Goal: Task Accomplishment & Management: Manage account settings

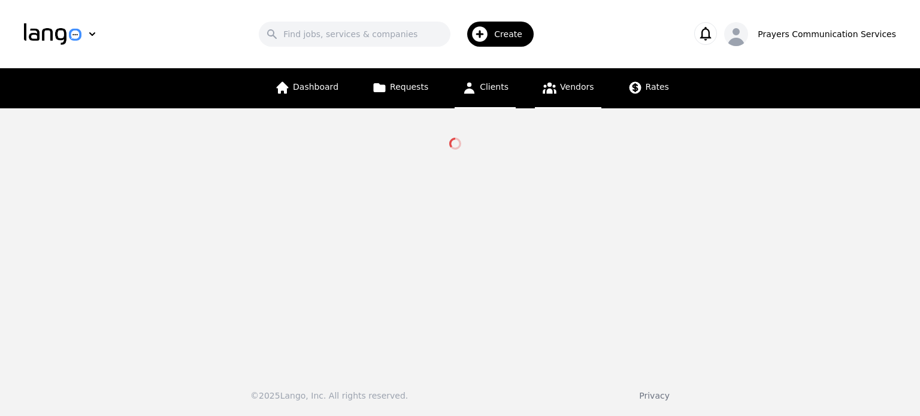
click at [506, 89] on link "Clients" at bounding box center [485, 88] width 61 height 40
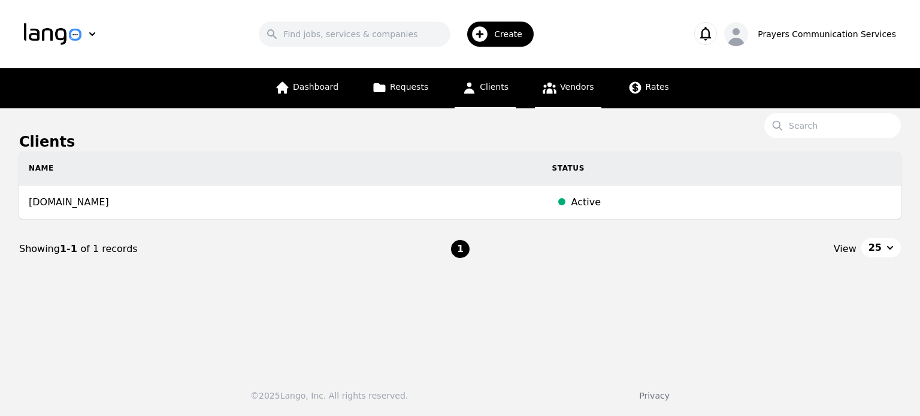
click at [568, 83] on span "Vendors" at bounding box center [577, 87] width 34 height 10
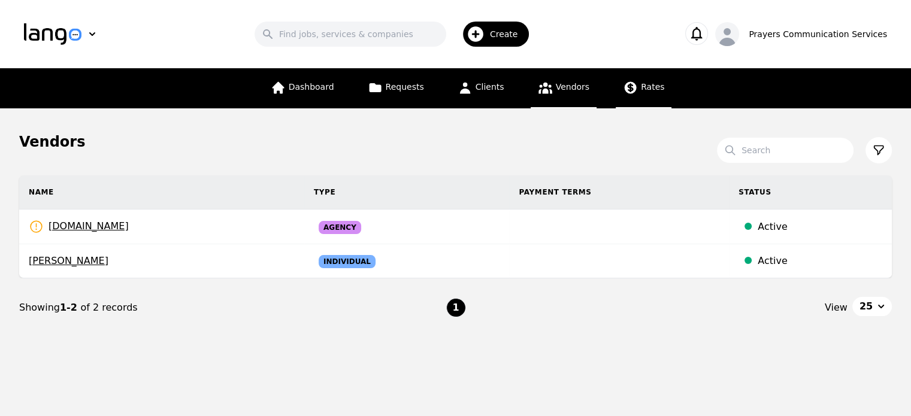
click at [641, 100] on link "Rates" at bounding box center [644, 88] width 56 height 40
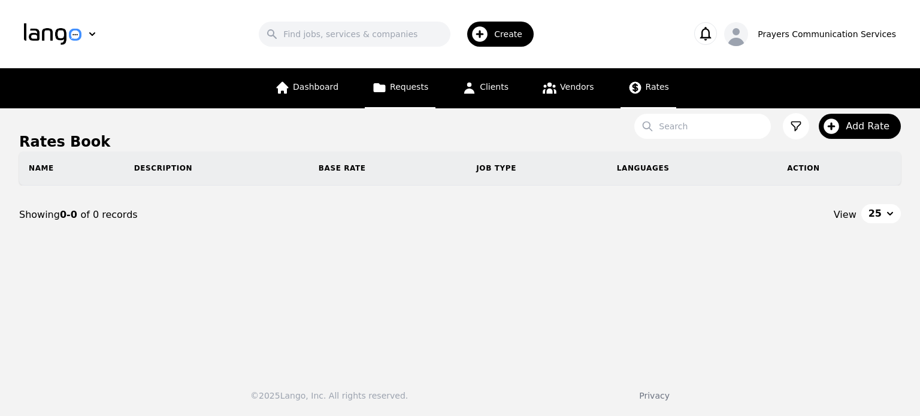
click at [401, 81] on link "Requests" at bounding box center [400, 88] width 71 height 40
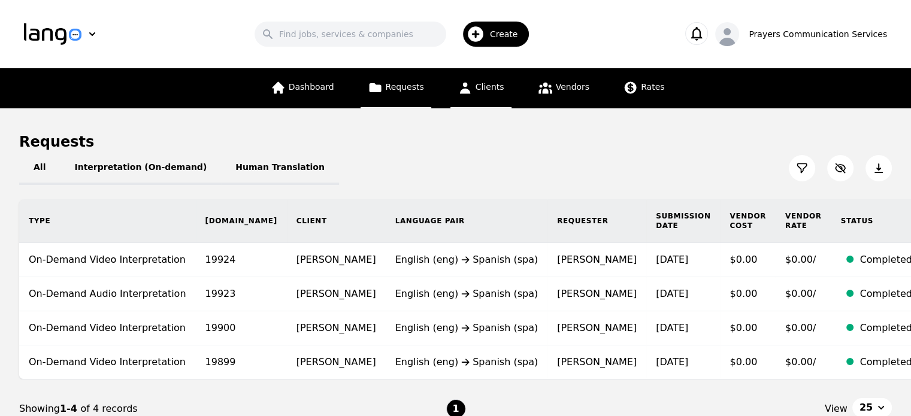
drag, startPoint x: 488, startPoint y: 89, endPoint x: 481, endPoint y: 86, distance: 8.0
click at [481, 86] on span "Clients" at bounding box center [490, 87] width 29 height 10
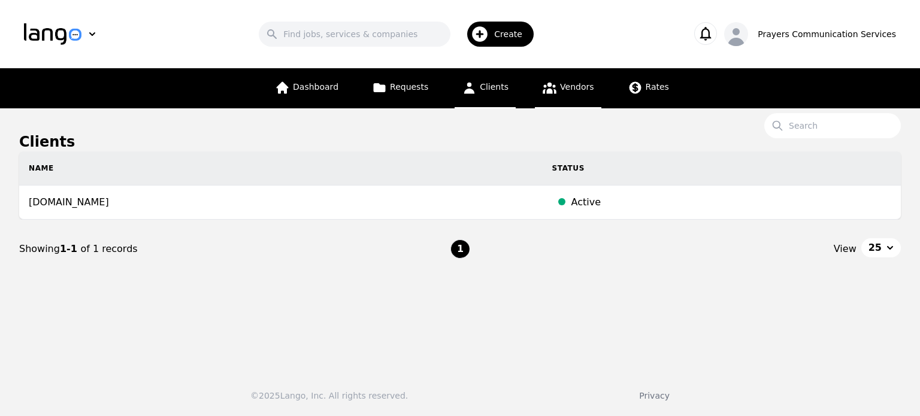
click at [567, 83] on span "Vendors" at bounding box center [577, 87] width 34 height 10
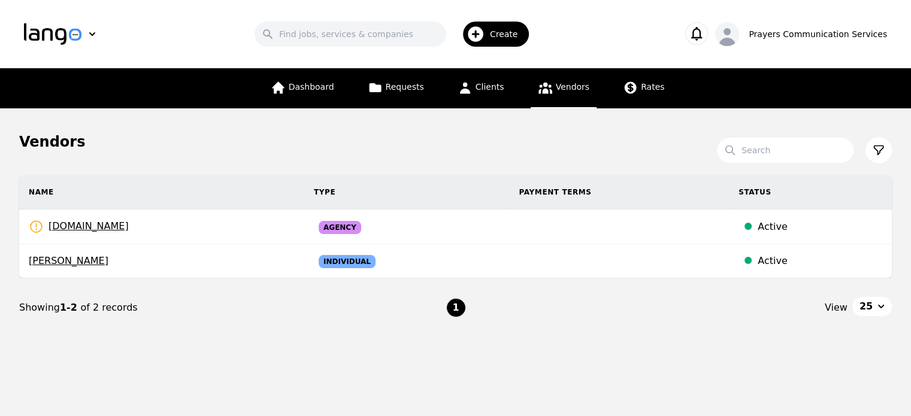
click at [515, 37] on span "Create" at bounding box center [508, 34] width 37 height 12
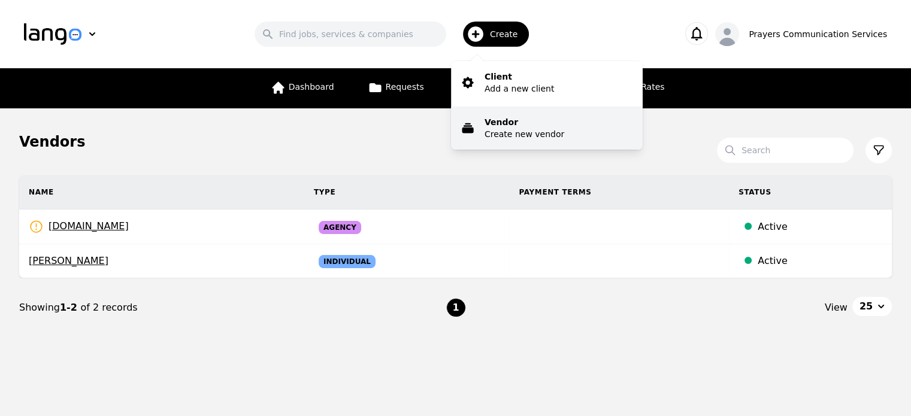
click at [538, 126] on p "Vendor" at bounding box center [525, 122] width 80 height 12
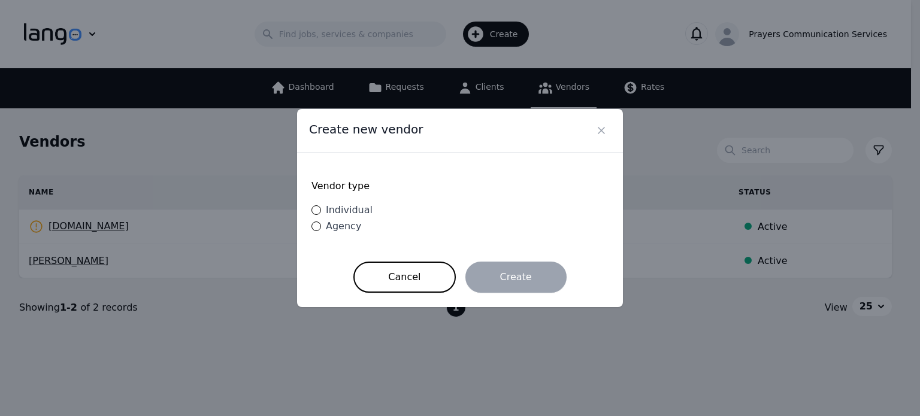
click at [352, 213] on span "Individual" at bounding box center [349, 209] width 47 height 11
click at [321, 213] on input "Individual" at bounding box center [316, 210] width 10 height 10
radio input "true"
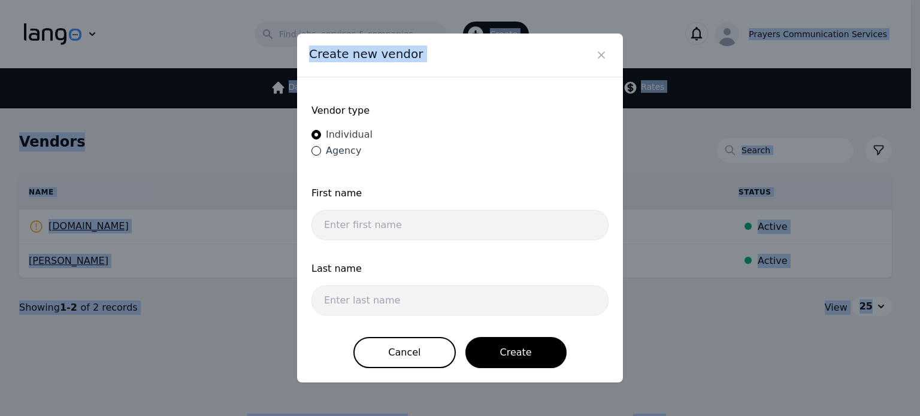
drag, startPoint x: 564, startPoint y: 71, endPoint x: 537, endPoint y: -26, distance: 100.5
click at [537, 0] on html "Search Create Prayers Communication Services Dashboard Requests Clients Vendors…" at bounding box center [460, 208] width 920 height 416
click at [603, 54] on icon "Close" at bounding box center [601, 55] width 6 height 6
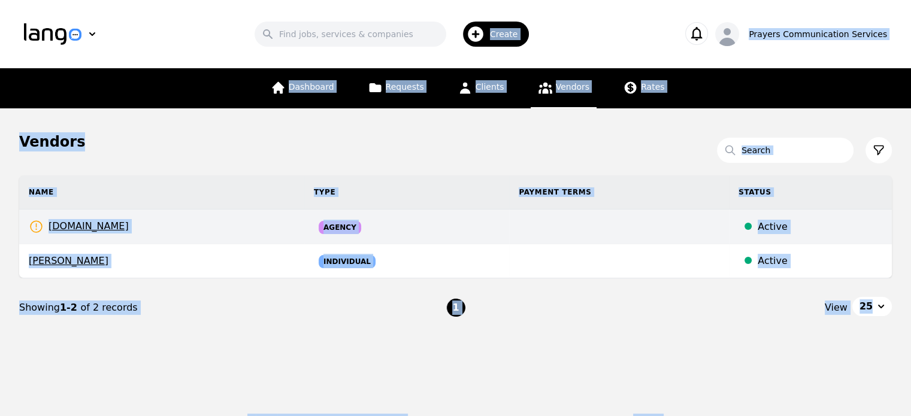
click at [657, 210] on td at bounding box center [619, 227] width 220 height 35
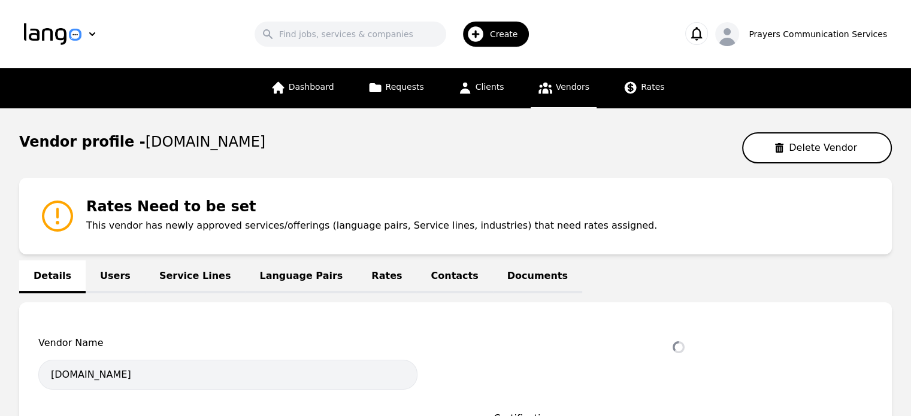
select select "active"
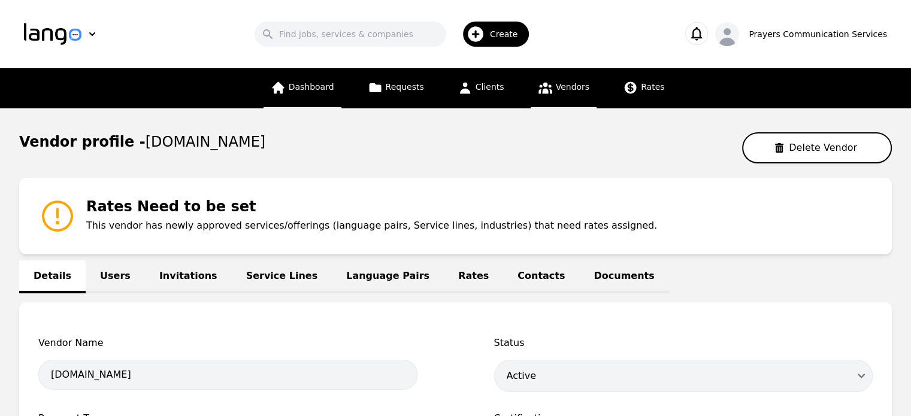
click at [301, 87] on span "Dashboard" at bounding box center [312, 87] width 46 height 10
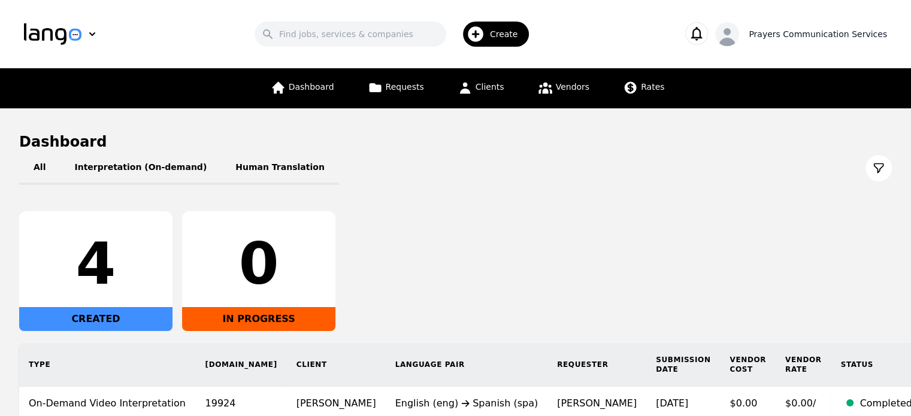
click at [739, 31] on icon "button" at bounding box center [727, 37] width 24 height 24
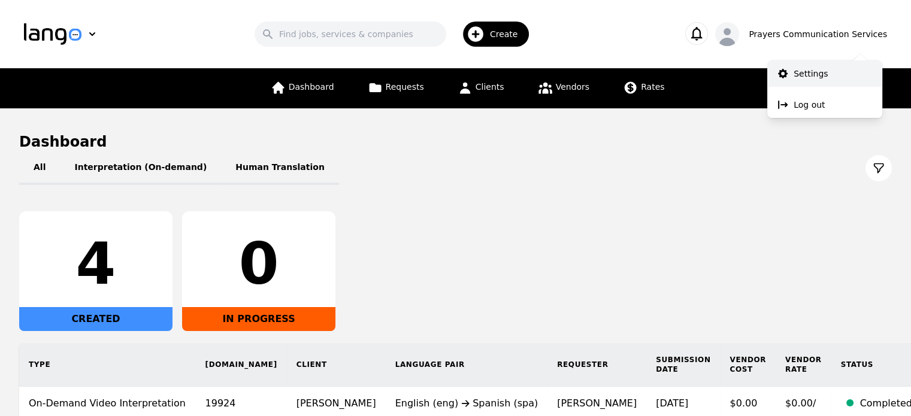
click at [819, 79] on p "Settings" at bounding box center [811, 74] width 34 height 12
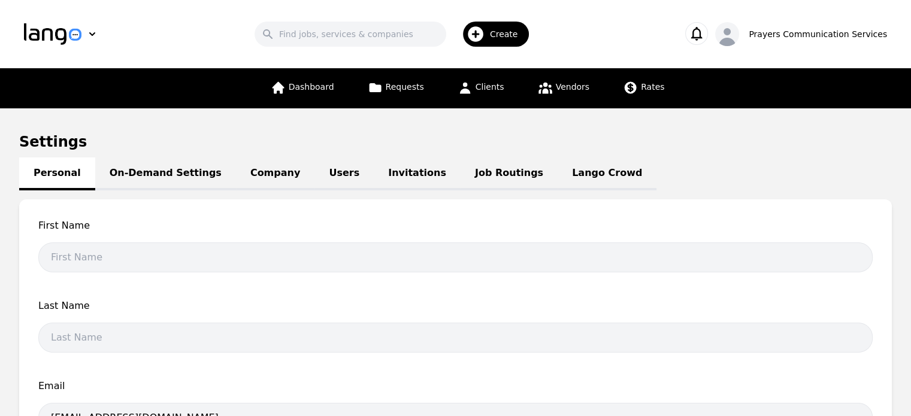
click at [236, 177] on link "Company" at bounding box center [275, 174] width 78 height 33
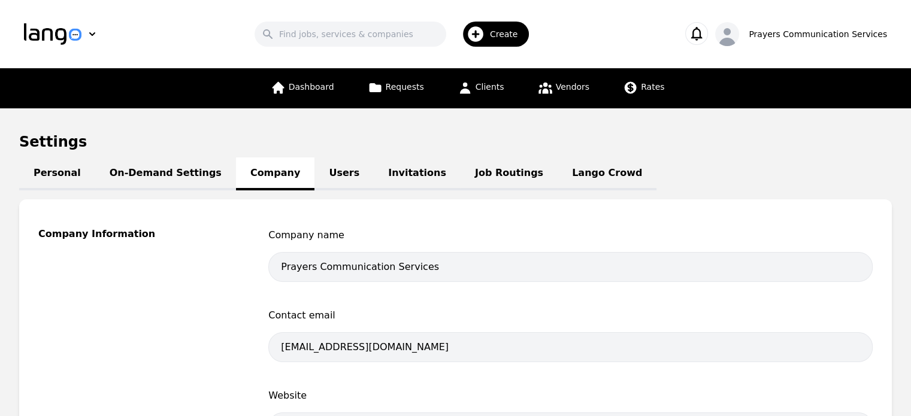
click at [148, 169] on link "On-Demand Settings" at bounding box center [165, 174] width 141 height 33
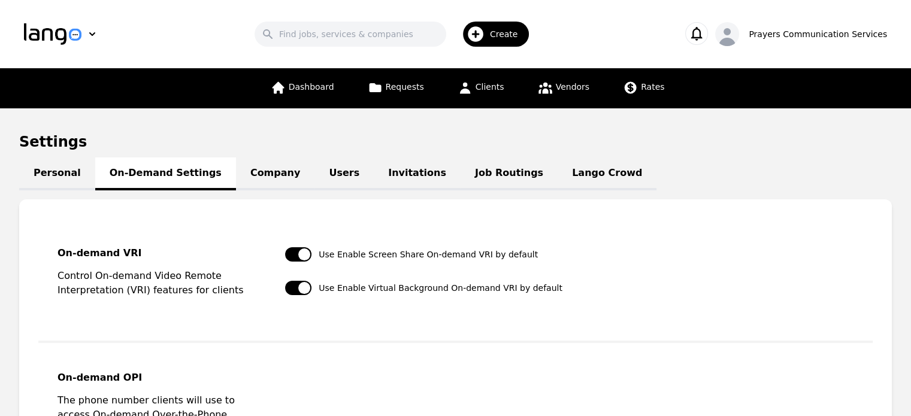
click at [327, 165] on link "Users" at bounding box center [343, 174] width 59 height 33
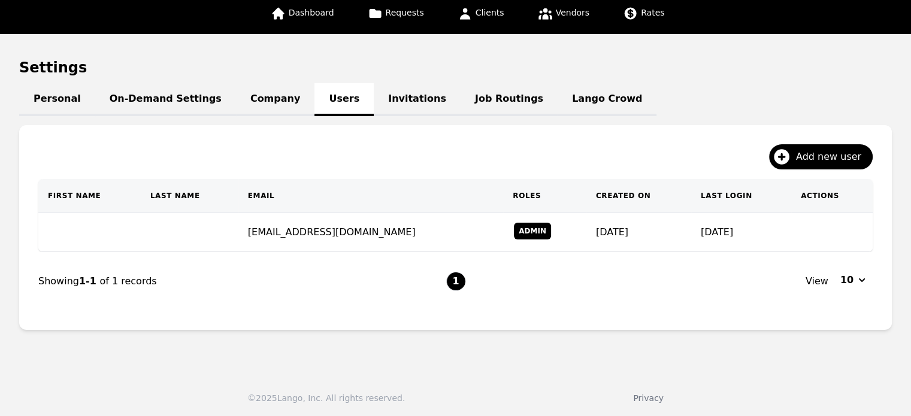
scroll to position [74, 0]
click at [71, 105] on link "Personal" at bounding box center [57, 99] width 76 height 33
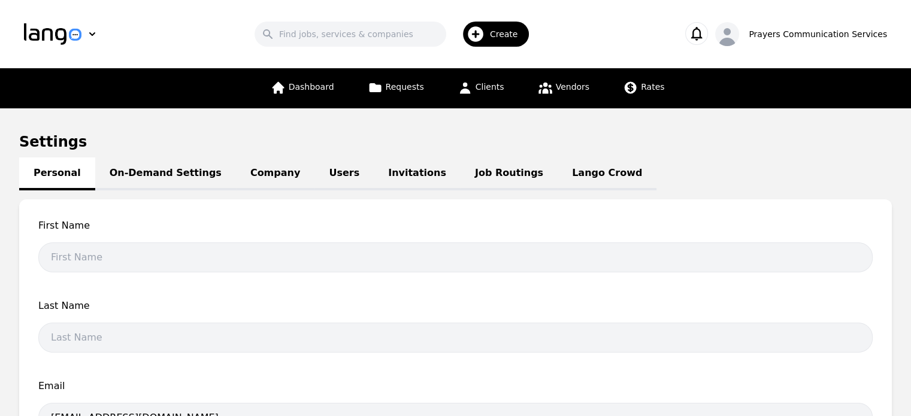
click at [140, 194] on div "Personal On-Demand Settings Company Users Invitations Job Routings Lango Crowd …" at bounding box center [455, 391] width 873 height 450
click at [155, 179] on link "On-Demand Settings" at bounding box center [165, 174] width 141 height 33
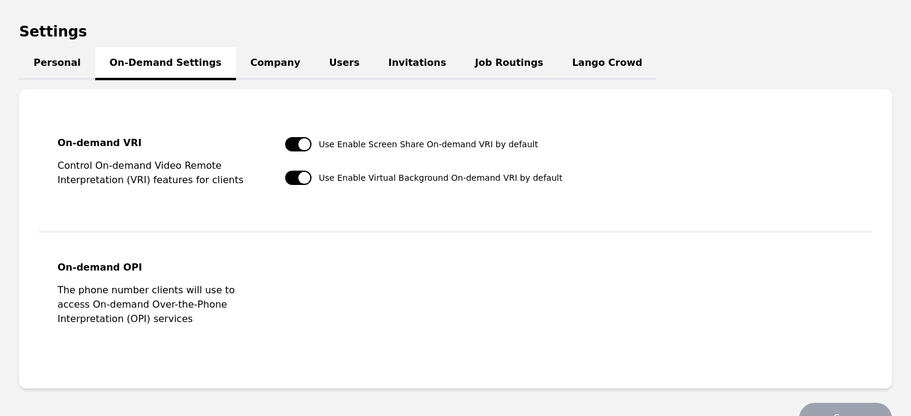
scroll to position [84, 0]
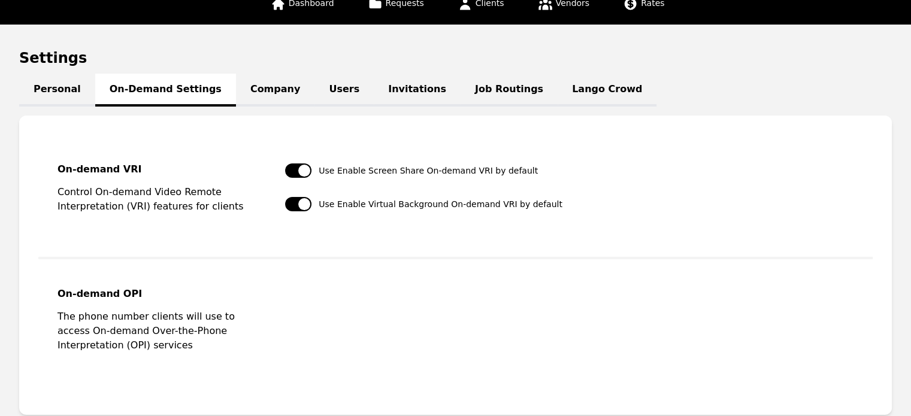
click at [251, 82] on link "Company" at bounding box center [275, 90] width 78 height 33
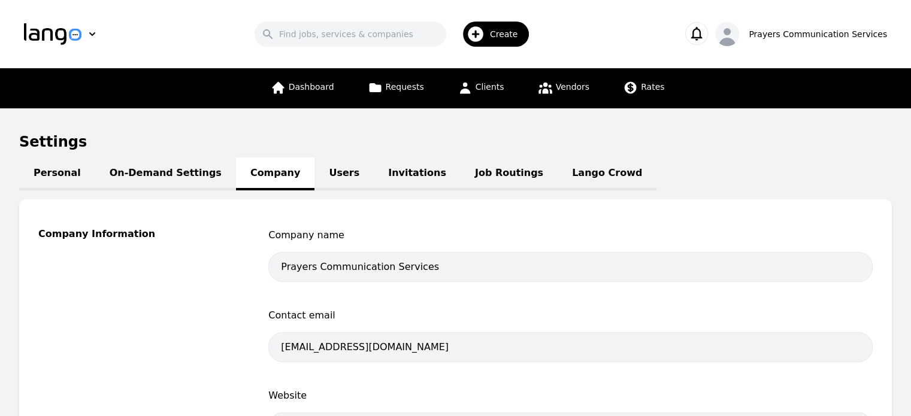
click at [461, 160] on link "Job Routings" at bounding box center [509, 174] width 97 height 33
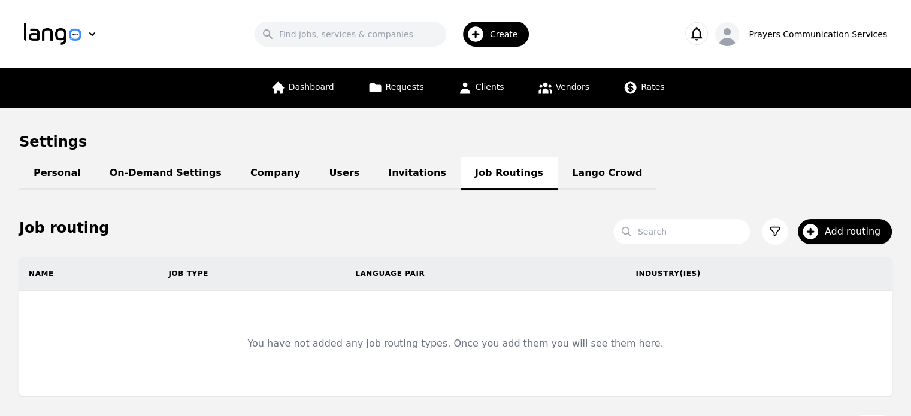
click at [391, 167] on link "Invitations" at bounding box center [417, 174] width 87 height 33
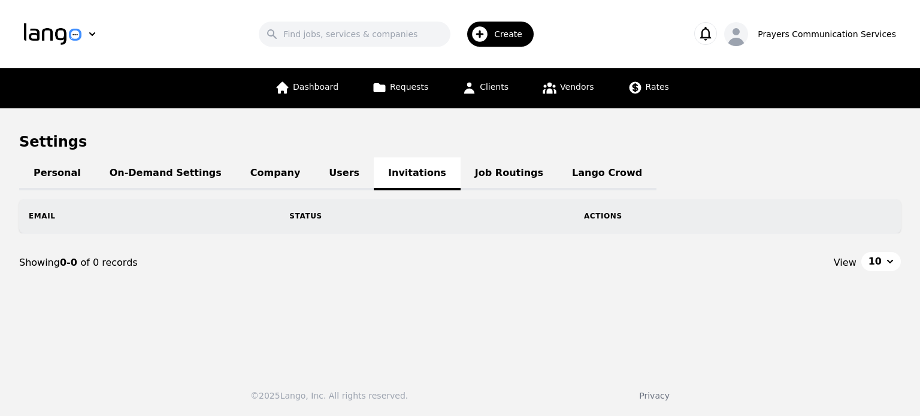
click at [461, 158] on link "Job Routings" at bounding box center [509, 174] width 97 height 33
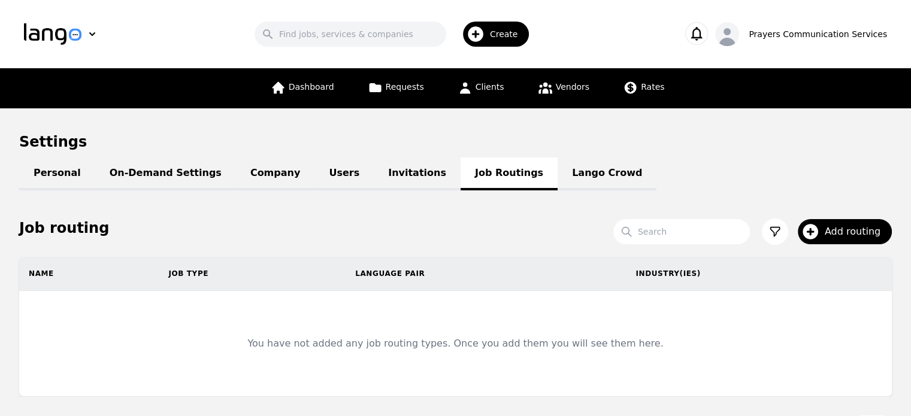
scroll to position [117, 0]
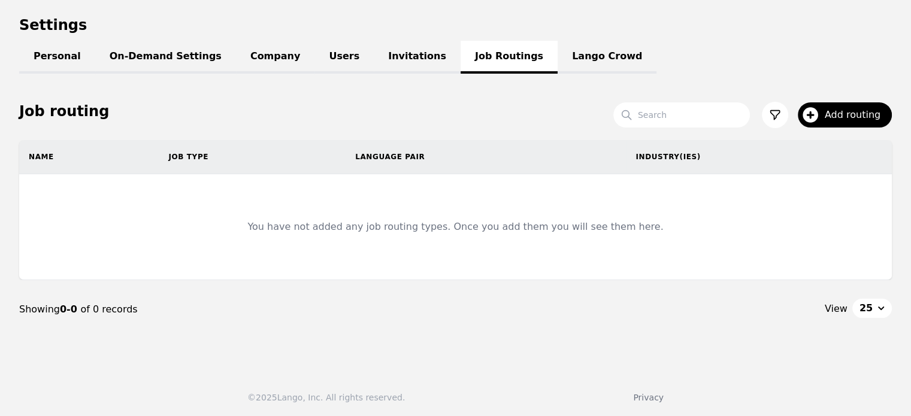
click at [574, 73] on link "Lango Crowd" at bounding box center [607, 57] width 99 height 33
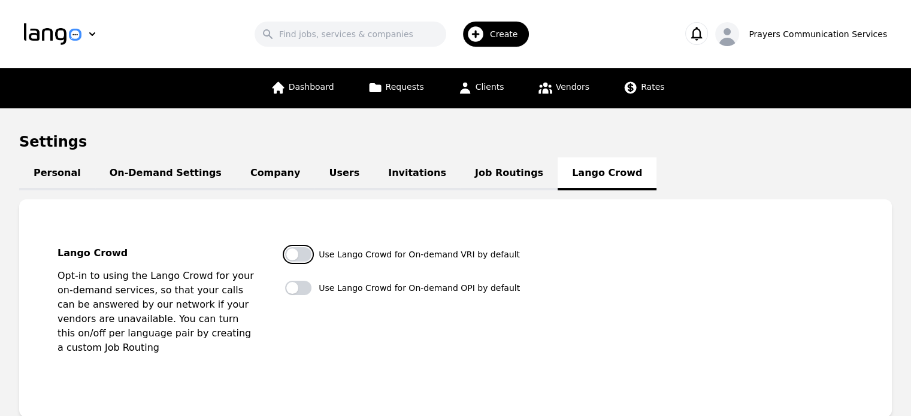
click at [305, 256] on button "button" at bounding box center [298, 254] width 26 height 14
checkbox input "false"
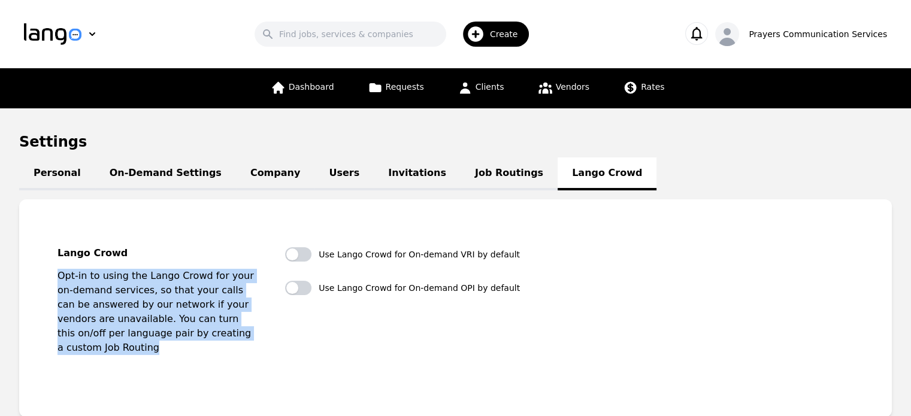
drag, startPoint x: 254, startPoint y: 340, endPoint x: 49, endPoint y: 277, distance: 214.9
click at [49, 277] on fieldset "Lango Crowd Opt-in to using the Lango Crowd for your on-demand services, so tha…" at bounding box center [455, 309] width 834 height 180
copy p "Opt-in to using the Lango Crowd for your on-demand services, so that your calls…"
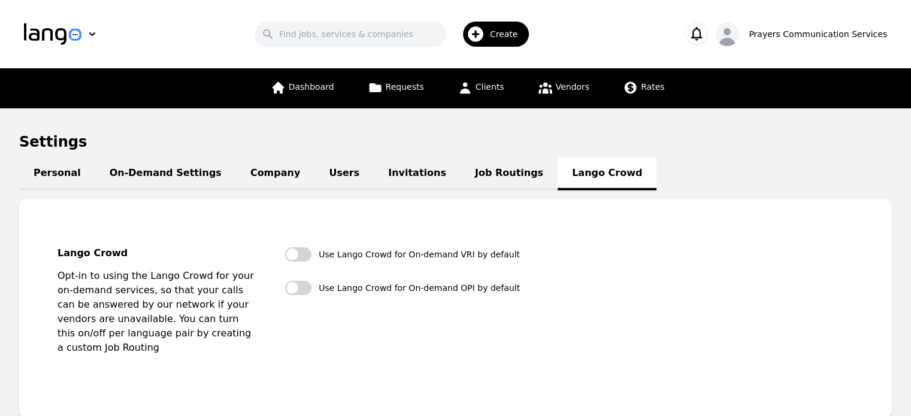
click at [281, 330] on div "Lango Crowd Opt-in to using the Lango Crowd for your on-demand services, so tha…" at bounding box center [456, 308] width 796 height 122
click at [244, 331] on p "Opt-in to using the Lango Crowd for your on-demand services, so that your calls…" at bounding box center [157, 312] width 199 height 86
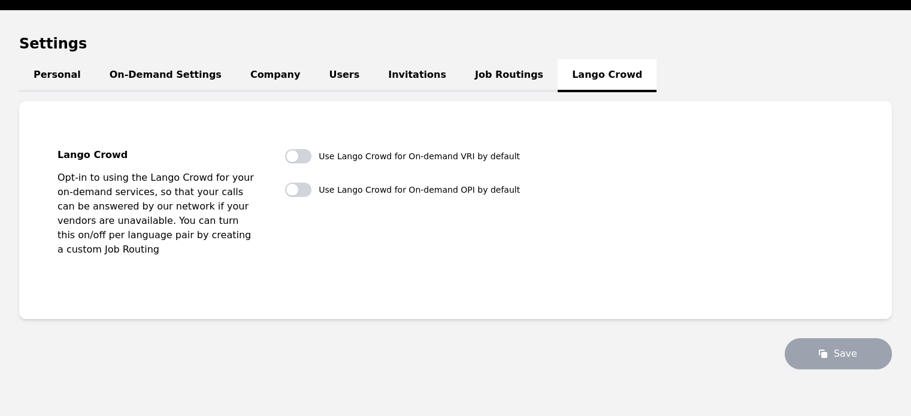
scroll to position [115, 0]
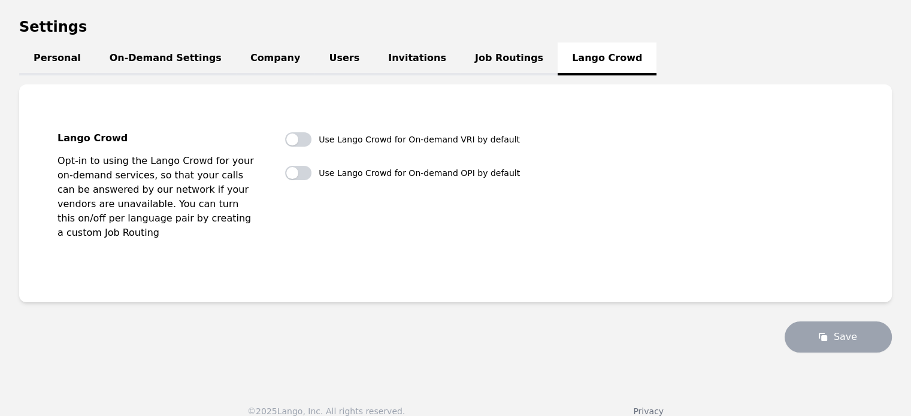
click at [310, 214] on div "Use Lango Crowd for On-demand VRI by default Use Lango Crowd for On-demand OPI …" at bounding box center [402, 193] width 235 height 122
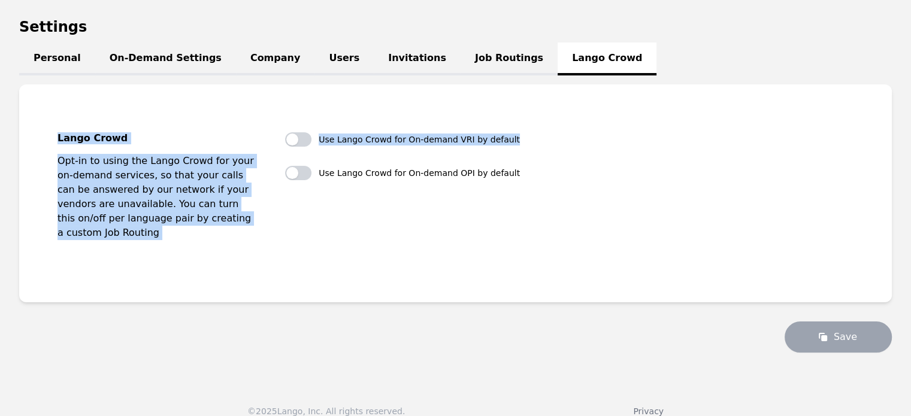
copy div "Lango Crowd Opt-in to using the Lango Crowd for your on-demand services, so tha…"
drag, startPoint x: 303, startPoint y: 237, endPoint x: 28, endPoint y: 119, distance: 299.4
click at [28, 119] on div "Lango Crowd Opt-in to using the Lango Crowd for your on-demand services, so tha…" at bounding box center [455, 193] width 873 height 218
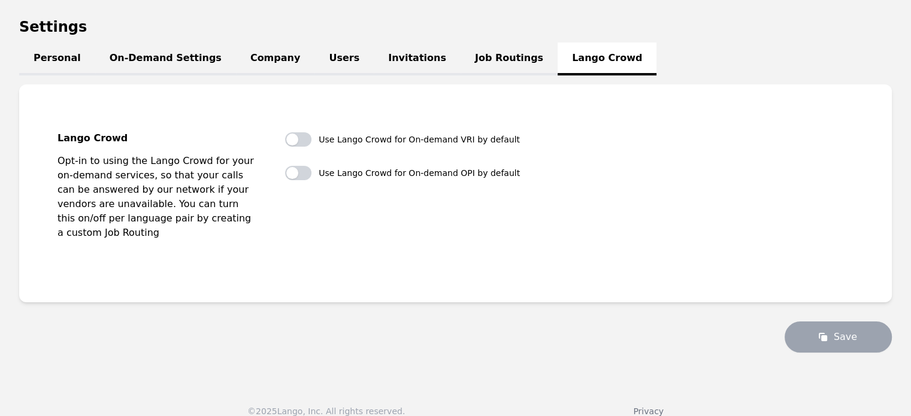
click at [611, 163] on div "Lango Crowd Opt-in to using the Lango Crowd for your on-demand services, so tha…" at bounding box center [456, 193] width 796 height 122
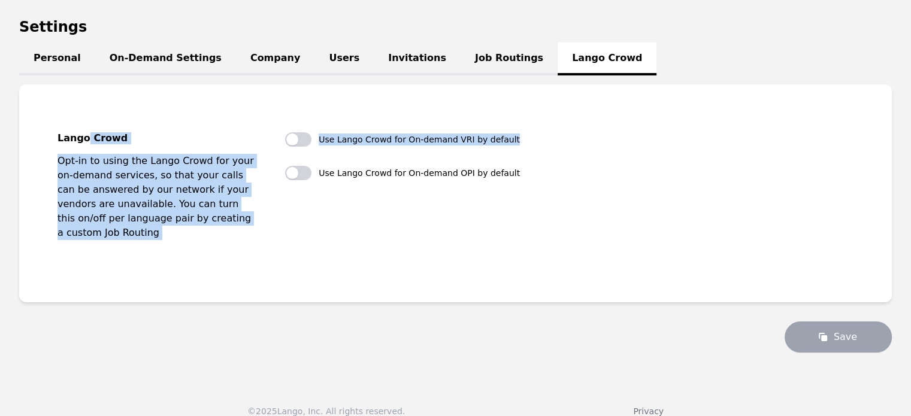
drag, startPoint x: 83, startPoint y: 109, endPoint x: 280, endPoint y: 261, distance: 248.6
click at [280, 261] on fieldset "Lango Crowd Opt-in to using the Lango Crowd for your on-demand services, so tha…" at bounding box center [455, 194] width 834 height 180
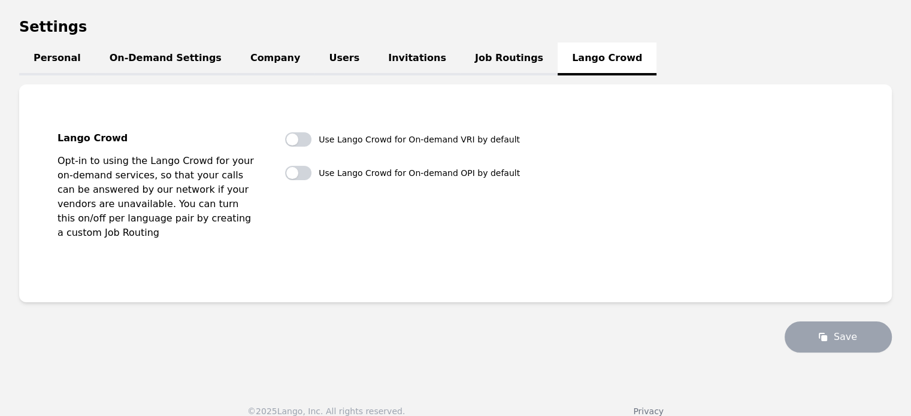
click at [280, 261] on fieldset "Lango Crowd Opt-in to using the Lango Crowd for your on-demand services, so tha…" at bounding box center [455, 194] width 834 height 180
click at [461, 60] on link "Job Routings" at bounding box center [509, 59] width 97 height 33
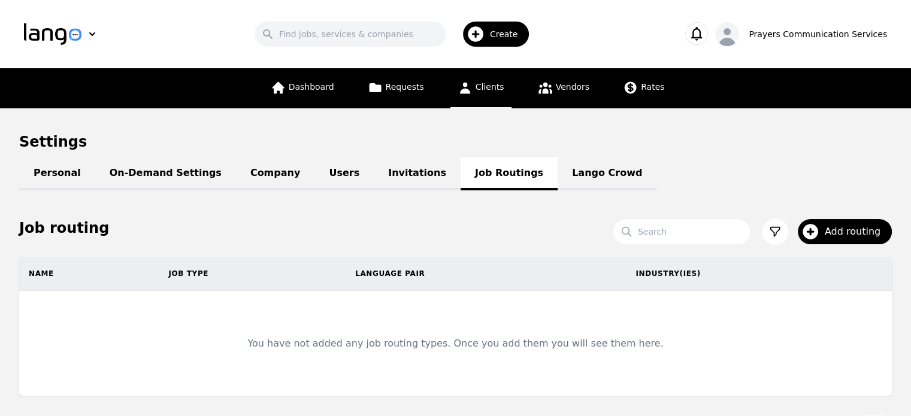
click at [482, 77] on link "Clients" at bounding box center [480, 88] width 61 height 40
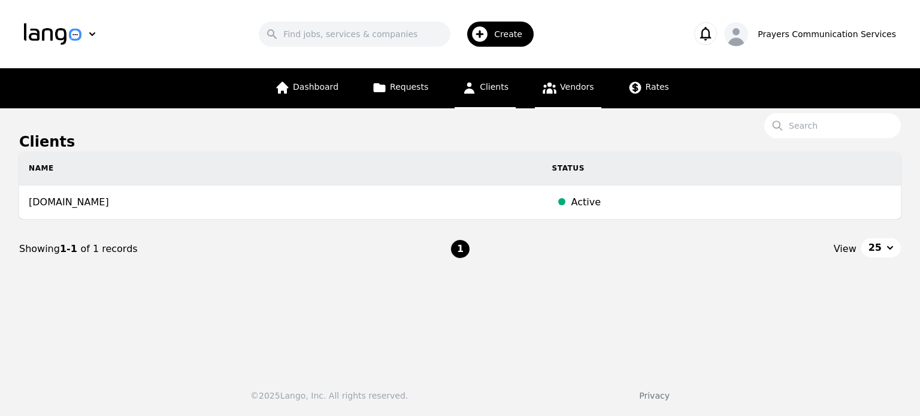
click at [576, 83] on span "Vendors" at bounding box center [577, 87] width 34 height 10
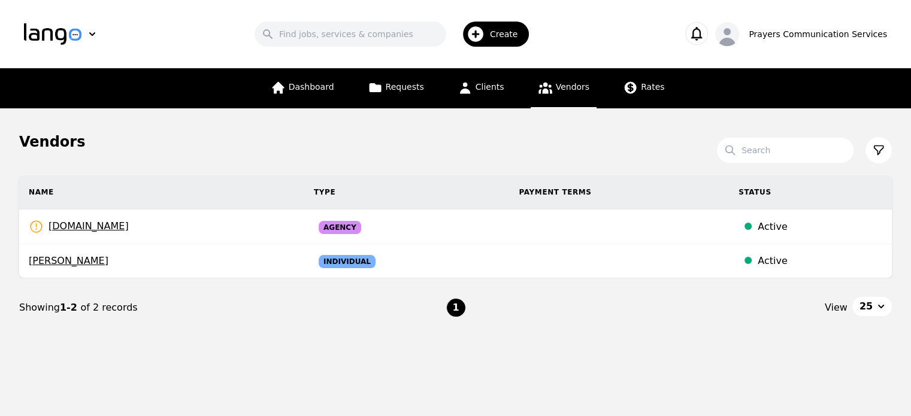
click at [483, 31] on icon "button" at bounding box center [476, 34] width 16 height 16
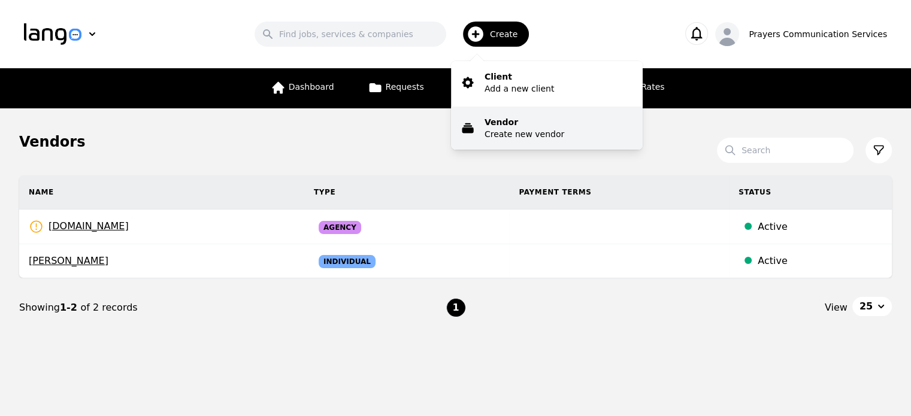
click at [497, 127] on p "Vendor" at bounding box center [525, 122] width 80 height 12
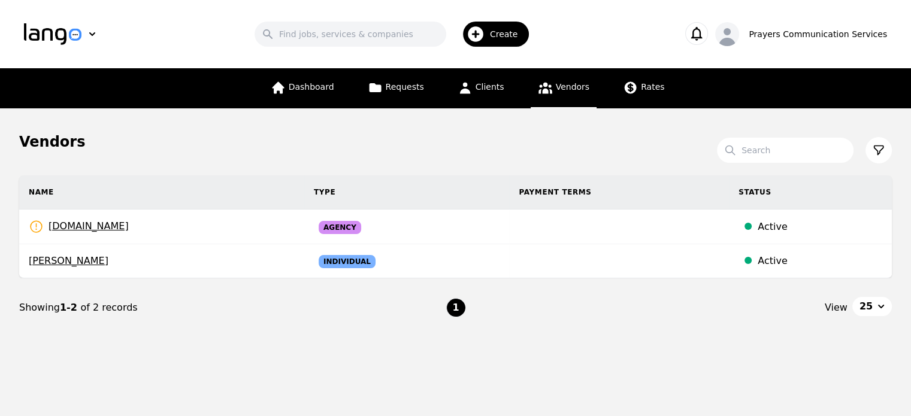
click at [483, 32] on icon "button" at bounding box center [476, 34] width 16 height 16
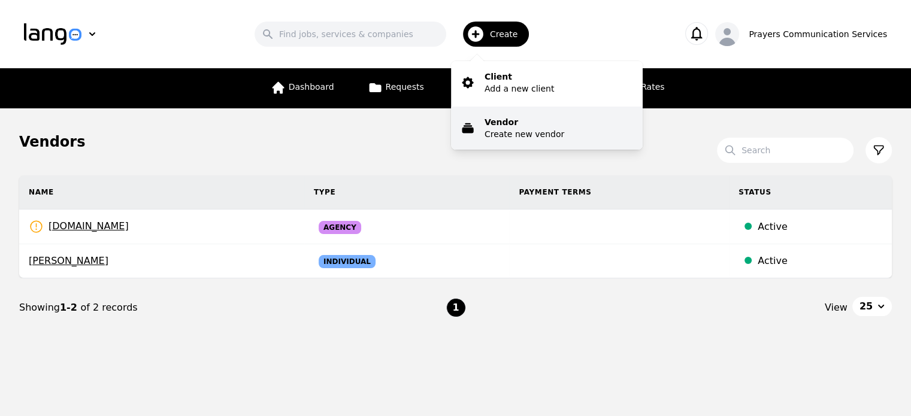
click at [503, 129] on p "Create new vendor" at bounding box center [525, 134] width 80 height 12
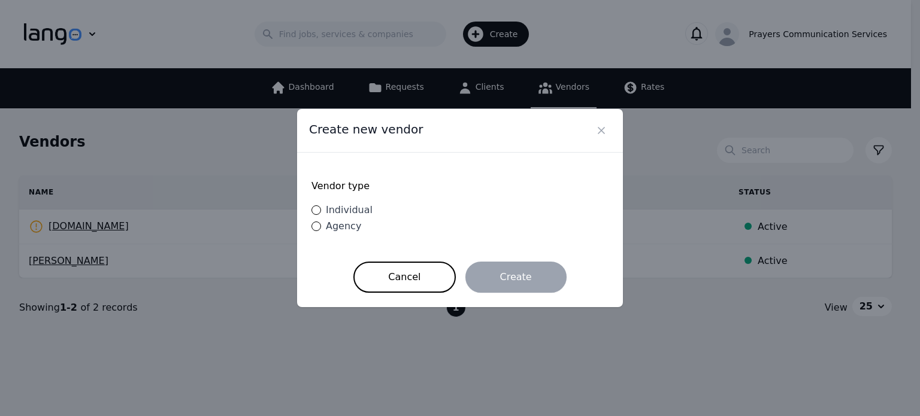
click at [338, 210] on span "Individual" at bounding box center [349, 209] width 47 height 11
click at [321, 210] on input "Individual" at bounding box center [316, 210] width 10 height 10
radio input "true"
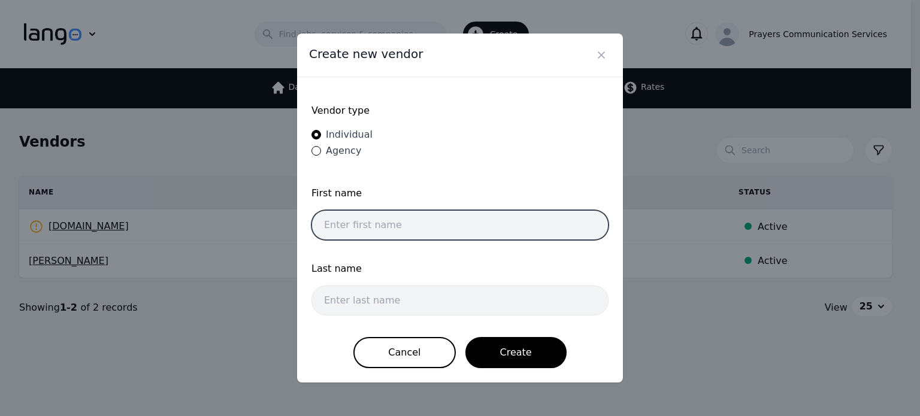
click at [372, 218] on input "text" at bounding box center [459, 225] width 297 height 30
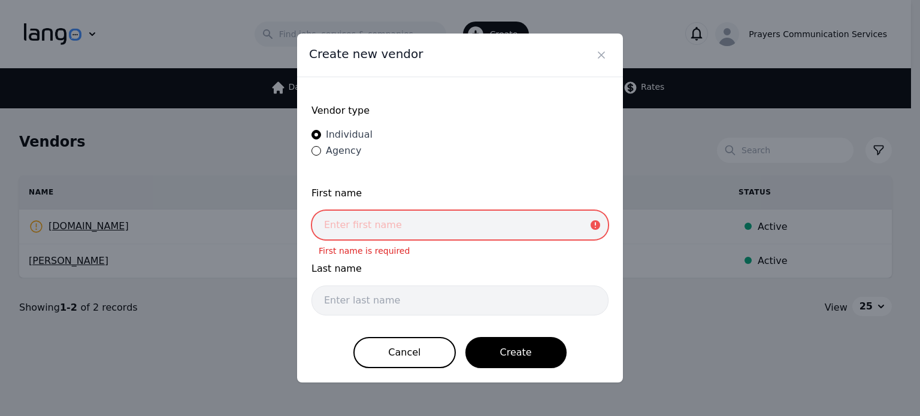
click at [381, 226] on input "text" at bounding box center [459, 225] width 297 height 30
paste input "Gamalier"
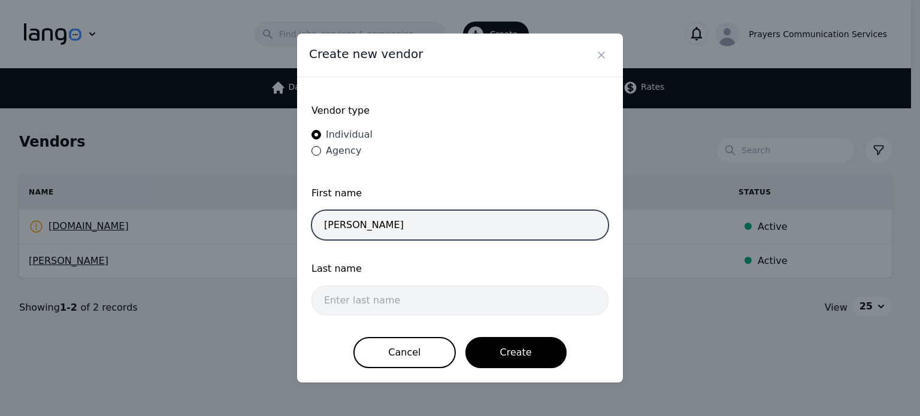
type input "Gamalier"
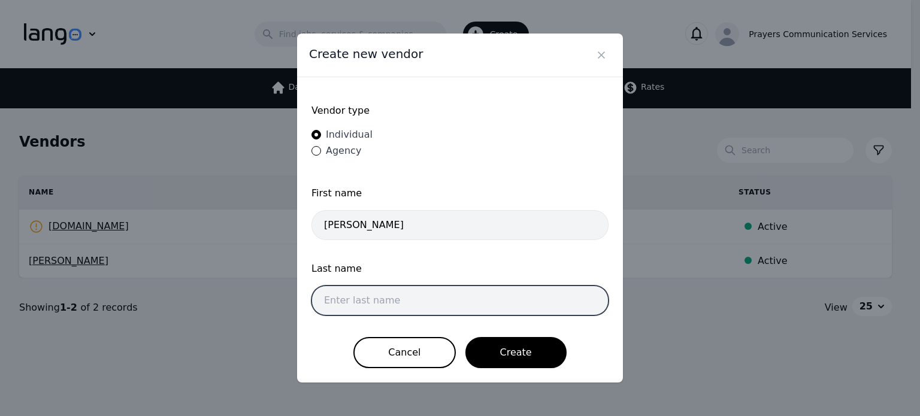
click at [380, 311] on input "text" at bounding box center [459, 301] width 297 height 30
paste input "Garcia"
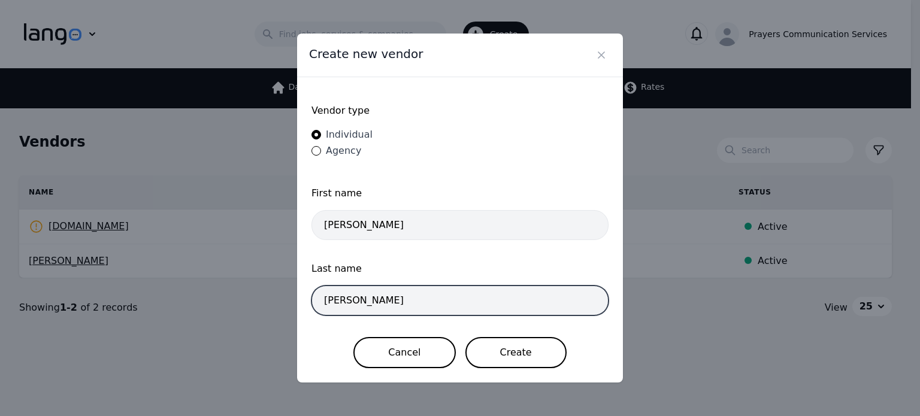
type input "Garcia"
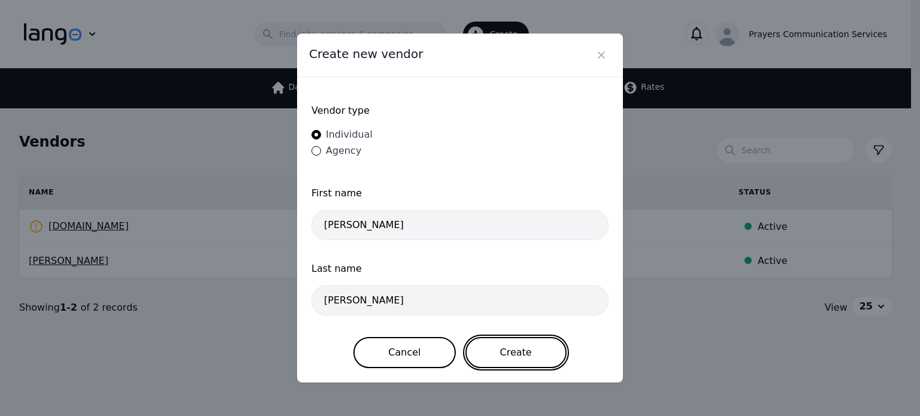
click at [504, 347] on button "Create" at bounding box center [515, 352] width 101 height 31
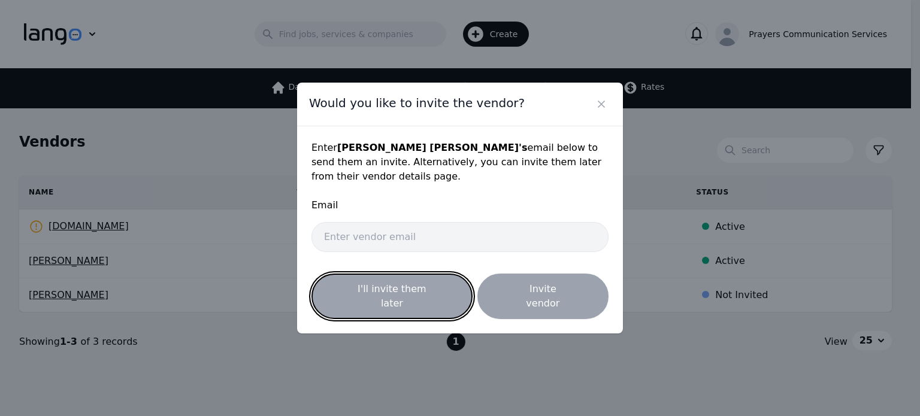
click at [407, 284] on button "I'll invite them later" at bounding box center [391, 297] width 161 height 46
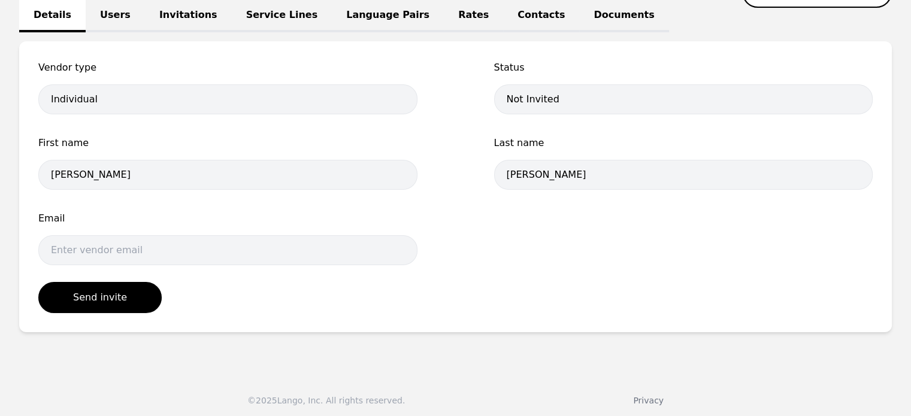
scroll to position [24, 0]
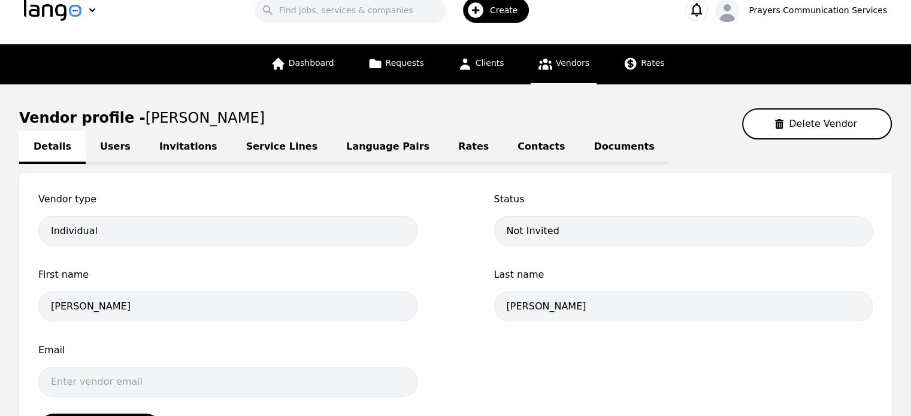
click at [108, 142] on link "Users" at bounding box center [115, 147] width 59 height 33
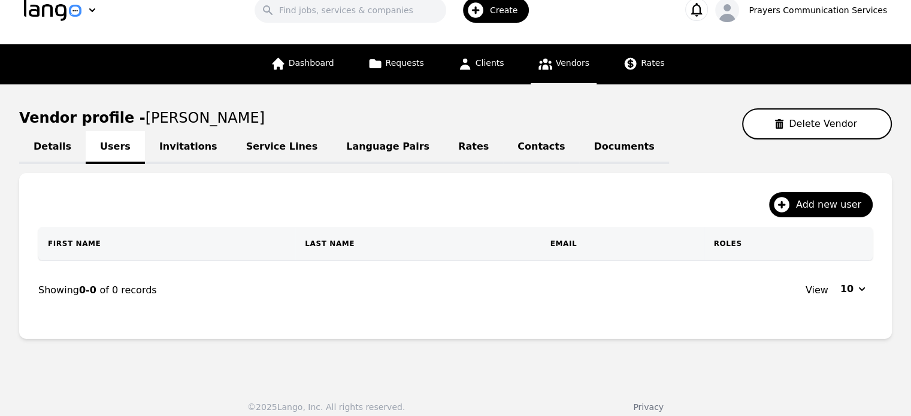
click at [170, 149] on link "Invitations" at bounding box center [188, 147] width 87 height 33
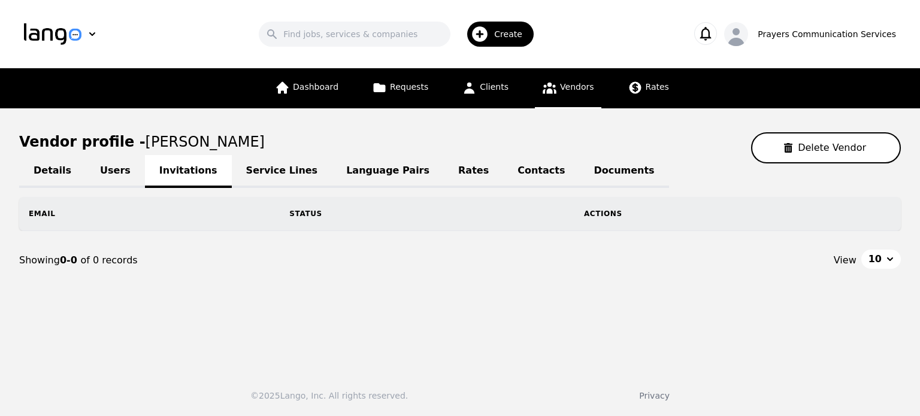
click at [253, 173] on link "Service Lines" at bounding box center [282, 171] width 101 height 33
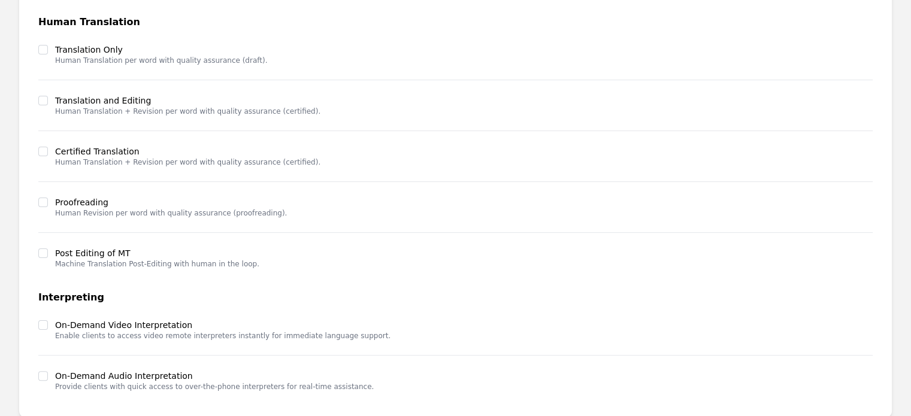
scroll to position [356, 0]
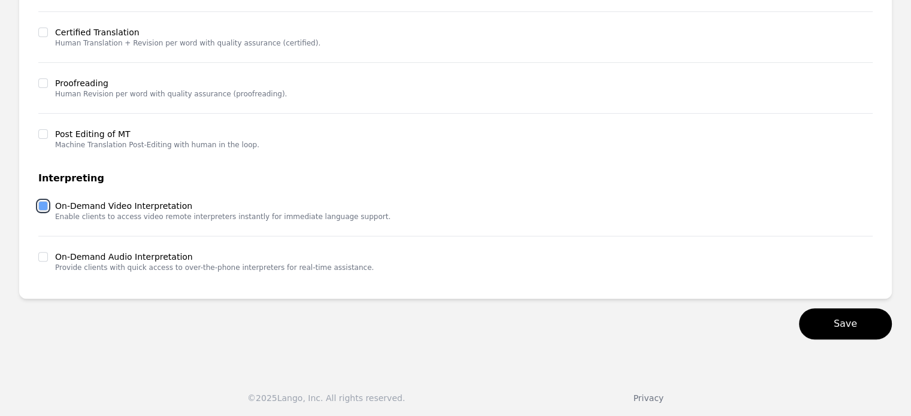
click at [40, 203] on input "checkbox" at bounding box center [43, 206] width 10 height 10
checkbox input "true"
click at [42, 258] on input "checkbox" at bounding box center [43, 257] width 10 height 10
checkbox input "true"
click at [842, 328] on button "Save" at bounding box center [845, 323] width 93 height 31
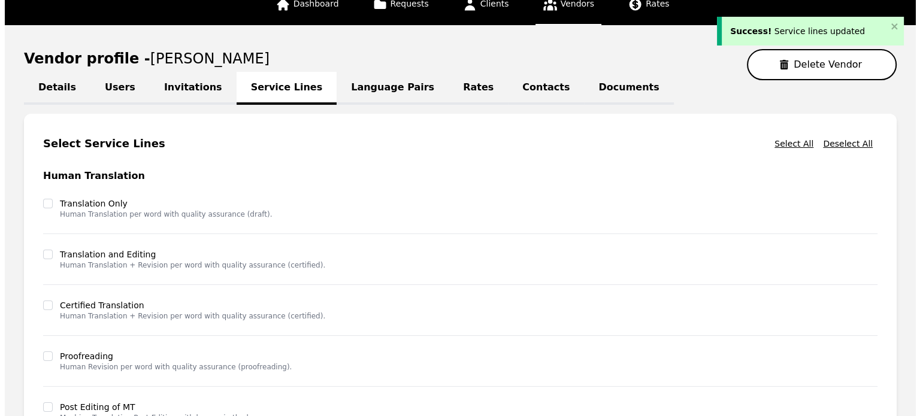
scroll to position [0, 0]
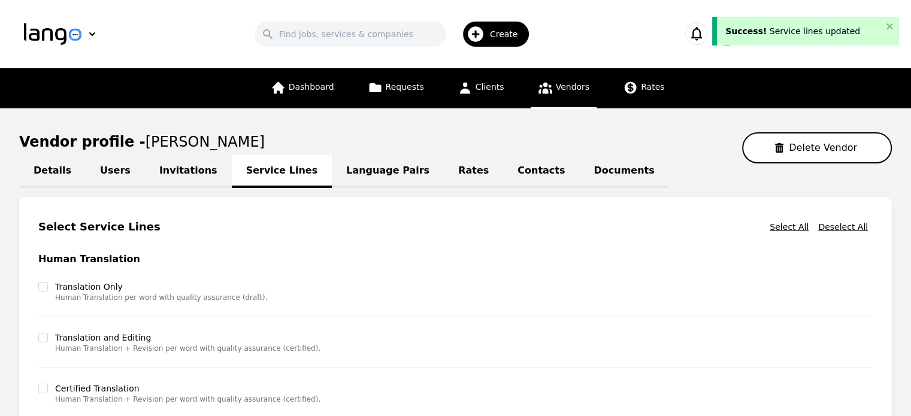
click at [370, 175] on link "Language Pairs" at bounding box center [388, 171] width 112 height 33
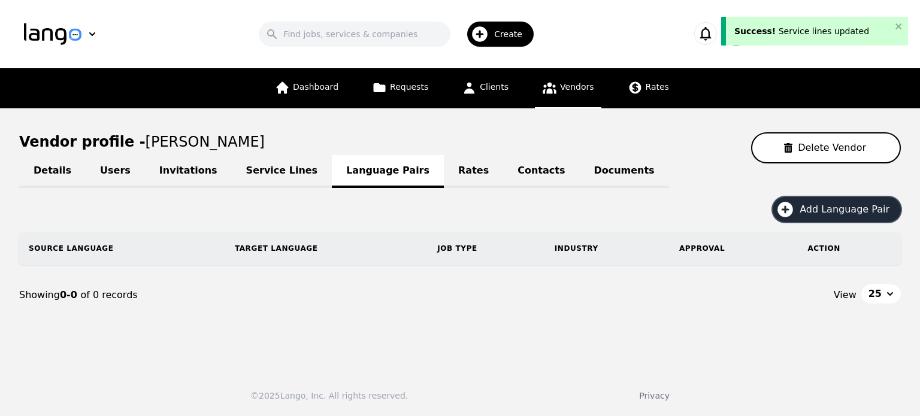
click at [831, 209] on span "Add Language Pair" at bounding box center [849, 209] width 98 height 14
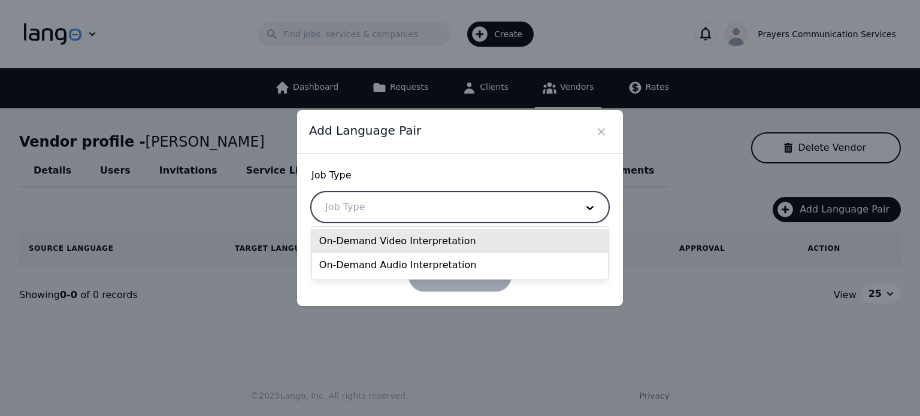
click at [443, 210] on div at bounding box center [442, 207] width 260 height 29
click at [403, 237] on div "On-Demand Video Interpretation" at bounding box center [460, 241] width 296 height 24
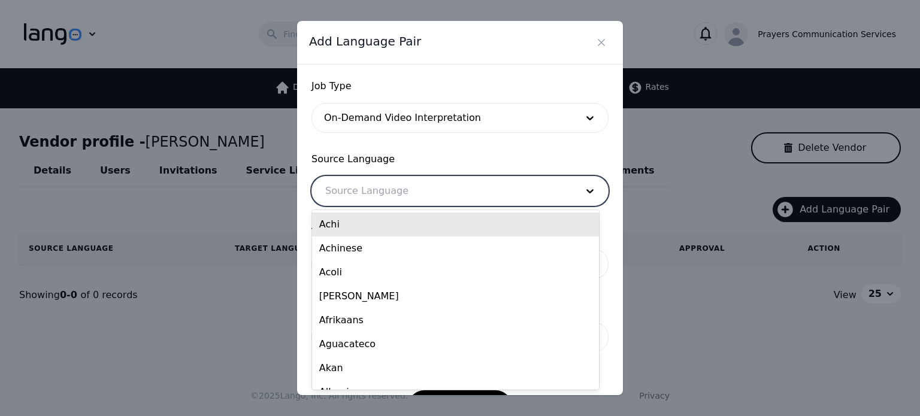
click at [383, 188] on div at bounding box center [442, 191] width 260 height 29
type input "spa"
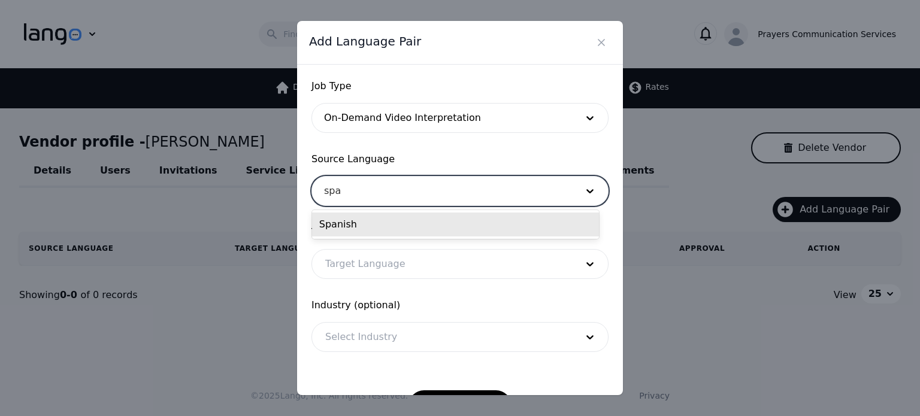
click at [364, 223] on div "Spanish" at bounding box center [455, 225] width 287 height 24
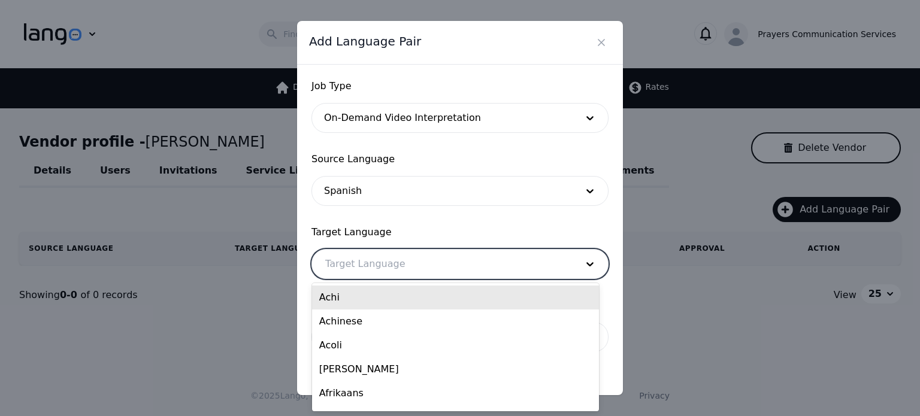
click at [361, 265] on div at bounding box center [442, 264] width 260 height 29
type input "engl"
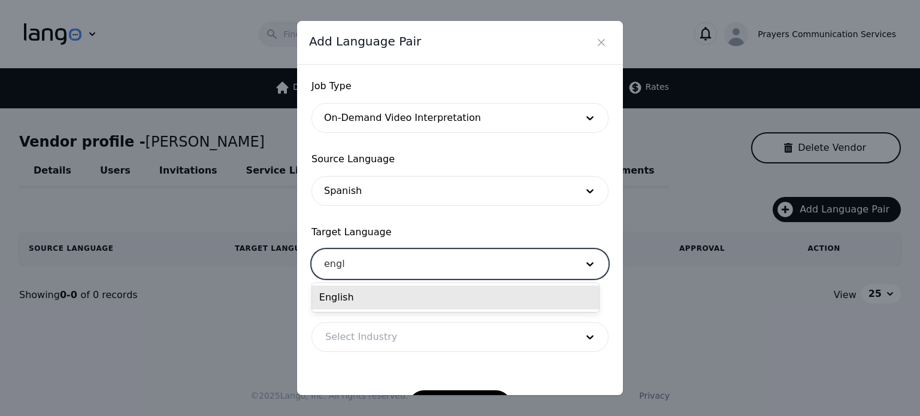
click at [346, 293] on div "English" at bounding box center [455, 298] width 287 height 24
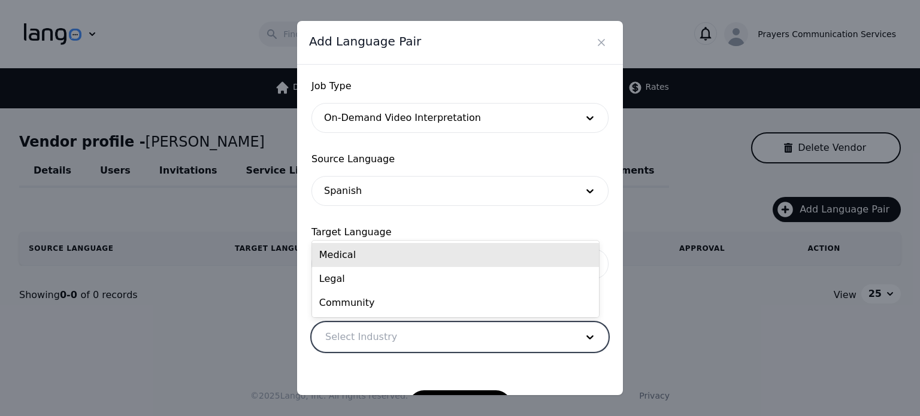
click at [350, 329] on div at bounding box center [442, 337] width 260 height 29
click at [360, 258] on div "Medical" at bounding box center [455, 255] width 287 height 24
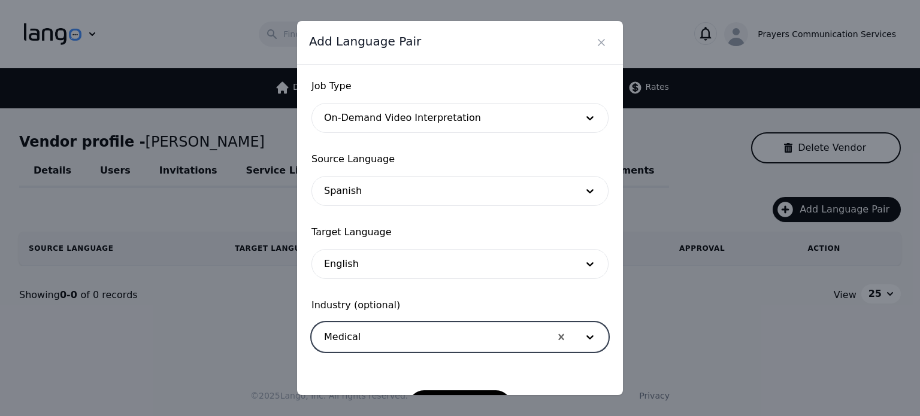
scroll to position [39, 0]
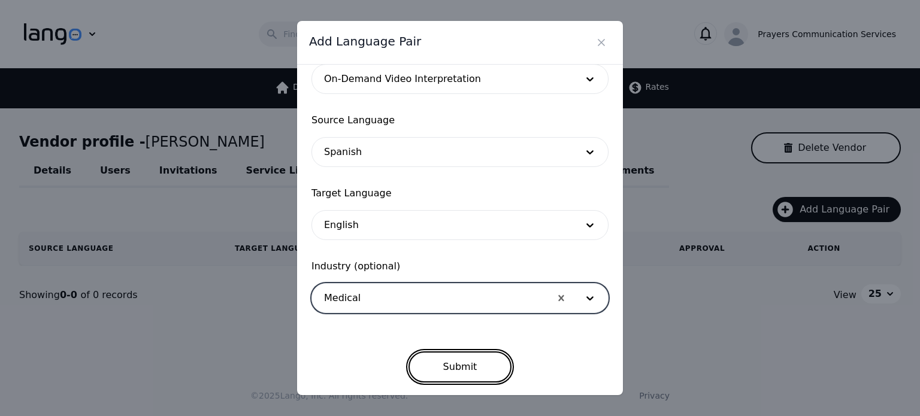
click at [438, 357] on button "Submit" at bounding box center [461, 367] width 104 height 31
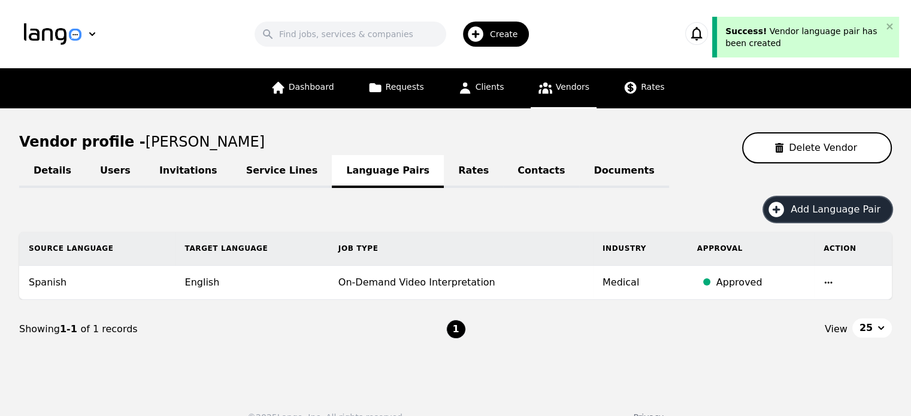
click at [808, 208] on span "Add Language Pair" at bounding box center [840, 209] width 98 height 14
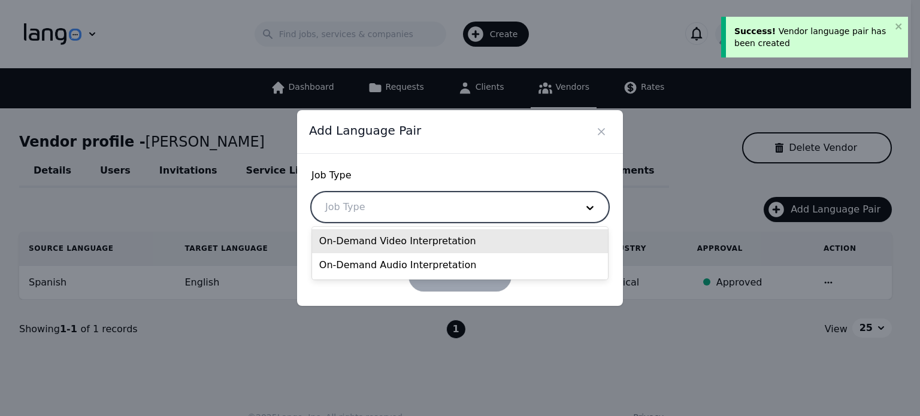
click at [503, 211] on div at bounding box center [442, 207] width 260 height 29
click at [428, 234] on div "On-Demand Video Interpretation" at bounding box center [460, 241] width 296 height 24
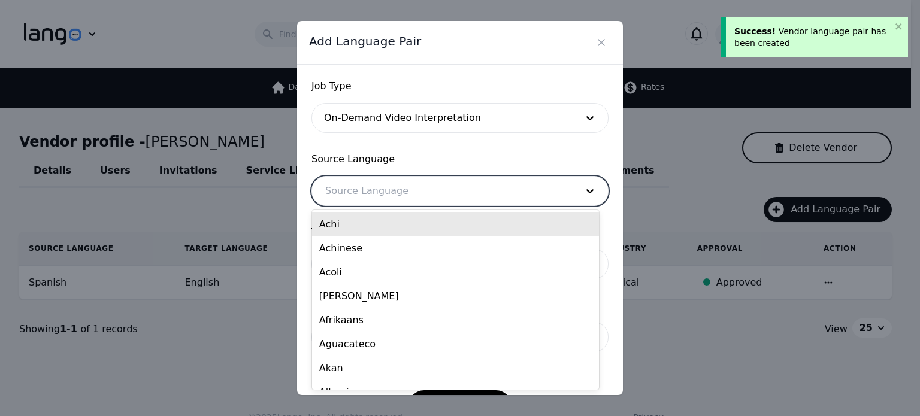
click at [415, 193] on div at bounding box center [442, 191] width 260 height 29
type input "spa"
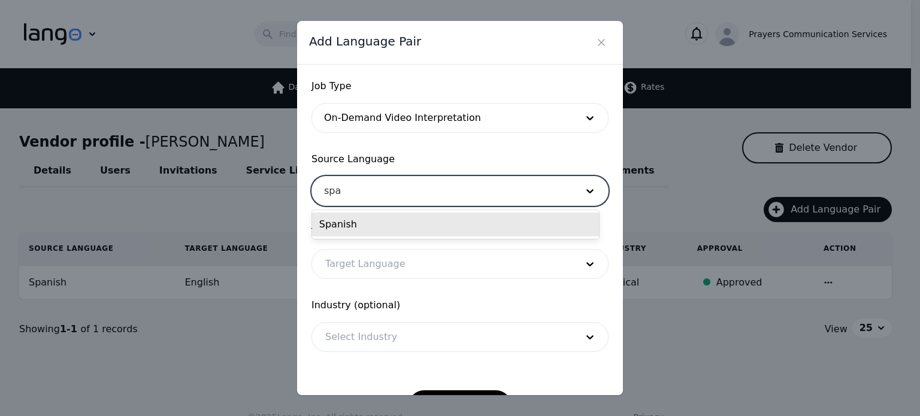
click at [388, 219] on div "Spanish" at bounding box center [455, 225] width 287 height 24
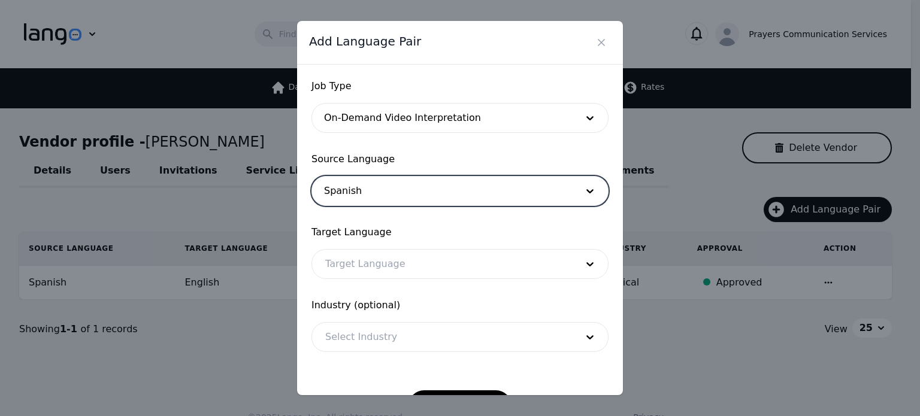
click at [359, 259] on div at bounding box center [442, 264] width 260 height 29
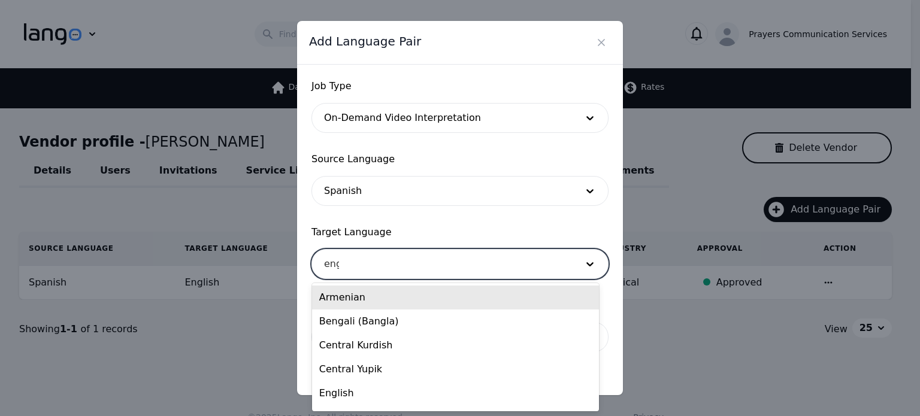
type input "engl"
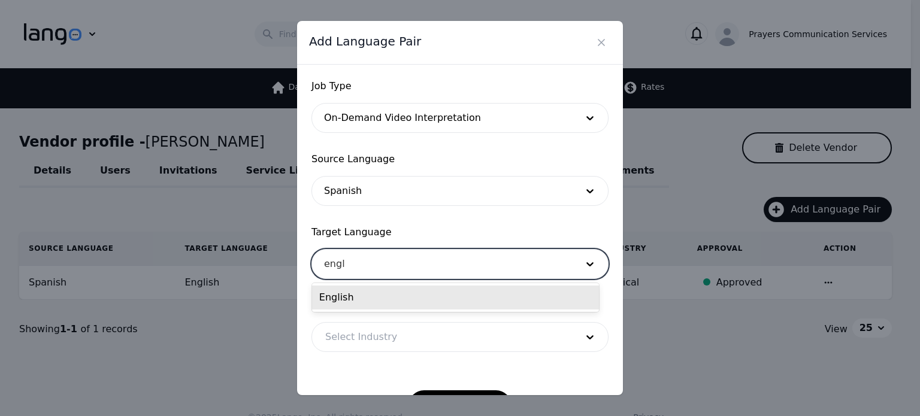
click at [347, 300] on div "English" at bounding box center [455, 298] width 287 height 24
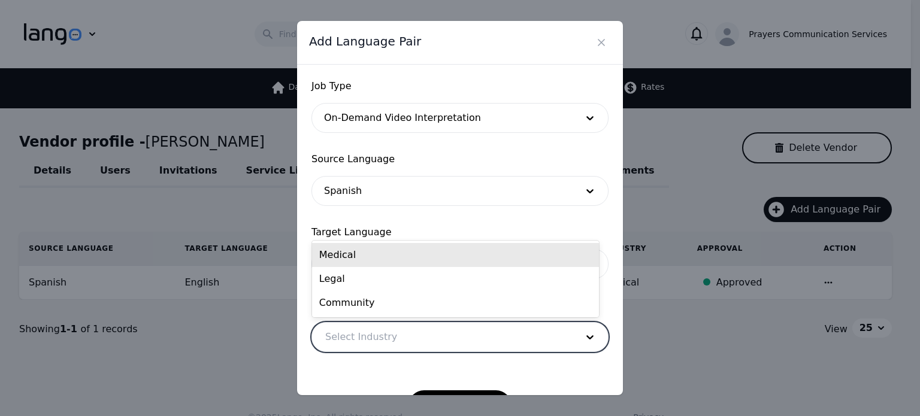
click at [361, 337] on div at bounding box center [442, 337] width 260 height 29
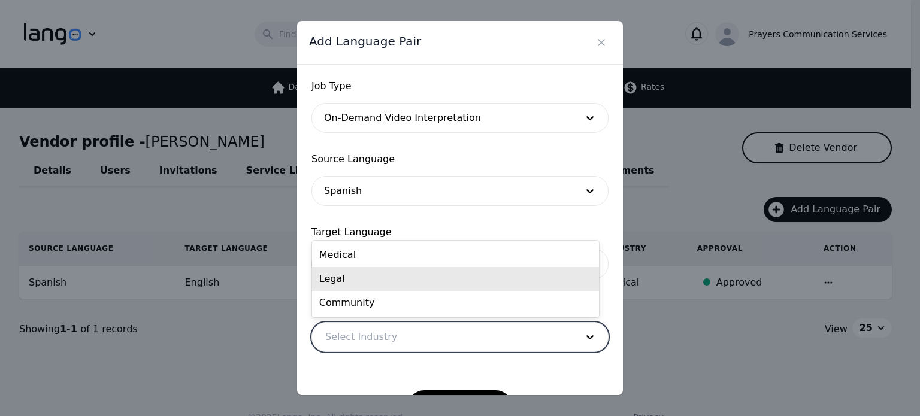
click at [371, 282] on div "Legal" at bounding box center [455, 279] width 287 height 24
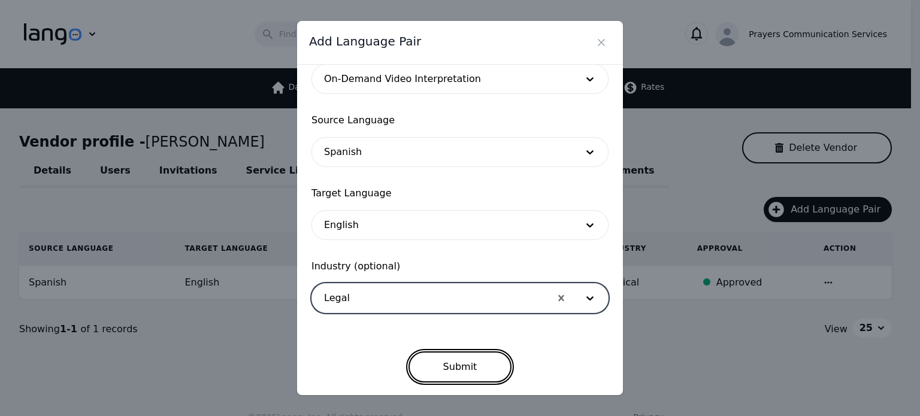
click at [443, 365] on button "Submit" at bounding box center [461, 367] width 104 height 31
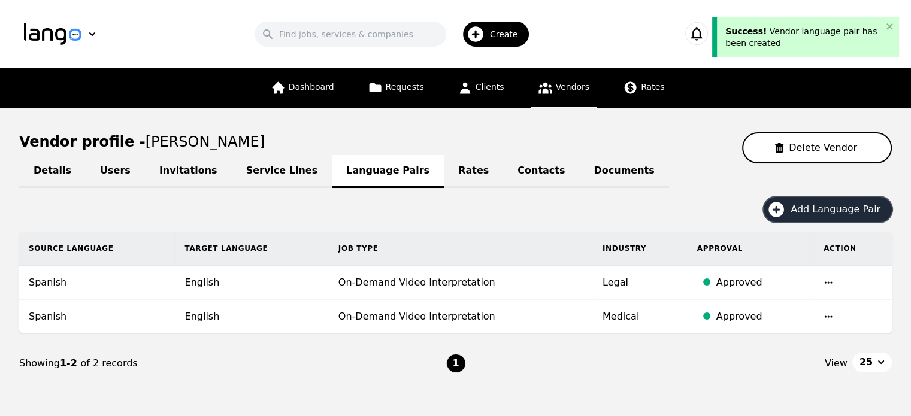
click at [808, 214] on span "Add Language Pair" at bounding box center [840, 209] width 98 height 14
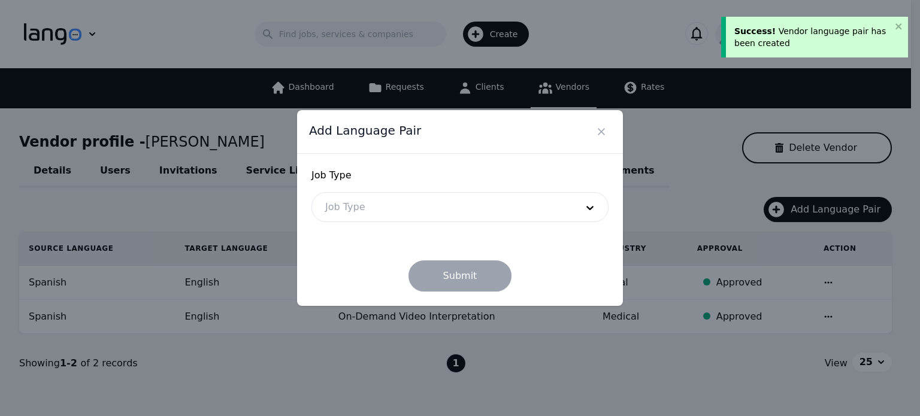
click at [459, 212] on div at bounding box center [442, 207] width 260 height 29
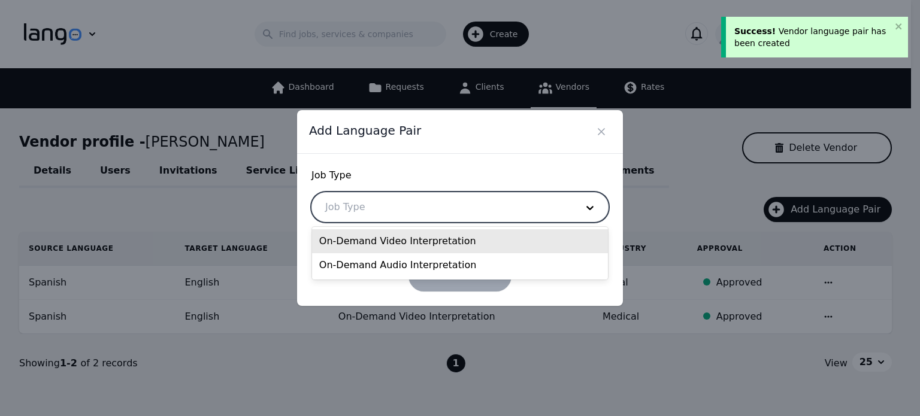
click at [413, 238] on div "On-Demand Video Interpretation" at bounding box center [460, 241] width 296 height 24
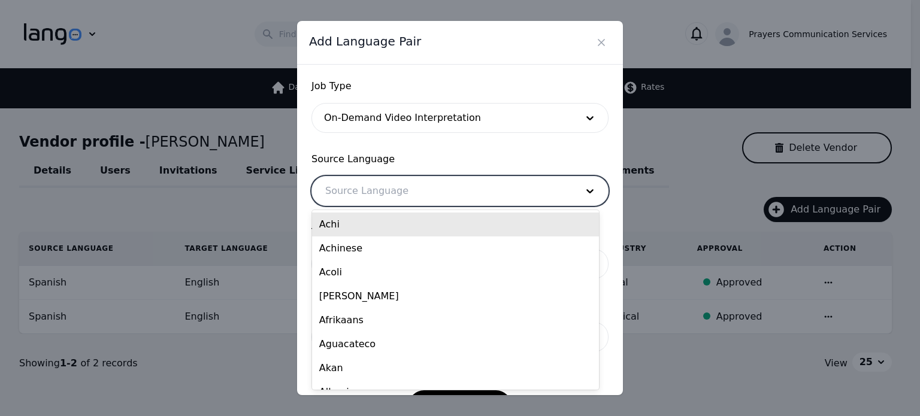
click at [385, 177] on div at bounding box center [442, 191] width 260 height 29
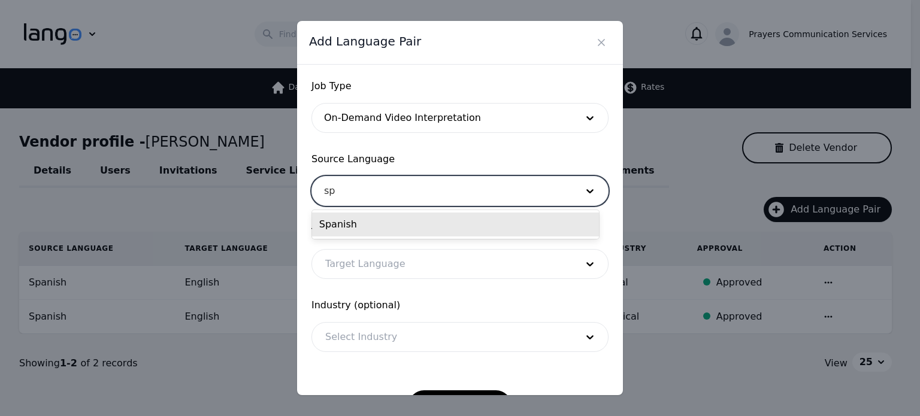
type input "spa"
click at [370, 225] on div "Spanish" at bounding box center [455, 225] width 287 height 24
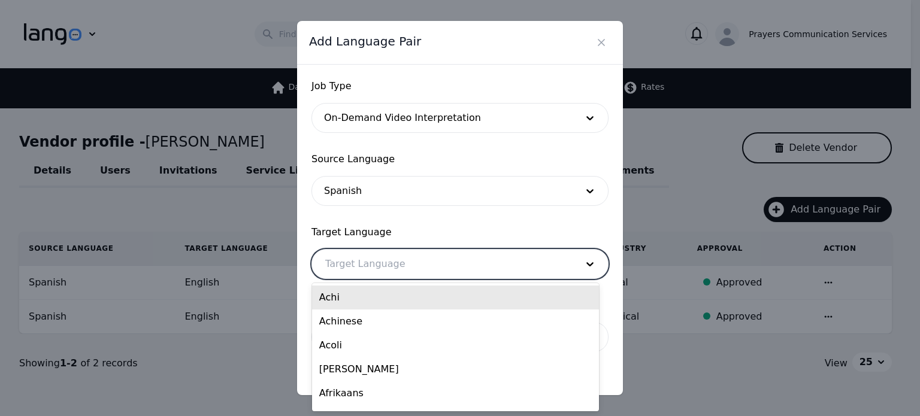
click at [340, 270] on div at bounding box center [442, 264] width 260 height 29
type input "en"
click at [340, 270] on div "en" at bounding box center [442, 264] width 260 height 29
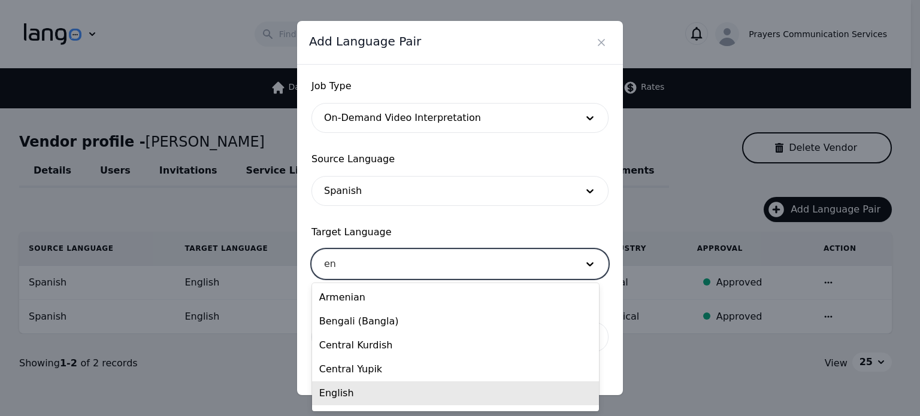
click at [343, 398] on div "English" at bounding box center [455, 394] width 287 height 24
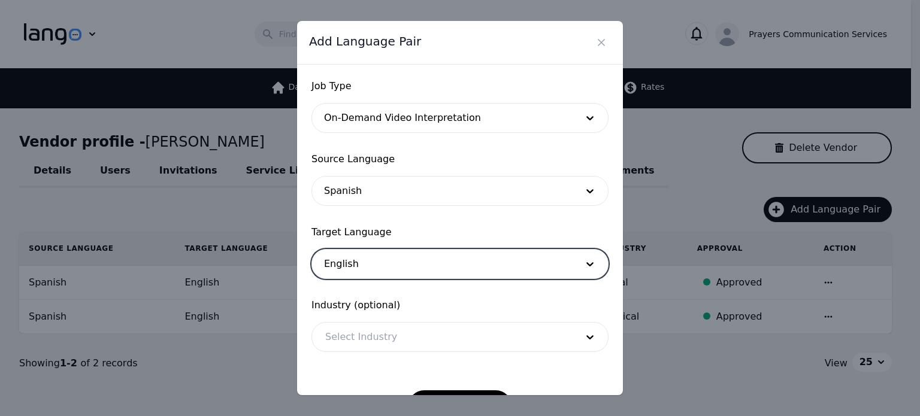
click at [369, 337] on div at bounding box center [442, 337] width 260 height 29
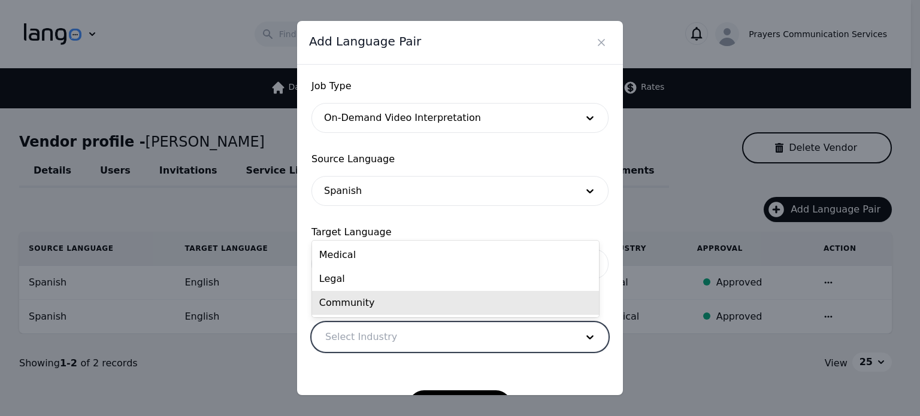
click at [363, 306] on div "Community" at bounding box center [455, 303] width 287 height 24
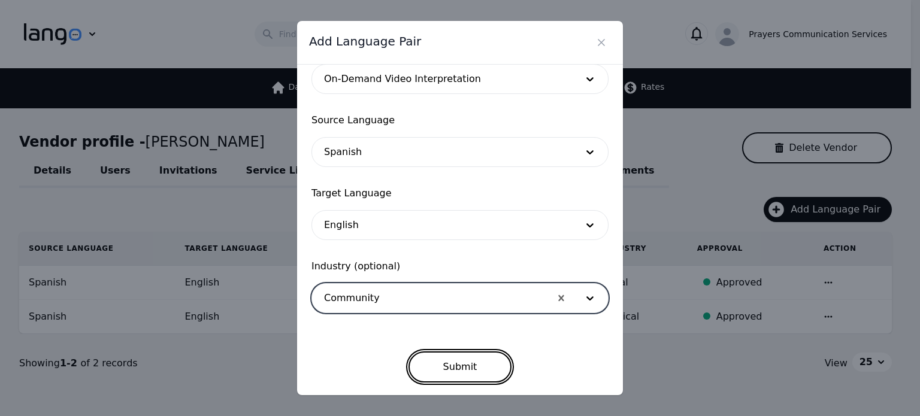
click at [460, 365] on button "Submit" at bounding box center [461, 367] width 104 height 31
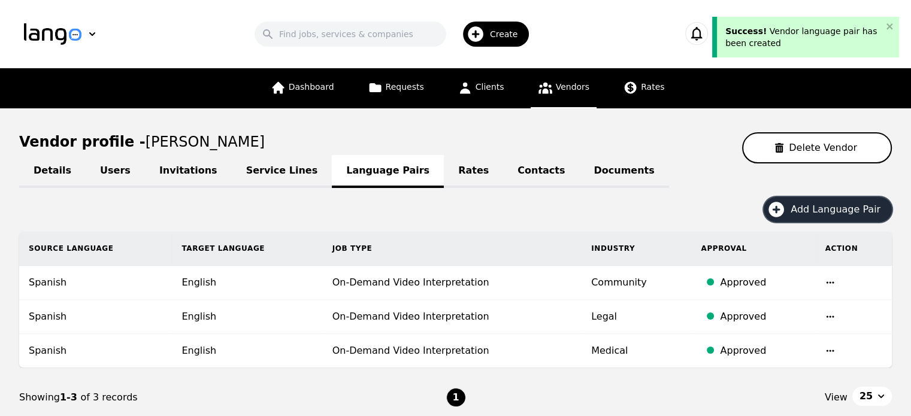
click at [820, 210] on span "Add Language Pair" at bounding box center [840, 209] width 98 height 14
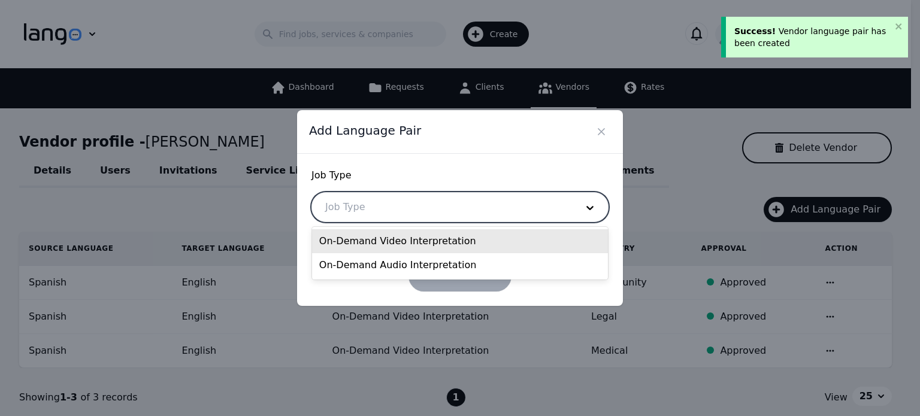
click at [509, 206] on div at bounding box center [442, 207] width 260 height 29
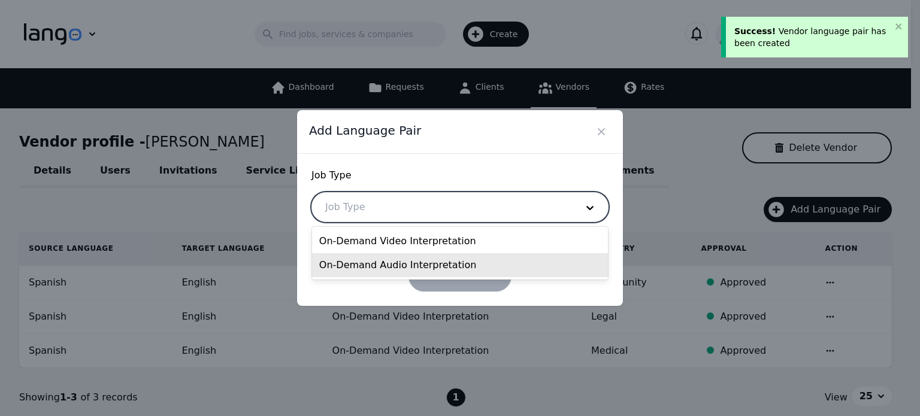
click at [397, 270] on div "On-Demand Audio Interpretation" at bounding box center [460, 265] width 296 height 24
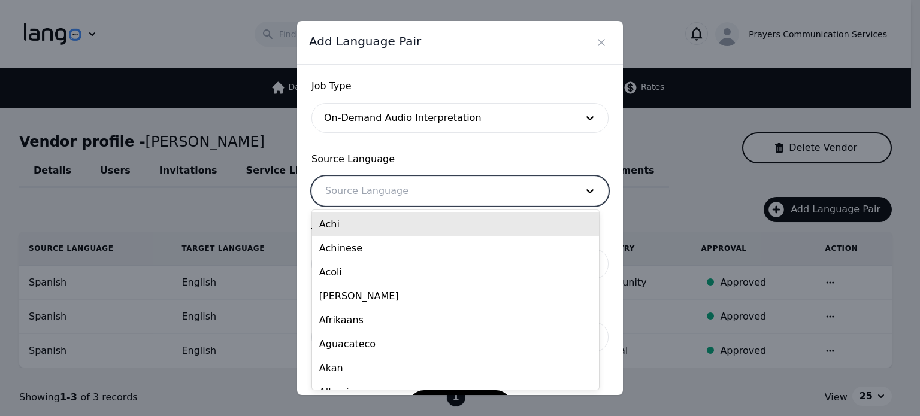
click at [397, 199] on div at bounding box center [442, 191] width 260 height 29
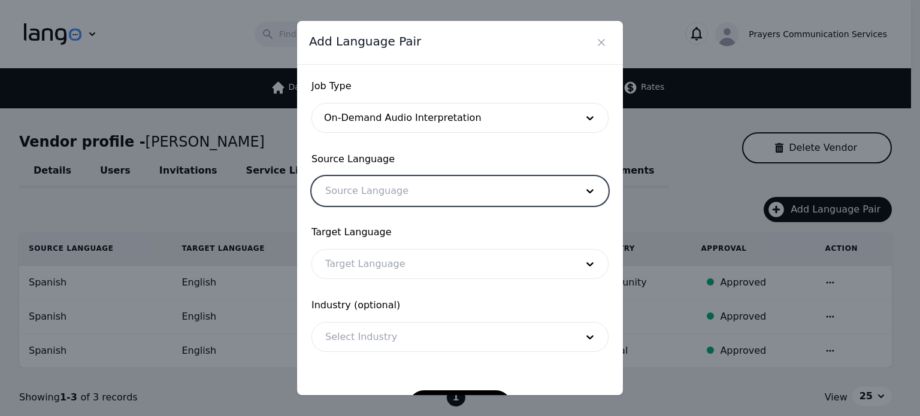
click at [397, 199] on div at bounding box center [442, 191] width 260 height 29
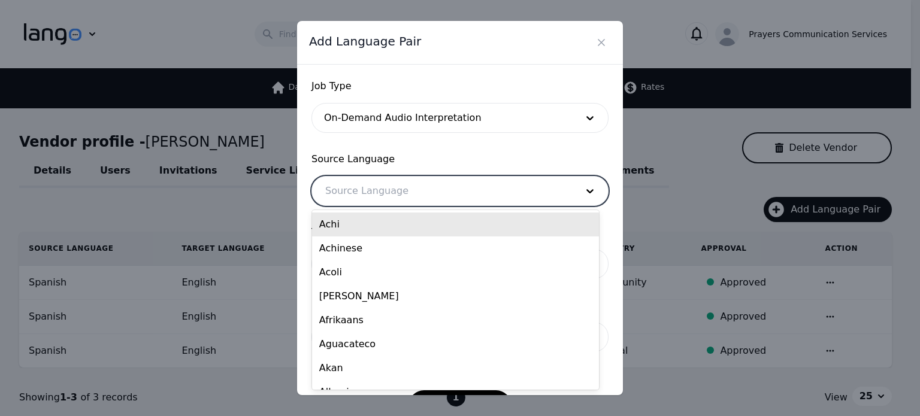
click at [397, 199] on div at bounding box center [442, 191] width 260 height 29
type input "spa"
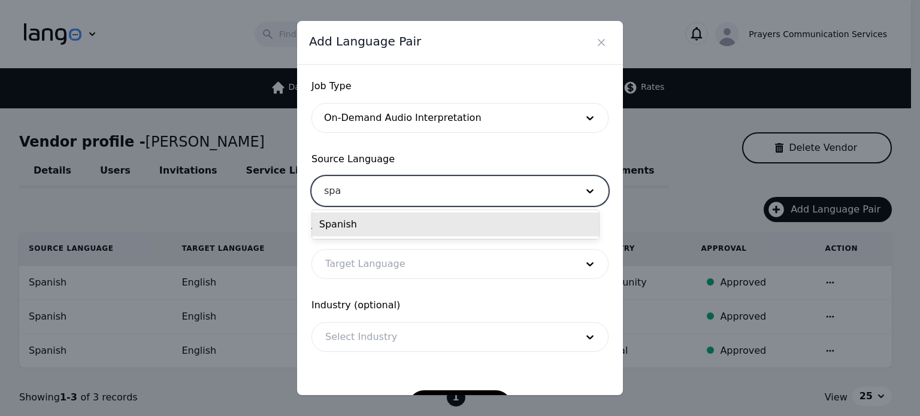
click at [380, 218] on div "Spanish" at bounding box center [455, 225] width 287 height 24
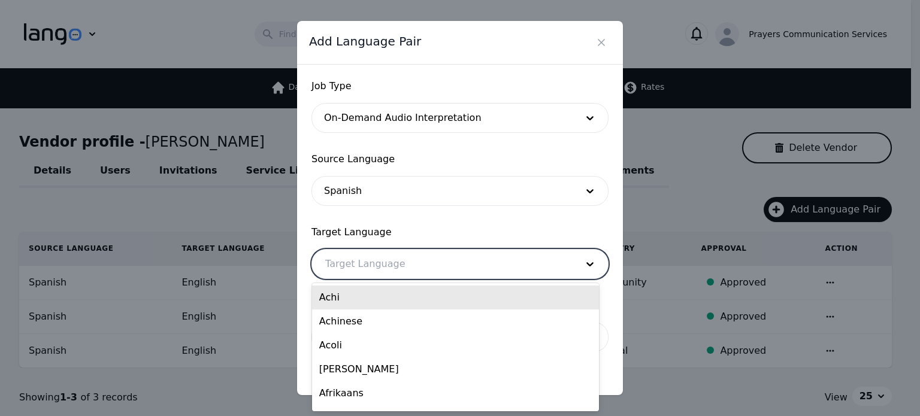
click at [359, 263] on div at bounding box center [442, 264] width 260 height 29
type input "en"
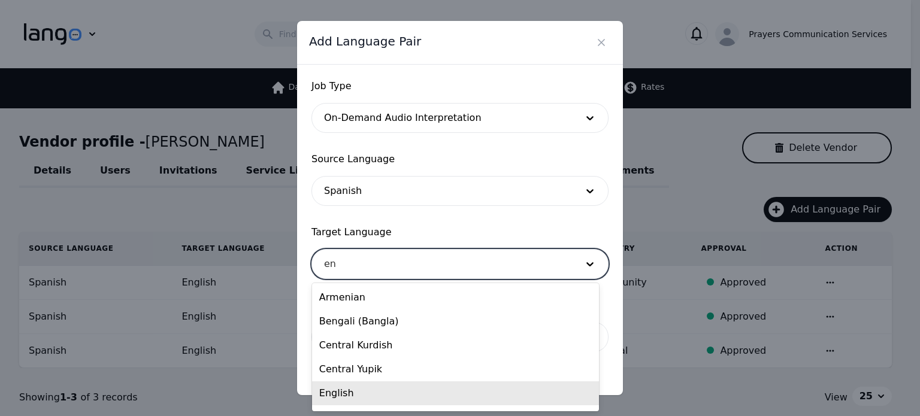
click at [344, 396] on div "English" at bounding box center [455, 394] width 287 height 24
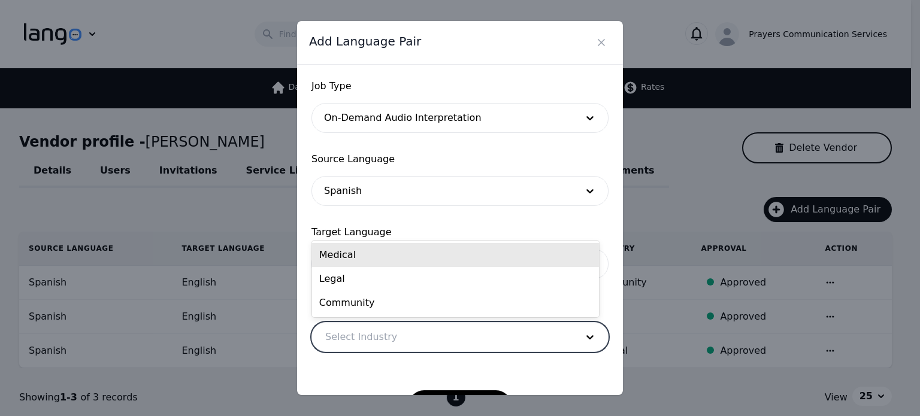
click at [366, 341] on div at bounding box center [442, 337] width 260 height 29
click at [355, 263] on div "Medical" at bounding box center [455, 255] width 287 height 24
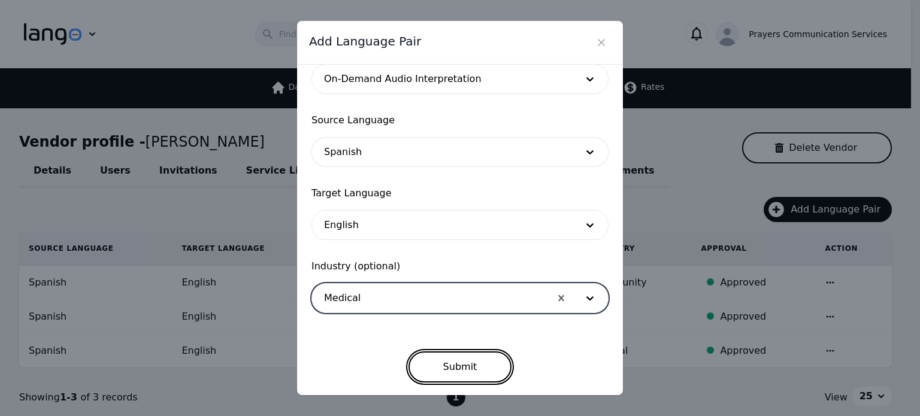
click at [462, 364] on button "Submit" at bounding box center [461, 367] width 104 height 31
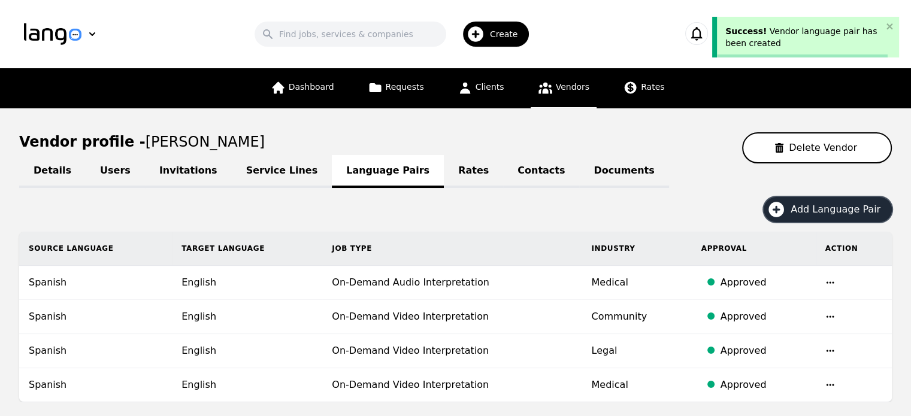
click at [814, 200] on button "Add Language Pair" at bounding box center [828, 209] width 128 height 25
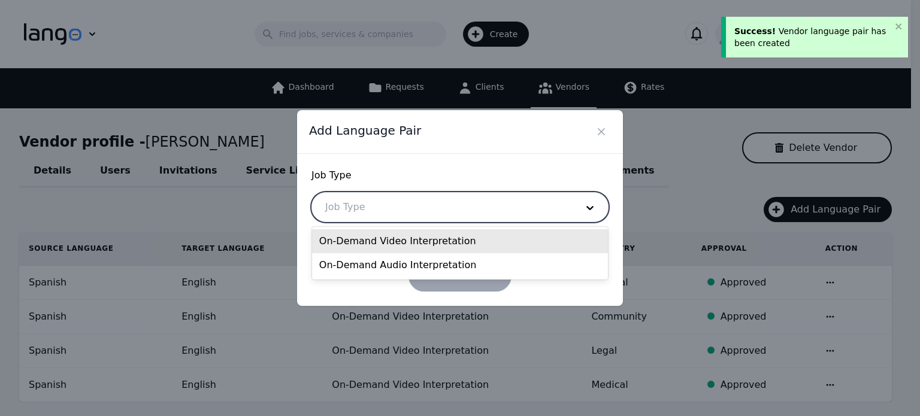
click at [499, 207] on div at bounding box center [442, 207] width 260 height 29
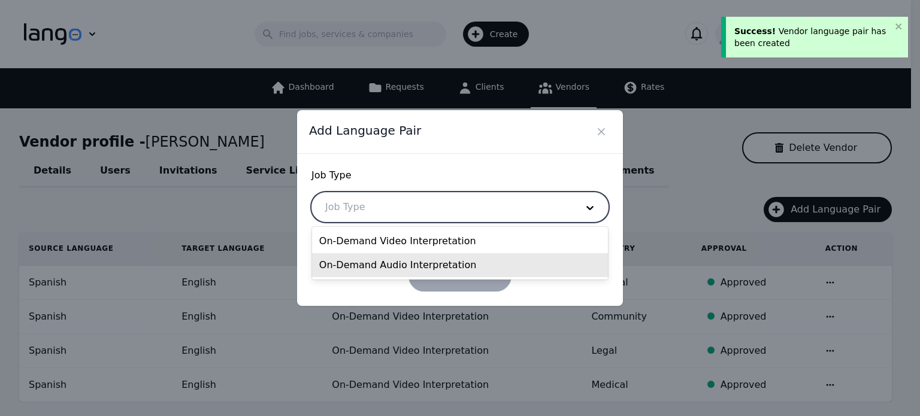
click at [408, 264] on div "On-Demand Audio Interpretation" at bounding box center [460, 265] width 296 height 24
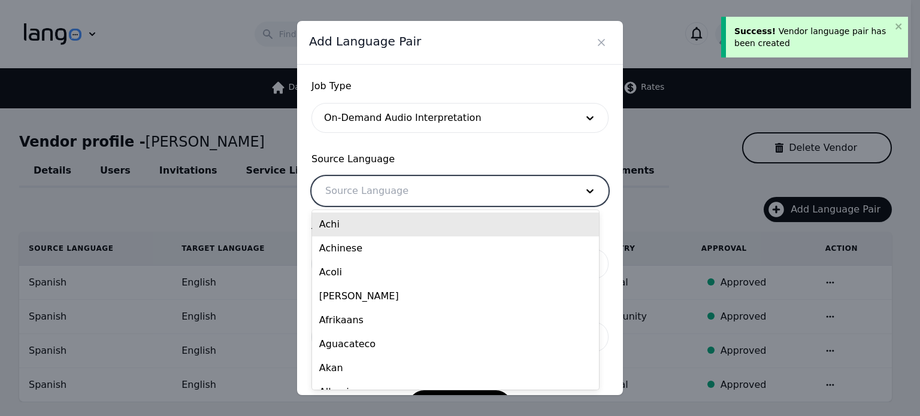
click at [394, 191] on div at bounding box center [442, 191] width 260 height 29
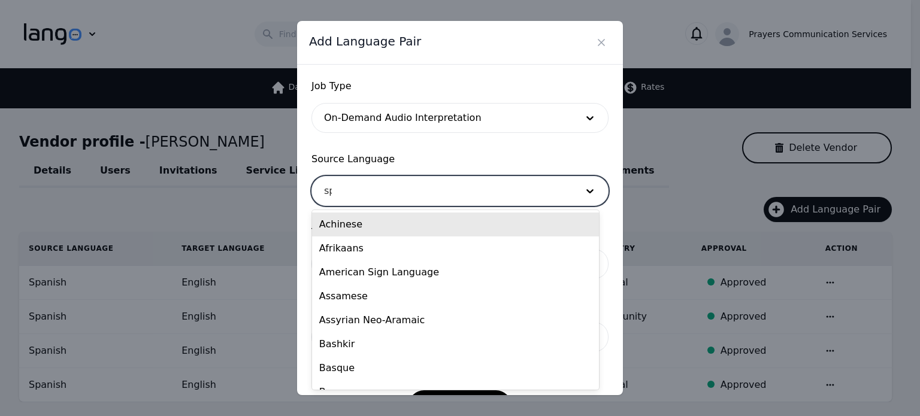
type input "spa"
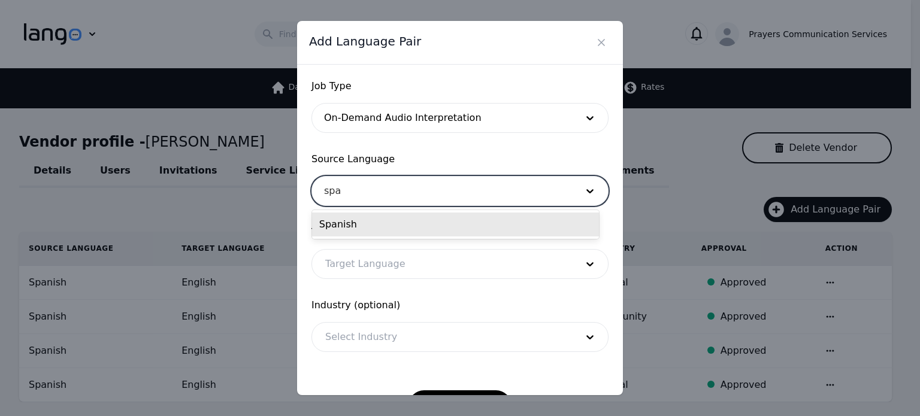
click at [371, 225] on div "Spanish" at bounding box center [455, 225] width 287 height 24
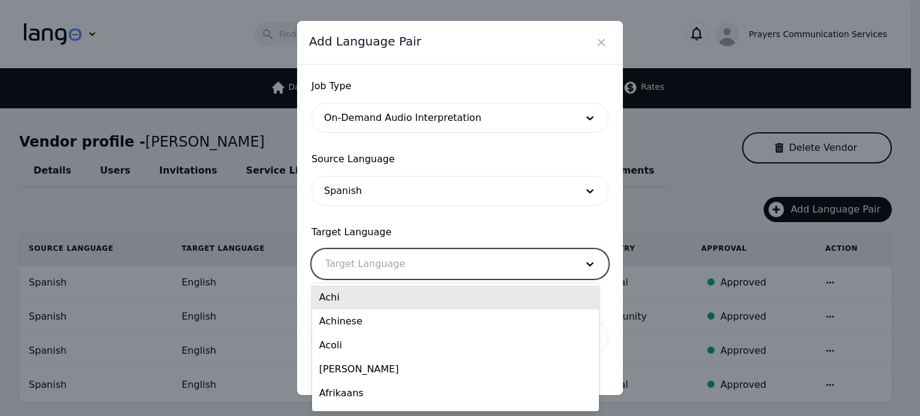
click at [343, 266] on div at bounding box center [442, 264] width 260 height 29
click at [343, 266] on div "e" at bounding box center [442, 264] width 260 height 29
type input "engl"
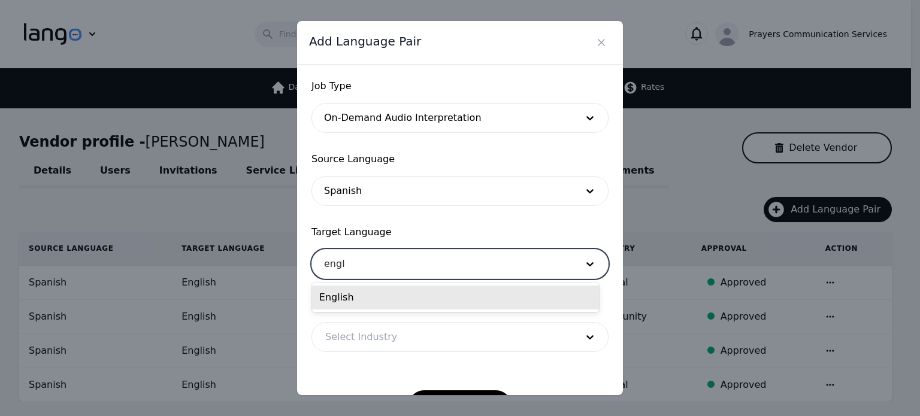
click at [335, 301] on div "English" at bounding box center [455, 298] width 287 height 24
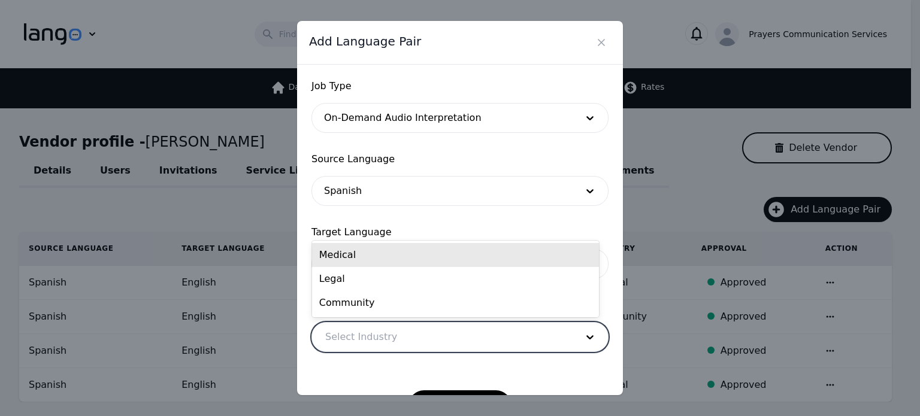
click at [355, 340] on div at bounding box center [442, 337] width 260 height 29
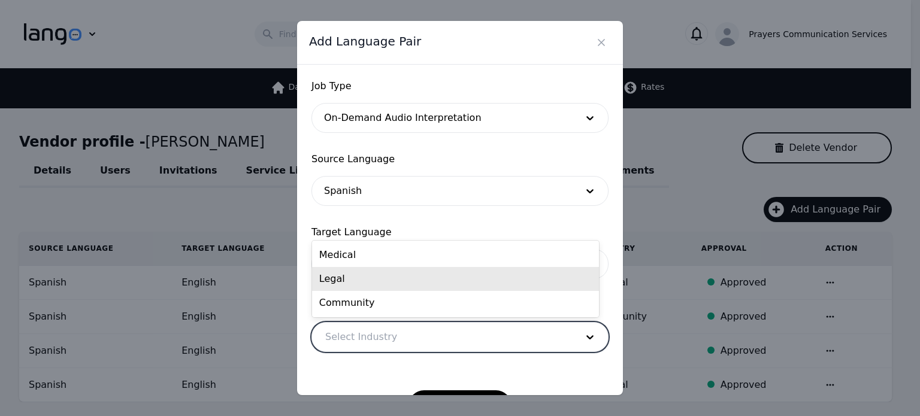
click at [361, 279] on div "Legal" at bounding box center [455, 279] width 287 height 24
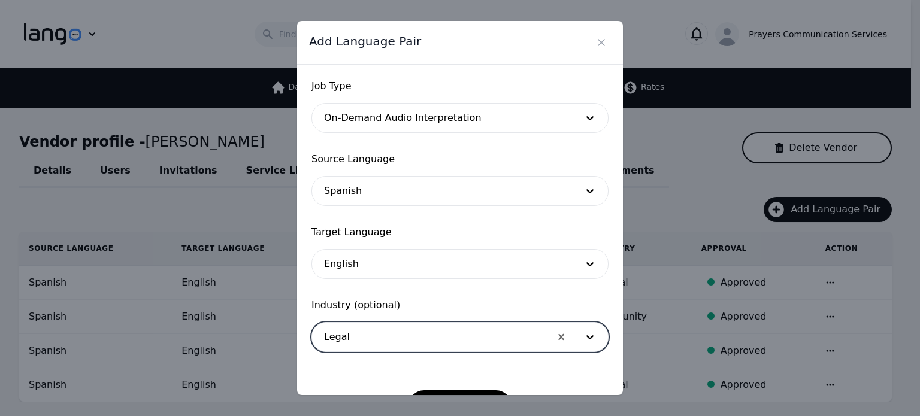
scroll to position [39, 0]
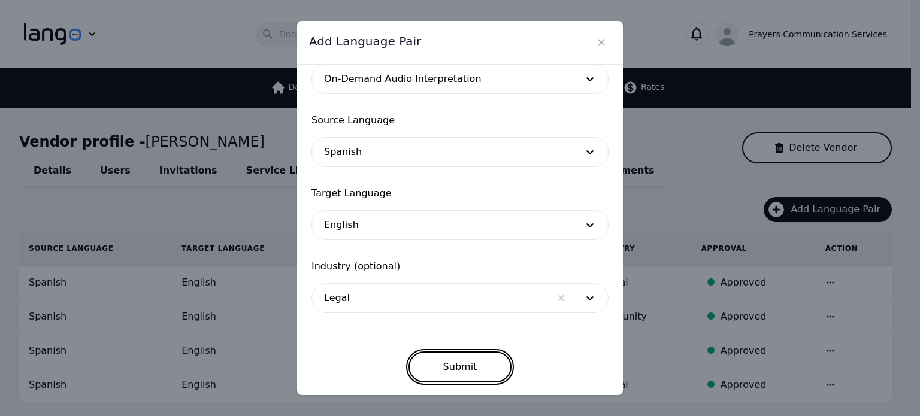
click at [443, 373] on button "Submit" at bounding box center [461, 367] width 104 height 31
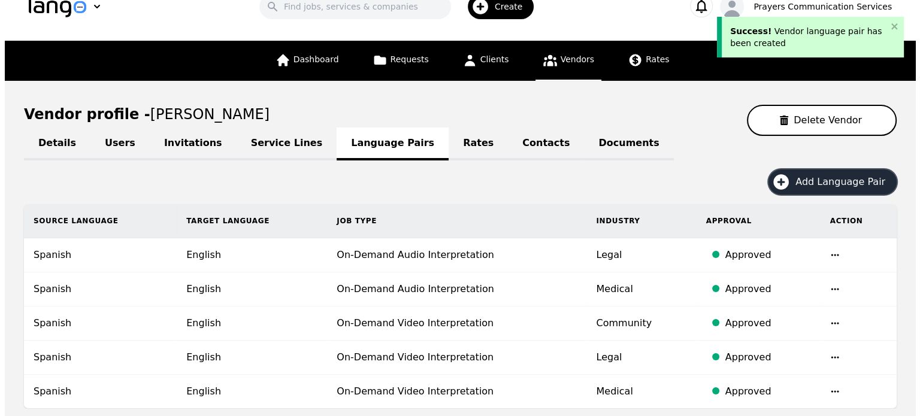
scroll to position [28, 0]
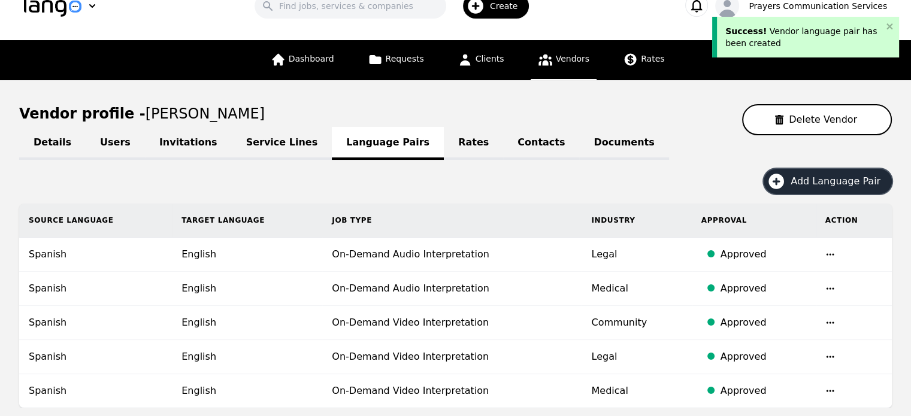
click at [816, 191] on button "Add Language Pair" at bounding box center [828, 181] width 128 height 25
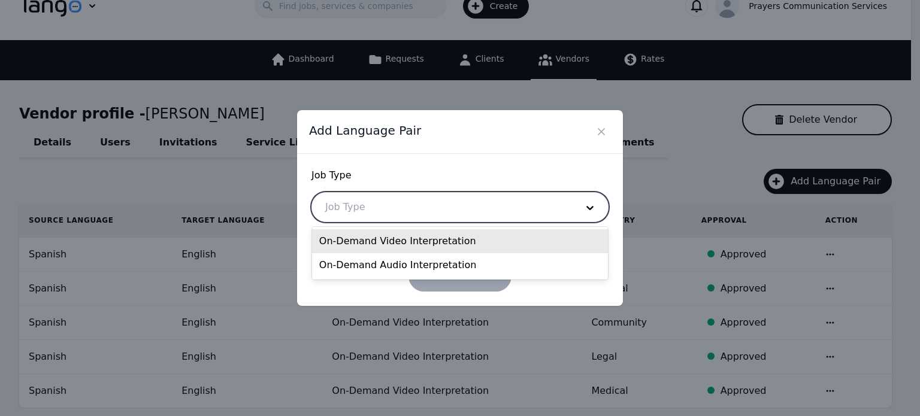
click at [503, 212] on div at bounding box center [442, 207] width 260 height 29
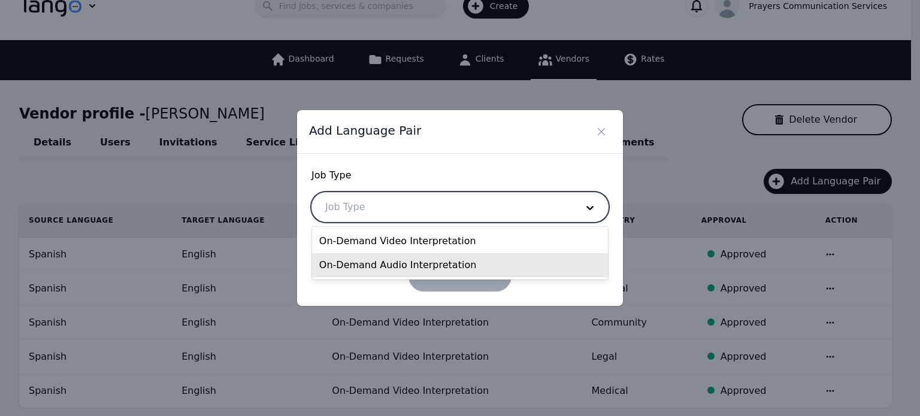
click at [417, 268] on div "On-Demand Audio Interpretation" at bounding box center [460, 265] width 296 height 24
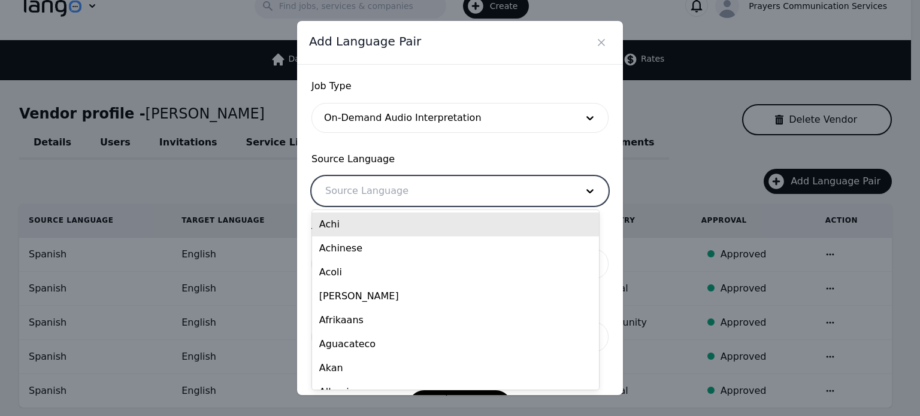
click at [357, 198] on div at bounding box center [442, 191] width 260 height 29
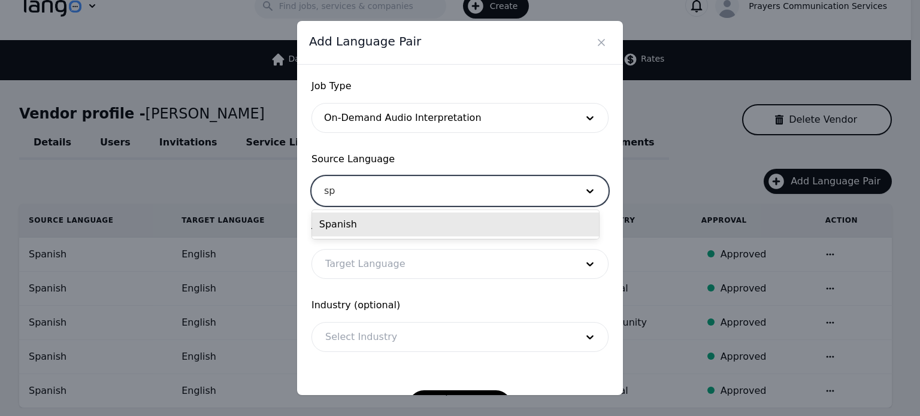
type input "spa"
click at [356, 227] on div "Spanish" at bounding box center [455, 225] width 287 height 24
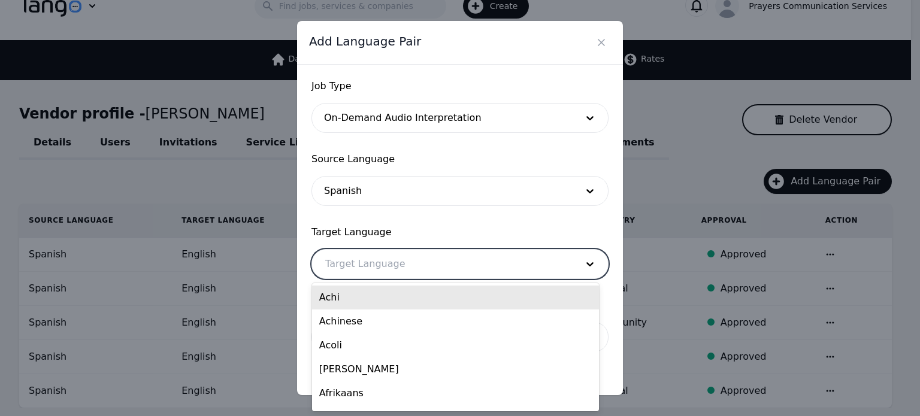
click at [347, 261] on div at bounding box center [442, 264] width 260 height 29
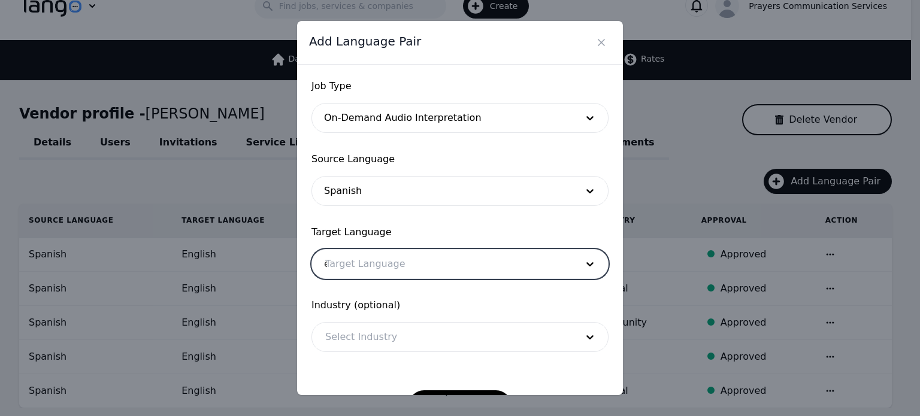
click at [347, 261] on div "e" at bounding box center [442, 264] width 260 height 29
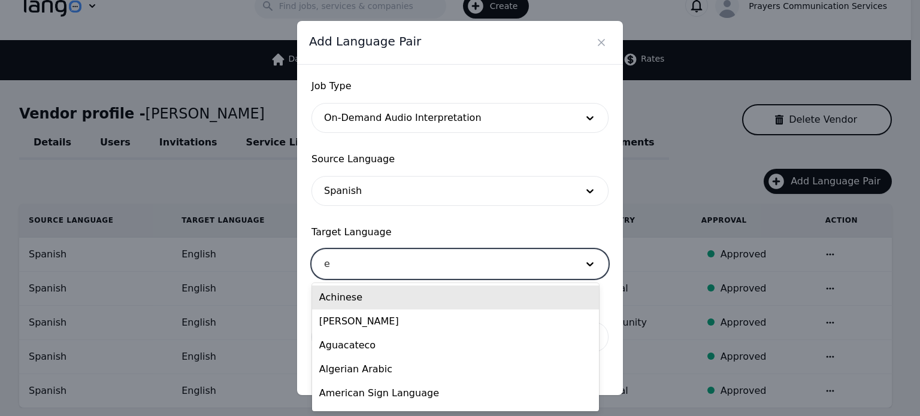
type input "en"
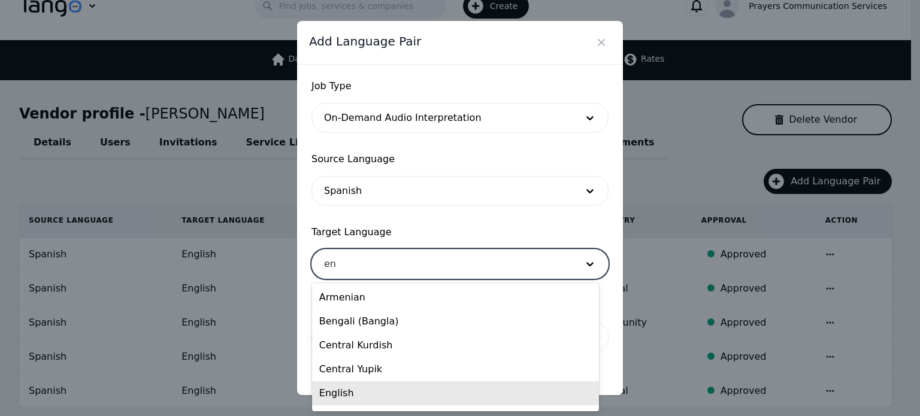
click at [343, 404] on div "English" at bounding box center [455, 394] width 287 height 24
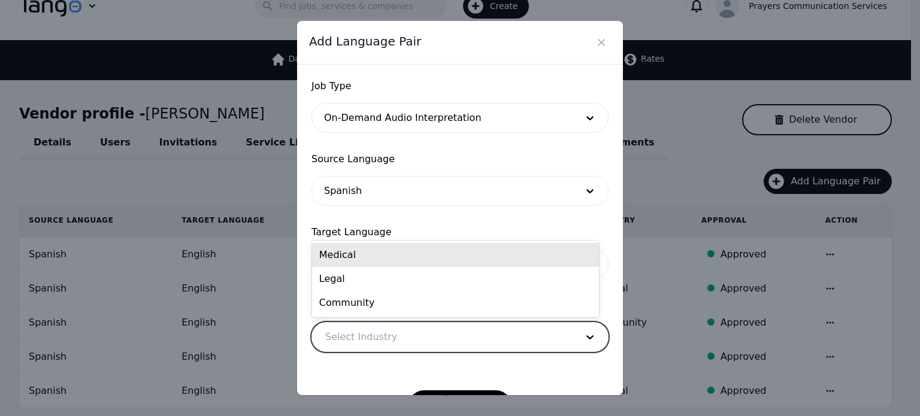
click at [381, 330] on div at bounding box center [442, 337] width 260 height 29
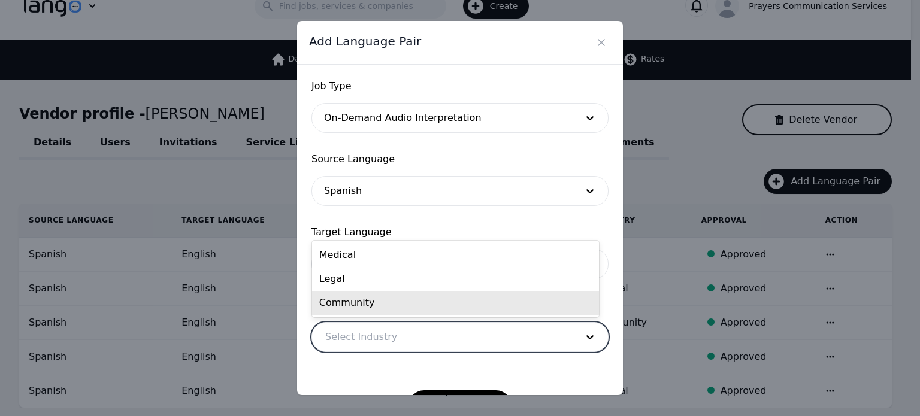
click at [374, 311] on div "Community" at bounding box center [455, 303] width 287 height 24
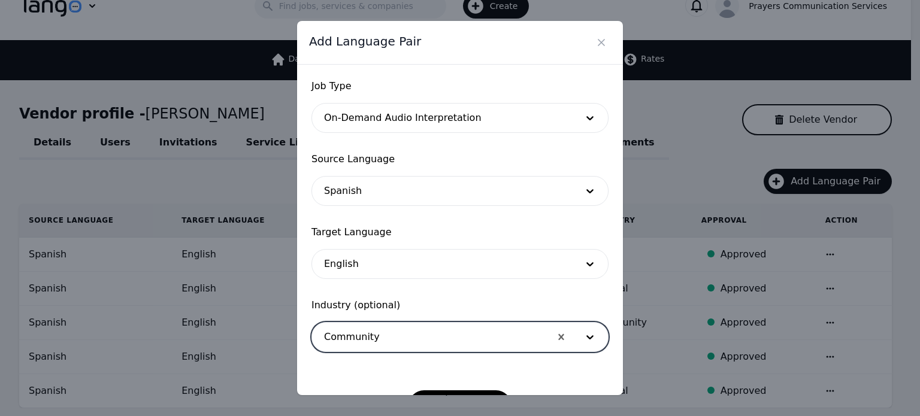
scroll to position [39, 0]
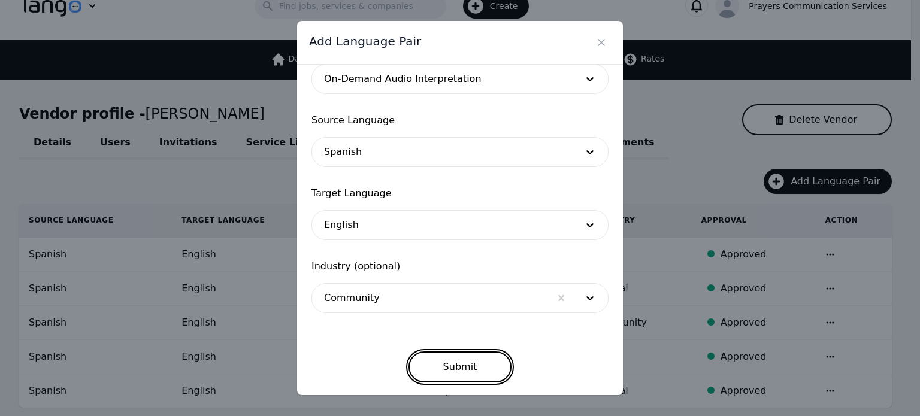
click at [453, 362] on button "Submit" at bounding box center [461, 367] width 104 height 31
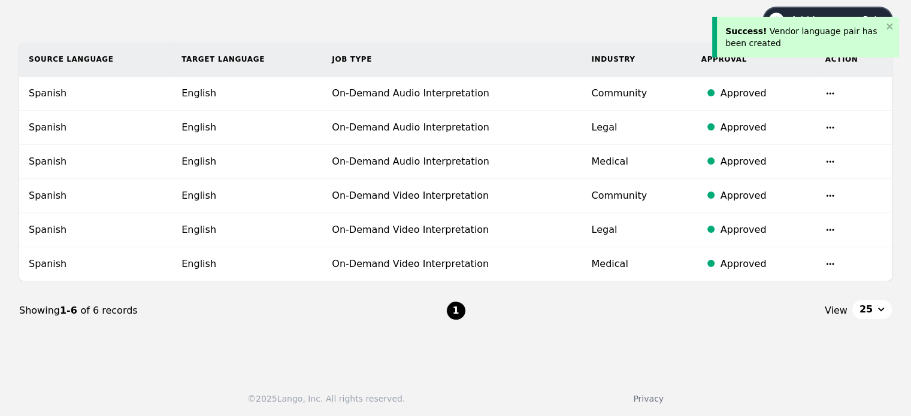
scroll to position [56, 0]
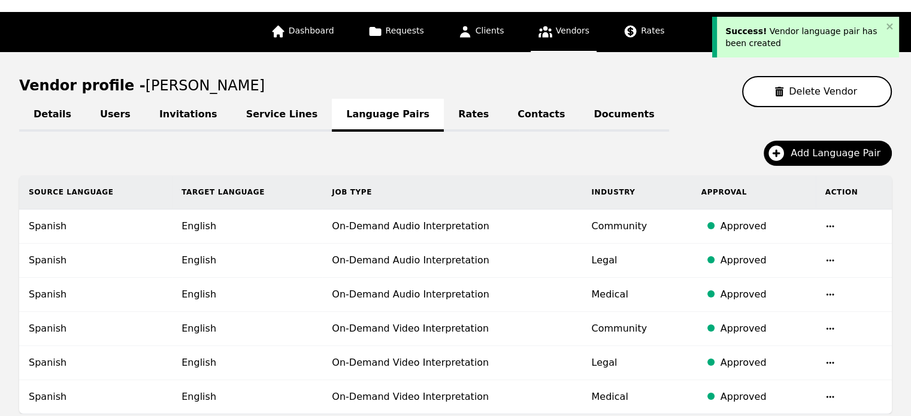
click at [579, 109] on link "Documents" at bounding box center [623, 115] width 89 height 33
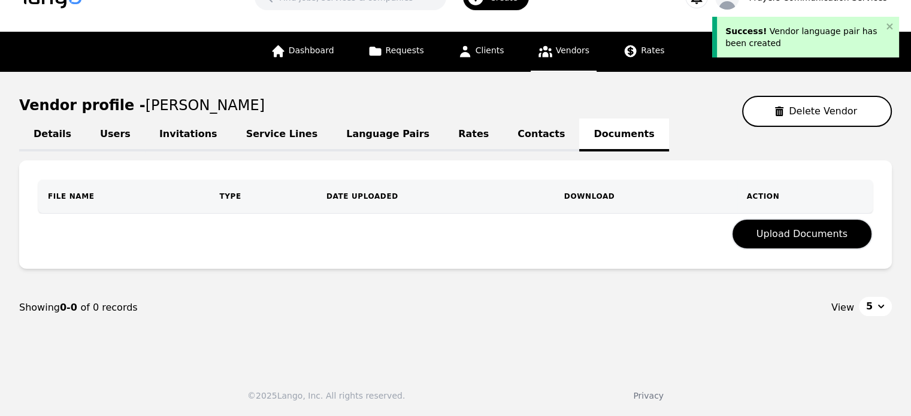
scroll to position [34, 0]
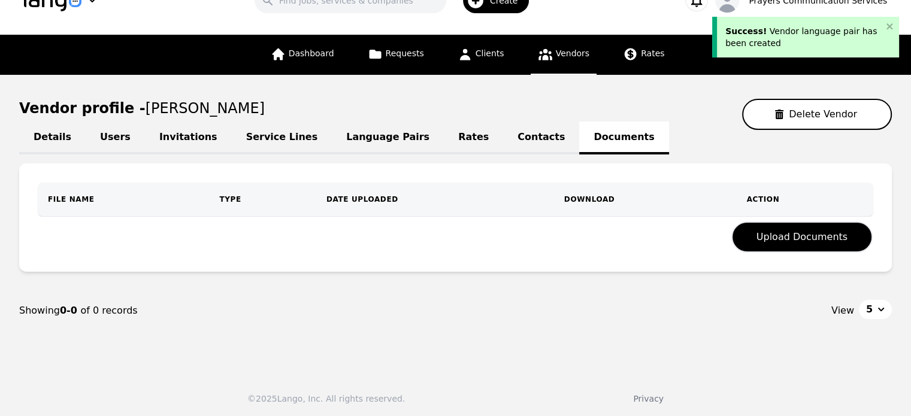
click at [503, 136] on link "Contacts" at bounding box center [541, 138] width 76 height 33
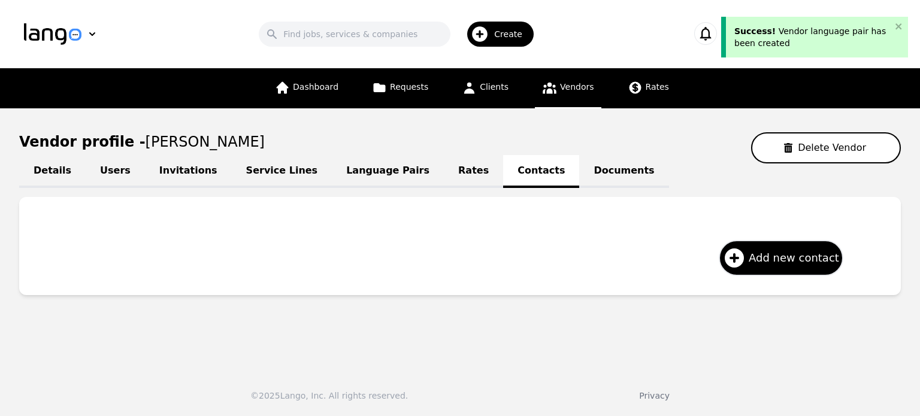
click at [444, 167] on link "Rates" at bounding box center [473, 171] width 59 height 33
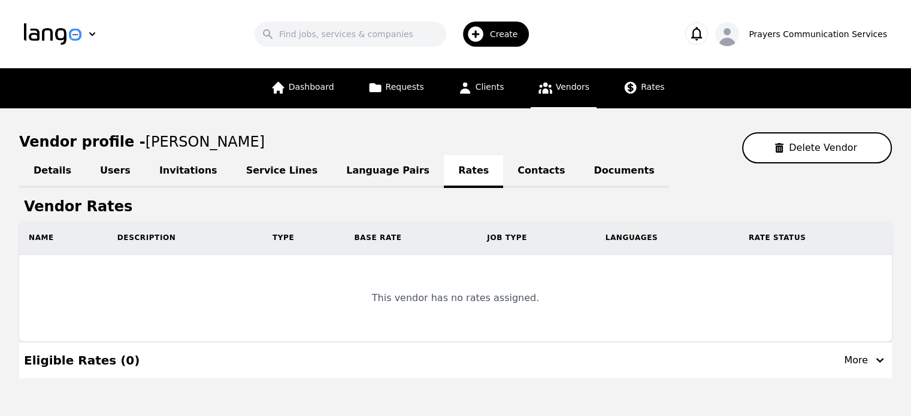
click at [120, 165] on link "Users" at bounding box center [115, 171] width 59 height 33
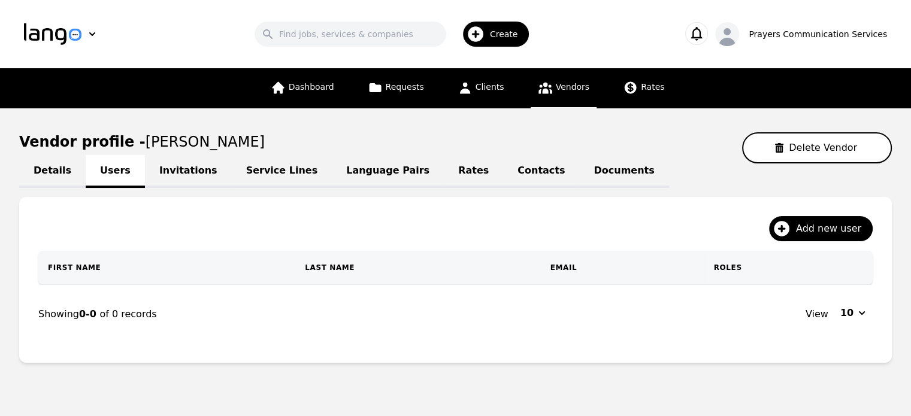
click at [50, 171] on link "Details" at bounding box center [52, 171] width 66 height 33
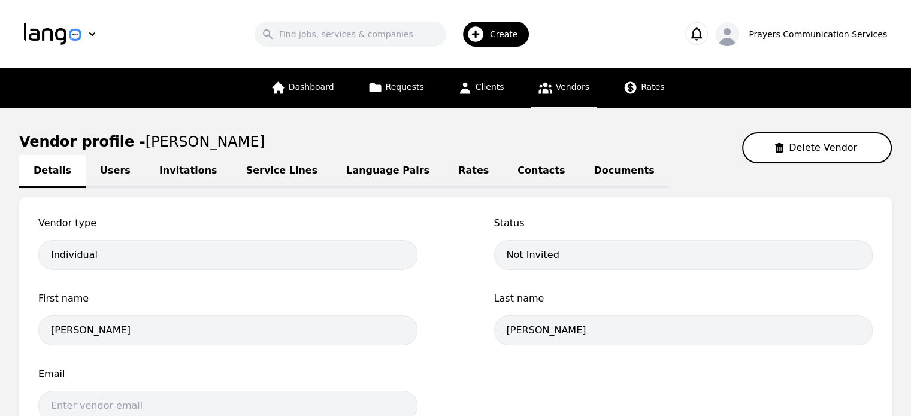
click at [579, 170] on link "Documents" at bounding box center [623, 171] width 89 height 33
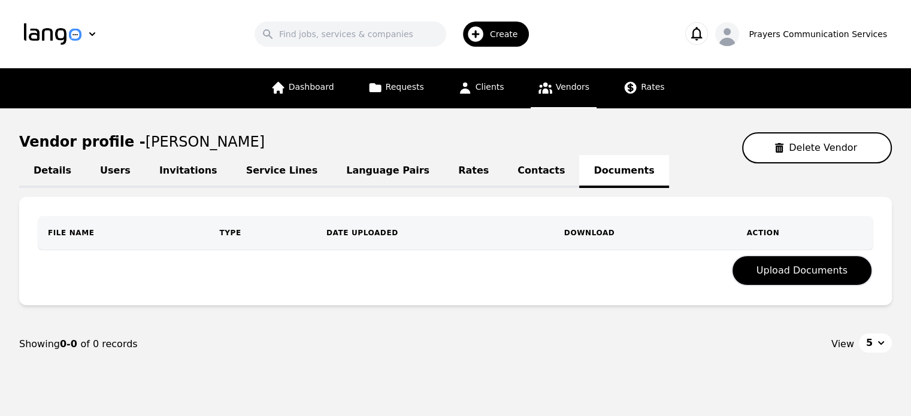
click at [184, 168] on link "Invitations" at bounding box center [188, 171] width 87 height 33
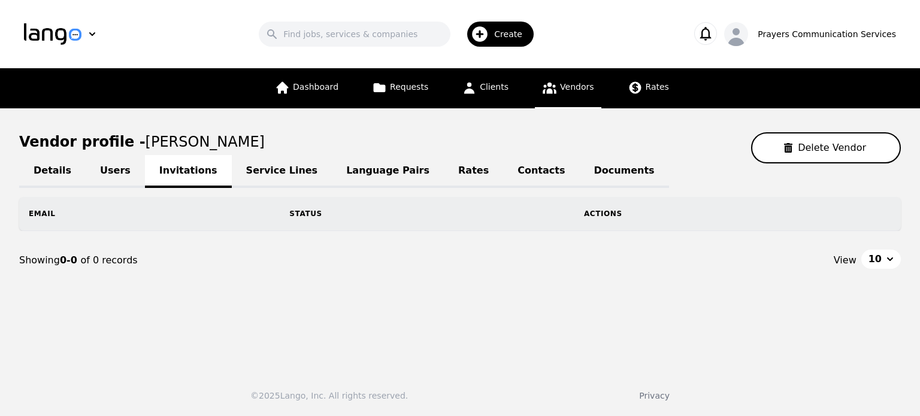
click at [253, 170] on link "Service Lines" at bounding box center [282, 171] width 101 height 33
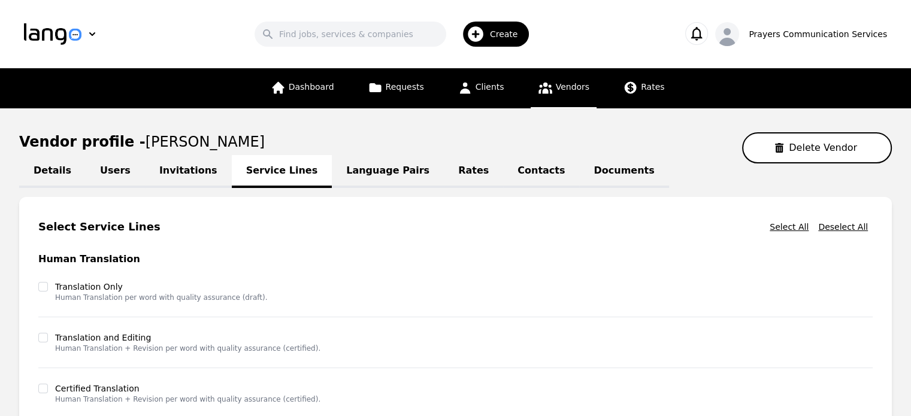
click at [102, 180] on link "Users" at bounding box center [115, 171] width 59 height 33
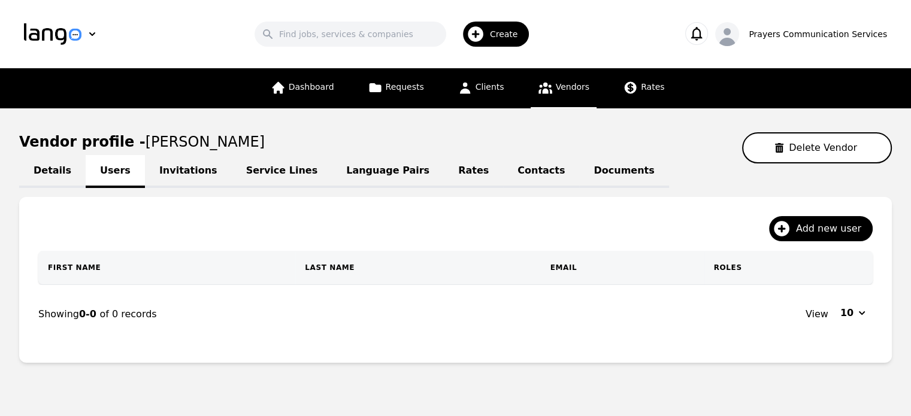
click at [148, 171] on link "Invitations" at bounding box center [188, 171] width 87 height 33
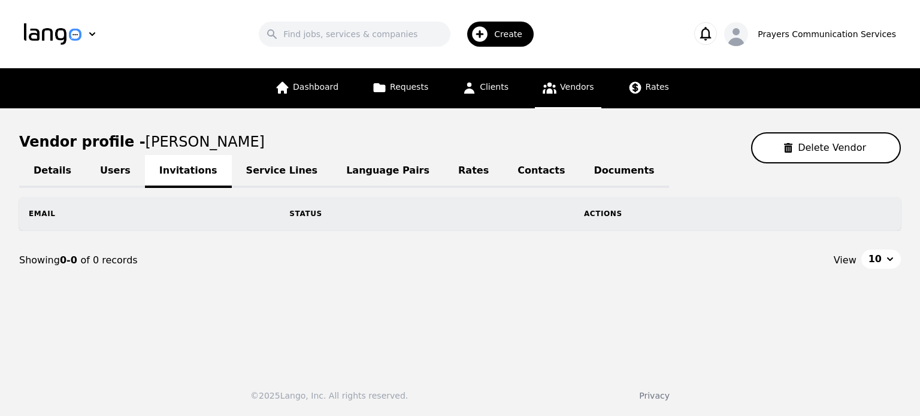
click at [39, 155] on link "Details" at bounding box center [52, 171] width 66 height 33
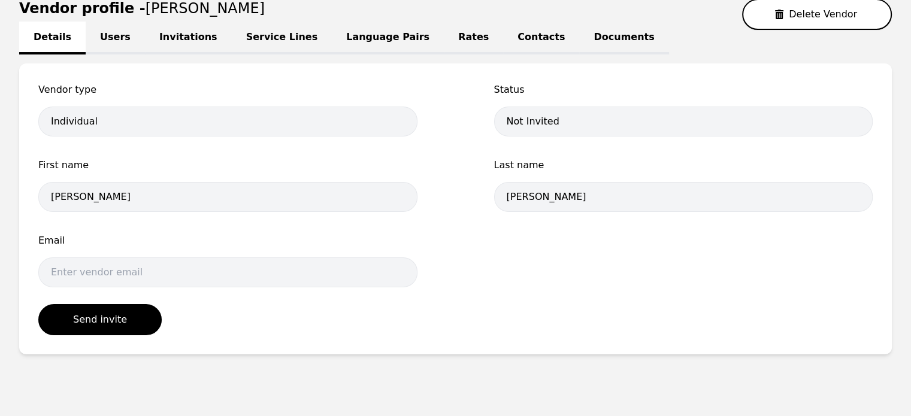
scroll to position [150, 0]
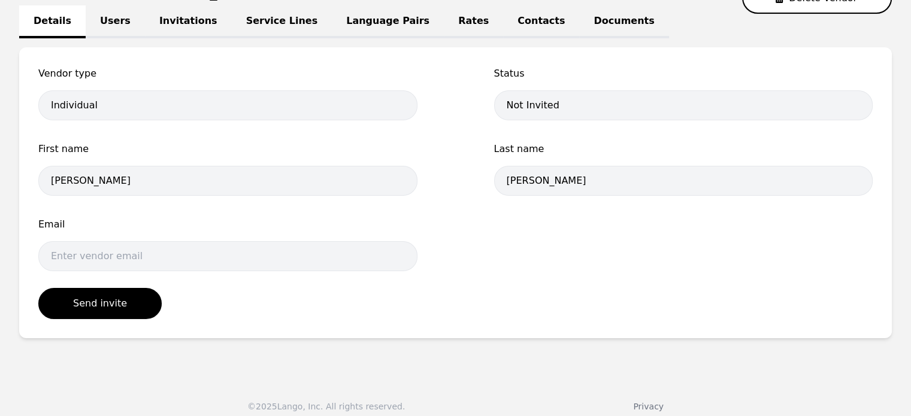
click at [204, 196] on div "First name Gamalier" at bounding box center [227, 172] width 379 height 61
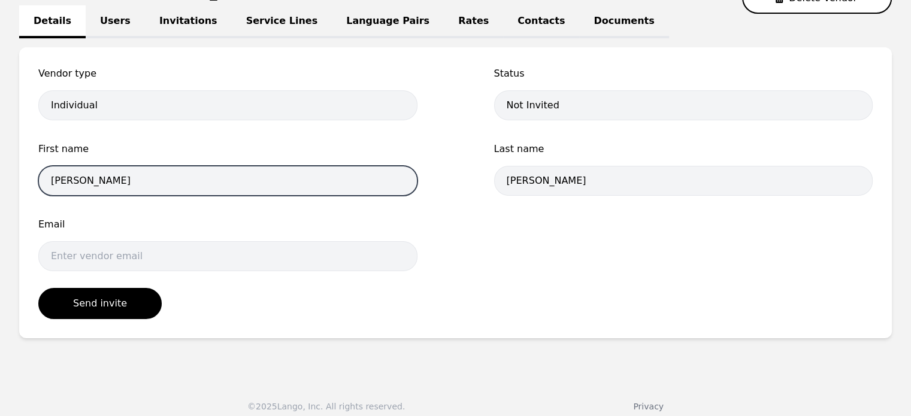
click at [212, 181] on input "Gamalier" at bounding box center [227, 181] width 379 height 30
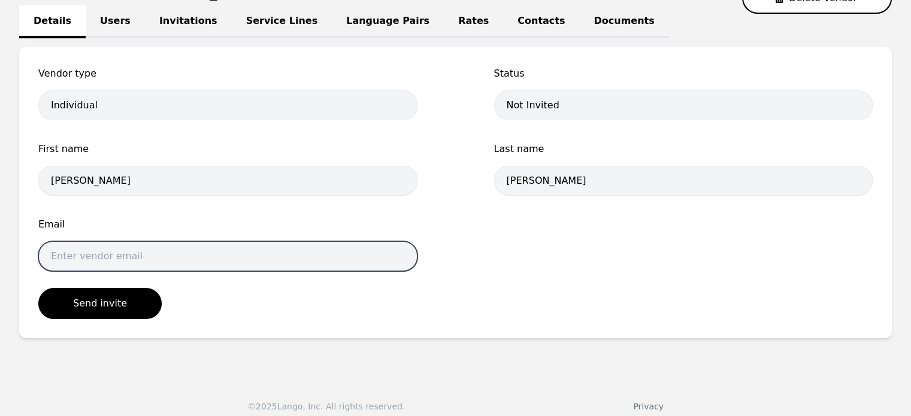
click at [228, 252] on input "email" at bounding box center [227, 256] width 379 height 30
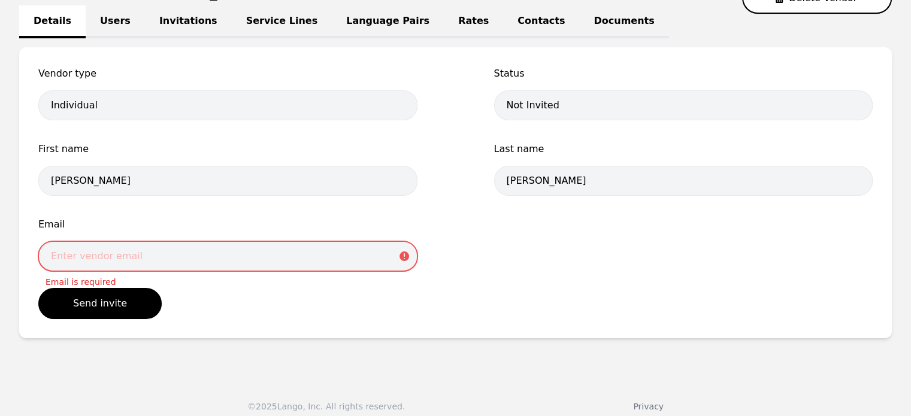
paste input "gamalierp@gmail.com"
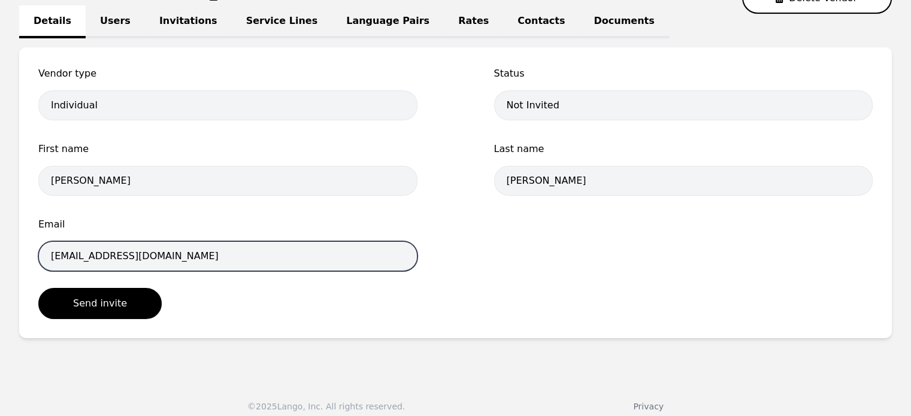
type input "gamalierp@gmail.com"
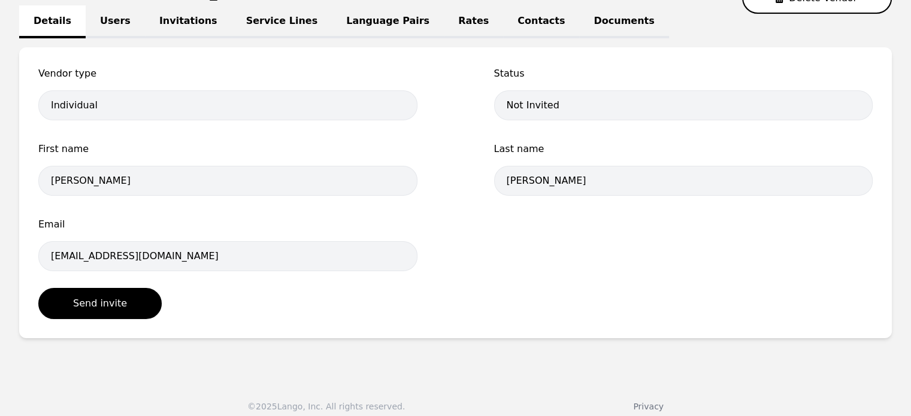
click at [213, 292] on form "Vendor type Individual Status Not Invited First name Gamalier Last name Garcia …" at bounding box center [455, 192] width 834 height 253
click at [113, 307] on button "Send invite" at bounding box center [99, 303] width 123 height 31
select select "active"
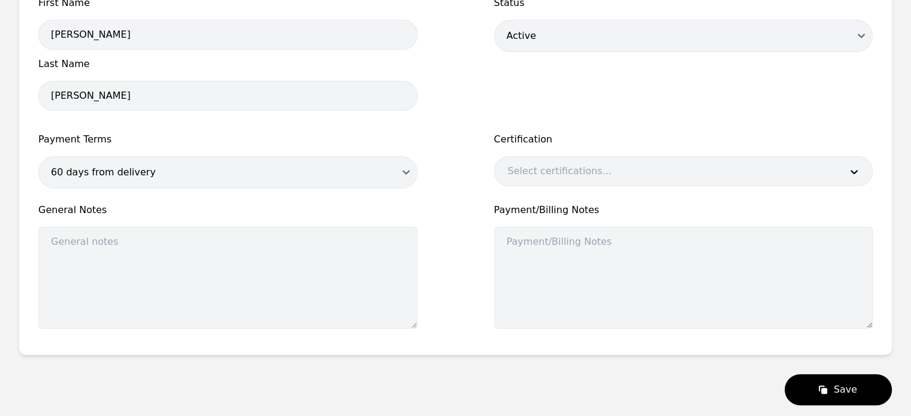
scroll to position [236, 0]
click at [813, 380] on button "Save" at bounding box center [838, 388] width 107 height 31
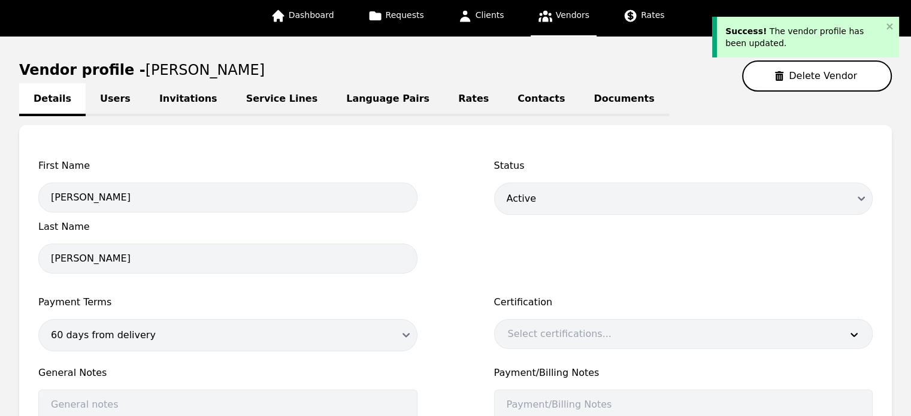
scroll to position [0, 0]
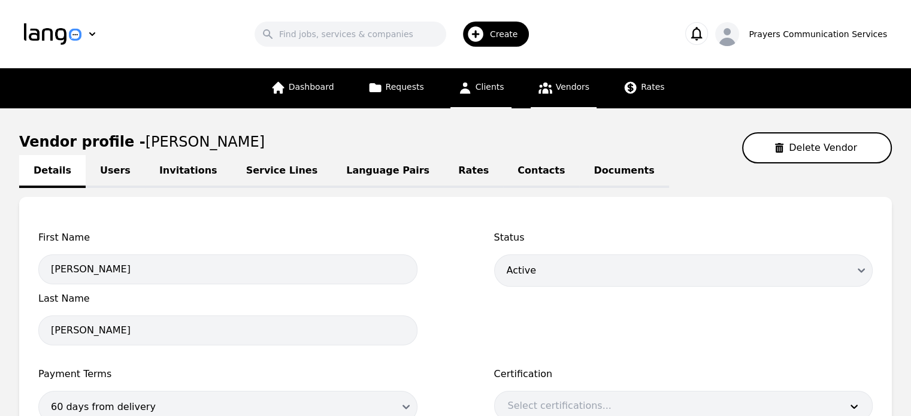
click at [501, 92] on link "Clients" at bounding box center [480, 88] width 61 height 40
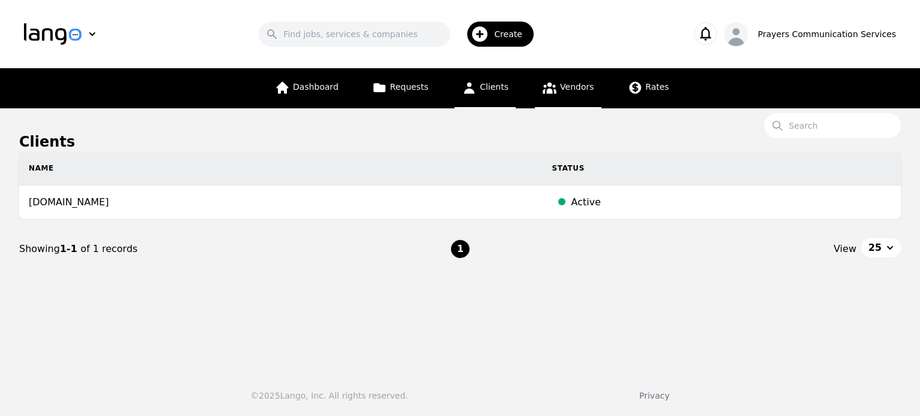
click at [577, 80] on link "Vendors" at bounding box center [568, 88] width 66 height 40
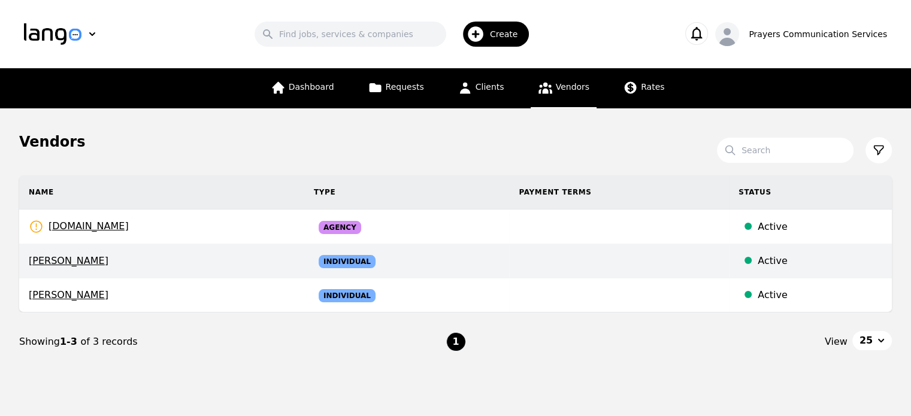
click at [403, 255] on td "Individual" at bounding box center [406, 261] width 205 height 34
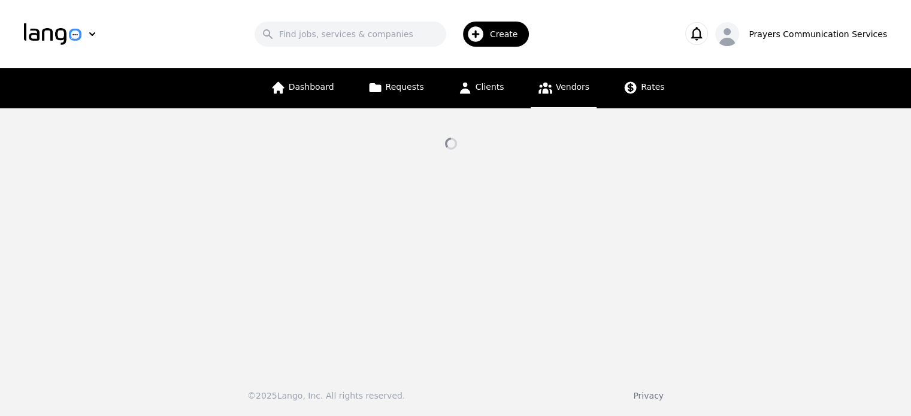
select select "active"
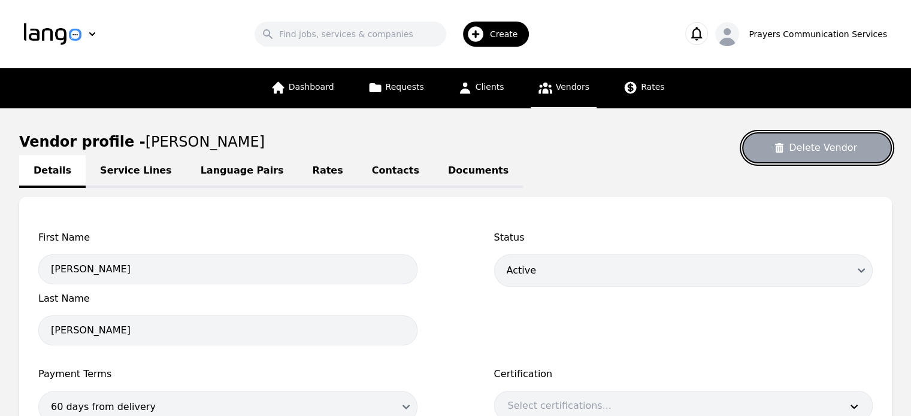
click at [794, 143] on button "Delete Vendor" at bounding box center [817, 147] width 150 height 31
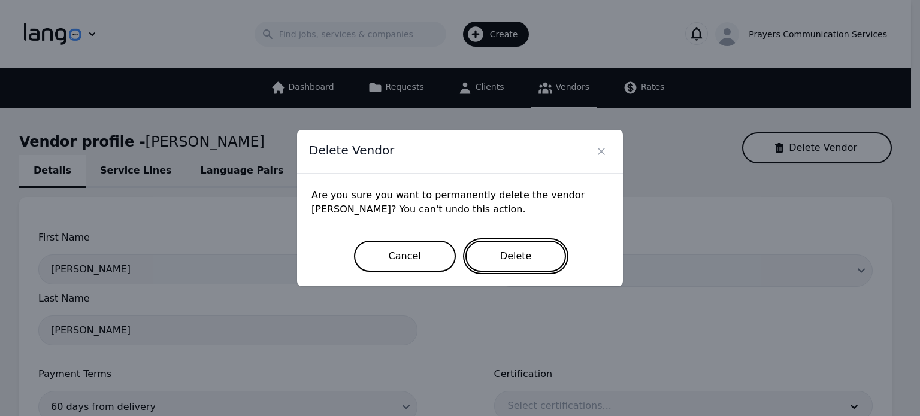
click at [508, 250] on button "Delete" at bounding box center [515, 256] width 101 height 31
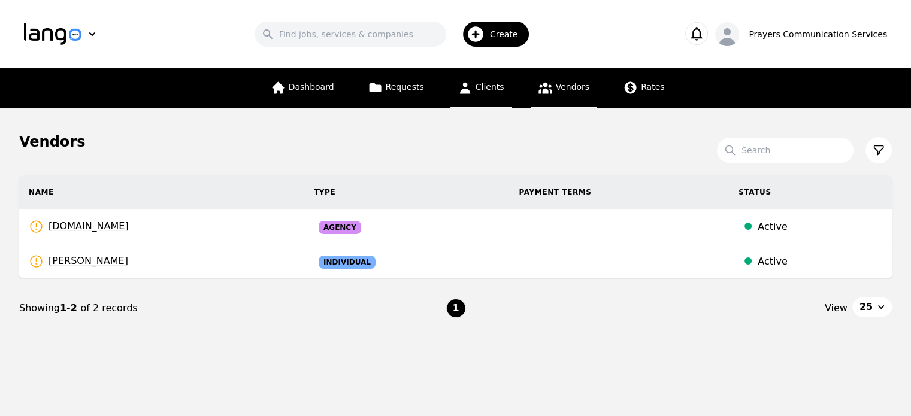
click at [491, 86] on span "Clients" at bounding box center [490, 87] width 29 height 10
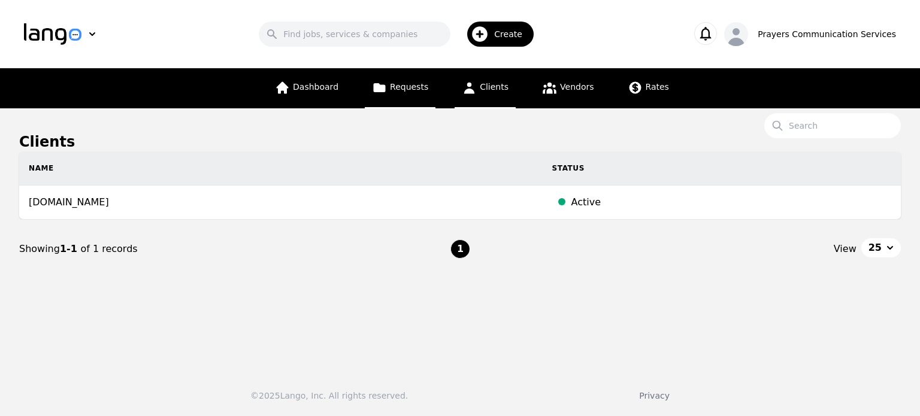
click at [404, 87] on span "Requests" at bounding box center [409, 87] width 38 height 10
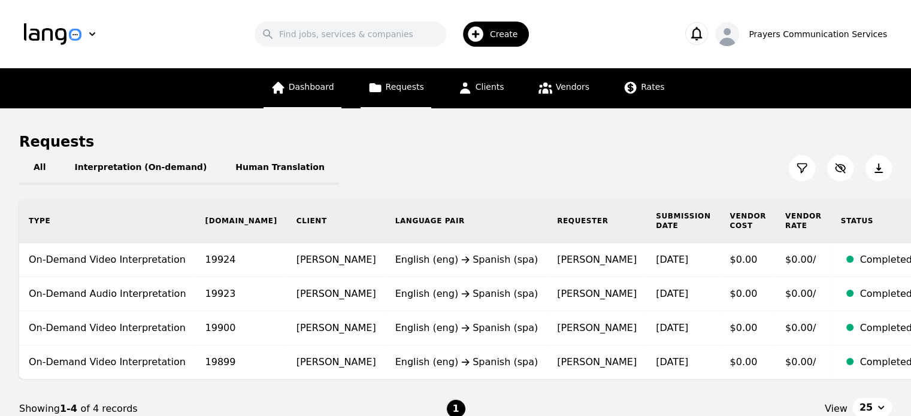
click at [322, 88] on span "Dashboard" at bounding box center [312, 87] width 46 height 10
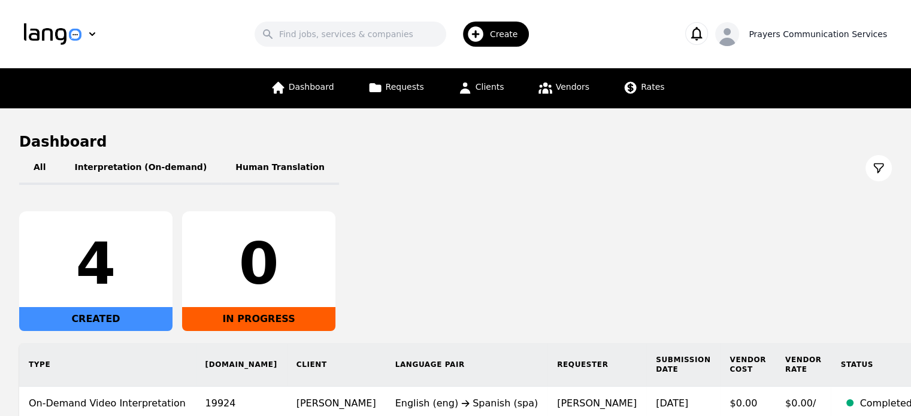
click at [797, 39] on div "Prayers Communication Services" at bounding box center [818, 34] width 138 height 12
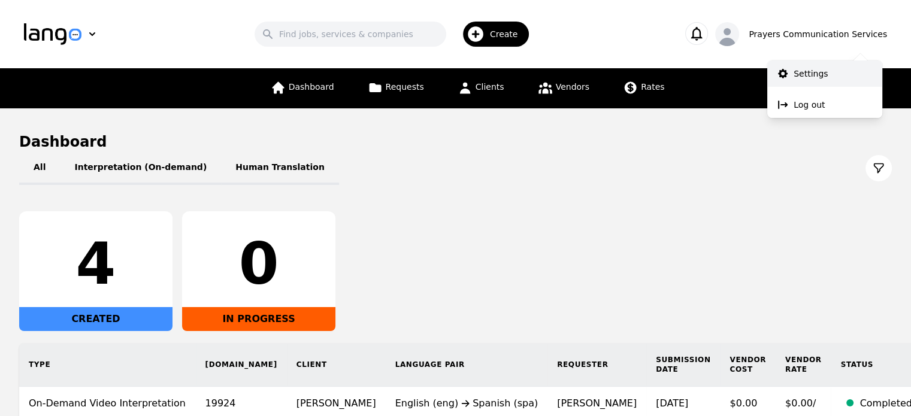
click at [796, 74] on p "Settings" at bounding box center [811, 74] width 34 height 12
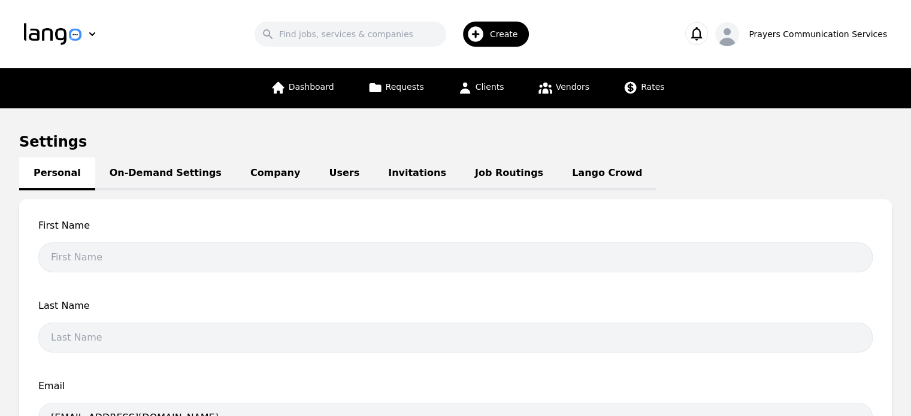
click at [153, 175] on link "On-Demand Settings" at bounding box center [165, 174] width 141 height 33
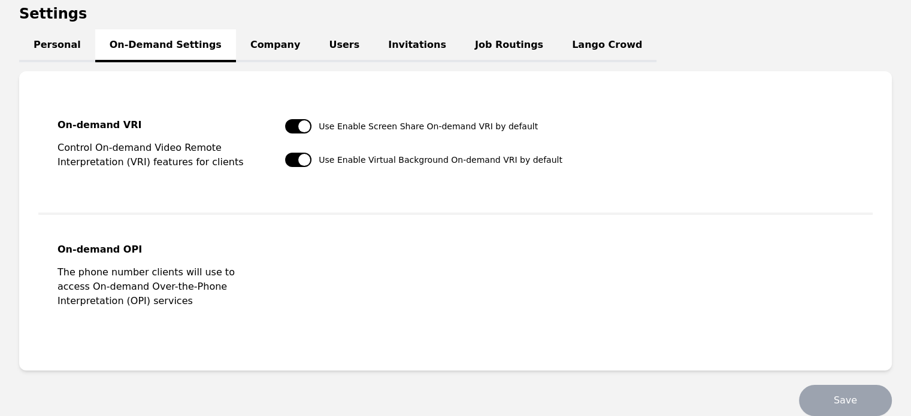
scroll to position [134, 0]
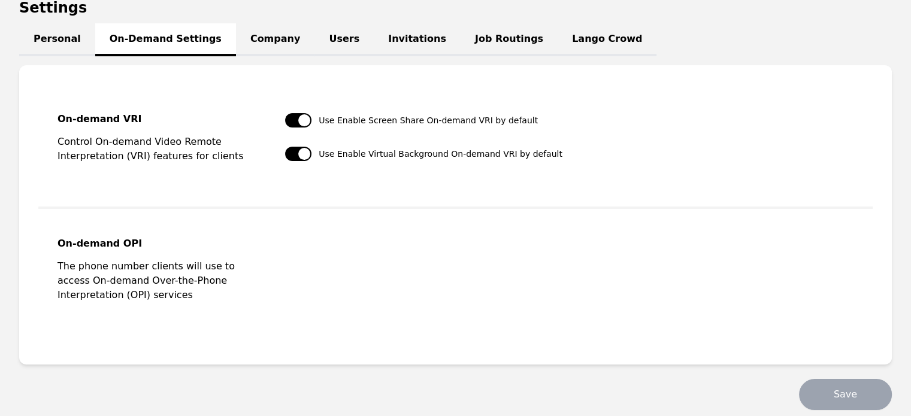
click at [299, 161] on div "Use Enable Screen Share On-demand VRI by default Use Enable Virtual Background …" at bounding box center [423, 145] width 277 height 65
click at [302, 149] on button "button" at bounding box center [298, 154] width 26 height 14
checkbox input "false"
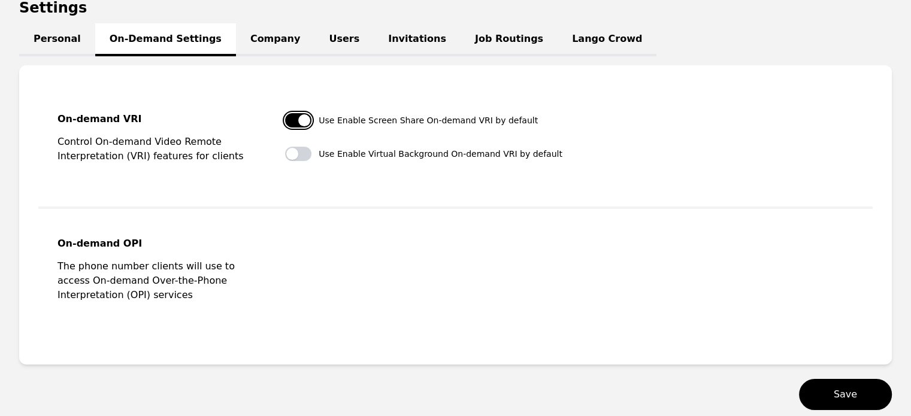
click at [305, 117] on button "button" at bounding box center [298, 120] width 26 height 14
checkbox input "false"
click at [834, 393] on button "Save" at bounding box center [845, 394] width 93 height 31
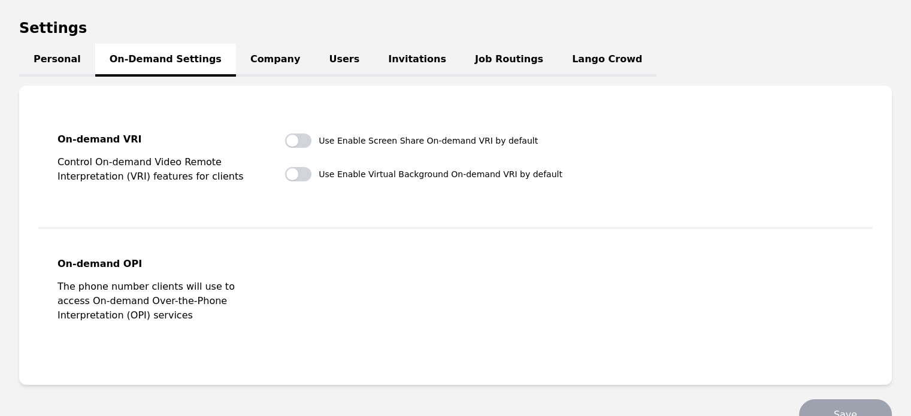
scroll to position [113, 0]
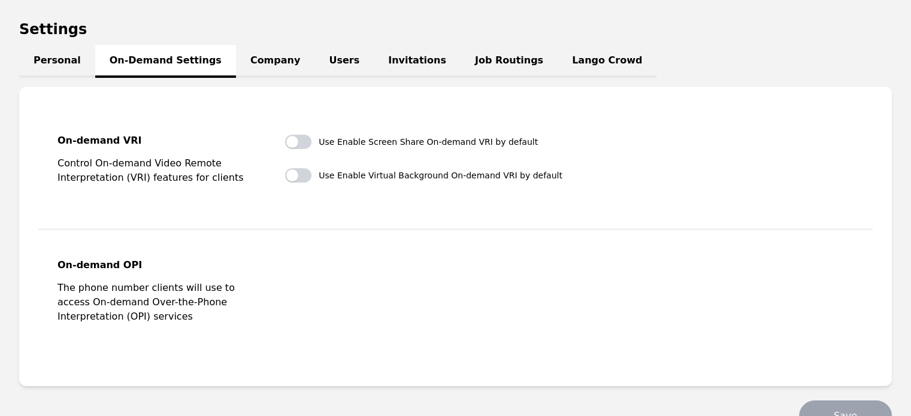
click at [265, 57] on link "Company" at bounding box center [275, 61] width 78 height 33
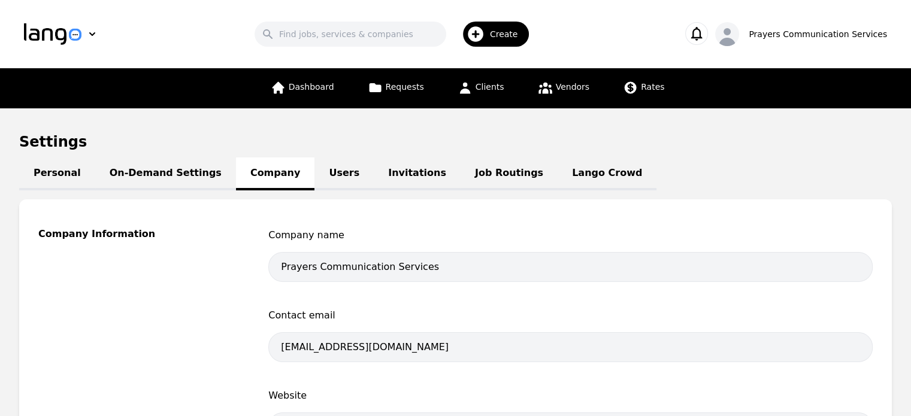
click at [321, 164] on link "Users" at bounding box center [343, 174] width 59 height 33
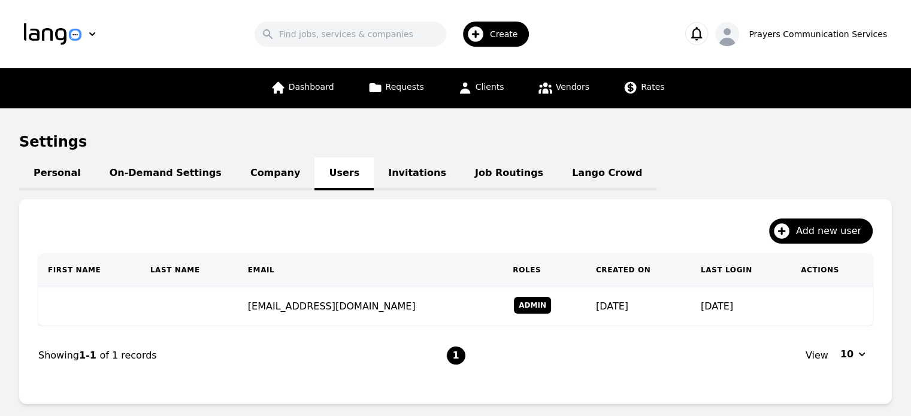
click at [374, 177] on link "Invitations" at bounding box center [417, 174] width 87 height 33
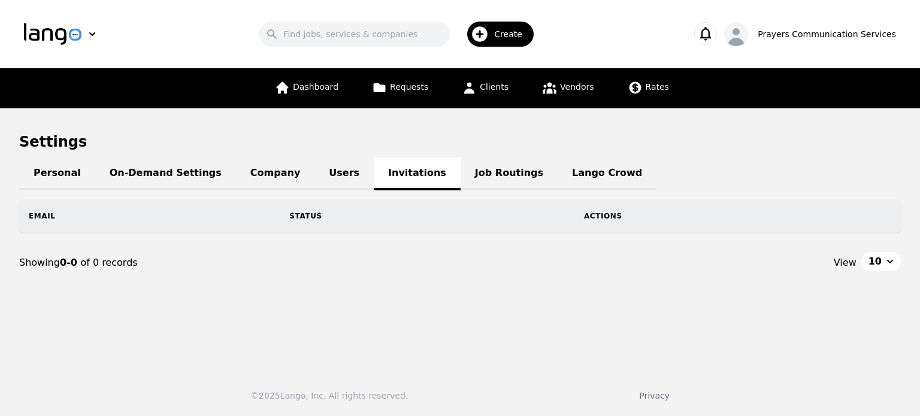
click at [461, 175] on link "Job Routings" at bounding box center [509, 174] width 97 height 33
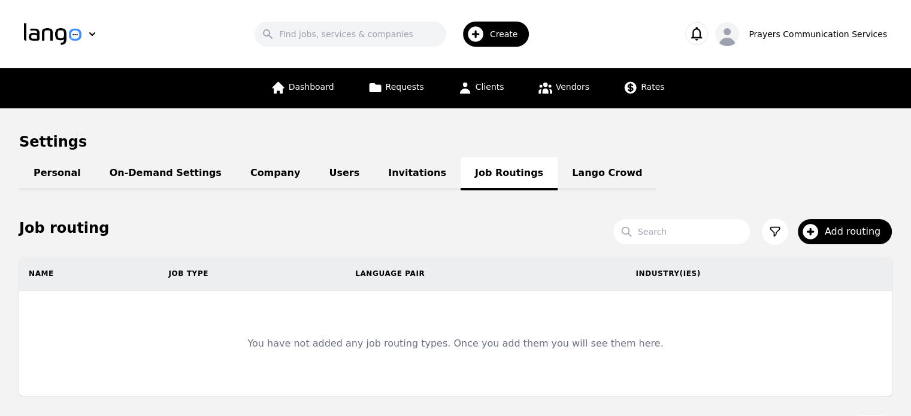
click at [558, 172] on link "Lango Crowd" at bounding box center [607, 174] width 99 height 33
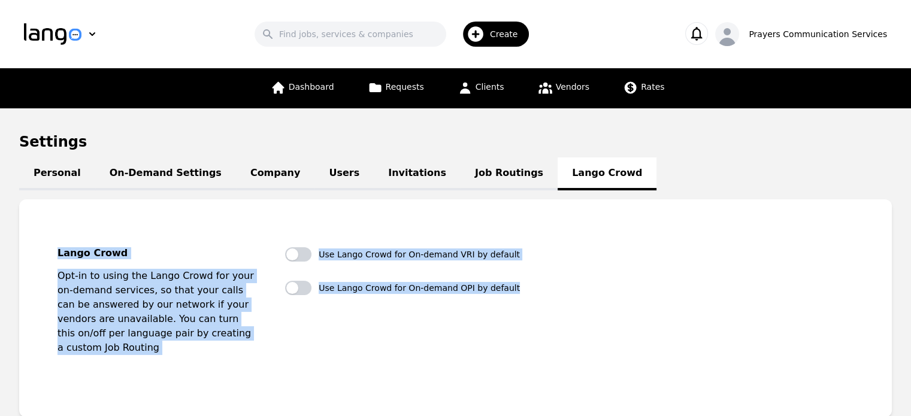
copy div "Lango Crowd Opt-in to using the Lango Crowd for your on-demand services, so tha…"
drag, startPoint x: 55, startPoint y: 234, endPoint x: 545, endPoint y: 323, distance: 498.5
click at [545, 323] on fieldset "Lango Crowd Opt-in to using the Lango Crowd for your on-demand services, so tha…" at bounding box center [455, 309] width 834 height 180
click at [167, 173] on link "On-Demand Settings" at bounding box center [165, 174] width 141 height 33
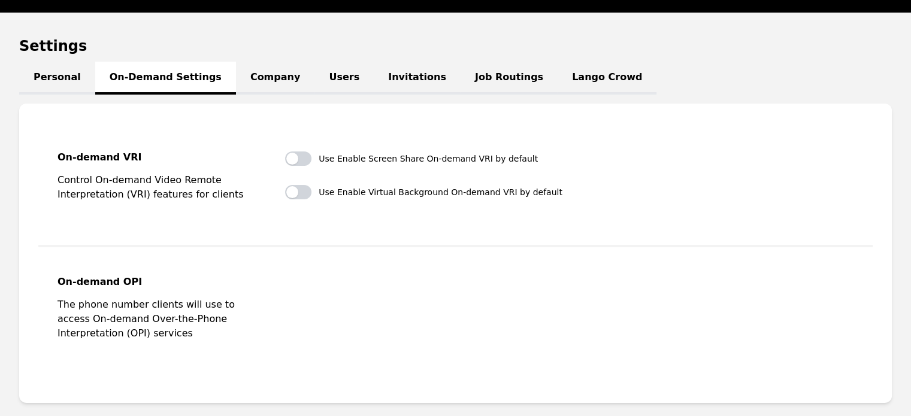
scroll to position [93, 0]
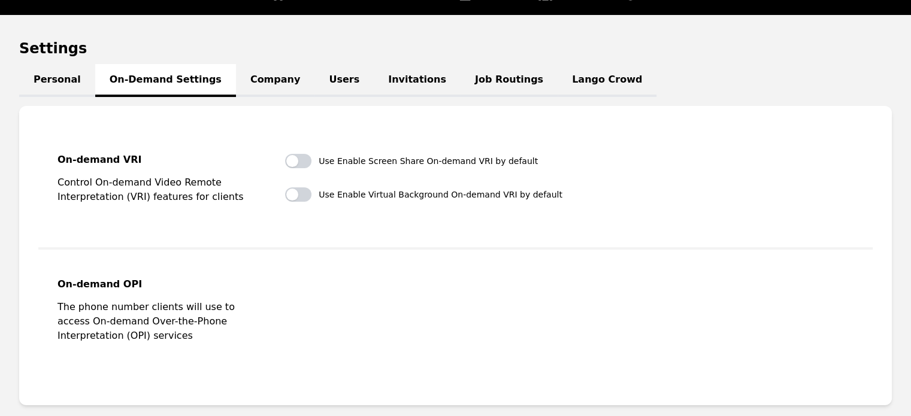
click at [51, 87] on link "Personal" at bounding box center [57, 80] width 76 height 33
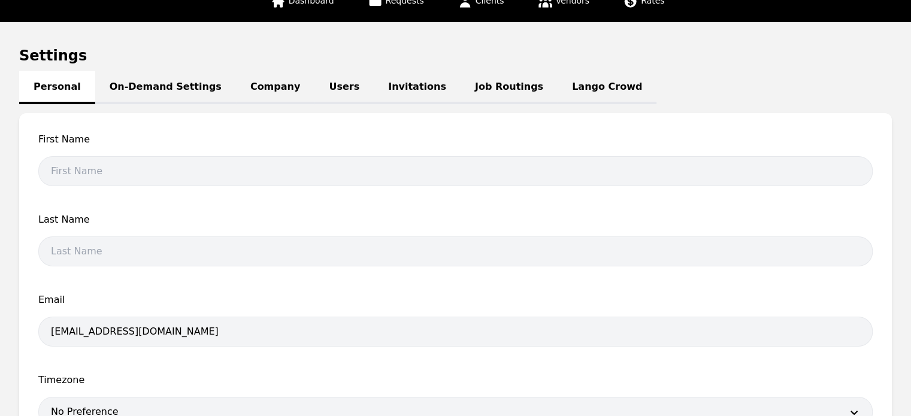
scroll to position [81, 0]
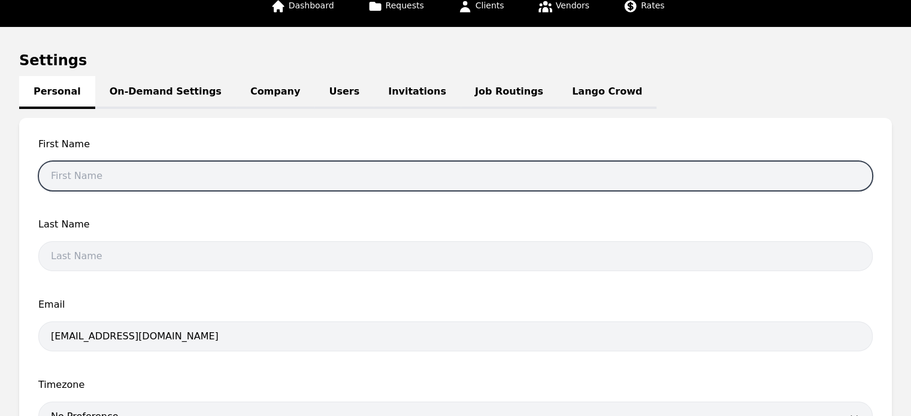
click at [94, 177] on input "text" at bounding box center [455, 176] width 834 height 30
type input "Pedro"
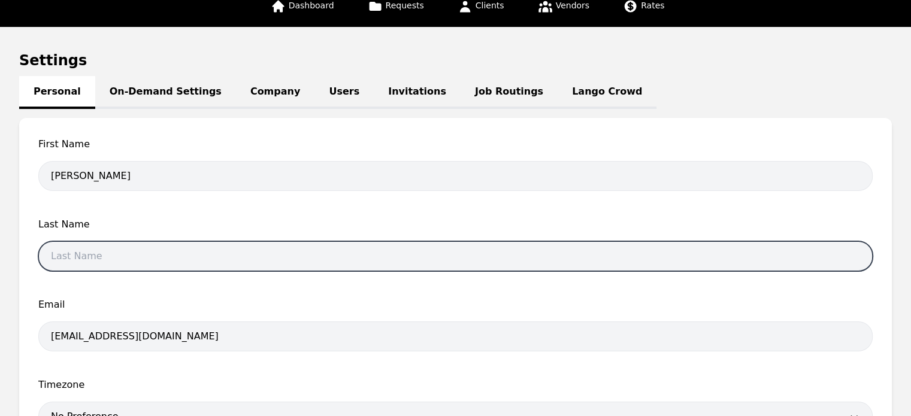
type input "Frias"
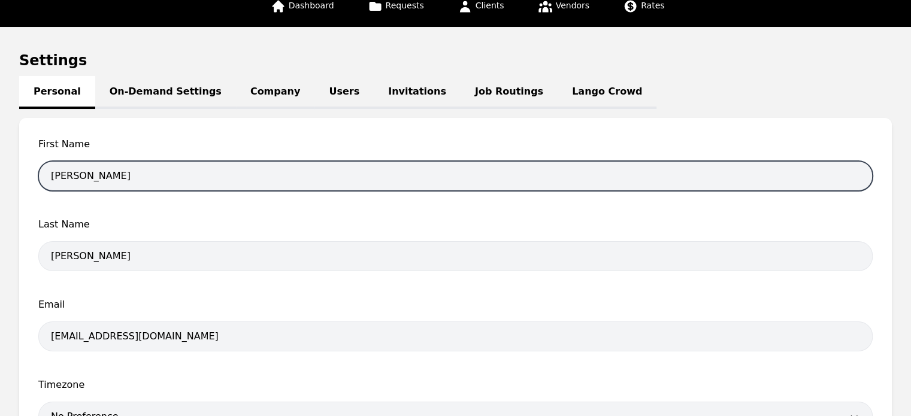
scroll to position [280, 0]
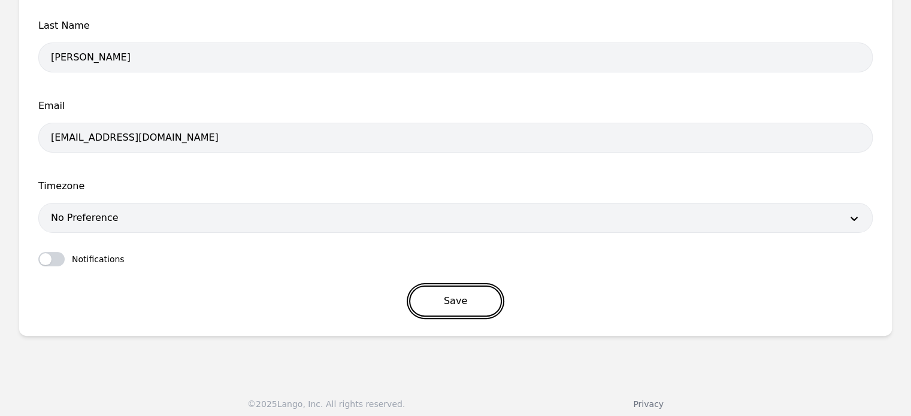
click at [442, 295] on button "Save" at bounding box center [455, 301] width 93 height 31
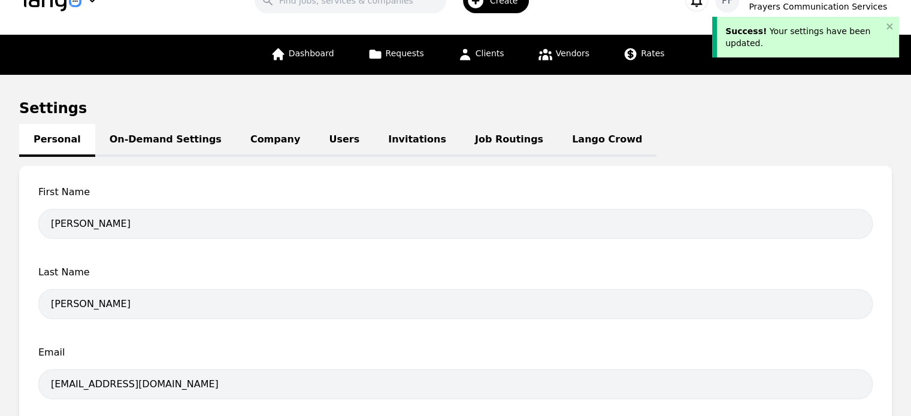
scroll to position [0, 0]
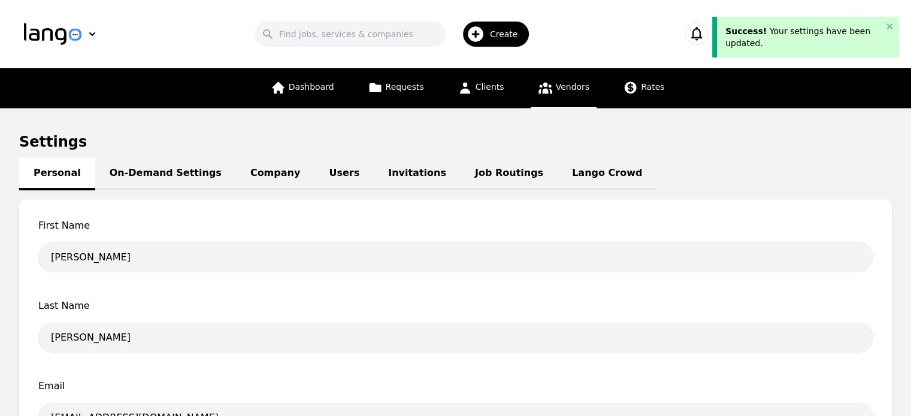
click at [544, 90] on icon at bounding box center [545, 88] width 14 height 11
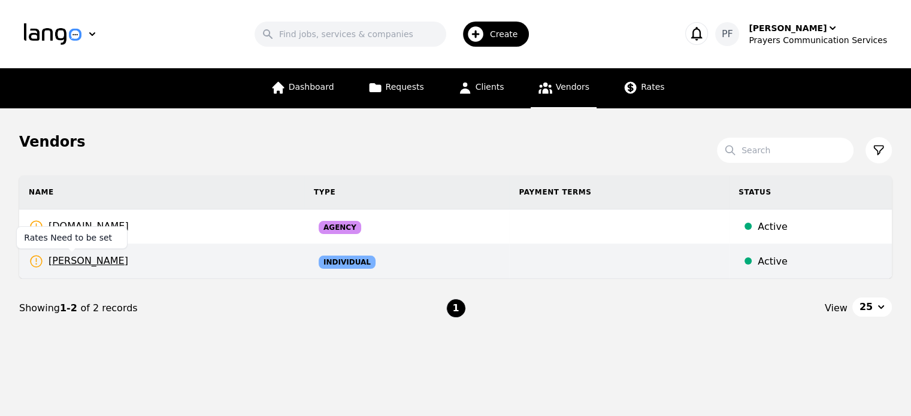
click at [101, 263] on span "Gamalier Garcia" at bounding box center [78, 261] width 99 height 15
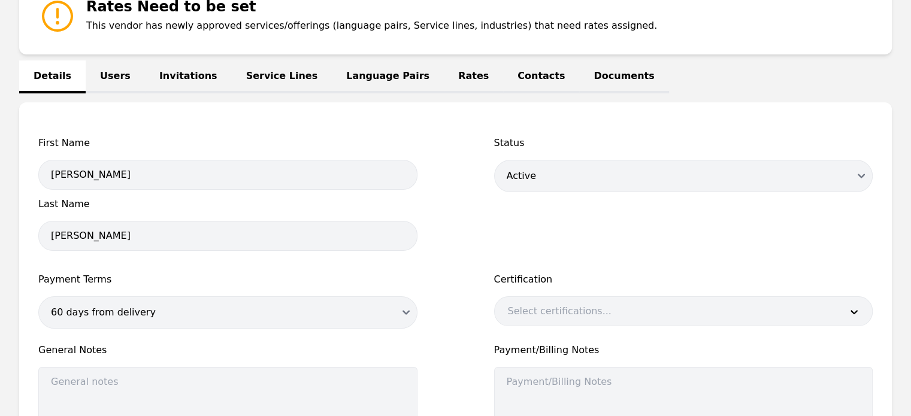
scroll to position [199, 0]
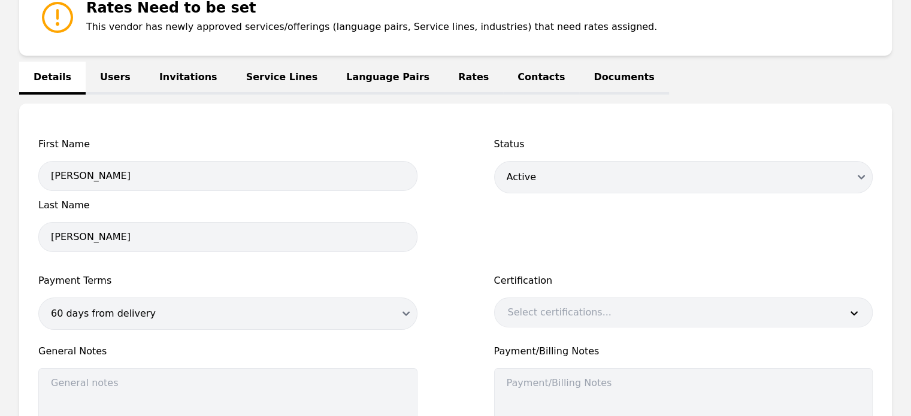
click at [332, 79] on link "Language Pairs" at bounding box center [388, 78] width 112 height 33
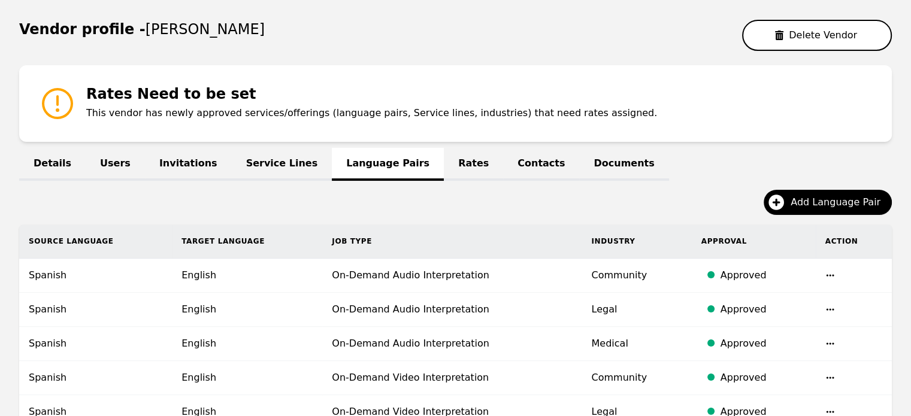
scroll to position [199, 0]
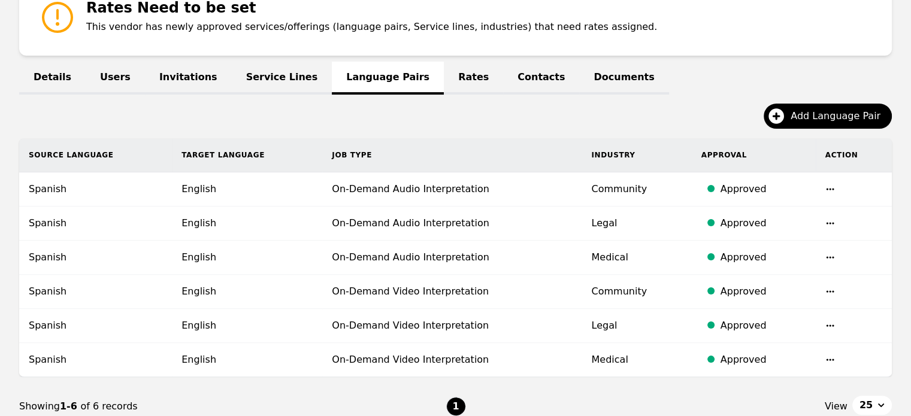
click at [259, 79] on link "Service Lines" at bounding box center [282, 78] width 101 height 33
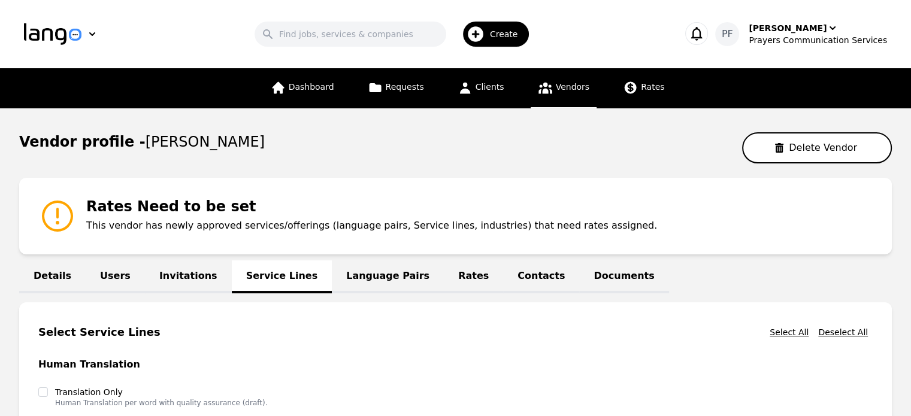
click at [189, 292] on link "Invitations" at bounding box center [188, 277] width 87 height 33
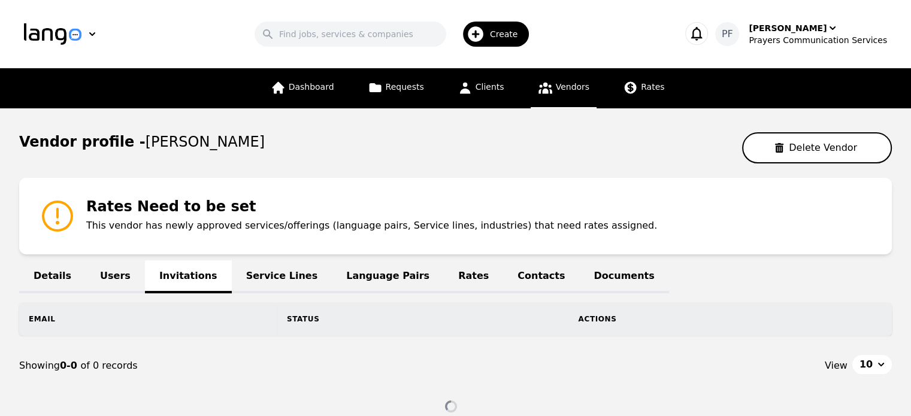
scroll to position [90, 0]
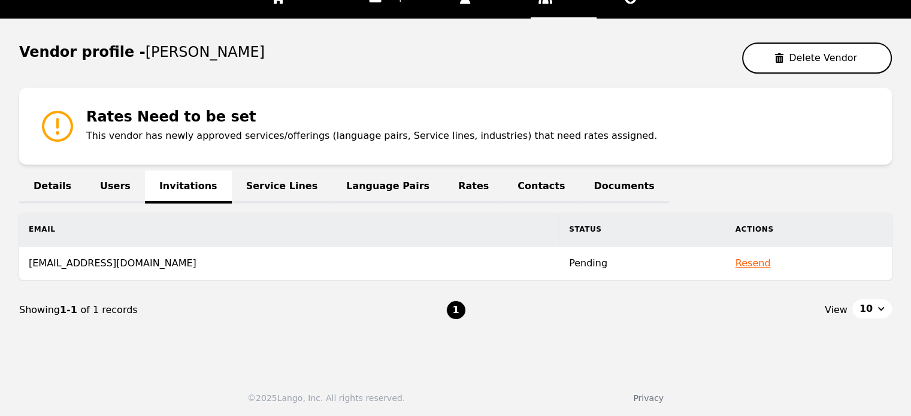
click at [355, 335] on nav "Showing 1-1 of 1 records 1 View 10" at bounding box center [455, 310] width 873 height 59
click at [102, 185] on link "Users" at bounding box center [115, 187] width 59 height 33
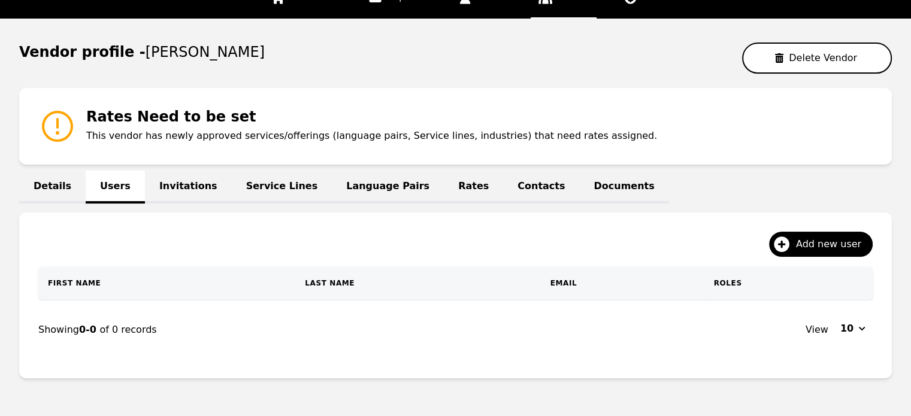
click at [41, 182] on link "Details" at bounding box center [52, 187] width 66 height 33
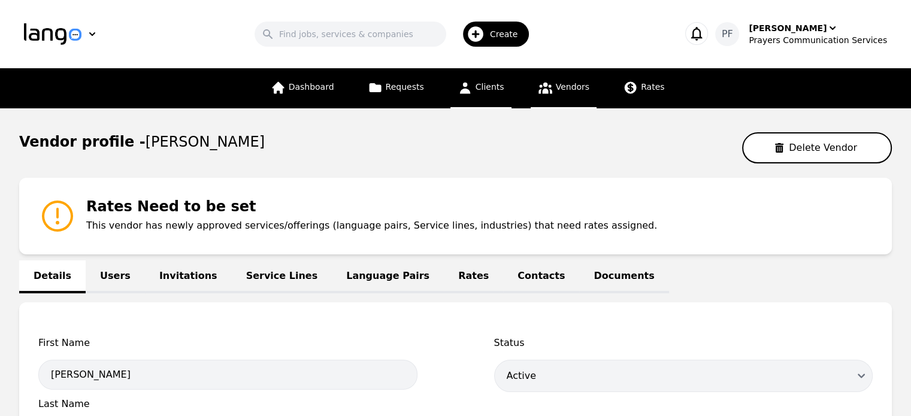
click at [494, 78] on link "Clients" at bounding box center [480, 88] width 61 height 40
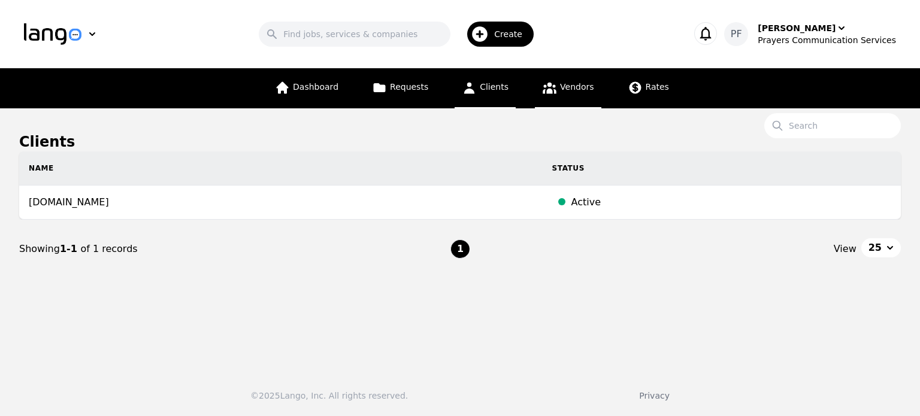
click at [560, 85] on span "Vendors" at bounding box center [577, 87] width 34 height 10
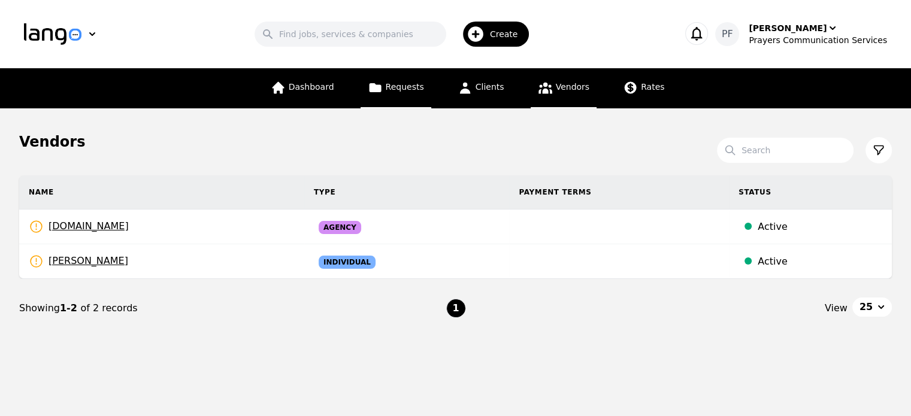
click at [417, 84] on span "Requests" at bounding box center [405, 87] width 38 height 10
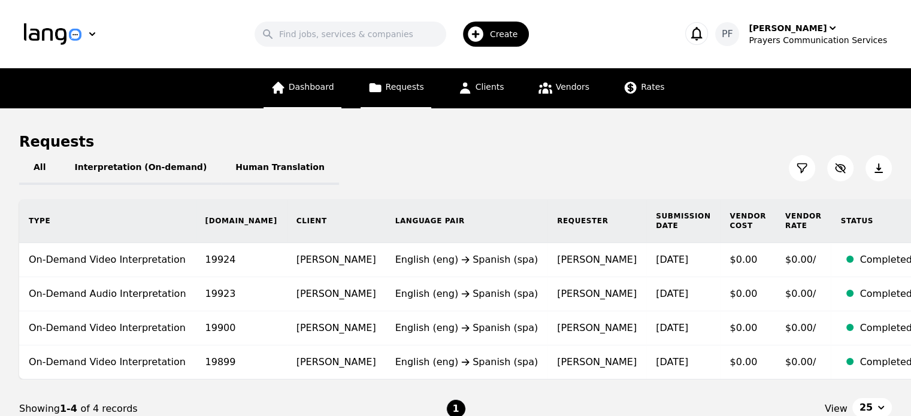
click at [333, 72] on link "Dashboard" at bounding box center [303, 88] width 78 height 40
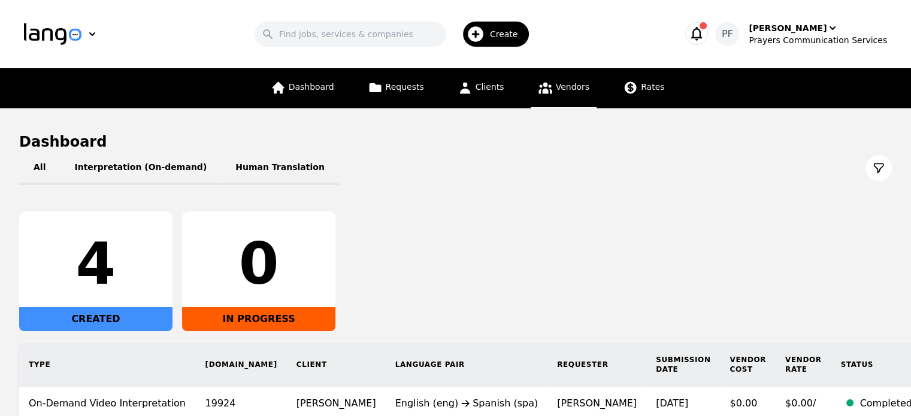
click at [556, 100] on link "Vendors" at bounding box center [564, 88] width 66 height 40
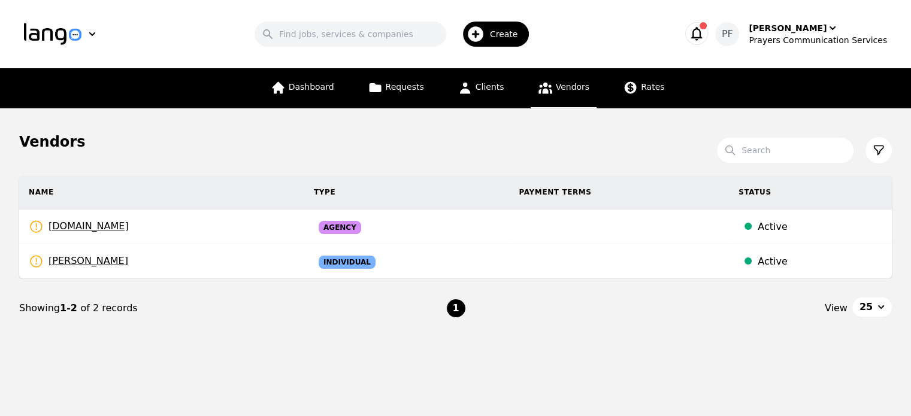
click at [705, 32] on icon "button" at bounding box center [696, 33] width 17 height 17
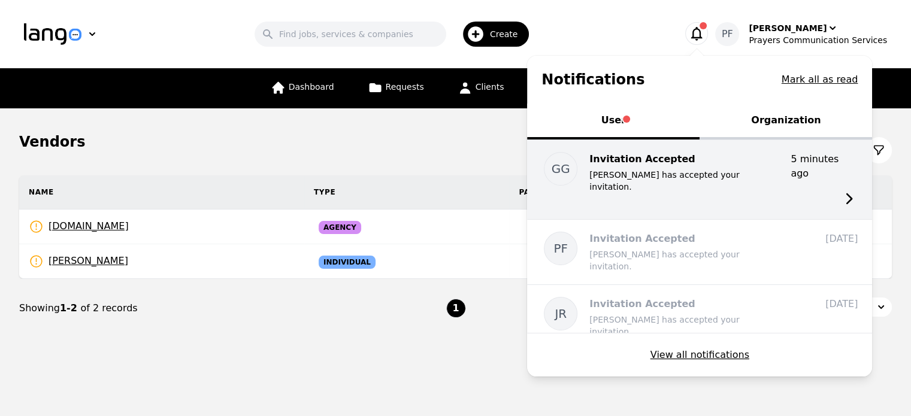
click at [716, 179] on p "Gamalier Garcia has accepted your invitation." at bounding box center [685, 181] width 192 height 24
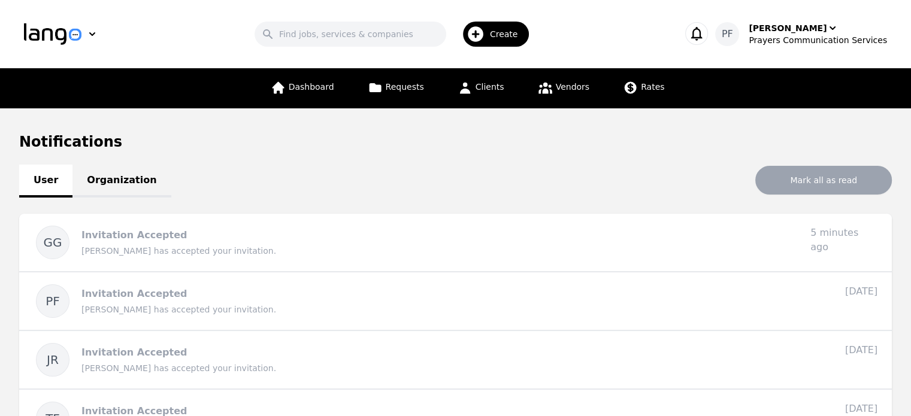
click at [110, 170] on link "Organization" at bounding box center [121, 181] width 98 height 33
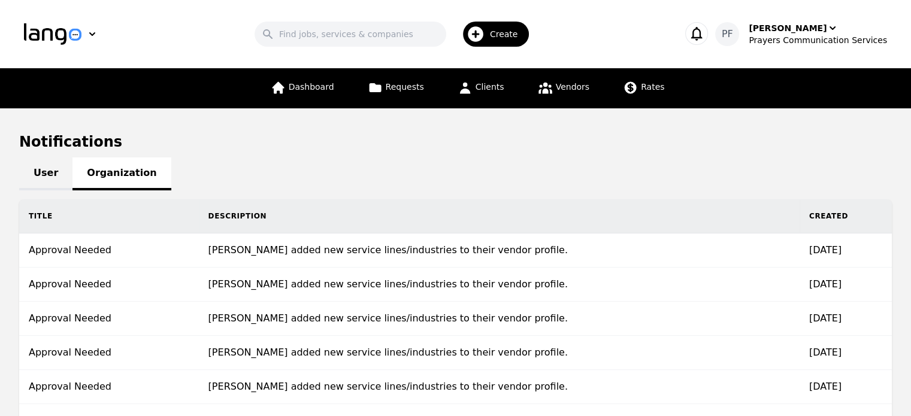
click at [497, 38] on div "Create" at bounding box center [496, 34] width 66 height 25
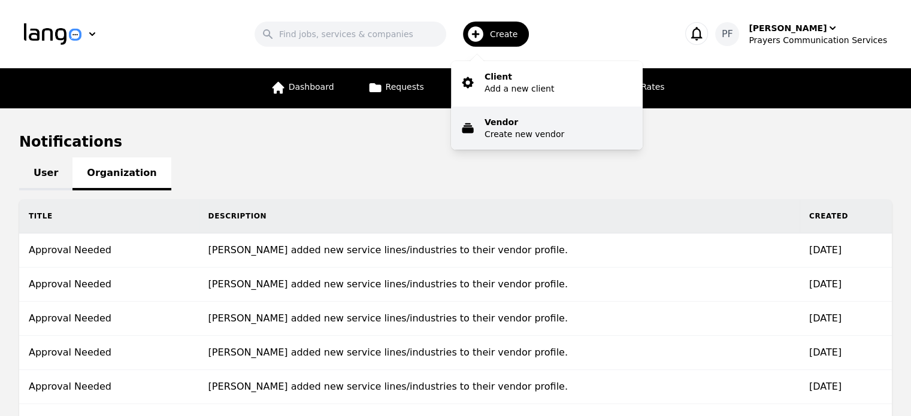
click at [486, 131] on button "Vendor Create new vendor" at bounding box center [547, 128] width 192 height 43
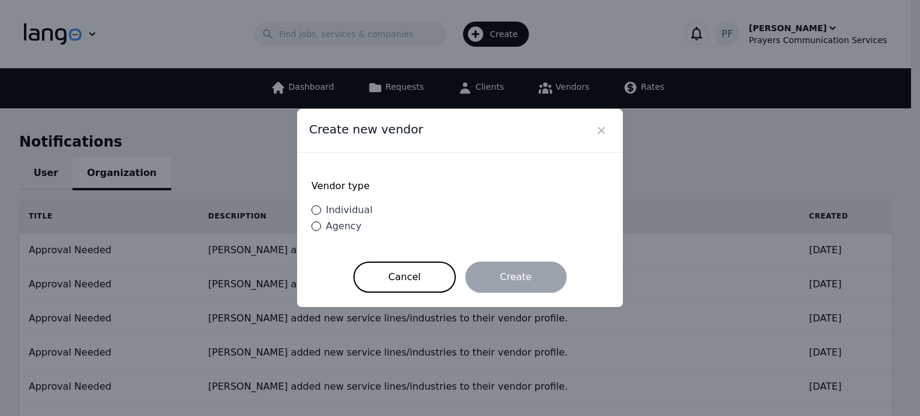
click at [359, 208] on span "Individual" at bounding box center [349, 209] width 47 height 11
click at [321, 208] on input "Individual" at bounding box center [316, 210] width 10 height 10
radio input "true"
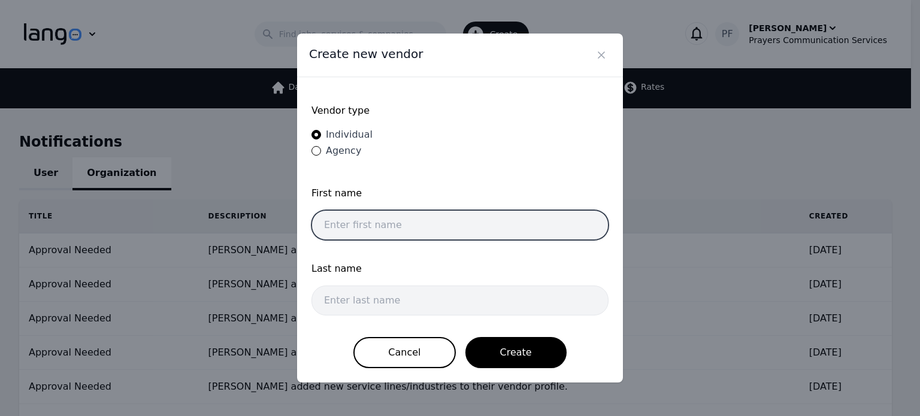
click at [355, 214] on input "text" at bounding box center [459, 225] width 297 height 30
paste input "Mario Lenin"
click at [357, 226] on input "Mario Lenin" at bounding box center [459, 225] width 297 height 30
type input "Mario"
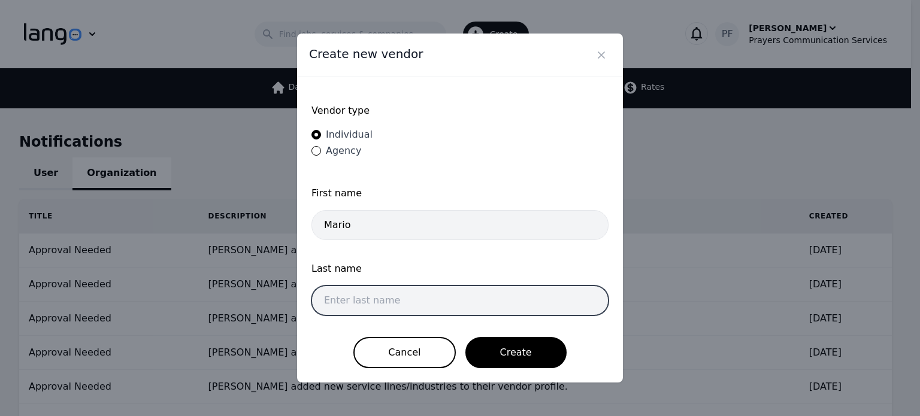
click at [349, 304] on input "text" at bounding box center [459, 301] width 297 height 30
paste input "Lenin"
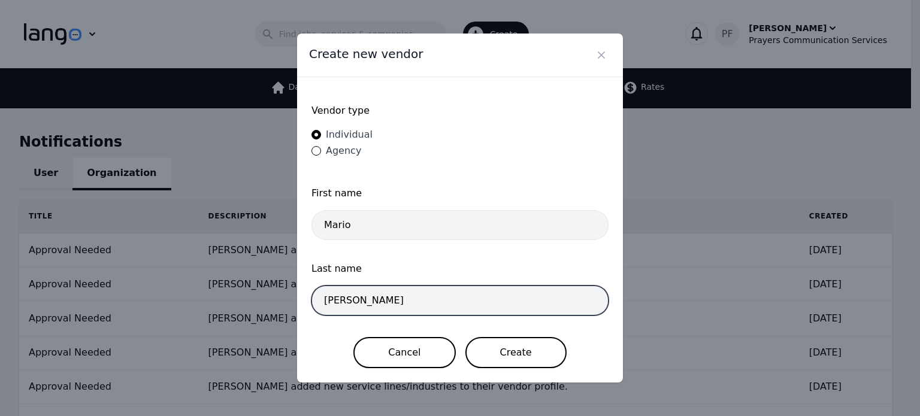
type input "Lenin"
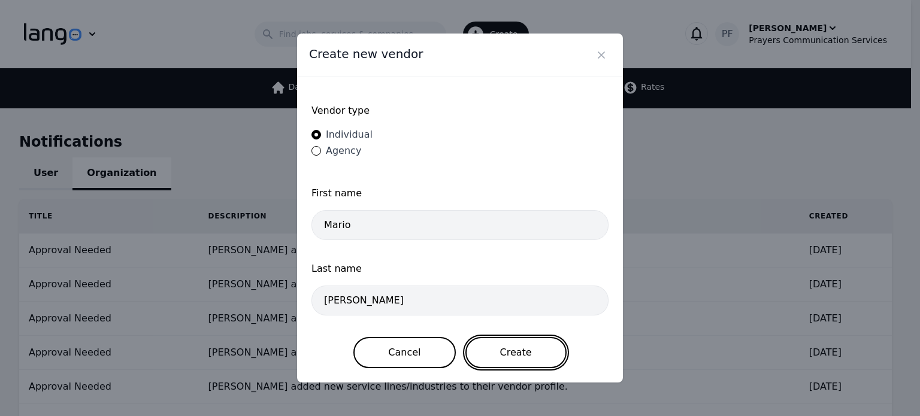
click at [501, 351] on button "Create" at bounding box center [515, 352] width 101 height 31
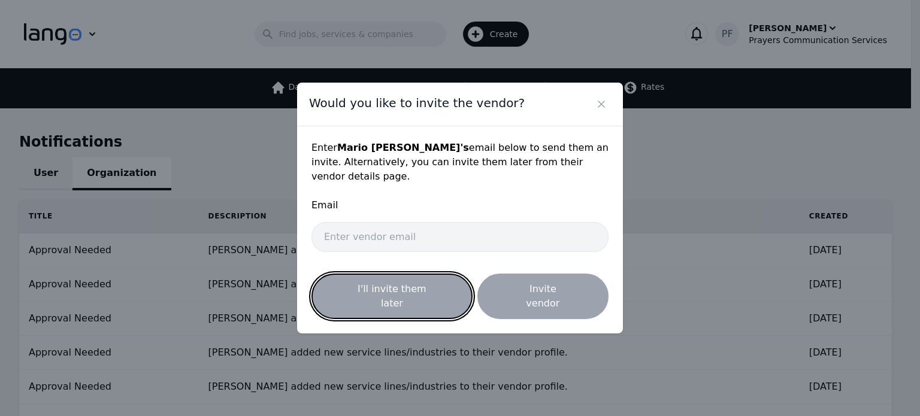
click at [374, 288] on button "I'll invite them later" at bounding box center [391, 297] width 161 height 46
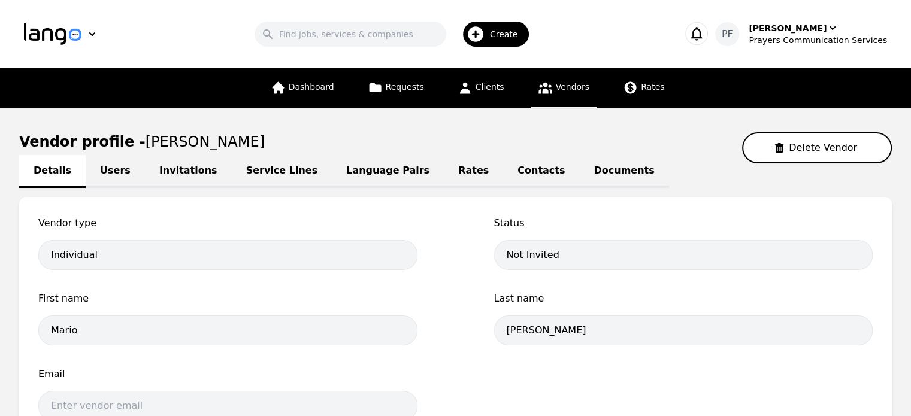
click at [336, 165] on link "Language Pairs" at bounding box center [388, 171] width 112 height 33
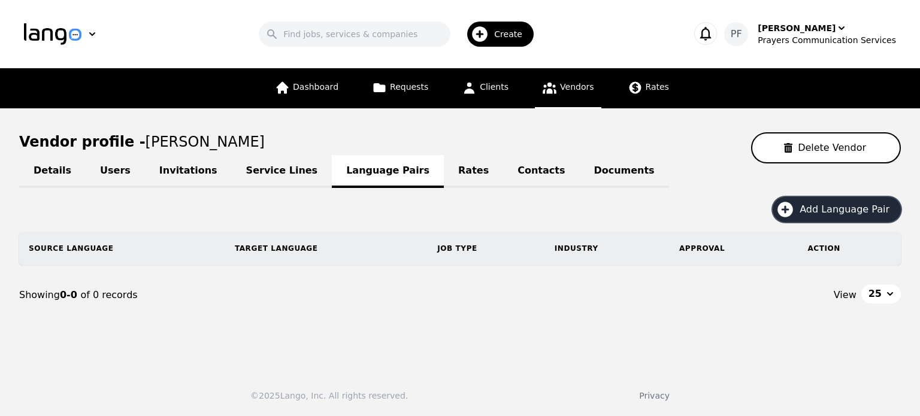
click at [824, 210] on span "Add Language Pair" at bounding box center [849, 209] width 98 height 14
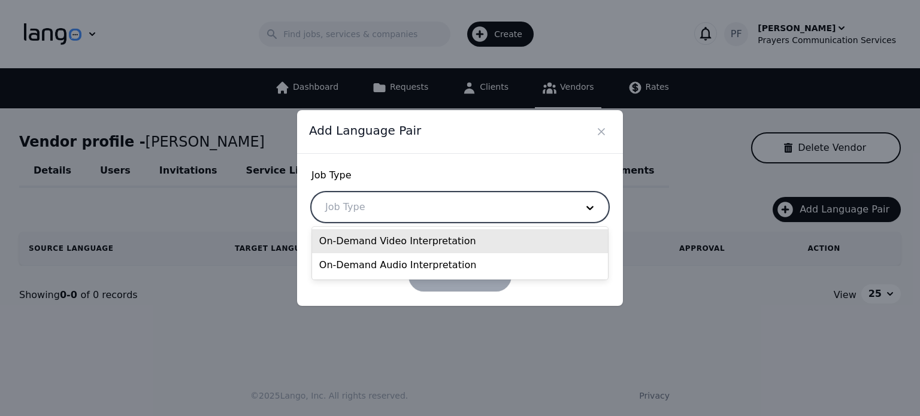
click at [496, 204] on div at bounding box center [442, 207] width 260 height 29
click at [413, 241] on div "On-Demand Video Interpretation" at bounding box center [460, 241] width 296 height 24
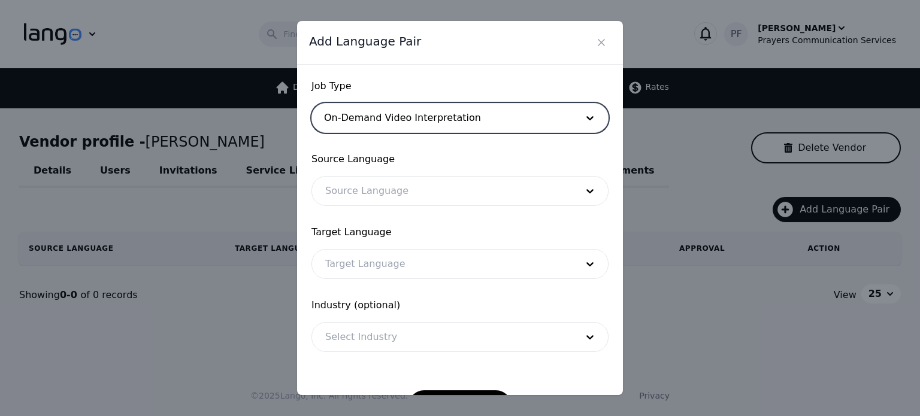
click at [386, 187] on div at bounding box center [442, 191] width 260 height 29
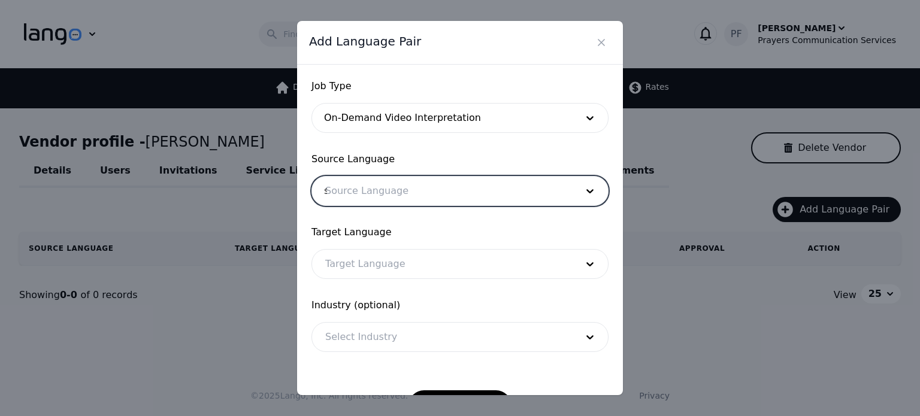
click at [376, 201] on div "s" at bounding box center [442, 191] width 260 height 29
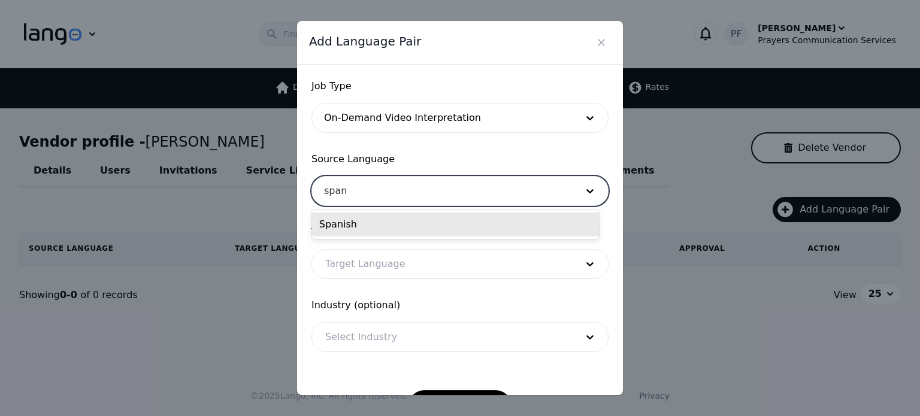
type input "spani"
click at [335, 228] on div "Spanish" at bounding box center [455, 225] width 287 height 24
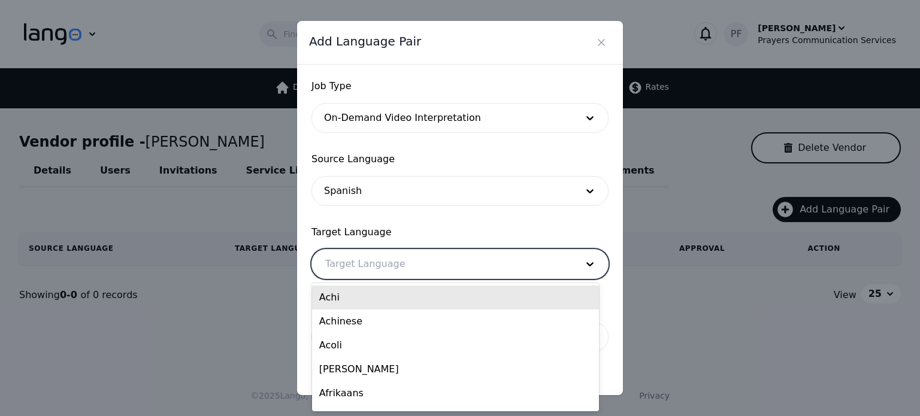
click at [344, 265] on div at bounding box center [442, 264] width 260 height 29
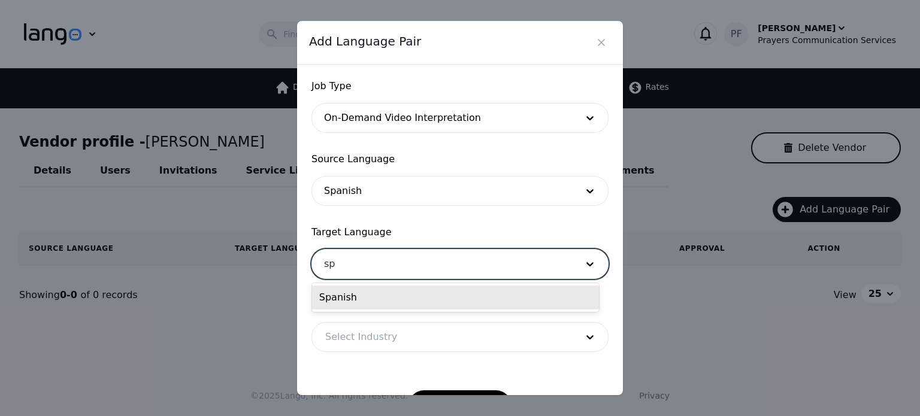
type input "s"
type input "English"
click at [391, 298] on div "English" at bounding box center [455, 298] width 287 height 24
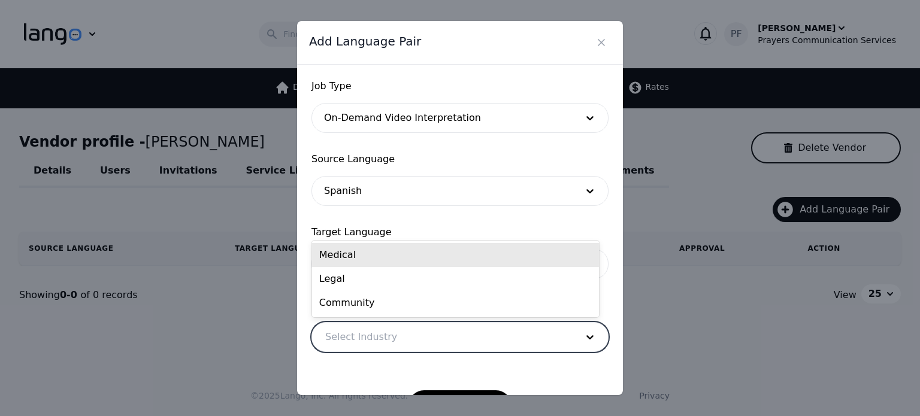
click at [370, 343] on div at bounding box center [442, 337] width 260 height 29
click at [356, 255] on div "Medical" at bounding box center [455, 255] width 287 height 24
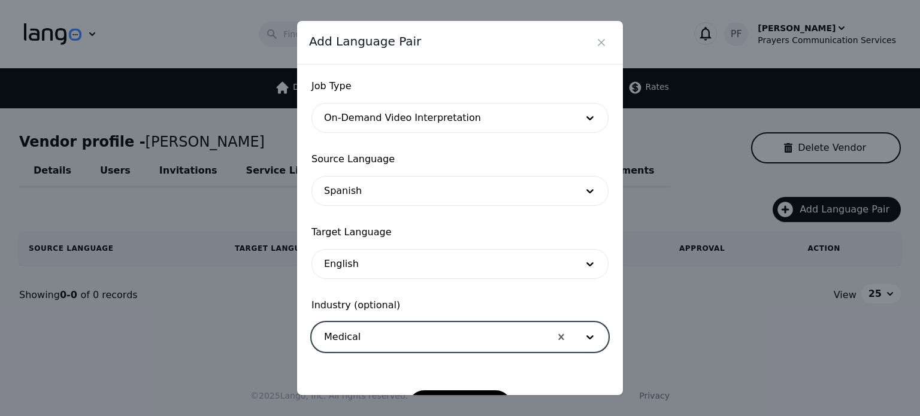
scroll to position [39, 0]
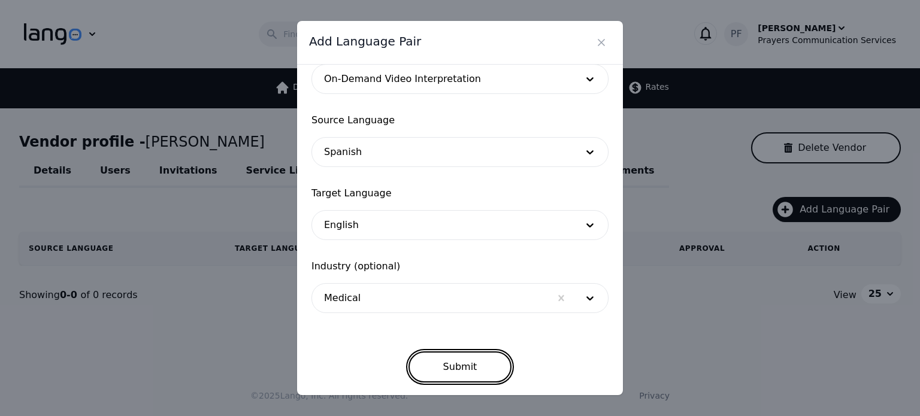
click at [456, 368] on button "Submit" at bounding box center [461, 367] width 104 height 31
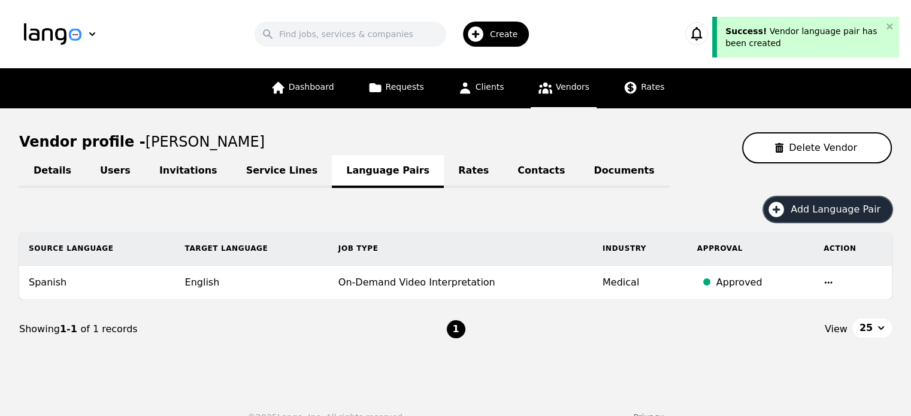
click at [817, 215] on span "Add Language Pair" at bounding box center [840, 209] width 98 height 14
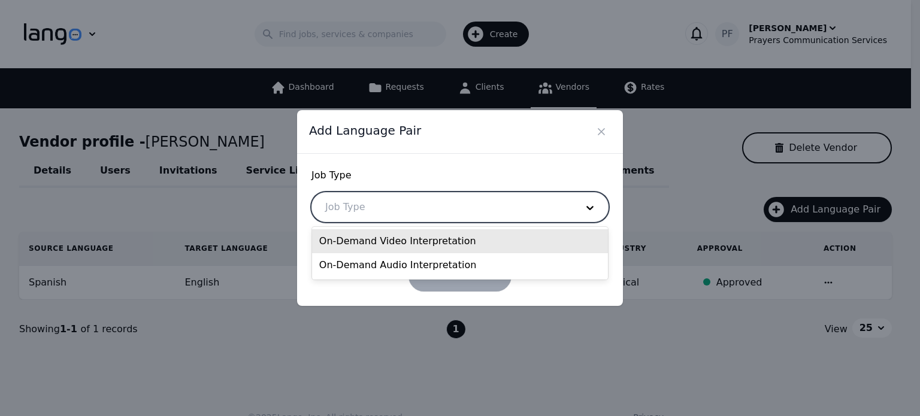
click at [479, 214] on div at bounding box center [442, 207] width 260 height 29
click at [450, 240] on div "On-Demand Video Interpretation" at bounding box center [460, 241] width 296 height 24
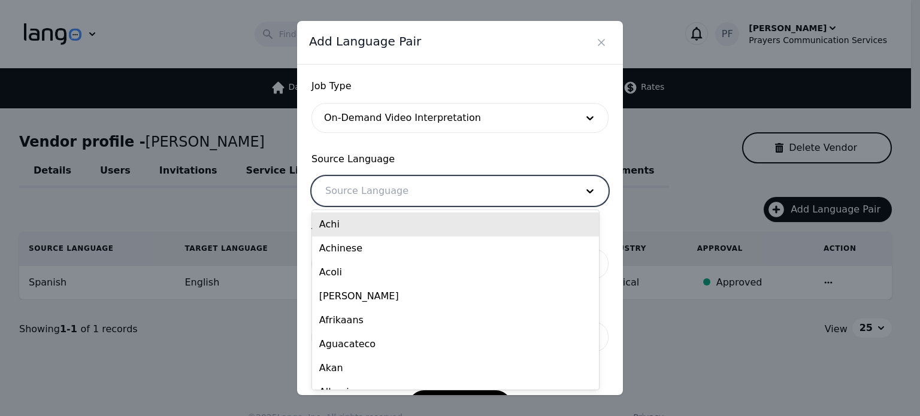
click at [397, 188] on div at bounding box center [442, 191] width 260 height 29
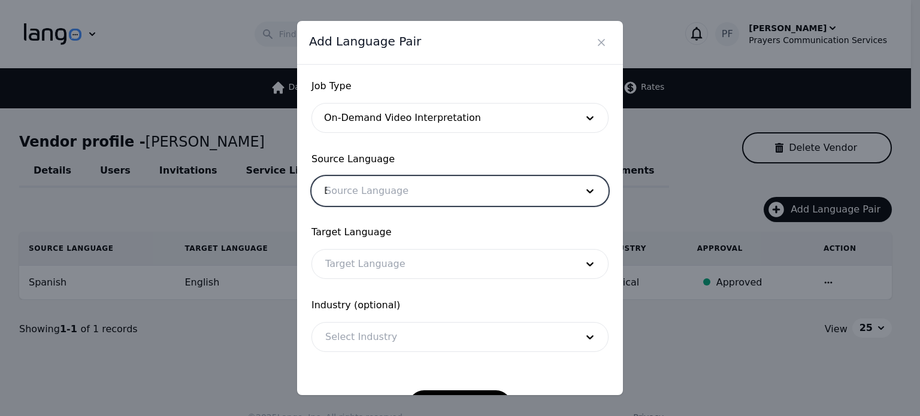
click at [397, 188] on div "E" at bounding box center [442, 191] width 260 height 29
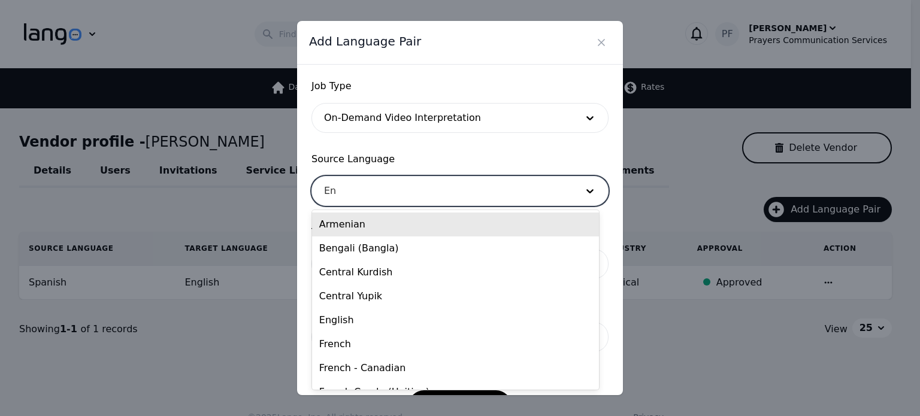
type input "E"
type input "Spa"
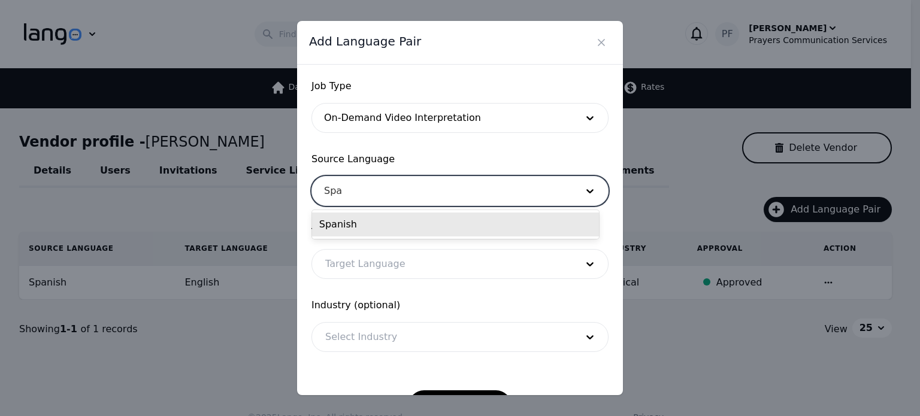
click at [373, 228] on div "Spanish" at bounding box center [455, 225] width 287 height 24
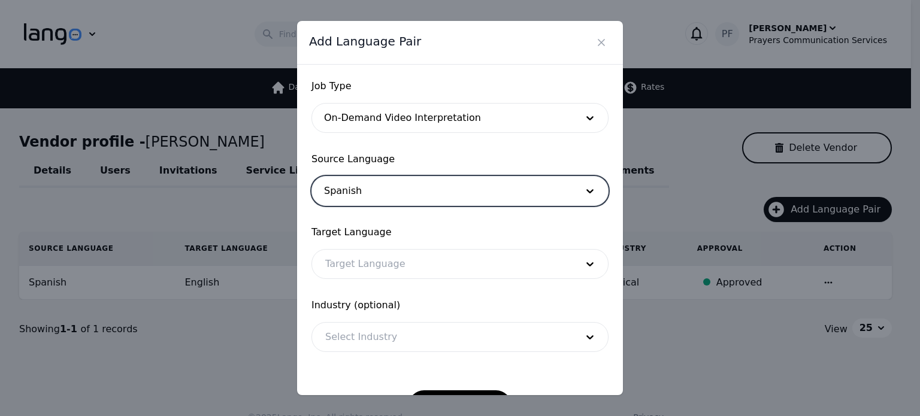
click at [363, 266] on div at bounding box center [442, 264] width 260 height 29
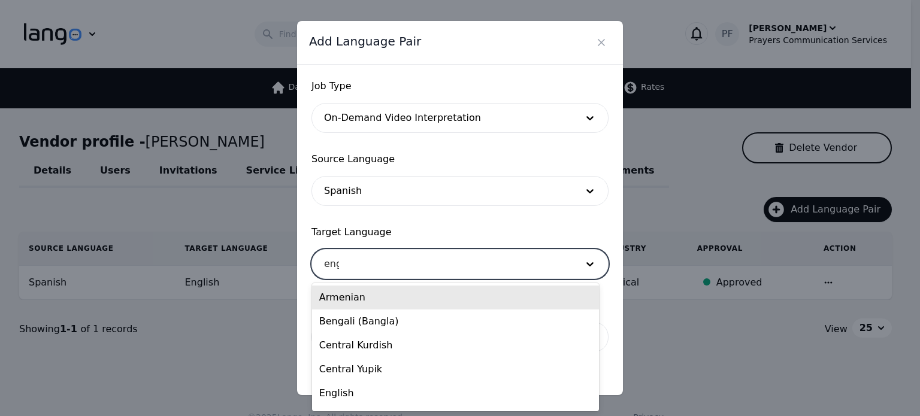
type input "engl"
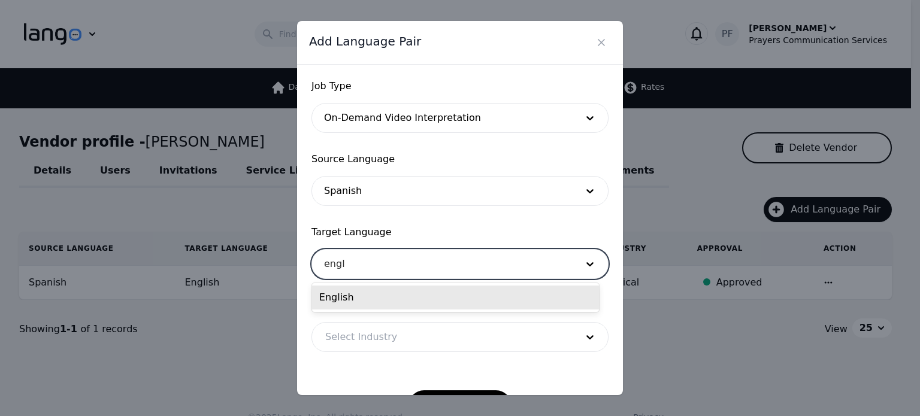
click at [352, 296] on div "English" at bounding box center [455, 298] width 287 height 24
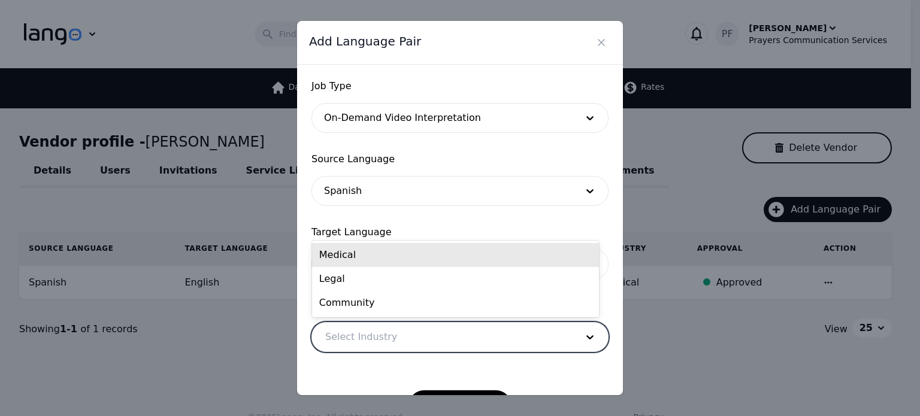
click at [362, 339] on div at bounding box center [442, 337] width 260 height 29
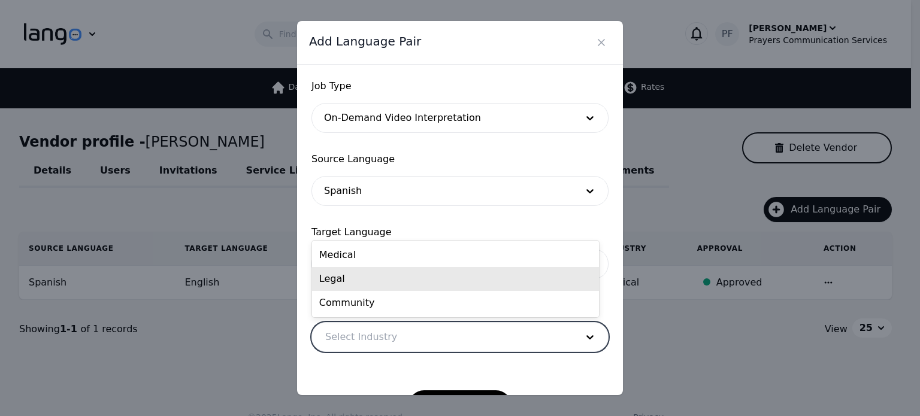
click at [361, 289] on div "Legal" at bounding box center [455, 279] width 287 height 24
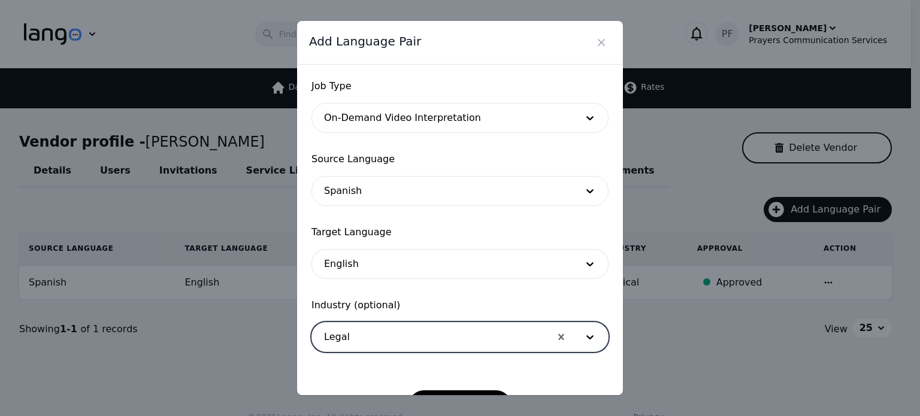
scroll to position [39, 0]
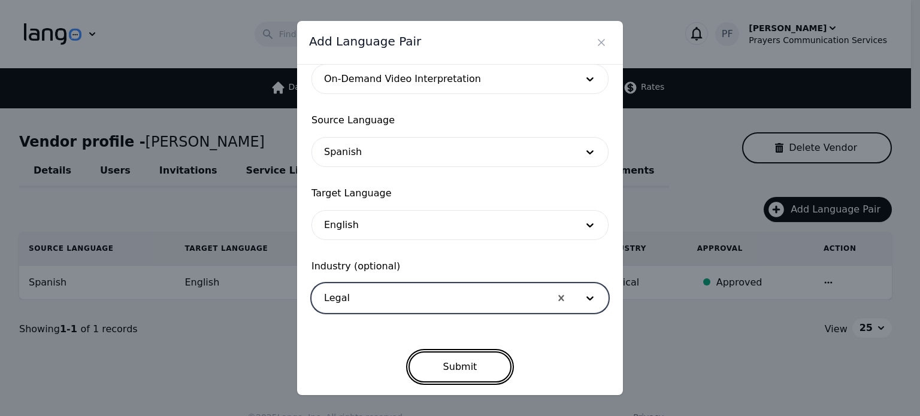
click at [455, 366] on button "Submit" at bounding box center [461, 367] width 104 height 31
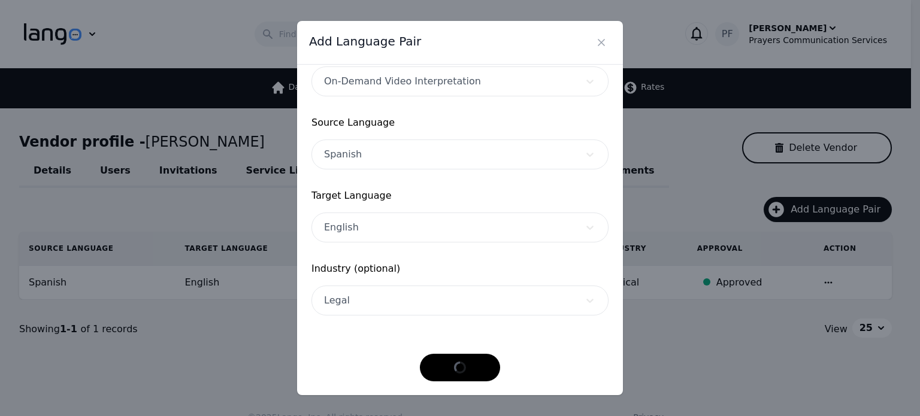
scroll to position [36, 0]
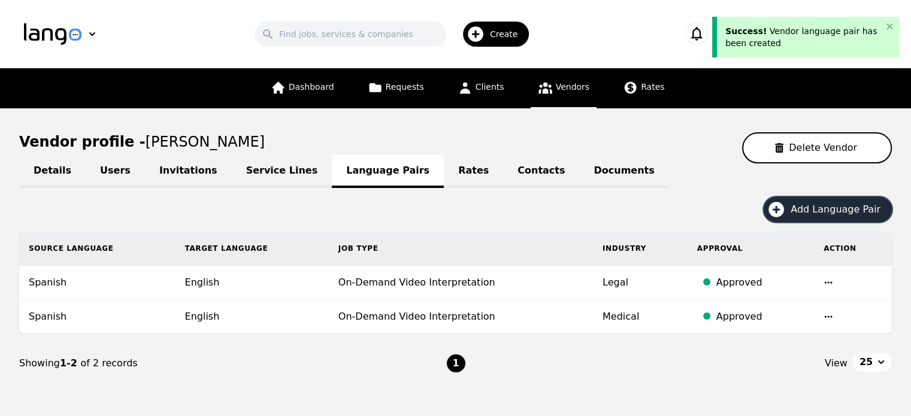
click at [803, 216] on button "Add Language Pair" at bounding box center [828, 209] width 128 height 25
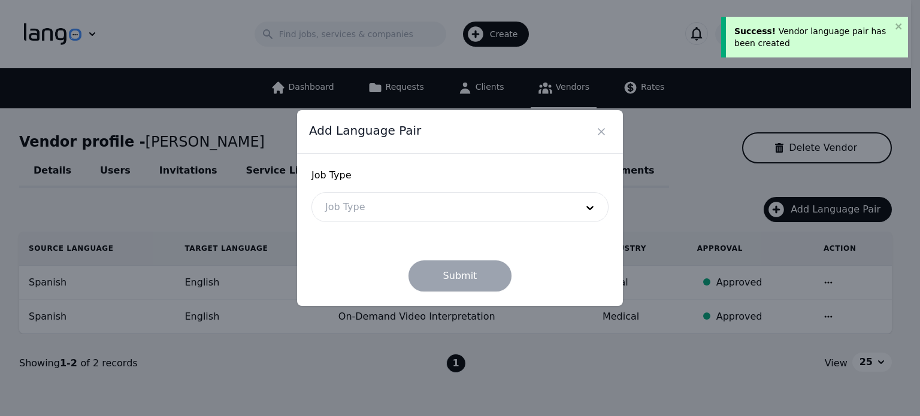
click at [472, 221] on div at bounding box center [442, 207] width 260 height 29
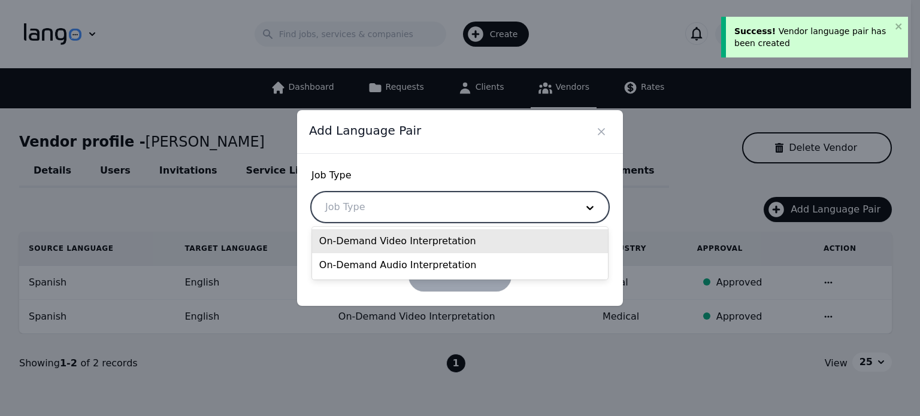
click at [424, 241] on div "On-Demand Video Interpretation" at bounding box center [460, 241] width 296 height 24
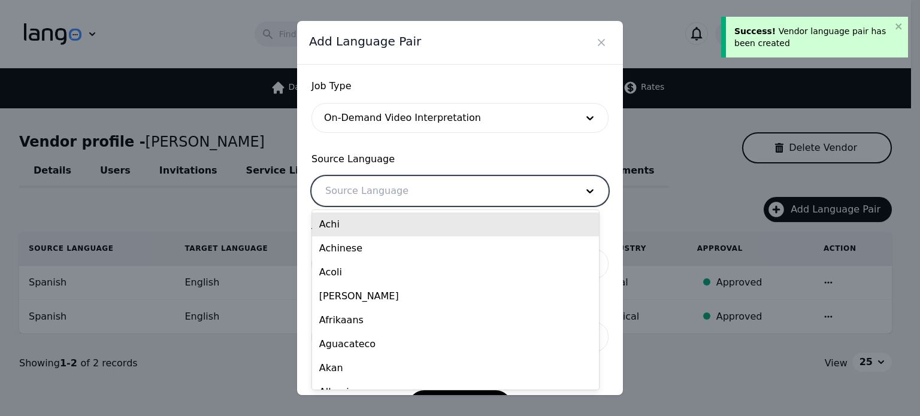
click at [413, 189] on div at bounding box center [442, 191] width 260 height 29
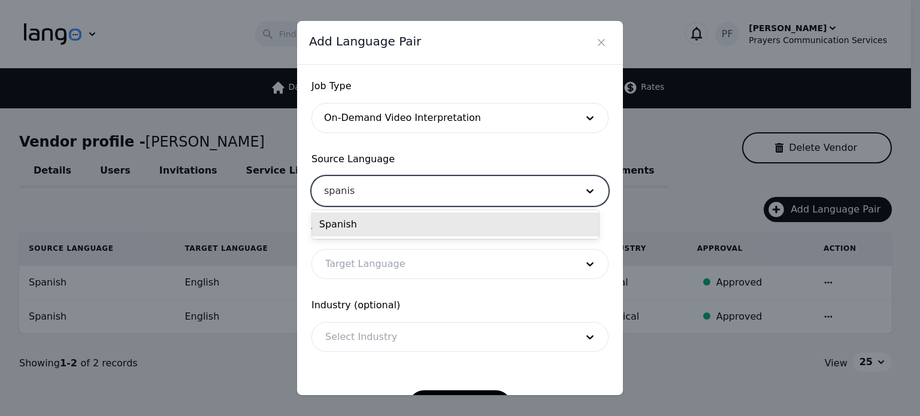
type input "spanish"
click at [391, 227] on div "Spanish" at bounding box center [455, 225] width 287 height 24
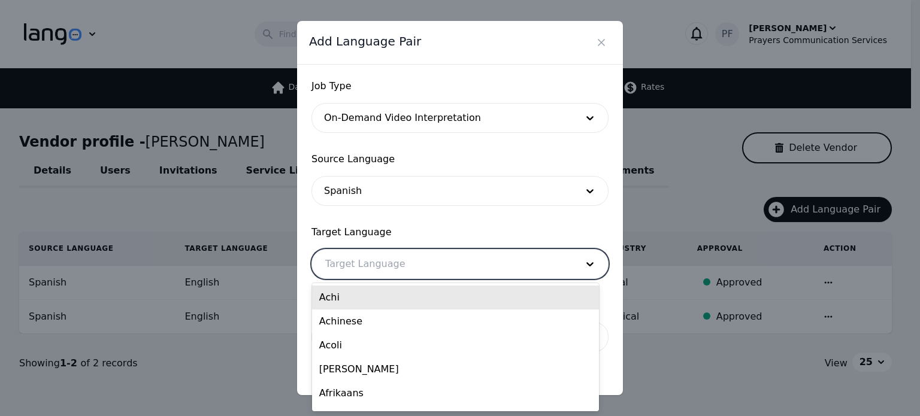
click at [371, 269] on div at bounding box center [442, 264] width 260 height 29
type input "en"
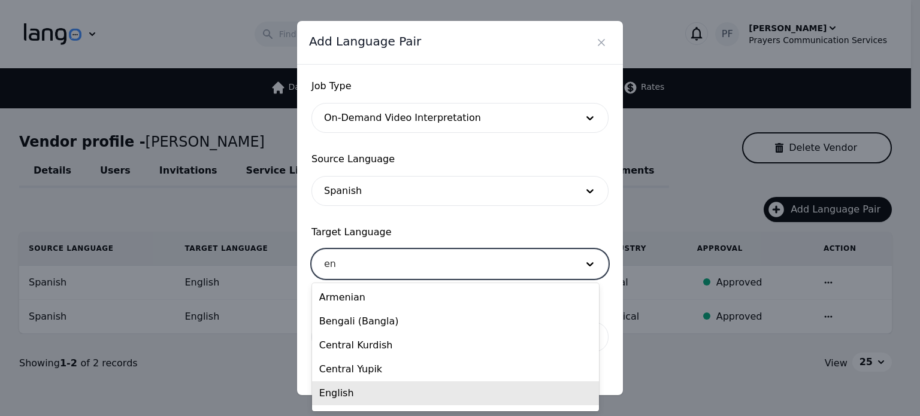
click at [335, 387] on div "English" at bounding box center [455, 394] width 287 height 24
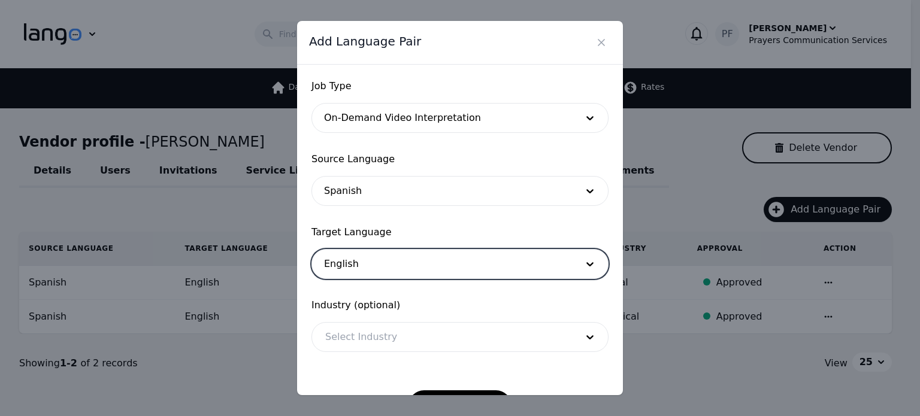
click at [376, 332] on div at bounding box center [442, 337] width 260 height 29
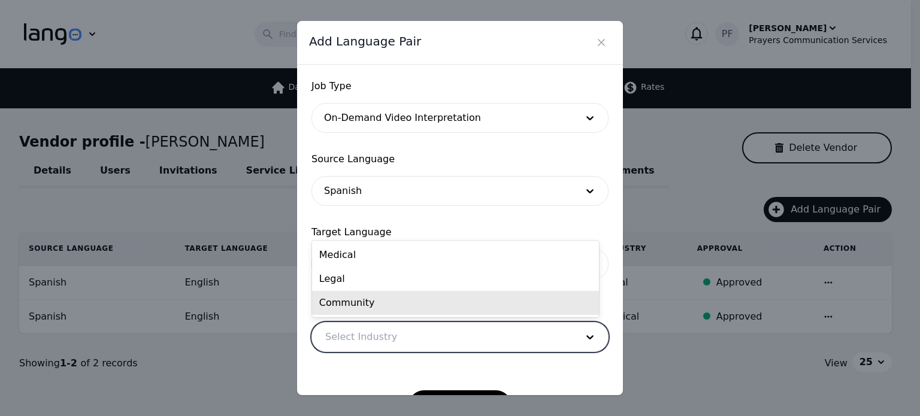
click at [383, 295] on div "Community" at bounding box center [455, 303] width 287 height 24
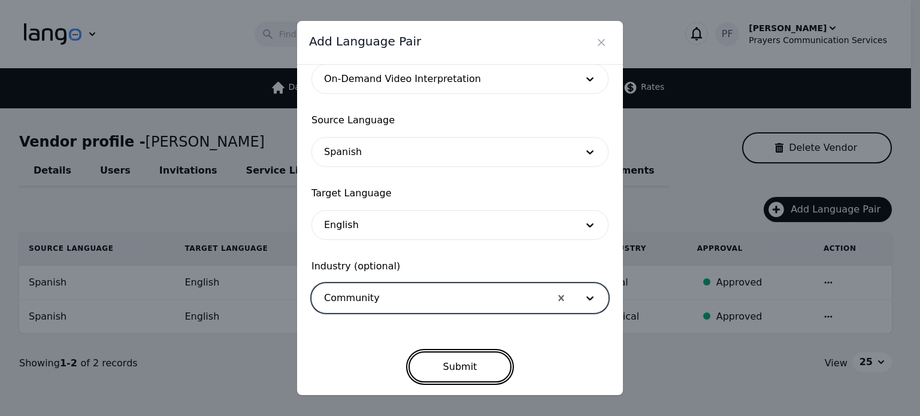
click at [429, 361] on button "Submit" at bounding box center [461, 367] width 104 height 31
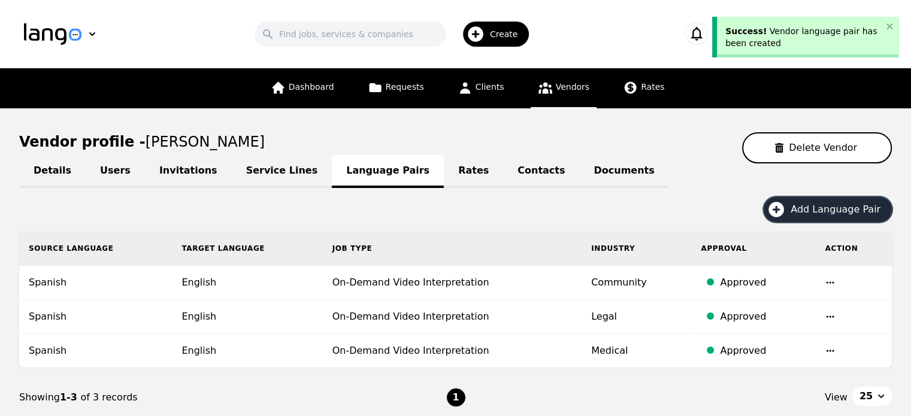
click at [829, 213] on span "Add Language Pair" at bounding box center [840, 209] width 98 height 14
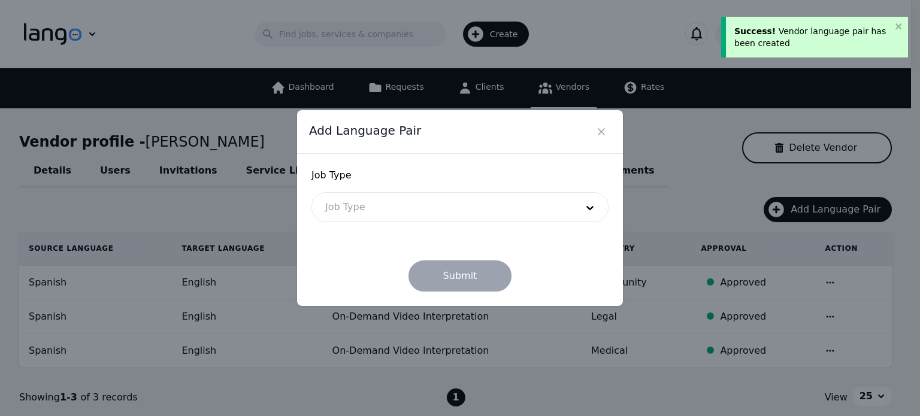
click at [523, 220] on div at bounding box center [442, 207] width 260 height 29
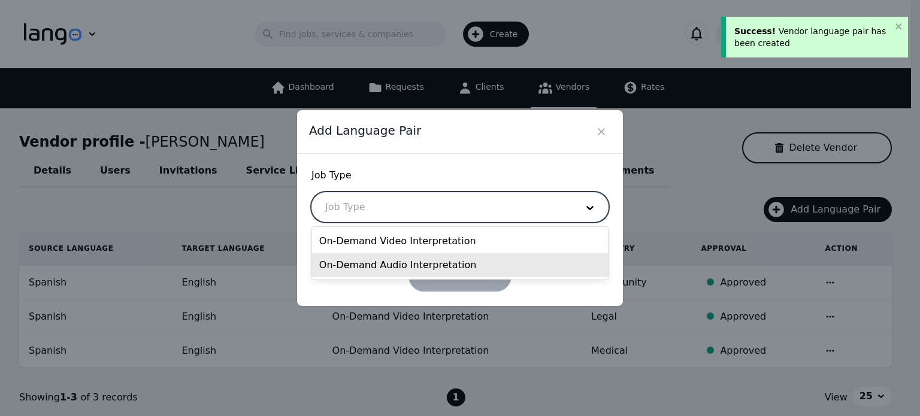
click at [423, 263] on div "On-Demand Audio Interpretation" at bounding box center [460, 265] width 296 height 24
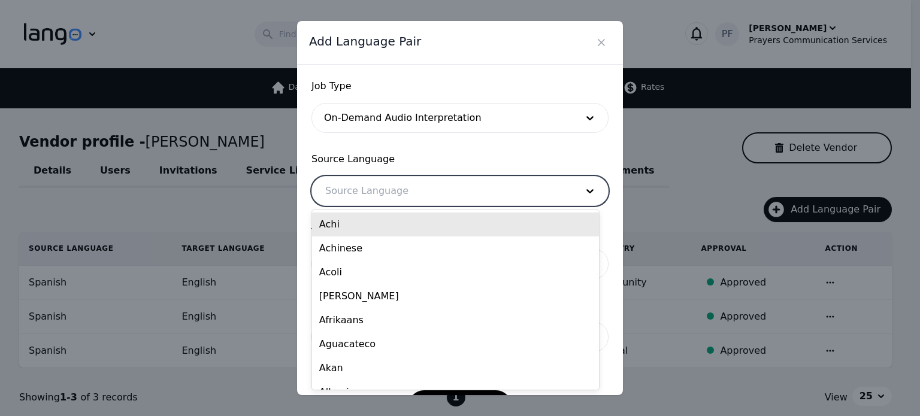
click at [409, 196] on div at bounding box center [442, 191] width 260 height 29
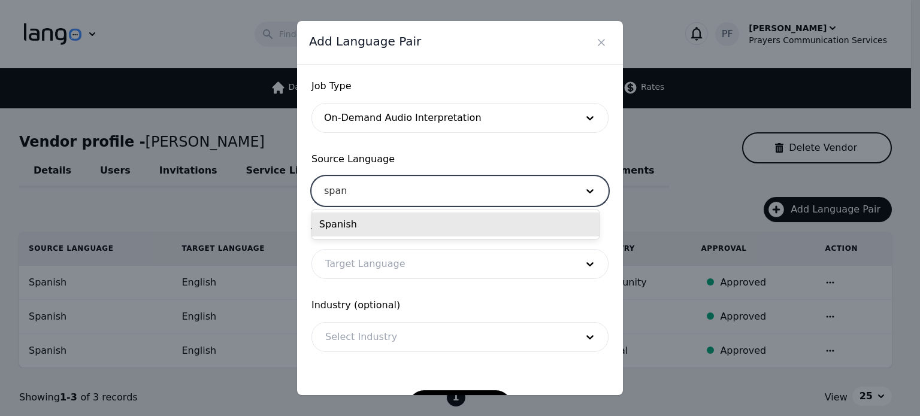
type input "spani"
click at [388, 215] on div "Spanish" at bounding box center [455, 225] width 287 height 24
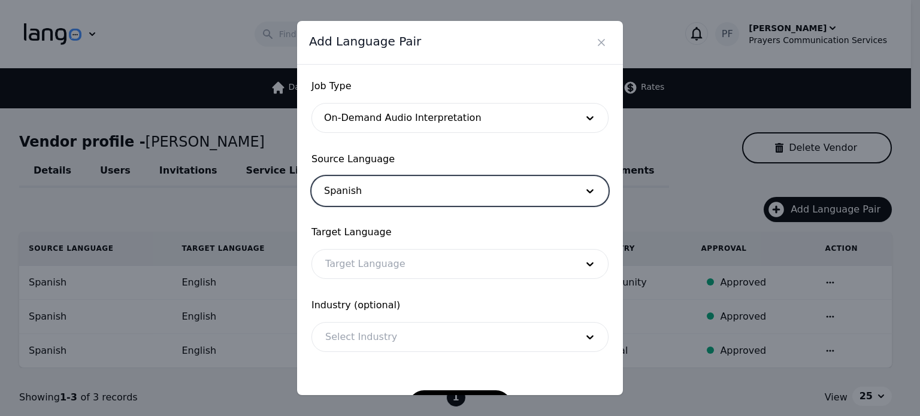
click at [368, 261] on div at bounding box center [442, 264] width 260 height 29
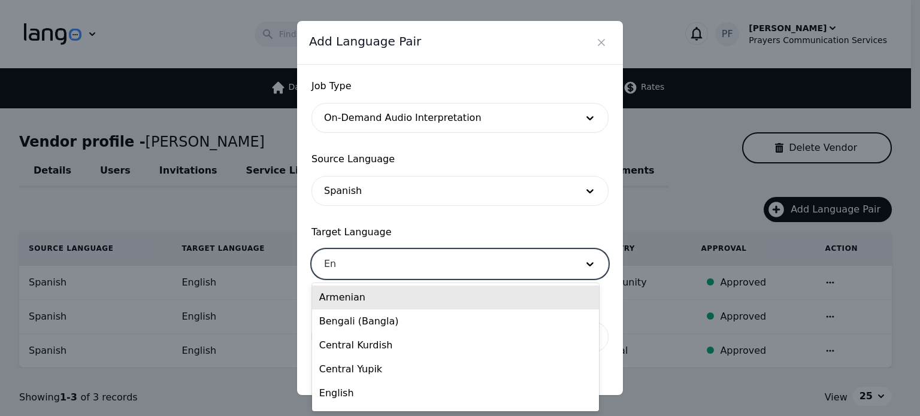
type input "Eng"
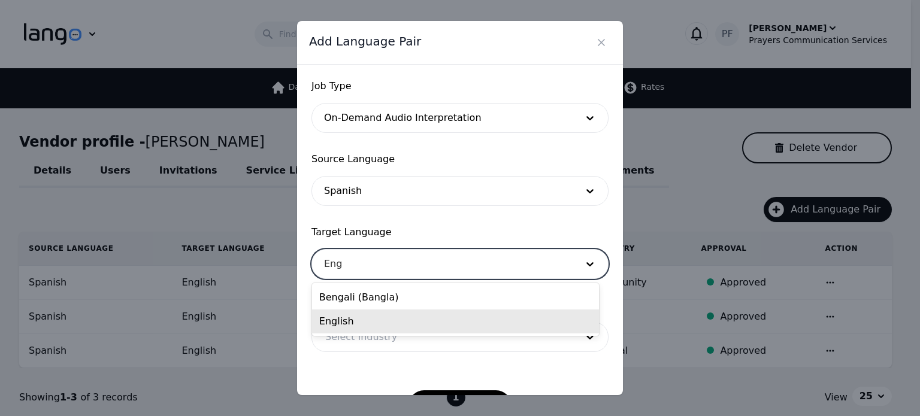
click at [346, 317] on div "English" at bounding box center [455, 322] width 287 height 24
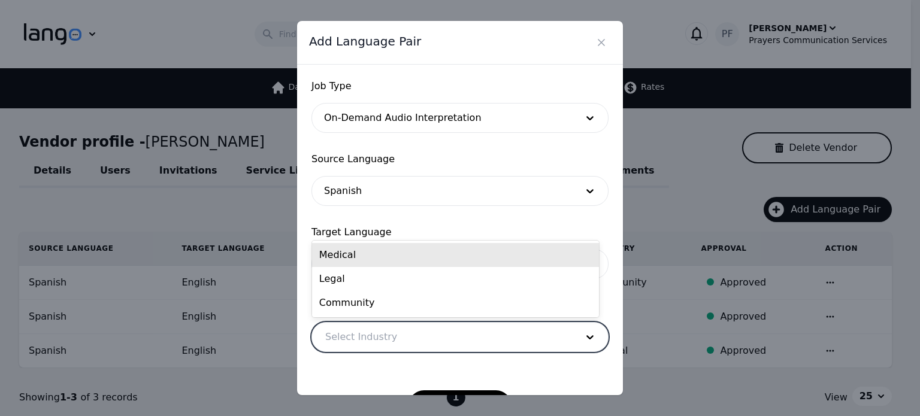
click at [364, 337] on div at bounding box center [442, 337] width 260 height 29
click at [395, 249] on div "Medical" at bounding box center [455, 255] width 287 height 24
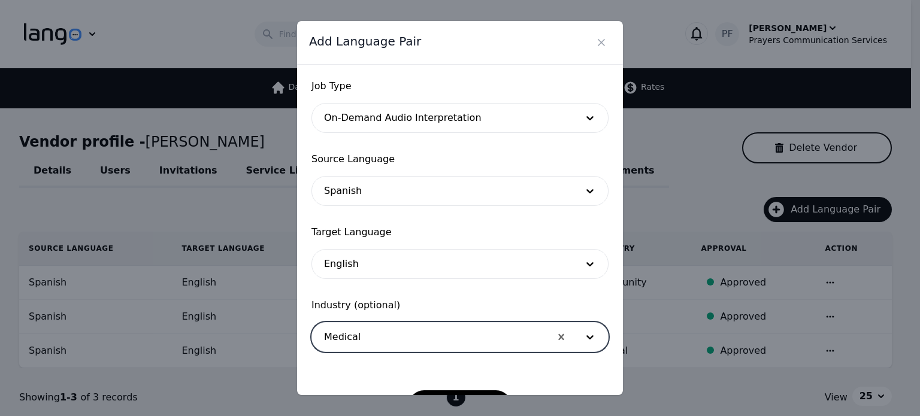
scroll to position [39, 0]
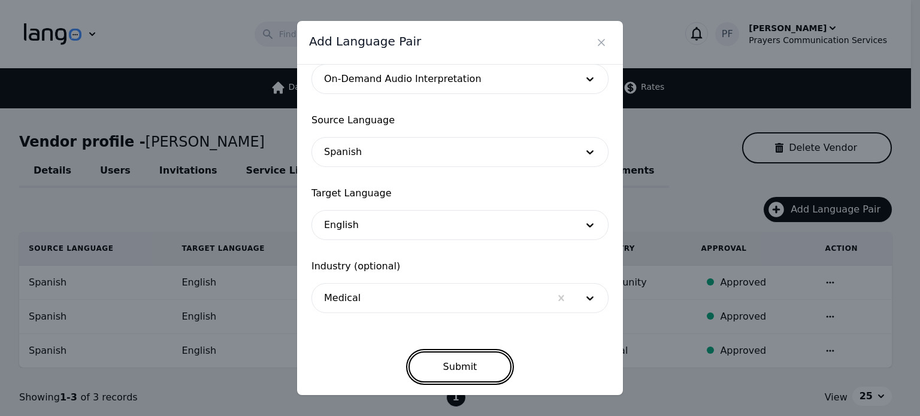
click at [472, 361] on button "Submit" at bounding box center [461, 367] width 104 height 31
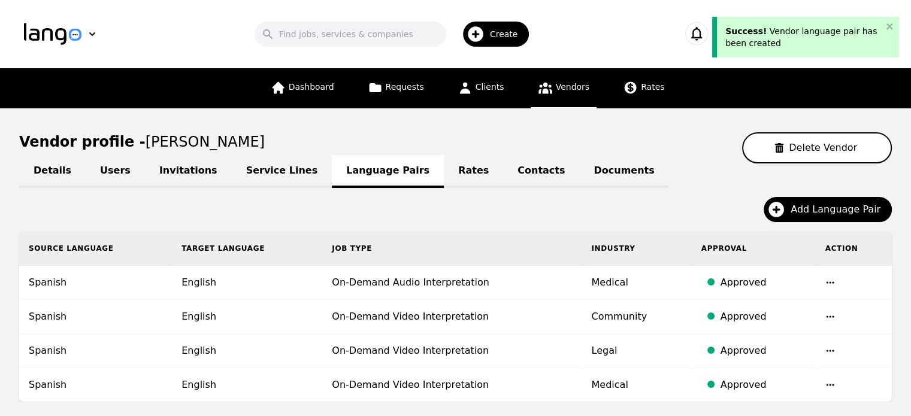
click at [829, 193] on div "Details Users Invitations Service Lines Language Pairs Rates Contacts Documents…" at bounding box center [455, 313] width 873 height 298
click at [827, 208] on span "Add Language Pair" at bounding box center [840, 209] width 98 height 14
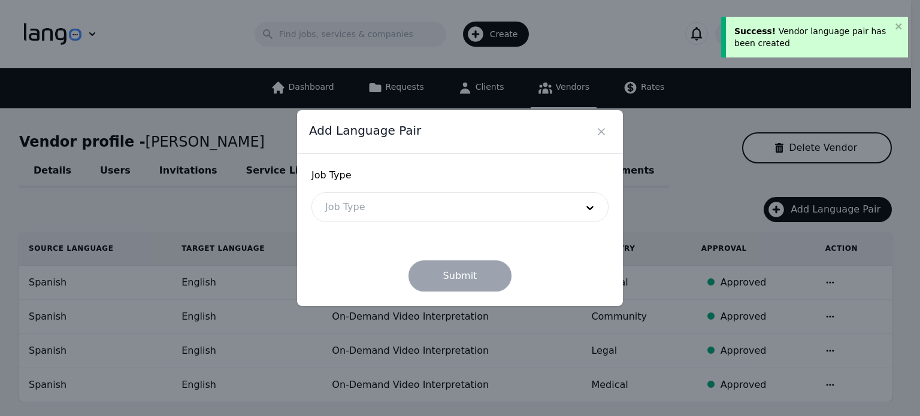
click at [484, 213] on div at bounding box center [442, 207] width 260 height 29
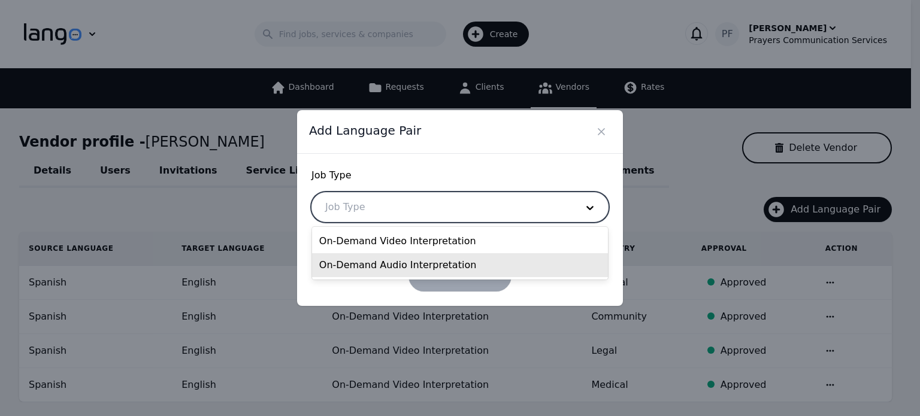
click at [407, 261] on div "On-Demand Audio Interpretation" at bounding box center [460, 265] width 296 height 24
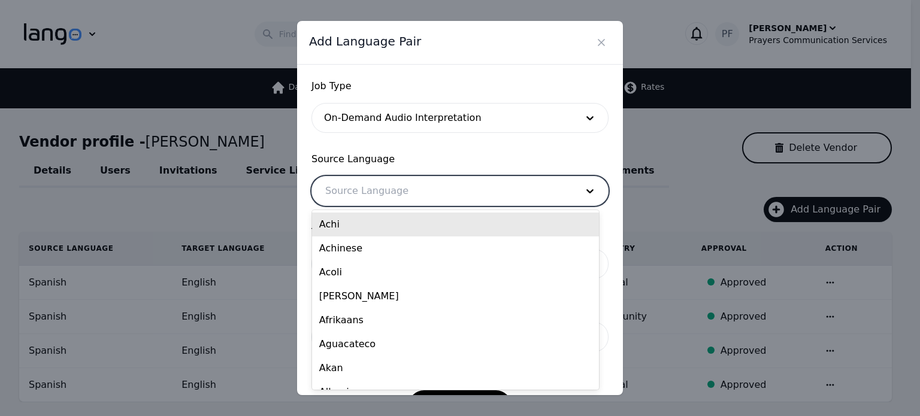
click at [409, 194] on div at bounding box center [442, 191] width 260 height 29
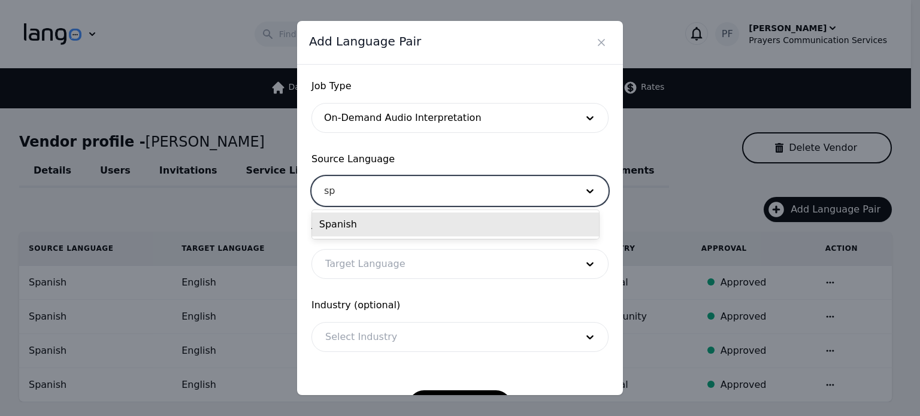
type input "spa"
click at [380, 228] on div "Spanish" at bounding box center [455, 225] width 287 height 24
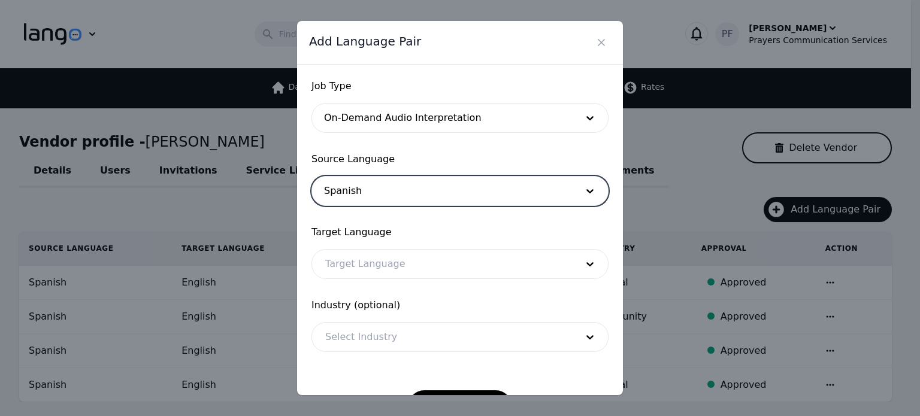
click at [367, 253] on div at bounding box center [442, 264] width 260 height 29
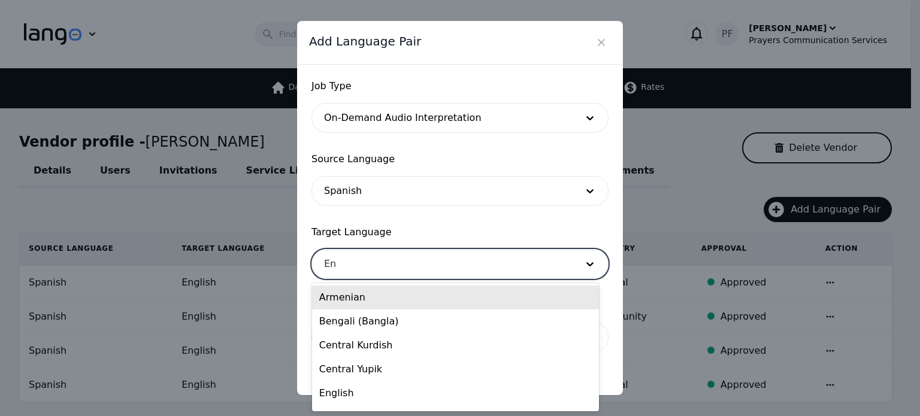
type input "Eng"
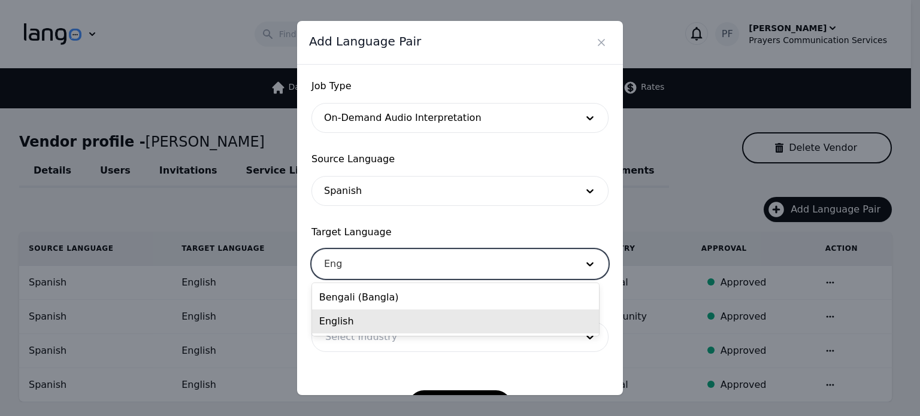
click at [341, 320] on div "English" at bounding box center [455, 322] width 287 height 24
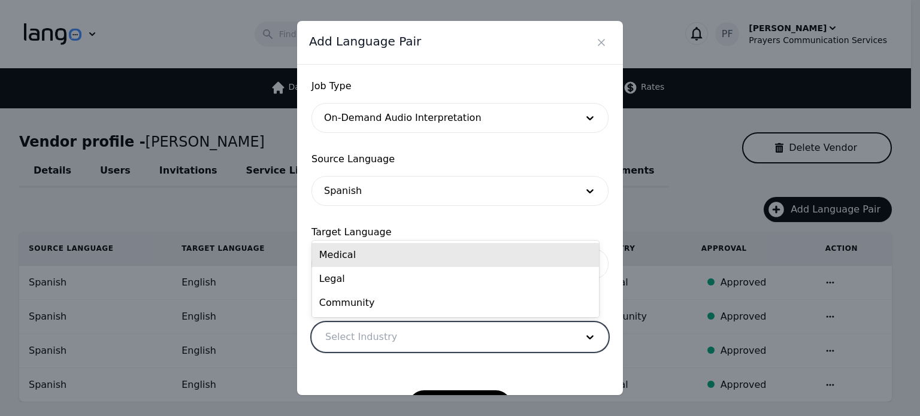
click at [359, 340] on div at bounding box center [442, 337] width 260 height 29
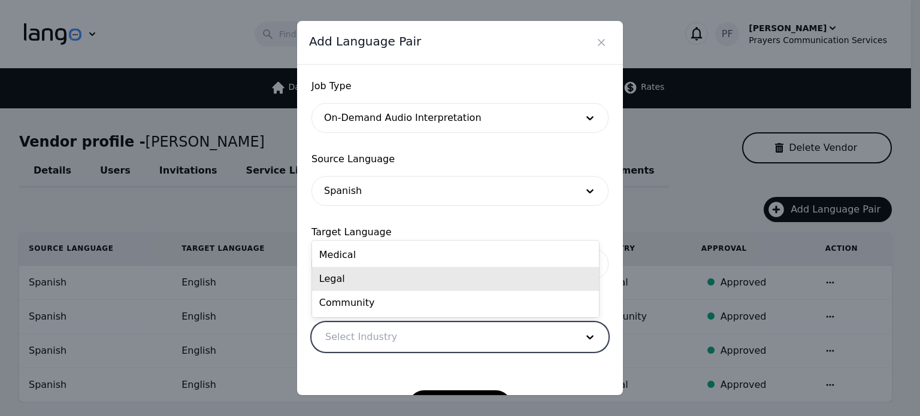
click at [382, 288] on div "Legal" at bounding box center [455, 279] width 287 height 24
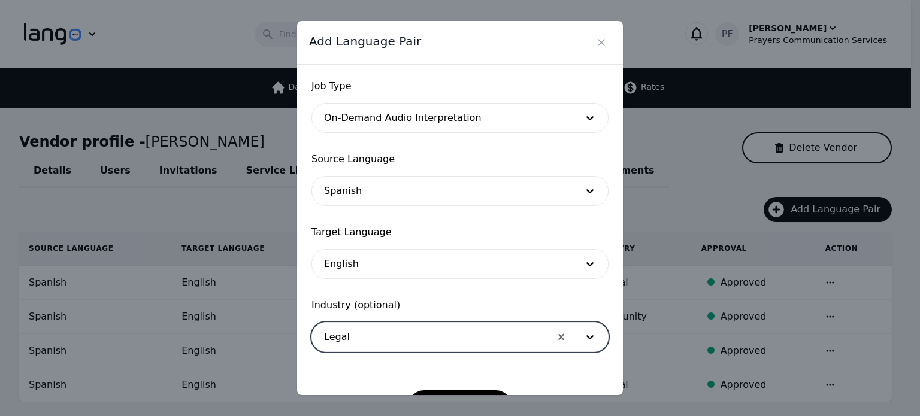
scroll to position [39, 0]
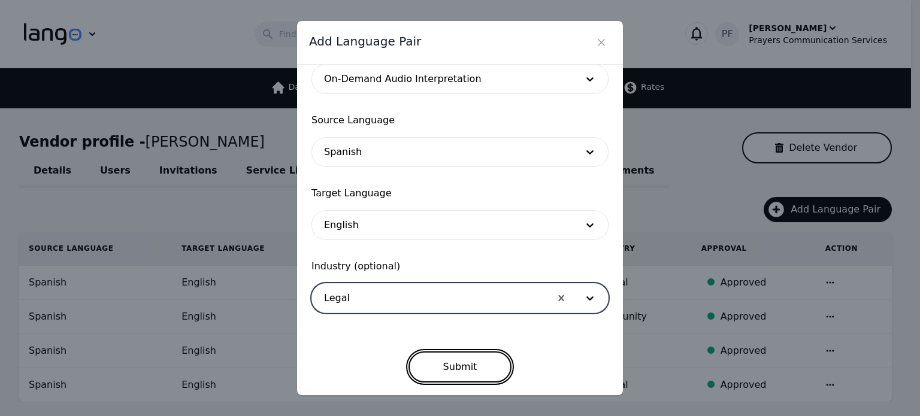
click at [450, 366] on button "Submit" at bounding box center [461, 367] width 104 height 31
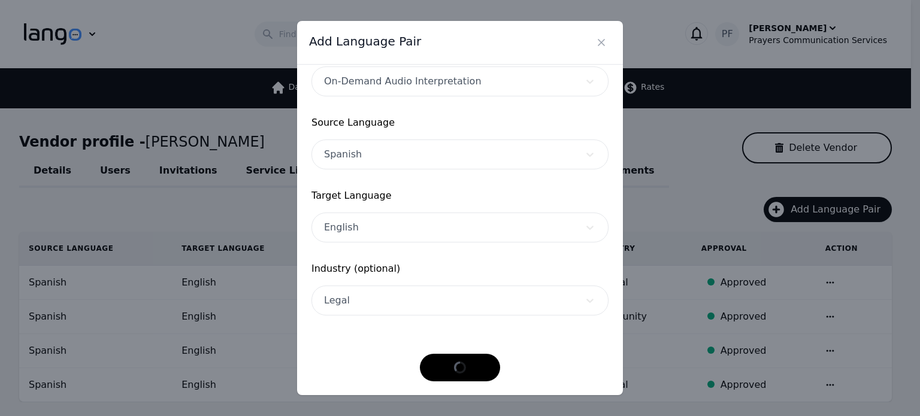
scroll to position [36, 0]
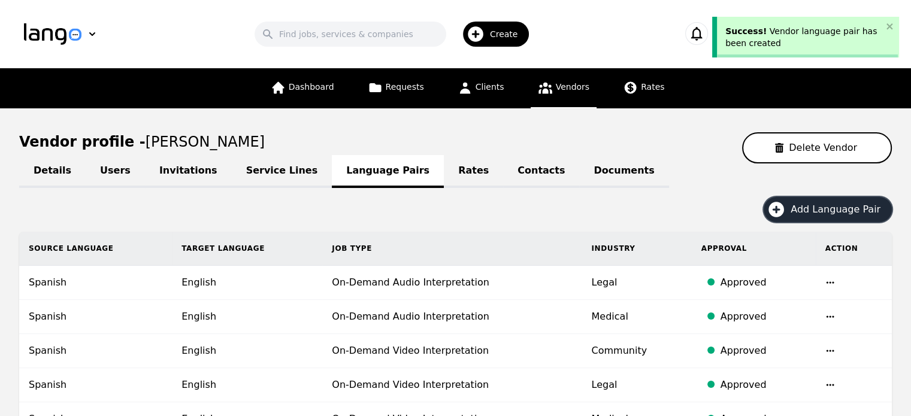
click at [826, 200] on button "Add Language Pair" at bounding box center [828, 209] width 128 height 25
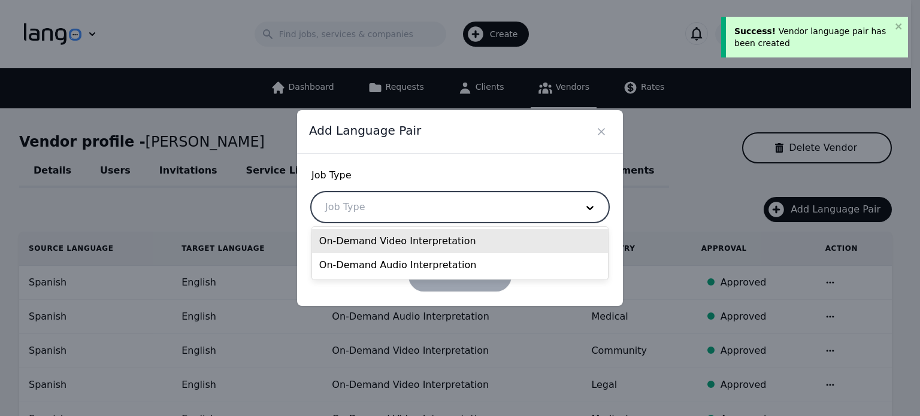
click at [483, 213] on div at bounding box center [442, 207] width 260 height 29
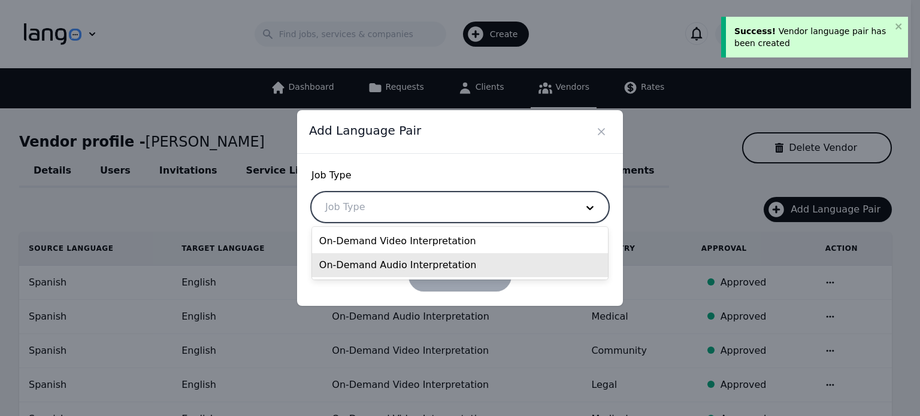
click at [408, 265] on div "On-Demand Audio Interpretation" at bounding box center [460, 265] width 296 height 24
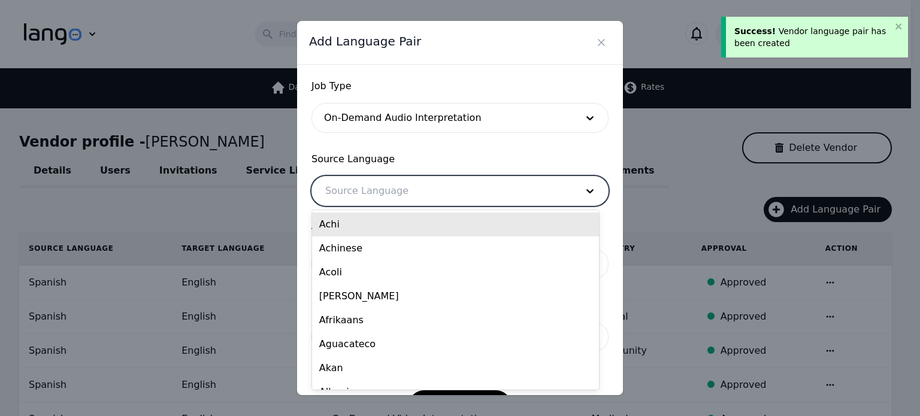
click at [394, 189] on div at bounding box center [442, 191] width 260 height 29
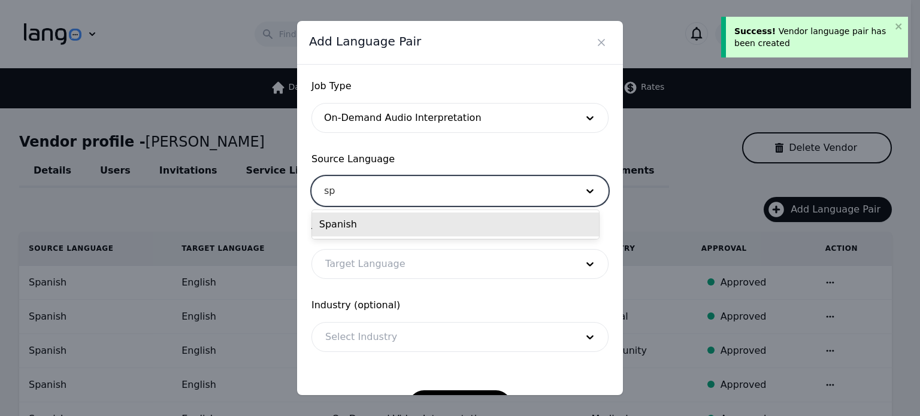
type input "spa"
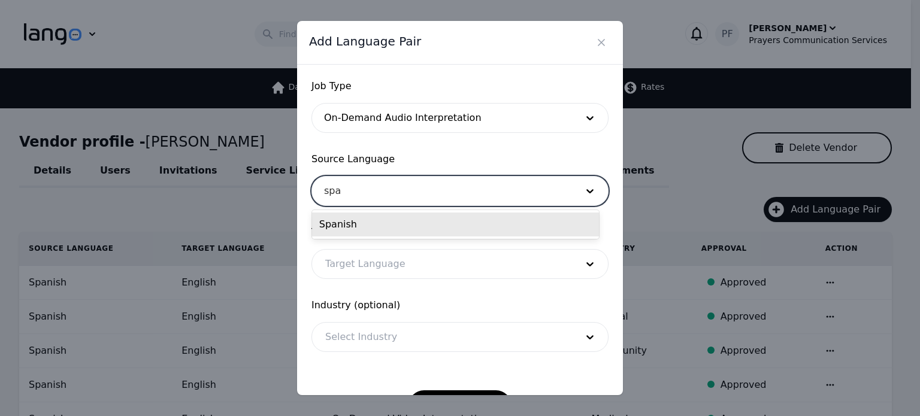
click at [376, 220] on div "Spanish" at bounding box center [455, 225] width 287 height 24
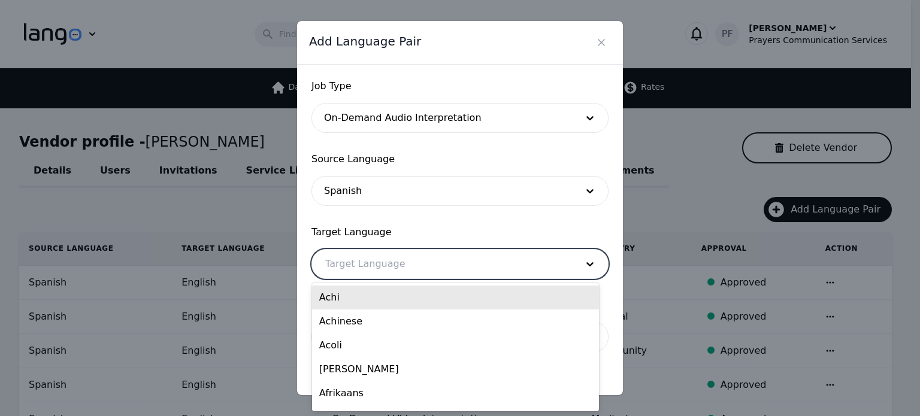
click at [350, 270] on div at bounding box center [442, 264] width 260 height 29
type input "eng"
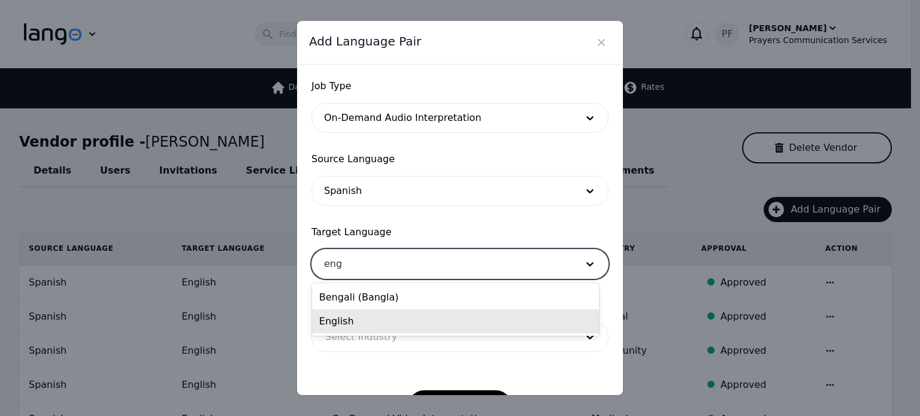
click at [347, 328] on div "English" at bounding box center [455, 322] width 287 height 24
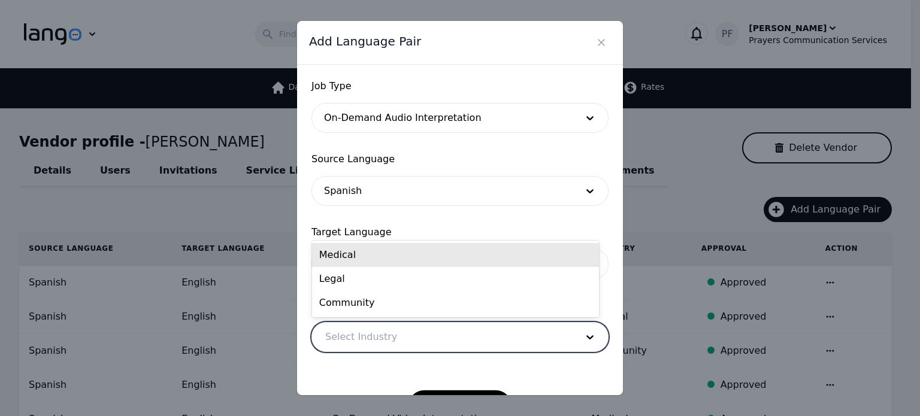
click at [352, 335] on div at bounding box center [442, 337] width 260 height 29
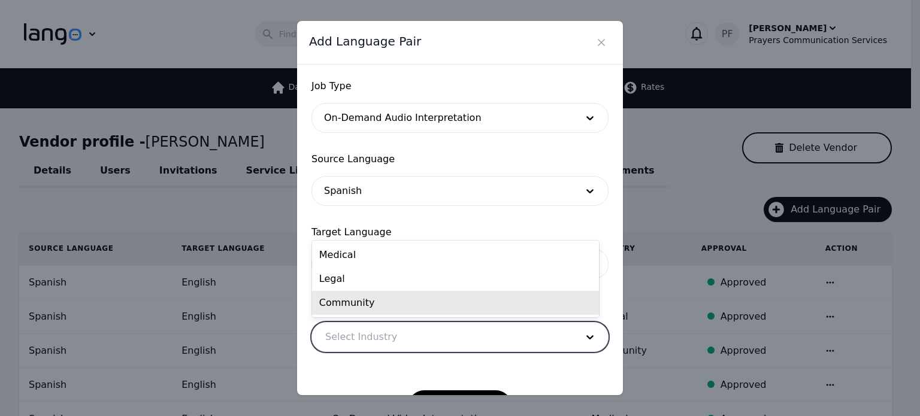
click at [375, 294] on div "Community" at bounding box center [455, 303] width 287 height 24
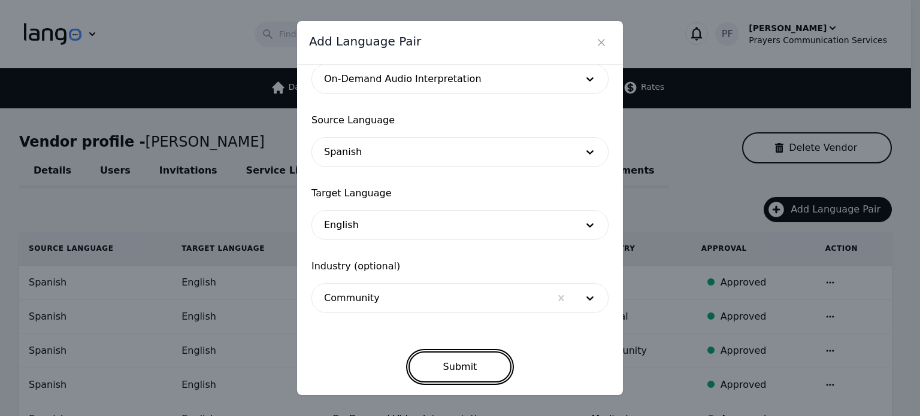
click at [471, 367] on button "Submit" at bounding box center [461, 367] width 104 height 31
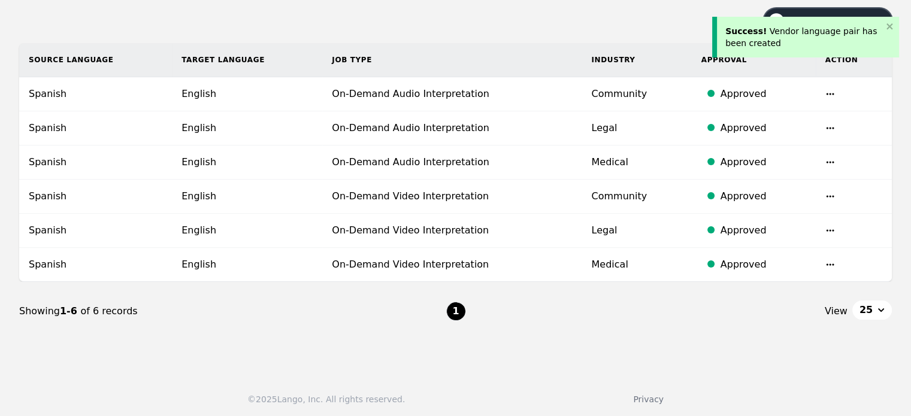
scroll to position [0, 0]
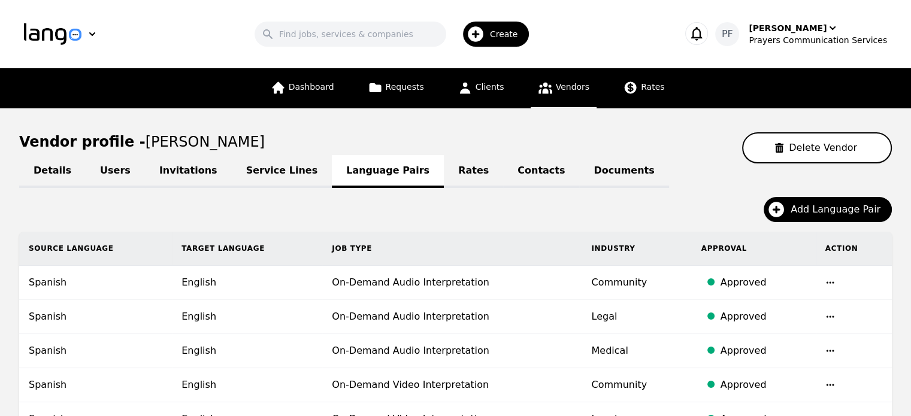
click at [87, 170] on link "Users" at bounding box center [115, 171] width 59 height 33
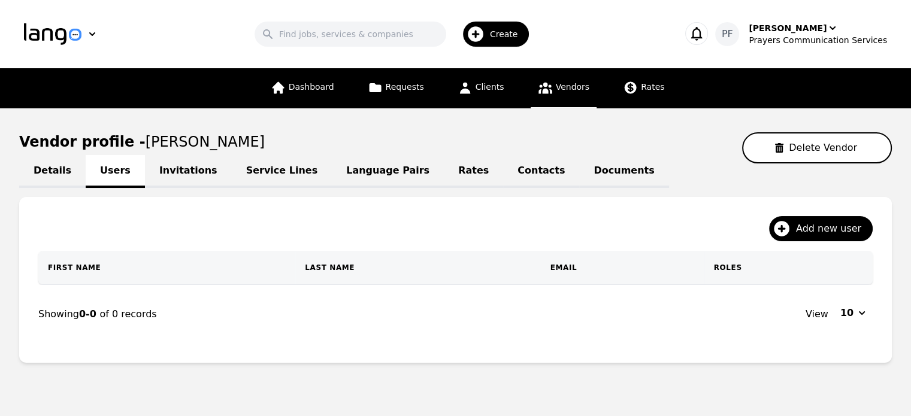
click at [42, 165] on link "Details" at bounding box center [52, 171] width 66 height 33
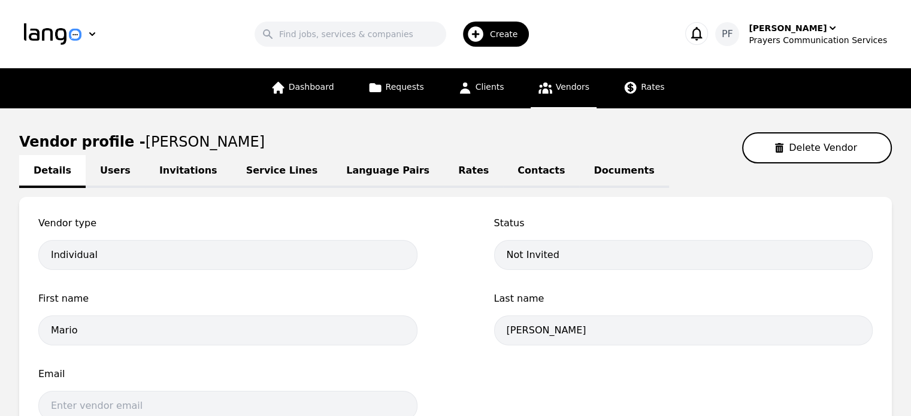
click at [193, 163] on link "Invitations" at bounding box center [188, 171] width 87 height 33
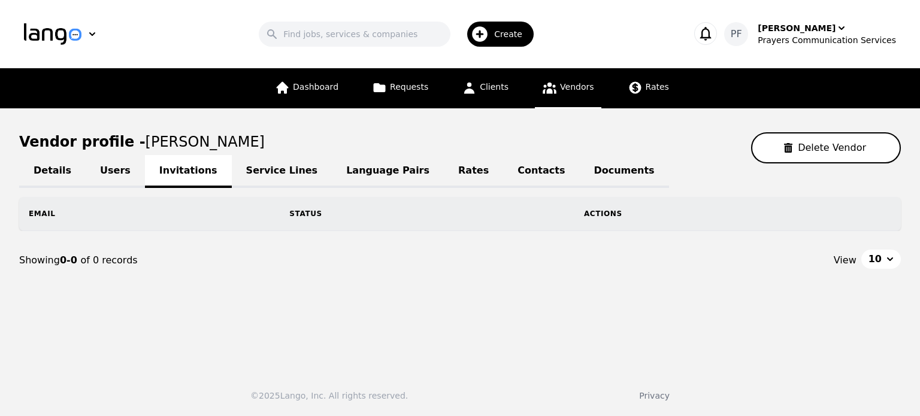
click at [241, 162] on link "Service Lines" at bounding box center [282, 171] width 101 height 33
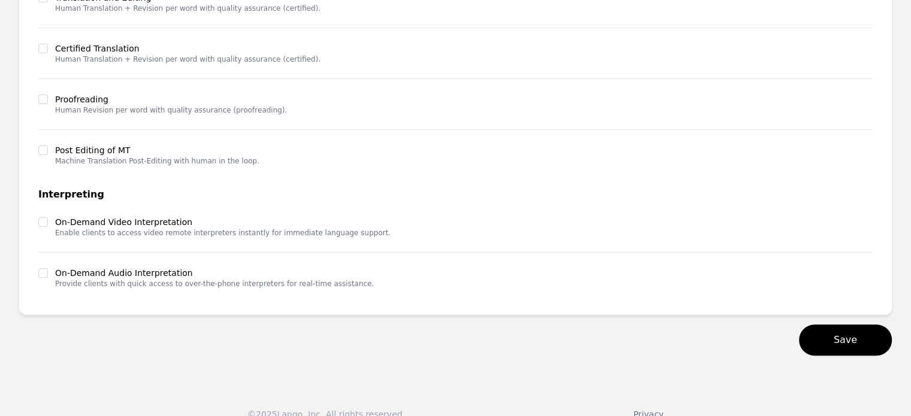
scroll to position [356, 0]
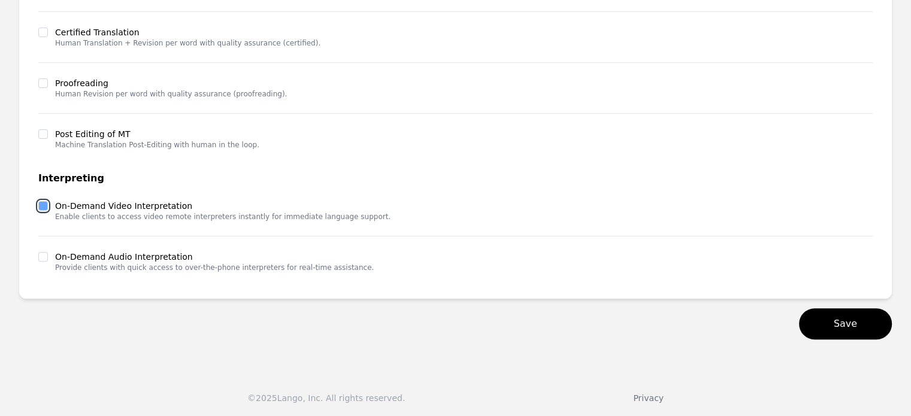
click at [45, 205] on input "checkbox" at bounding box center [43, 206] width 10 height 10
checkbox input "true"
click at [44, 253] on input "checkbox" at bounding box center [43, 257] width 10 height 10
checkbox input "true"
click at [840, 328] on button "Save" at bounding box center [845, 323] width 93 height 31
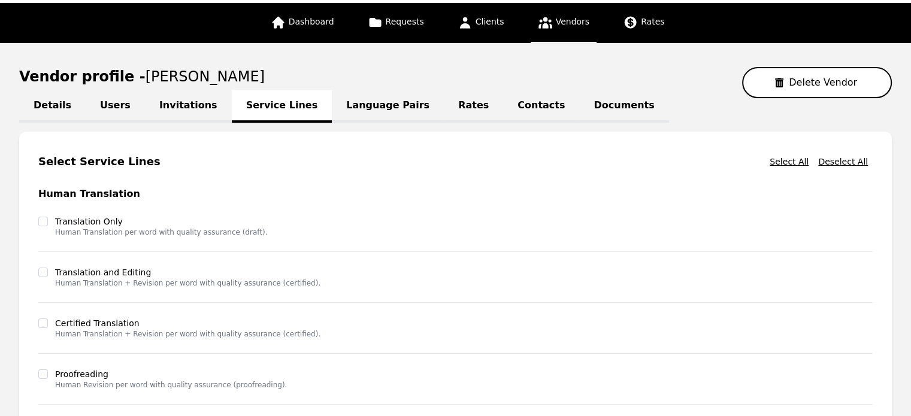
scroll to position [0, 0]
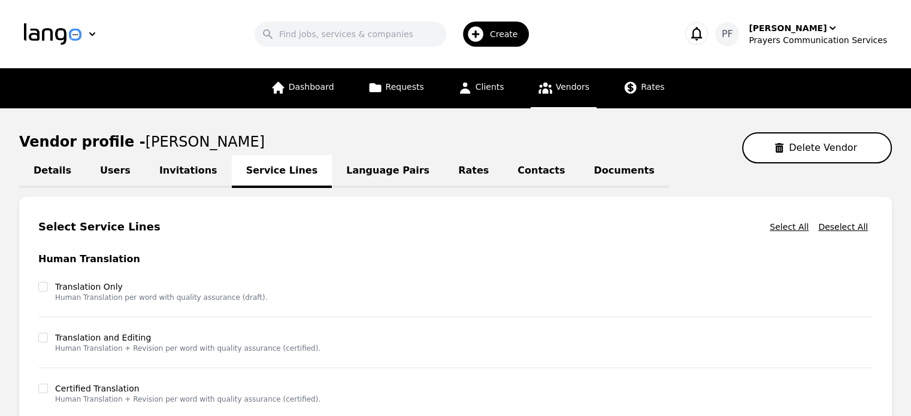
click at [503, 181] on link "Contacts" at bounding box center [541, 171] width 76 height 33
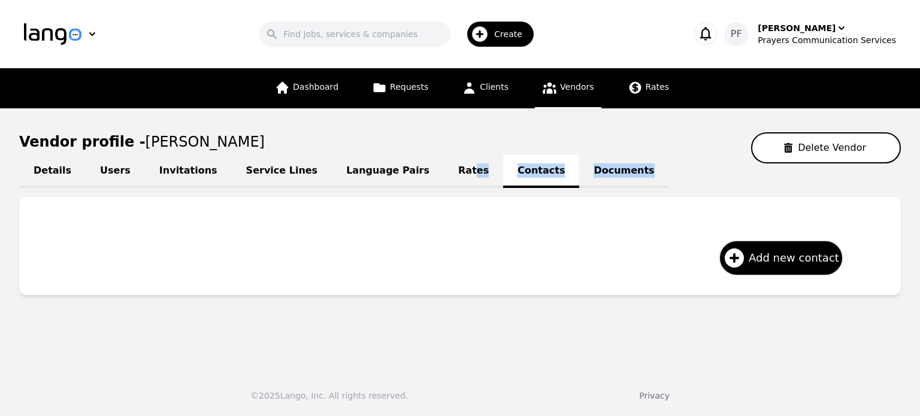
drag, startPoint x: 480, startPoint y: 181, endPoint x: 423, endPoint y: 171, distance: 57.7
click at [423, 171] on div "Details Users Invitations Service Lines Language Pairs Rates Contacts Documents…" at bounding box center [460, 230] width 882 height 132
click at [444, 171] on link "Rates" at bounding box center [473, 171] width 59 height 33
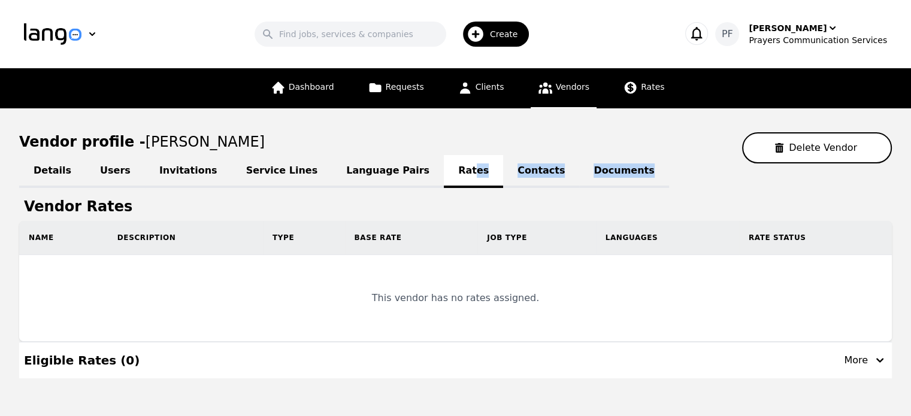
click at [346, 167] on link "Language Pairs" at bounding box center [388, 171] width 112 height 33
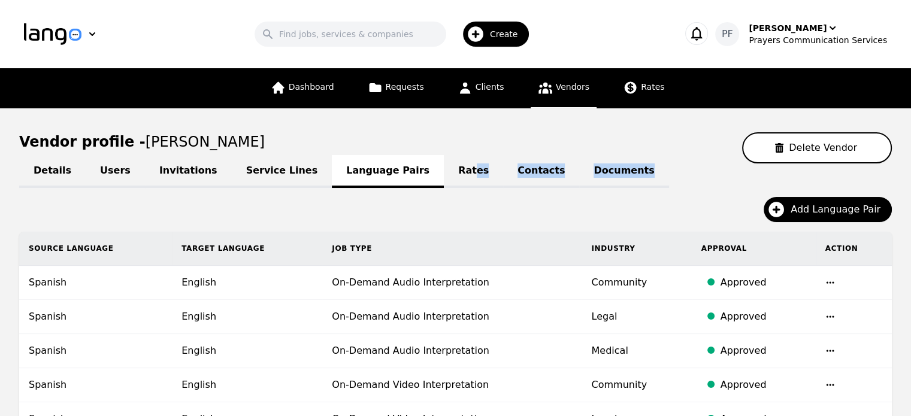
click at [101, 171] on link "Users" at bounding box center [115, 171] width 59 height 33
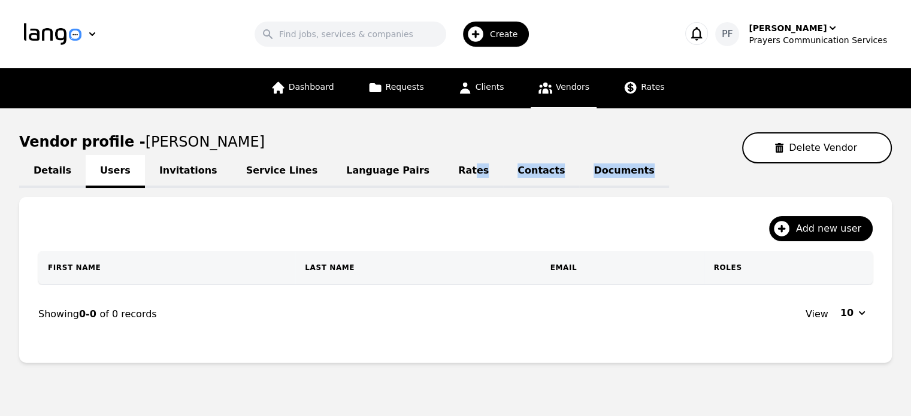
click at [57, 166] on link "Details" at bounding box center [52, 171] width 66 height 33
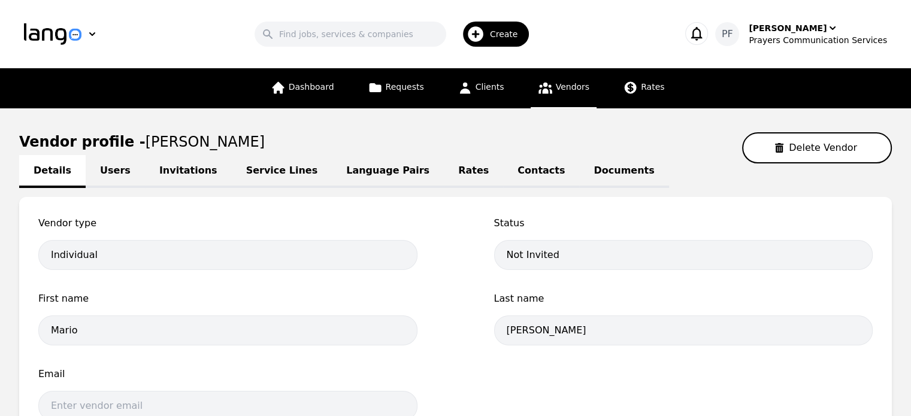
click at [118, 76] on div "Dashboard Requests Clients Vendors Rates" at bounding box center [456, 88] width 728 height 40
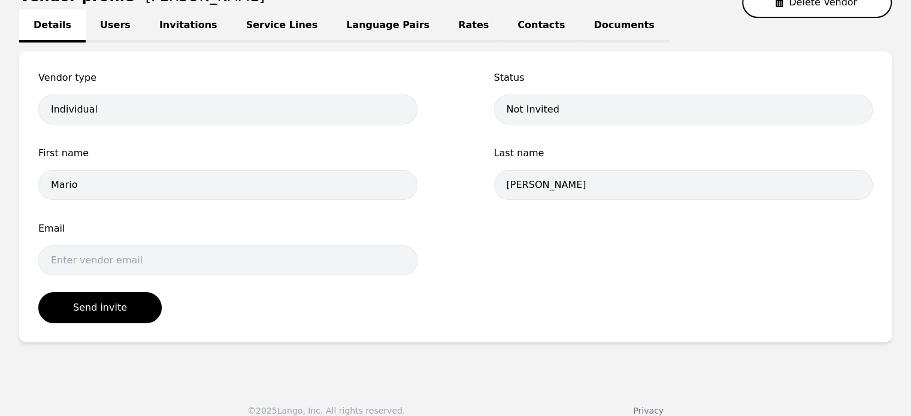
scroll to position [146, 0]
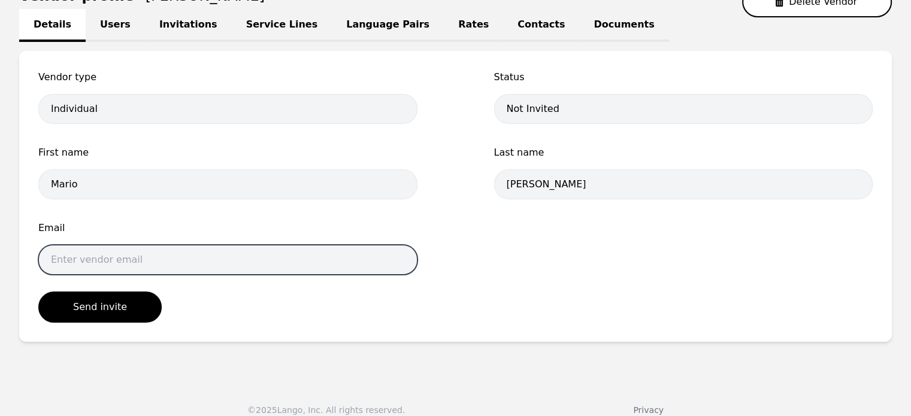
click at [117, 254] on input "email" at bounding box center [227, 260] width 379 height 30
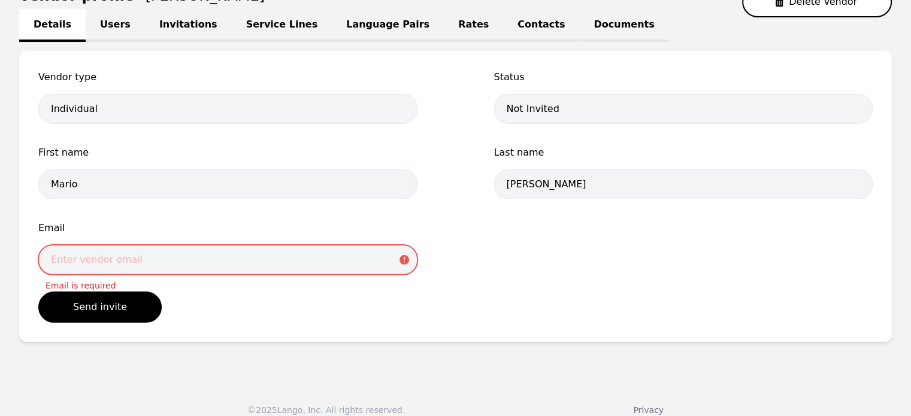
paste input "leninh.blandon15@gmail.com"
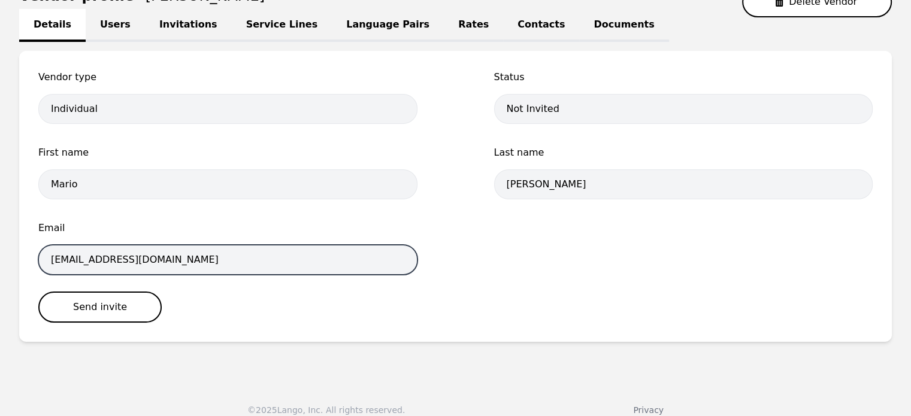
type input "leninh.blandon15@gmail.com"
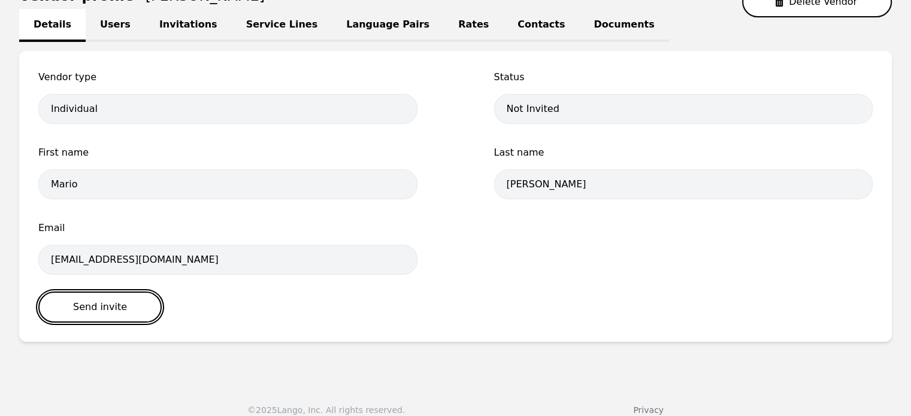
click at [122, 308] on button "Send invite" at bounding box center [99, 307] width 123 height 31
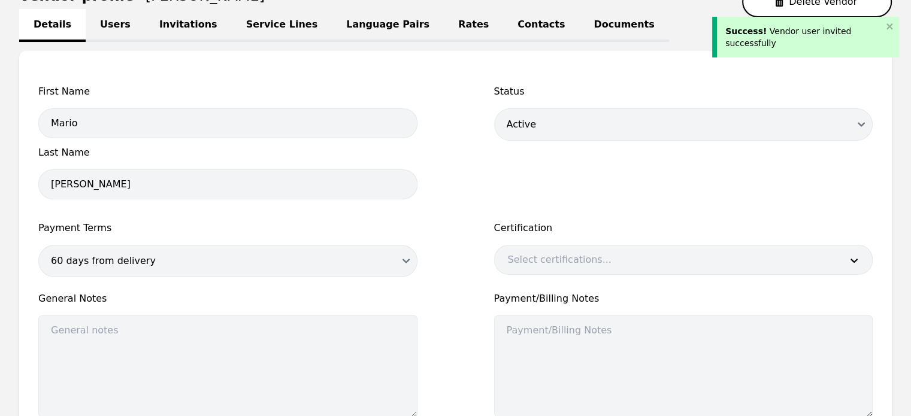
scroll to position [300, 0]
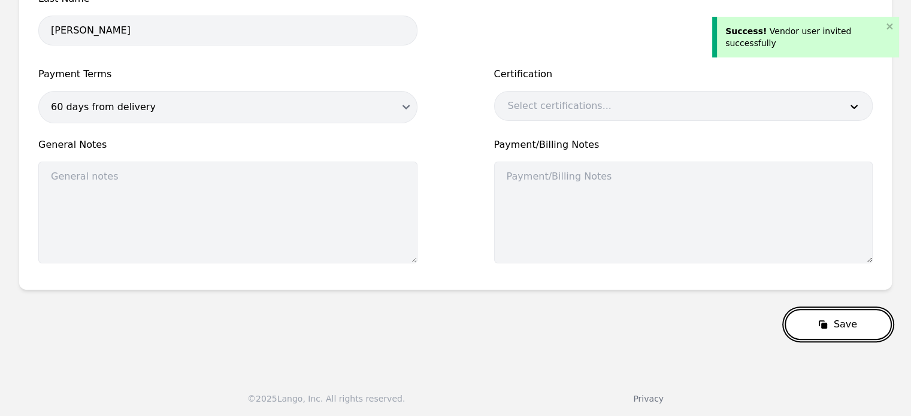
click at [817, 319] on button "Save" at bounding box center [838, 324] width 107 height 31
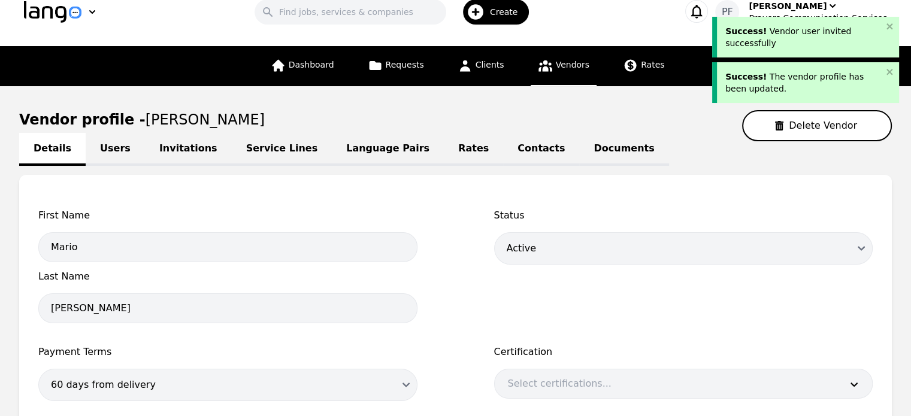
scroll to position [20, 0]
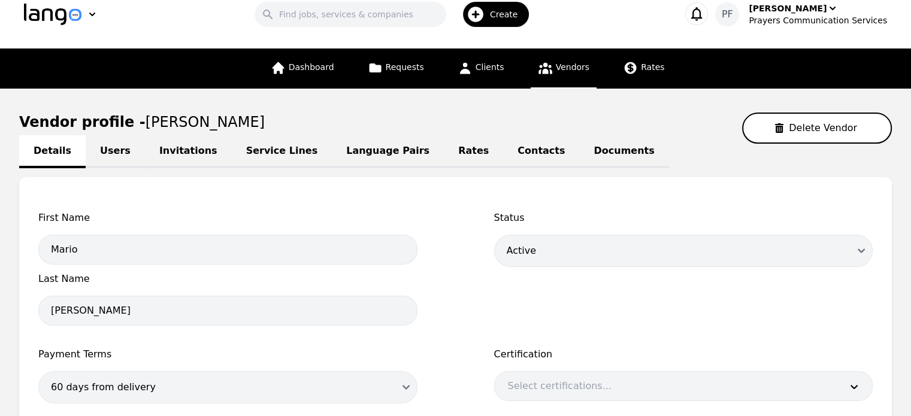
click at [147, 149] on link "Invitations" at bounding box center [188, 151] width 87 height 33
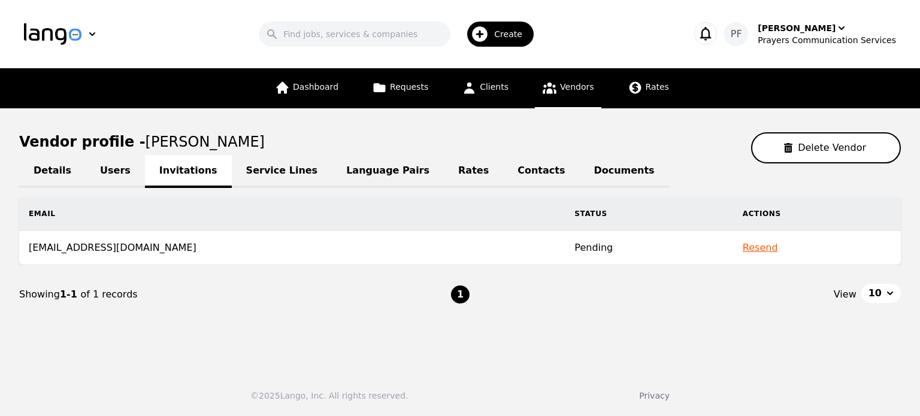
click at [444, 170] on link "Rates" at bounding box center [473, 171] width 59 height 33
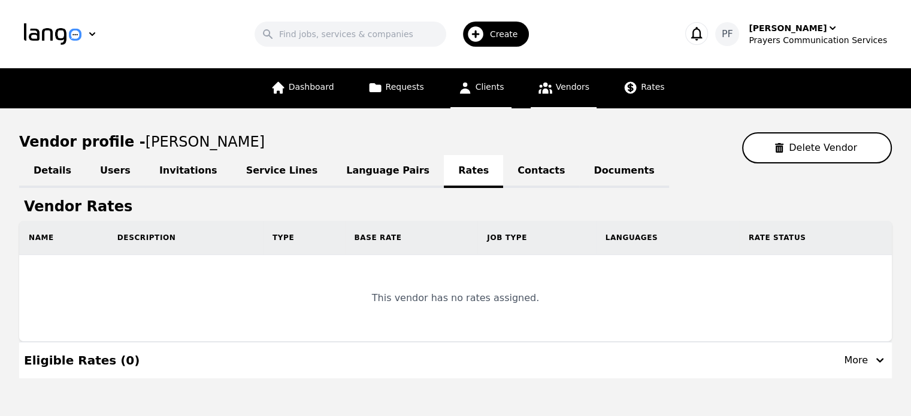
click at [484, 93] on link "Clients" at bounding box center [480, 88] width 61 height 40
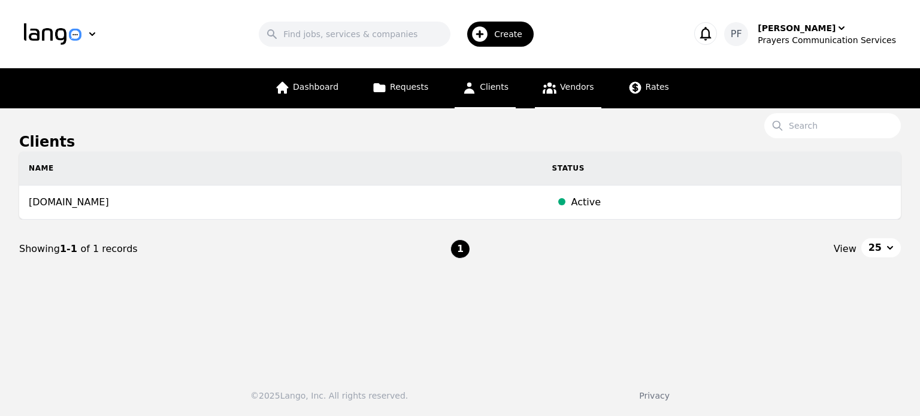
click at [560, 87] on span "Vendors" at bounding box center [577, 87] width 34 height 10
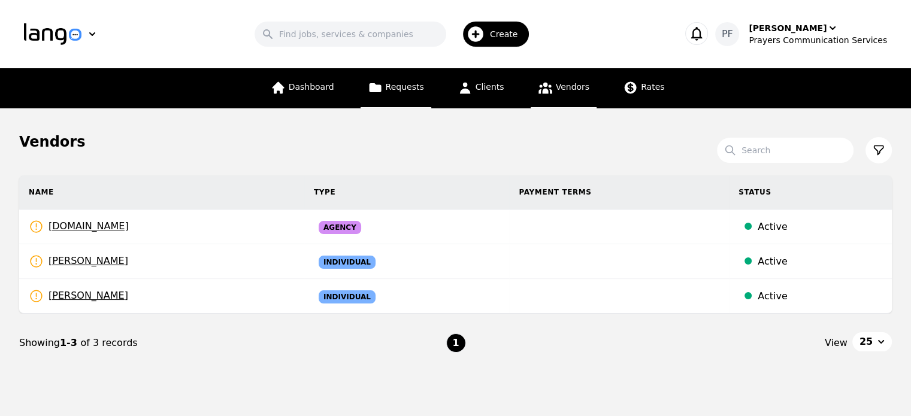
click at [415, 98] on link "Requests" at bounding box center [396, 88] width 71 height 40
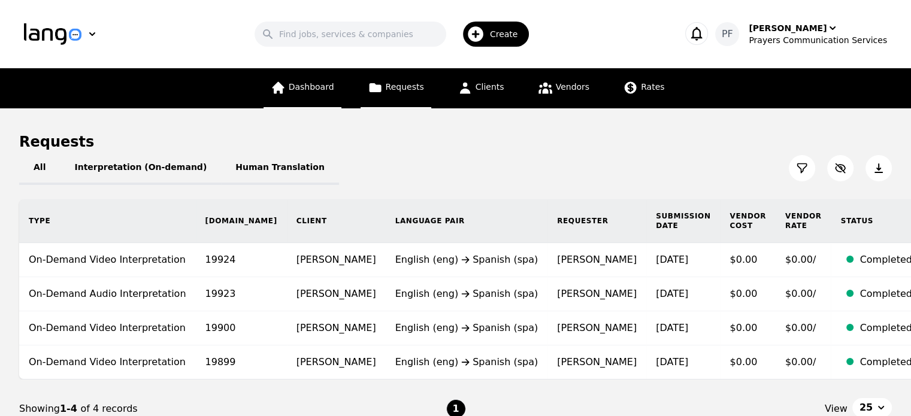
click at [309, 89] on span "Dashboard" at bounding box center [312, 87] width 46 height 10
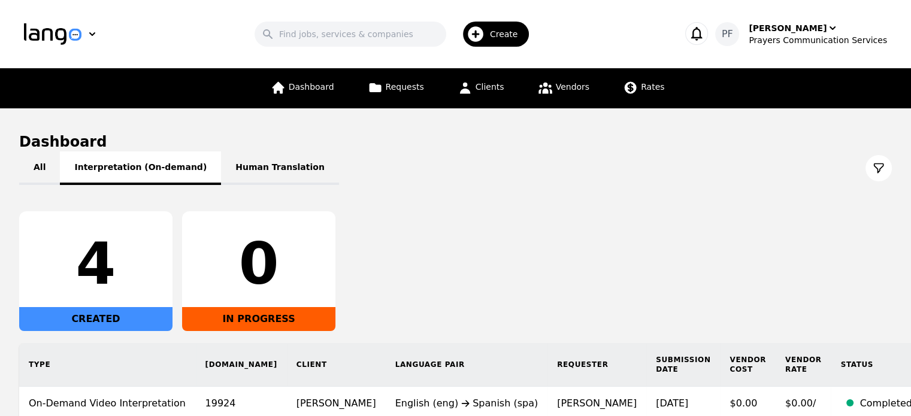
click at [182, 165] on button "Interpretation (On-demand)" at bounding box center [140, 169] width 161 height 34
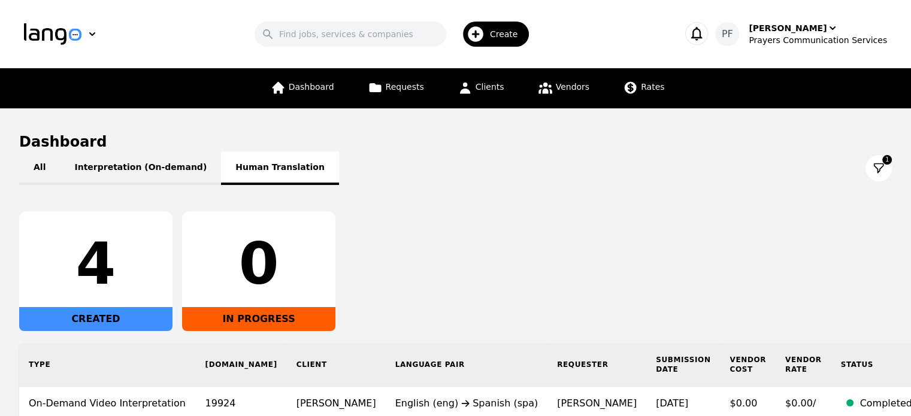
click at [253, 177] on button "Human Translation" at bounding box center [280, 169] width 118 height 34
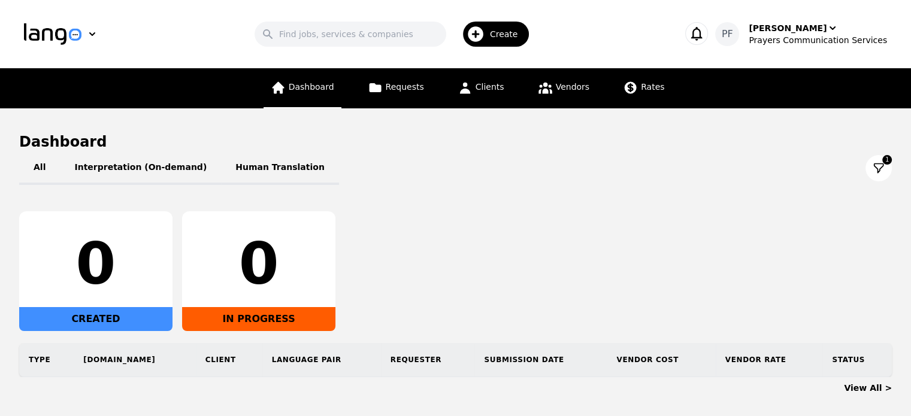
click at [330, 96] on link "Dashboard" at bounding box center [303, 88] width 78 height 40
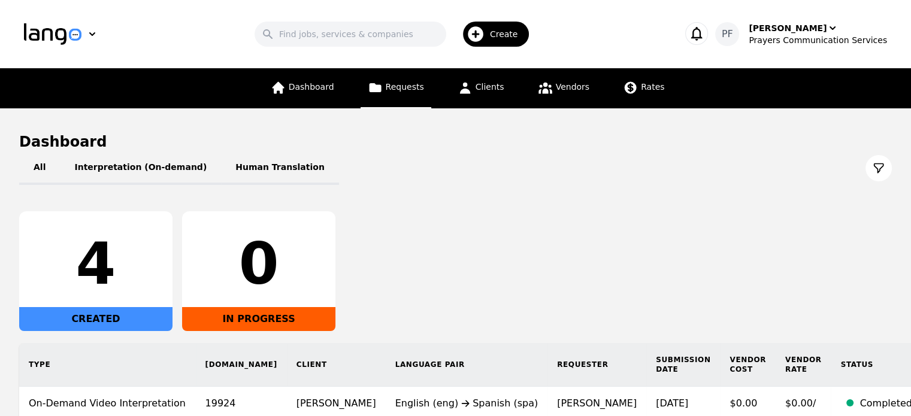
click at [400, 105] on link "Requests" at bounding box center [396, 88] width 71 height 40
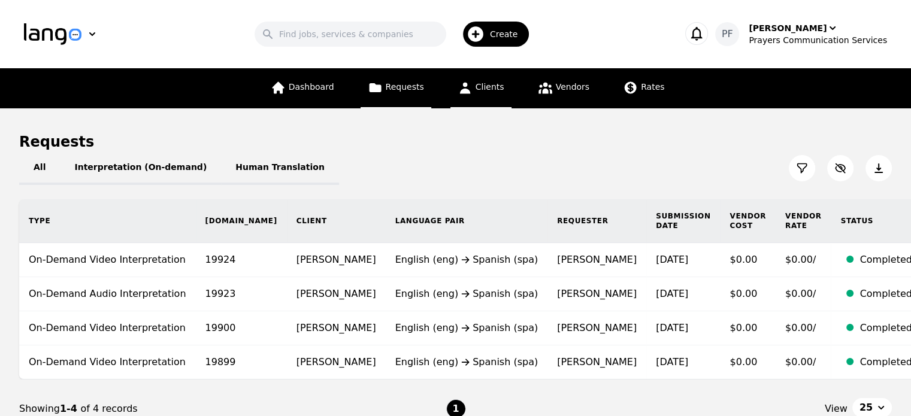
click at [476, 97] on link "Clients" at bounding box center [480, 88] width 61 height 40
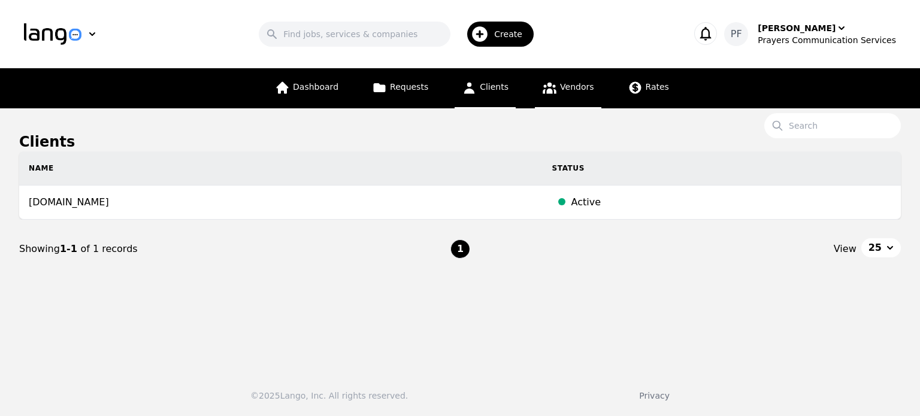
click at [551, 90] on icon at bounding box center [550, 88] width 14 height 11
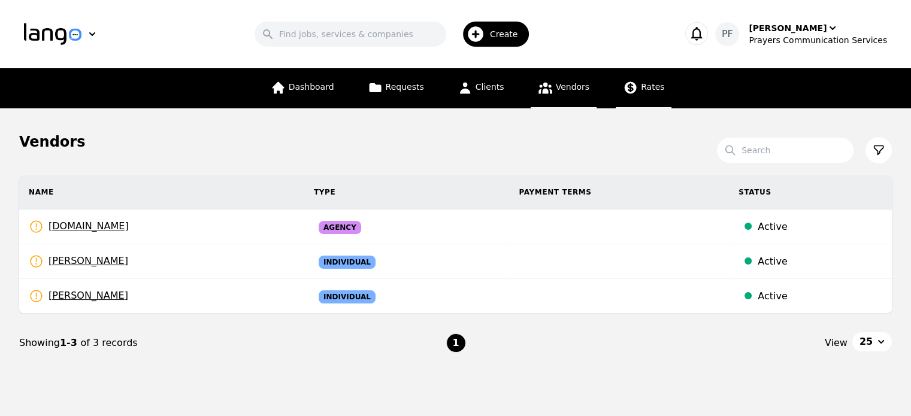
click at [639, 93] on link "Rates" at bounding box center [644, 88] width 56 height 40
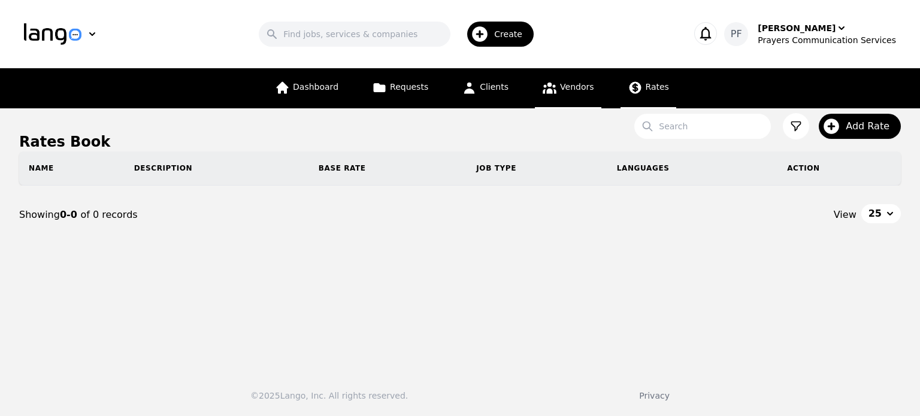
click at [560, 89] on span "Vendors" at bounding box center [577, 87] width 34 height 10
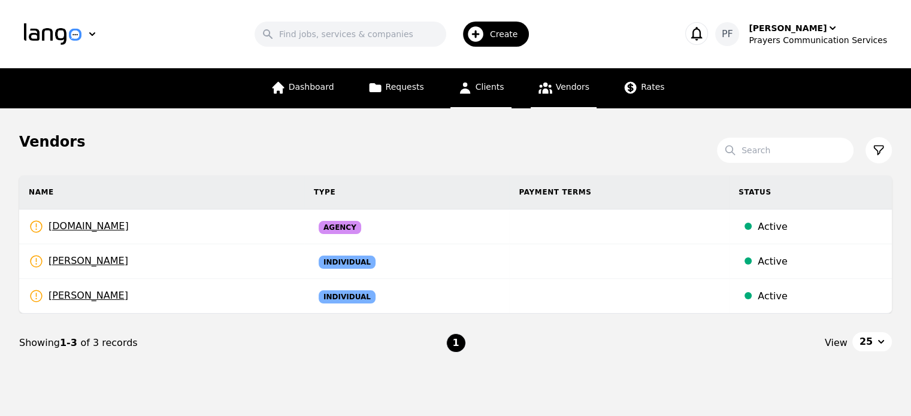
click at [482, 93] on link "Clients" at bounding box center [480, 88] width 61 height 40
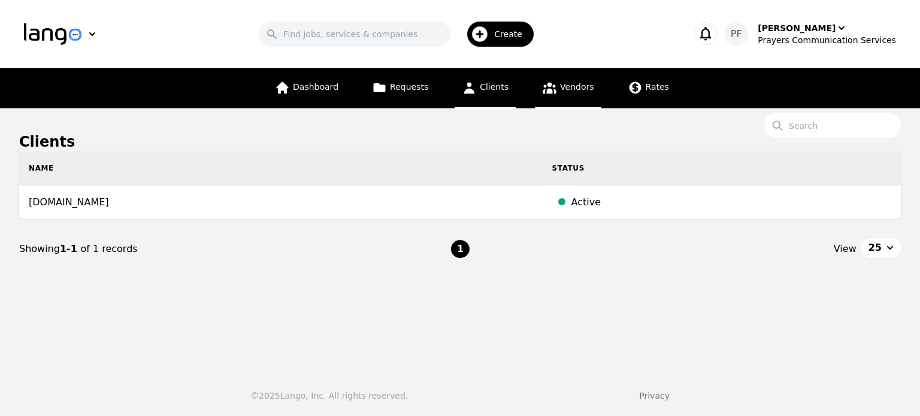
click at [546, 93] on icon at bounding box center [549, 87] width 15 height 15
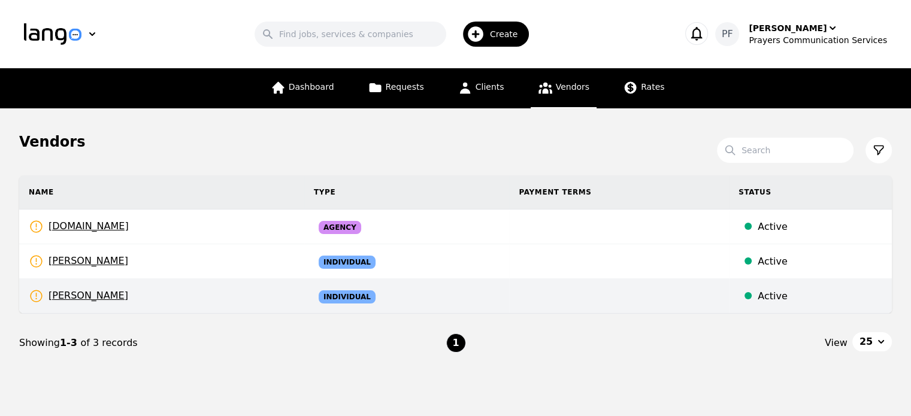
click at [362, 296] on td "Individual" at bounding box center [406, 296] width 205 height 35
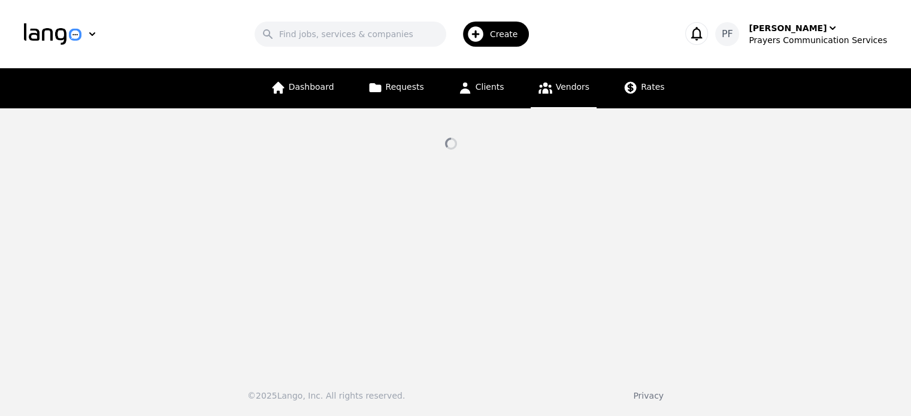
select select "active"
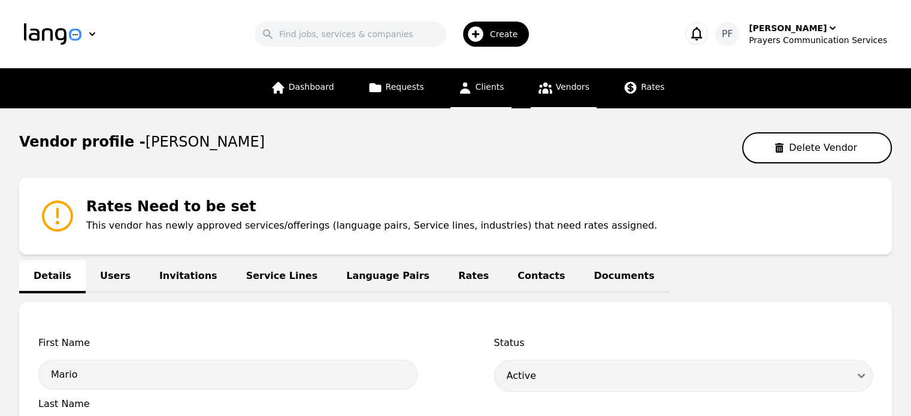
click at [474, 90] on link "Clients" at bounding box center [480, 88] width 61 height 40
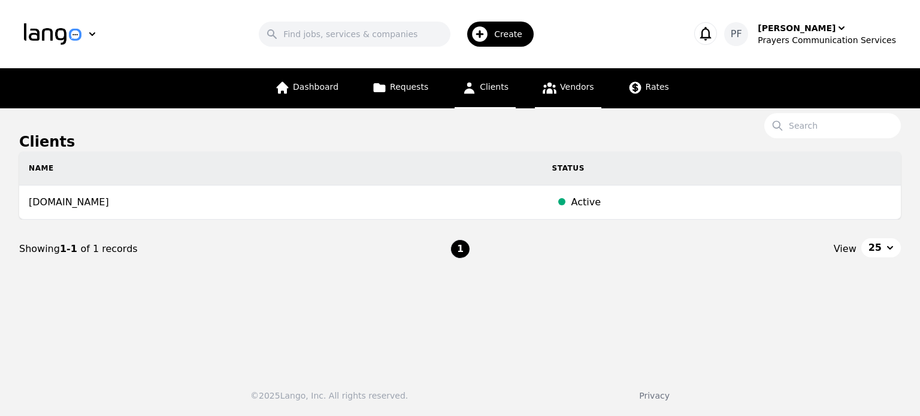
click at [570, 71] on link "Vendors" at bounding box center [568, 88] width 66 height 40
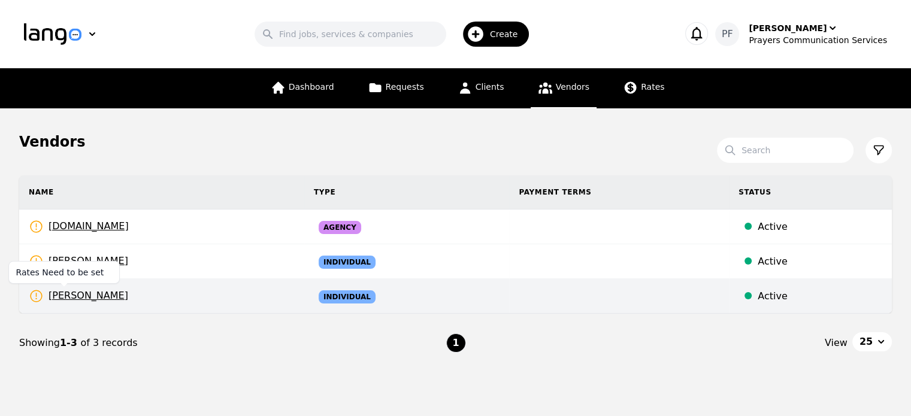
click at [65, 295] on span "Mario Lenin" at bounding box center [78, 296] width 99 height 15
select select "active"
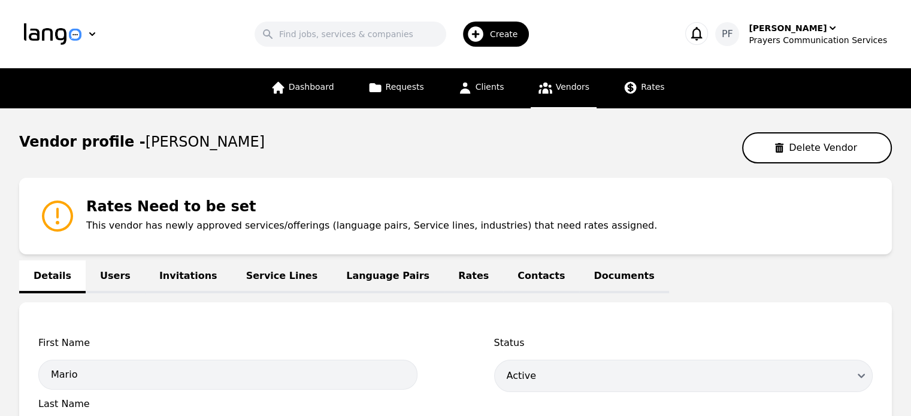
click at [147, 270] on link "Invitations" at bounding box center [188, 277] width 87 height 33
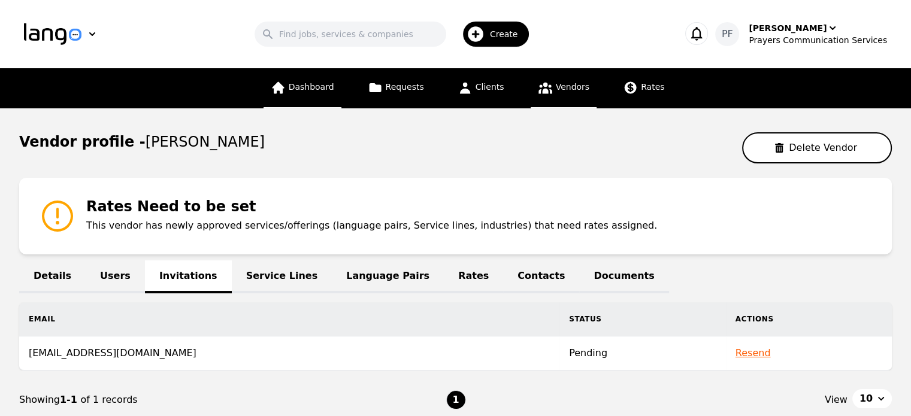
click at [318, 83] on span "Dashboard" at bounding box center [312, 87] width 46 height 10
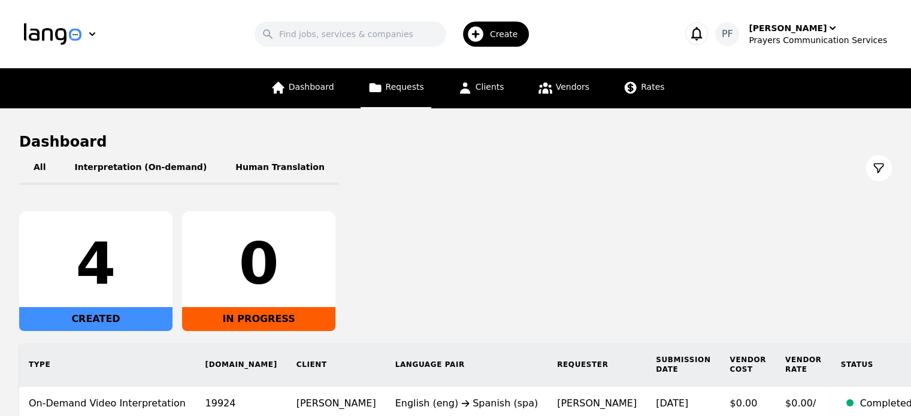
click at [431, 93] on link "Requests" at bounding box center [396, 88] width 71 height 40
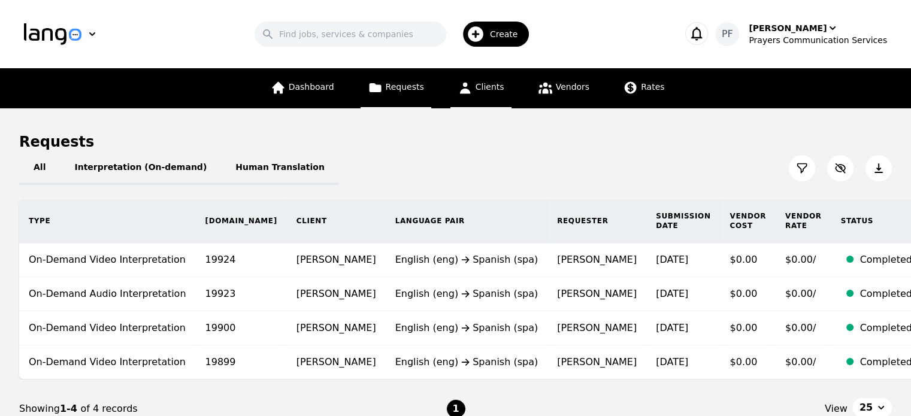
click at [463, 83] on icon at bounding box center [465, 87] width 15 height 15
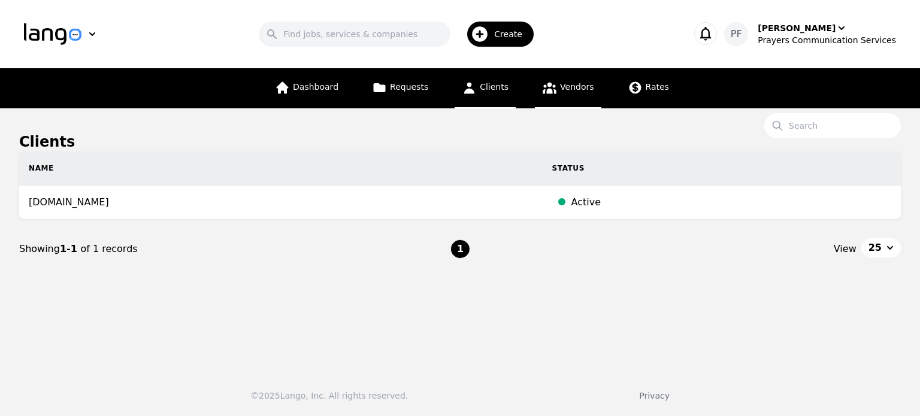
click at [563, 86] on span "Vendors" at bounding box center [577, 87] width 34 height 10
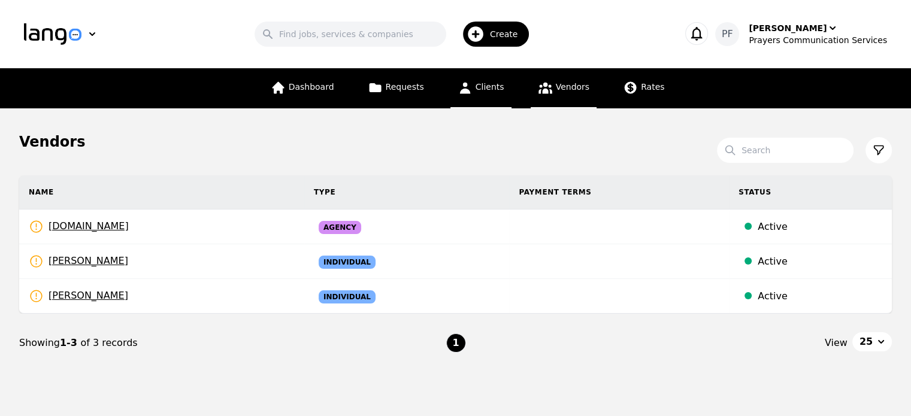
click at [484, 83] on span "Clients" at bounding box center [490, 87] width 29 height 10
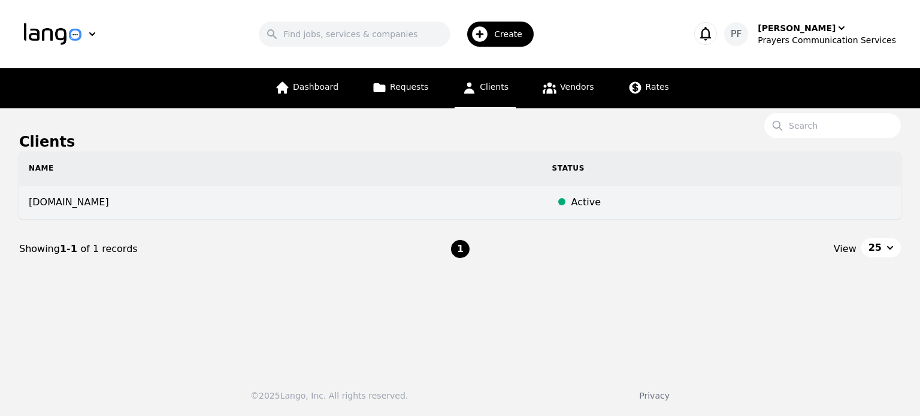
click at [149, 203] on td "prayerscss.com" at bounding box center [281, 203] width 524 height 34
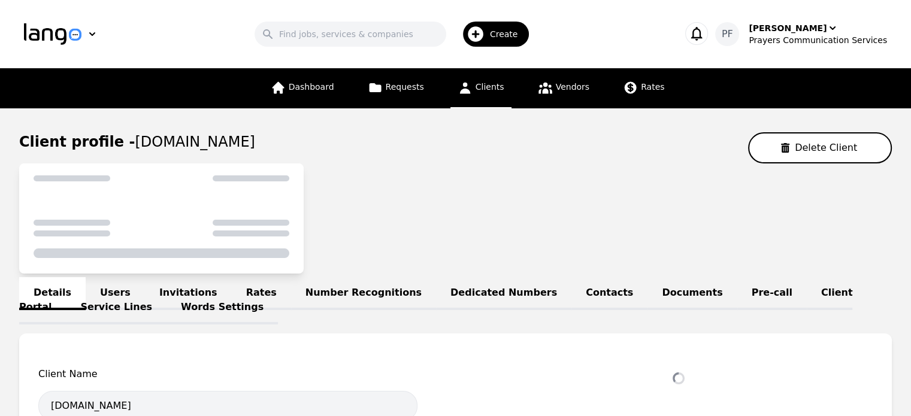
select select "active"
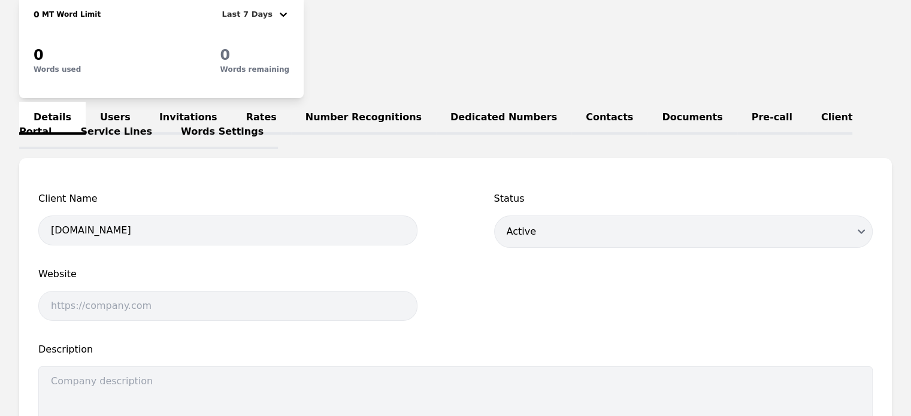
scroll to position [161, 0]
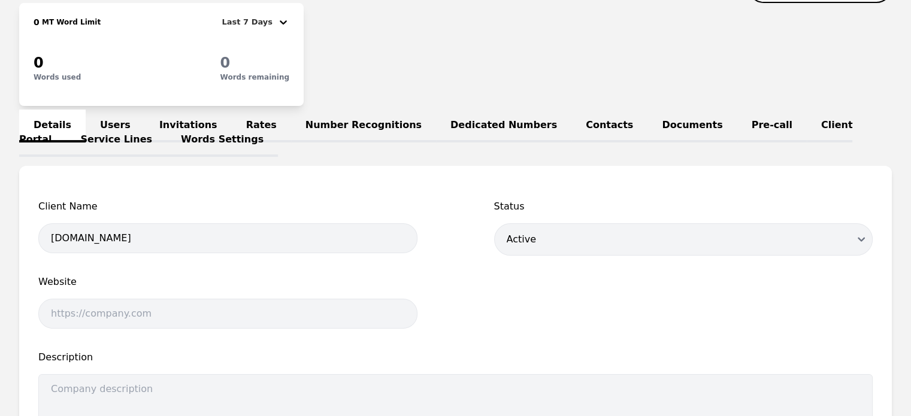
click at [167, 125] on link "Words Settings" at bounding box center [222, 140] width 111 height 33
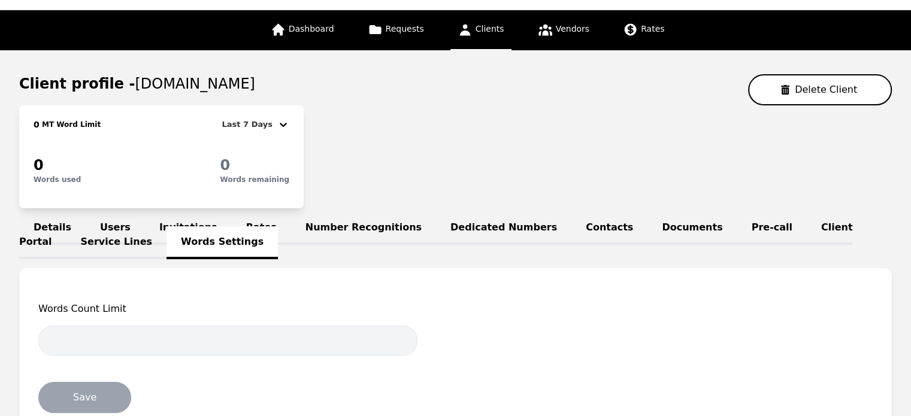
scroll to position [161, 0]
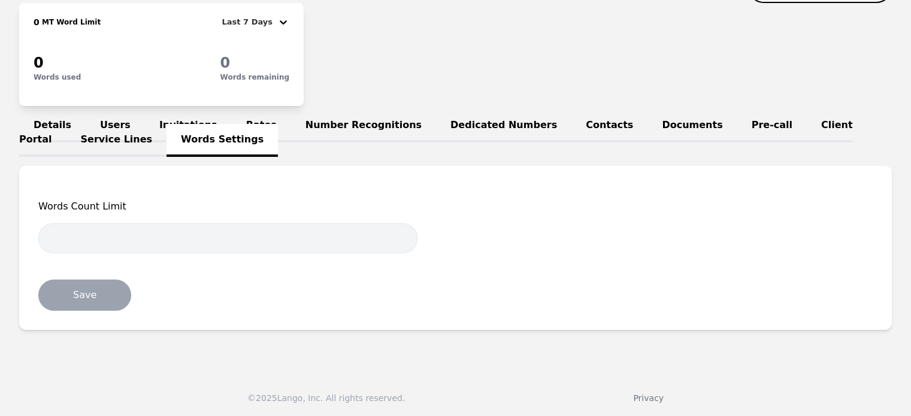
click at [737, 118] on link "Pre-call" at bounding box center [771, 126] width 69 height 33
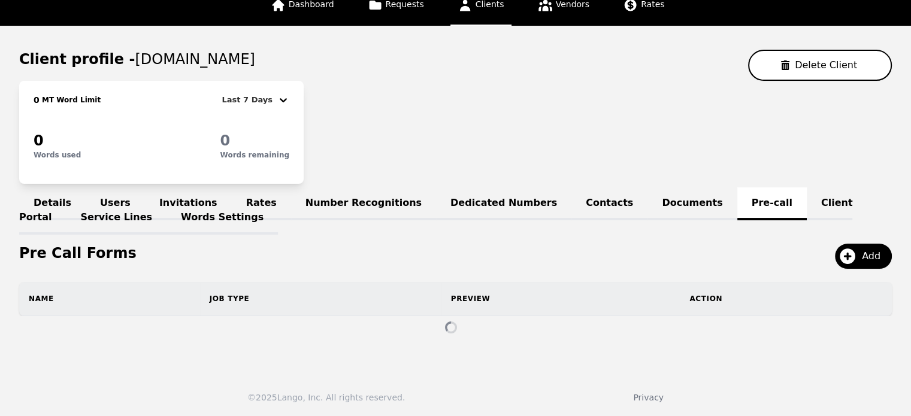
scroll to position [60, 0]
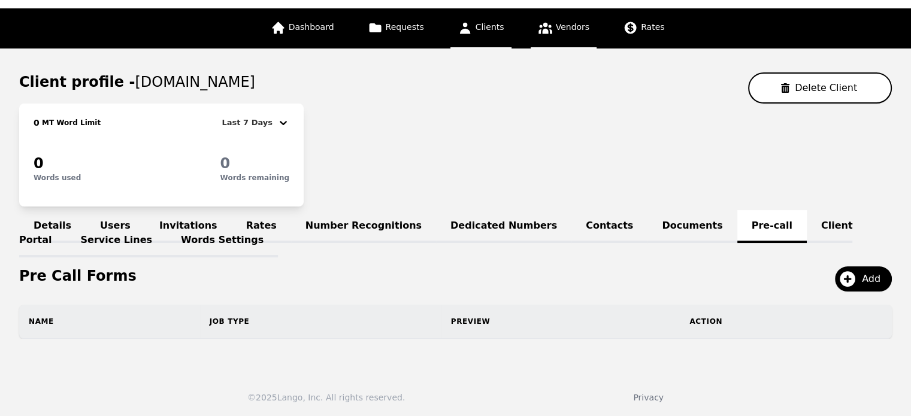
click at [576, 26] on span "Vendors" at bounding box center [573, 27] width 34 height 10
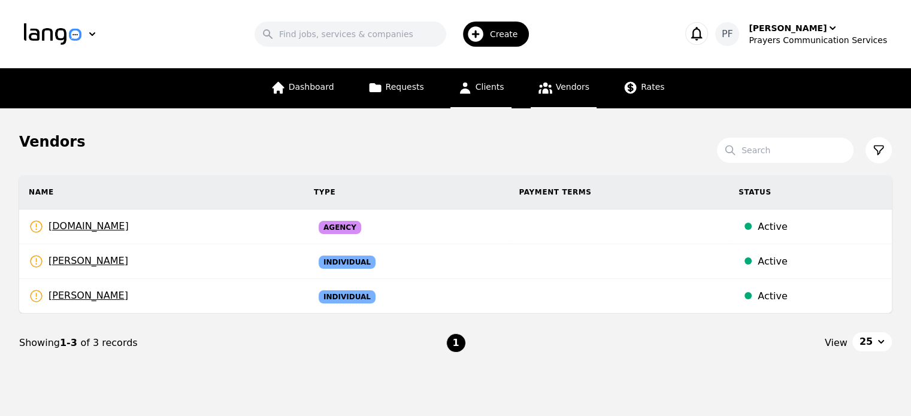
click at [498, 85] on span "Clients" at bounding box center [490, 87] width 29 height 10
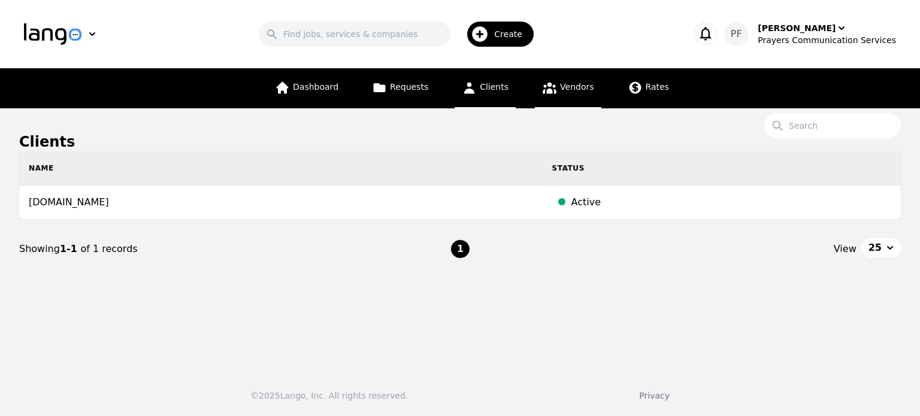
click at [579, 92] on span "Vendors" at bounding box center [577, 87] width 34 height 10
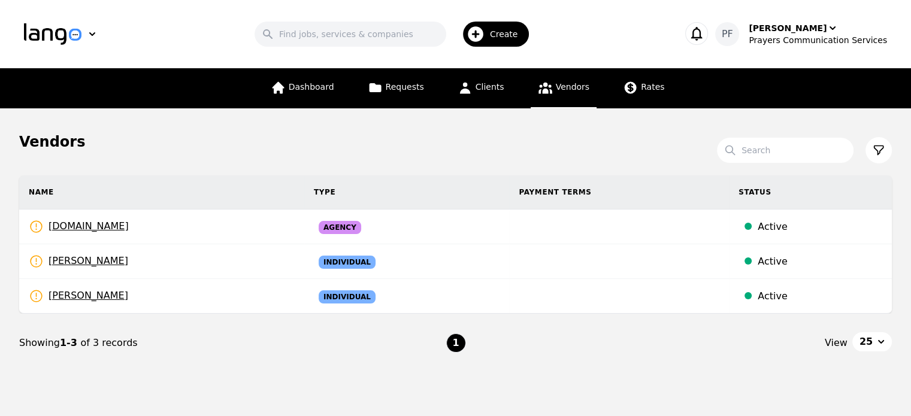
click at [511, 30] on span "Create" at bounding box center [508, 34] width 37 height 12
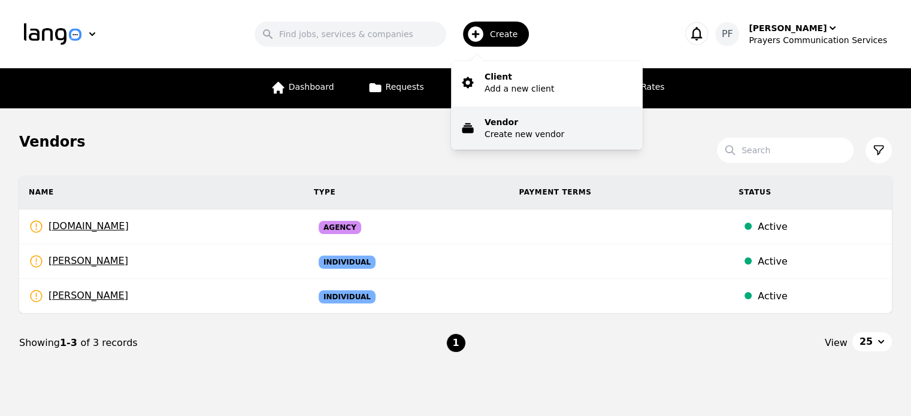
click at [495, 124] on button "Vendor Create new vendor" at bounding box center [547, 128] width 192 height 43
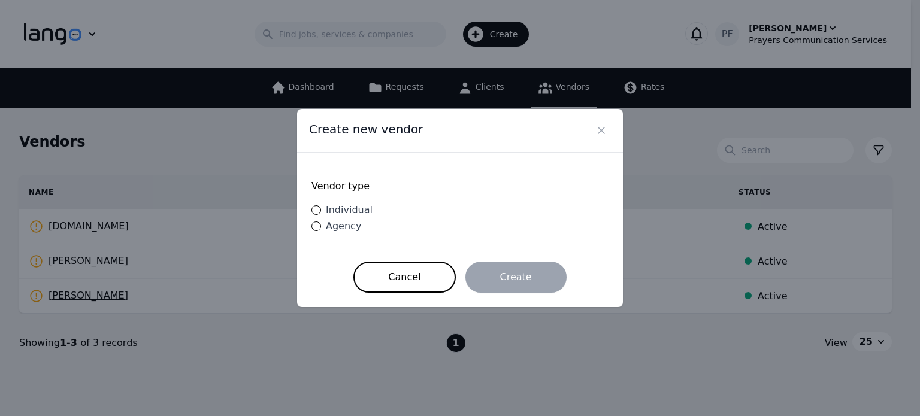
drag, startPoint x: 350, startPoint y: 208, endPoint x: 321, endPoint y: 208, distance: 28.8
click at [321, 208] on div "Individual" at bounding box center [347, 210] width 52 height 14
click at [321, 208] on input "Individual" at bounding box center [316, 210] width 10 height 10
radio input "true"
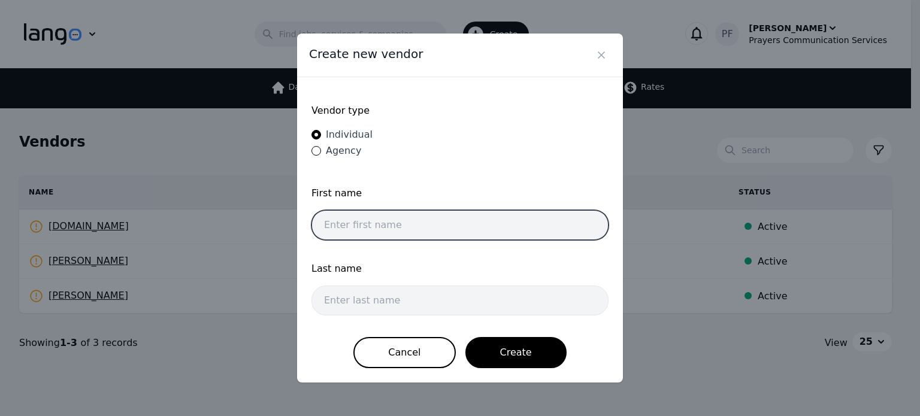
click at [337, 236] on input "text" at bounding box center [459, 225] width 297 height 30
paste input "ALEJANDRO SOTO"
click at [386, 225] on input "ALEJANDRO SOTO" at bounding box center [459, 225] width 297 height 30
type input "ALEJANDRO"
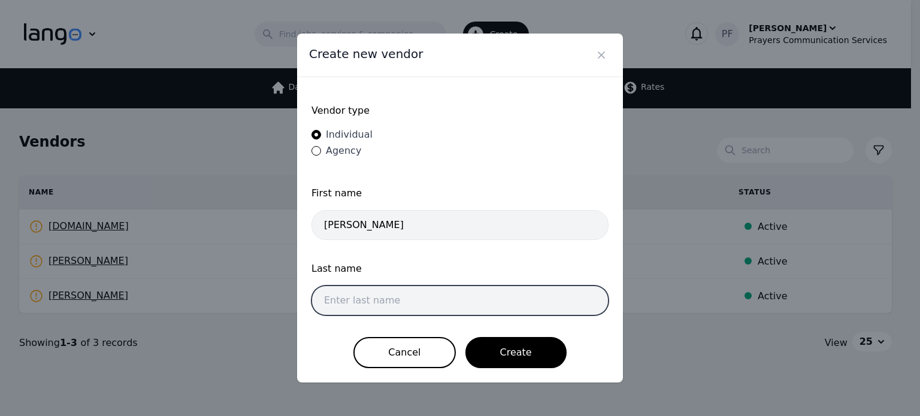
click at [385, 305] on input "text" at bounding box center [459, 301] width 297 height 30
paste input "SOTO"
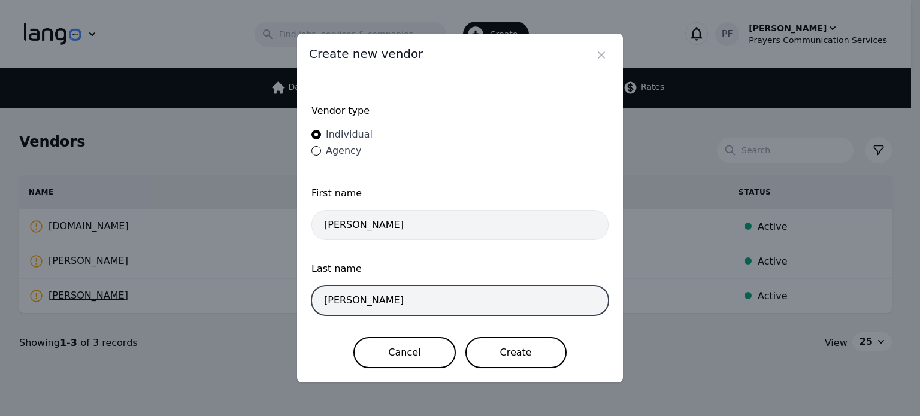
type input "SOTO"
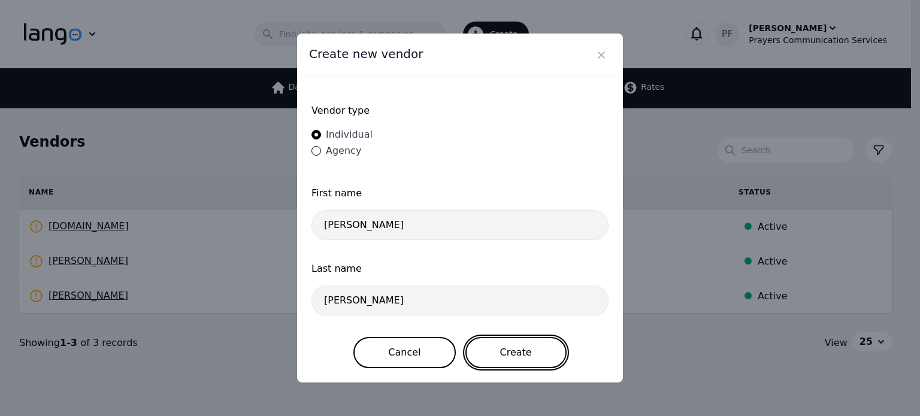
click at [500, 344] on button "Create" at bounding box center [515, 352] width 101 height 31
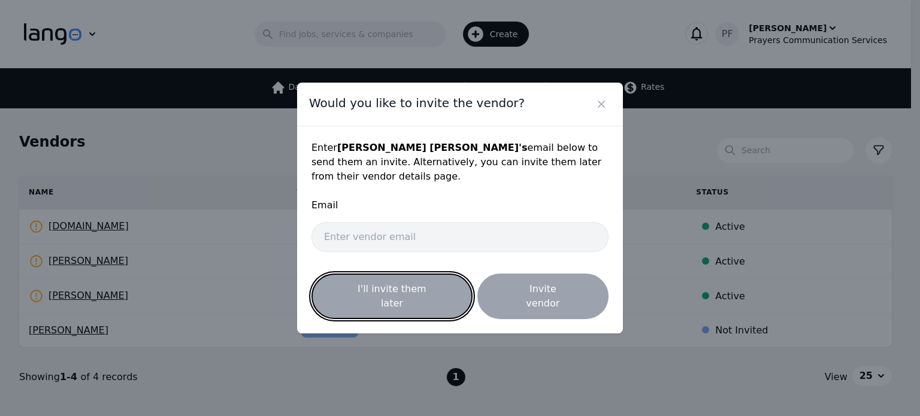
click at [369, 290] on button "I'll invite them later" at bounding box center [391, 297] width 161 height 46
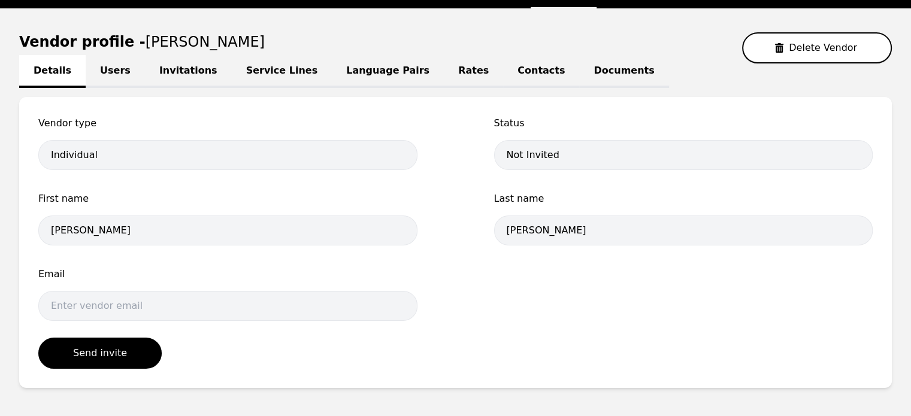
scroll to position [120, 0]
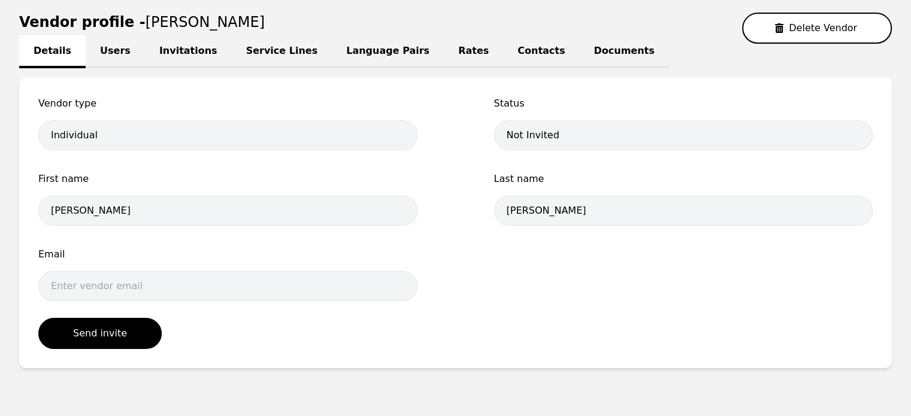
click at [180, 46] on link "Invitations" at bounding box center [188, 51] width 87 height 33
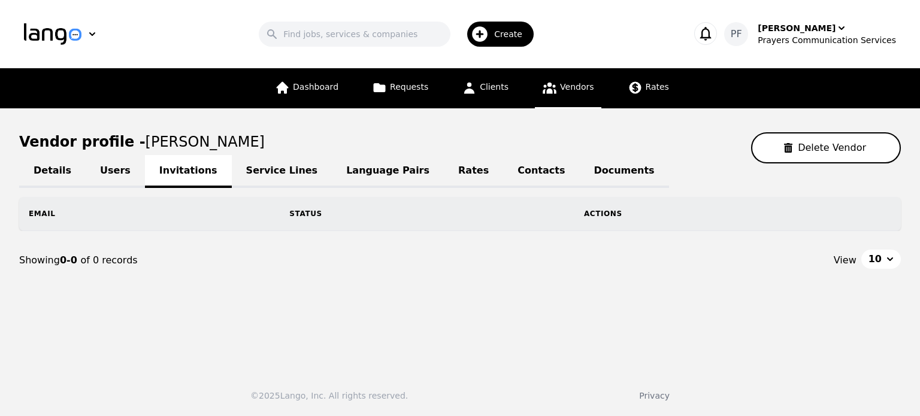
click at [244, 179] on link "Service Lines" at bounding box center [282, 171] width 101 height 33
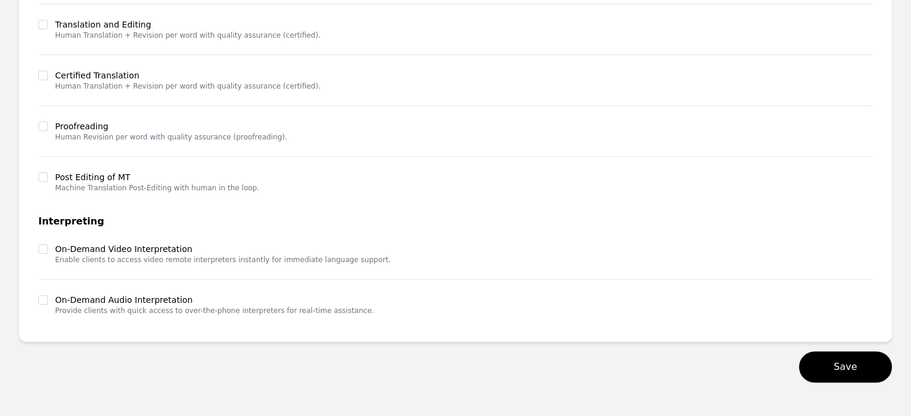
scroll to position [314, 0]
click at [38, 253] on div "On-Demand Video Interpretation Enable clients to access video remote interprete…" at bounding box center [214, 254] width 352 height 22
click at [43, 251] on input "checkbox" at bounding box center [43, 249] width 10 height 10
checkbox input "true"
click at [42, 301] on input "checkbox" at bounding box center [43, 300] width 10 height 10
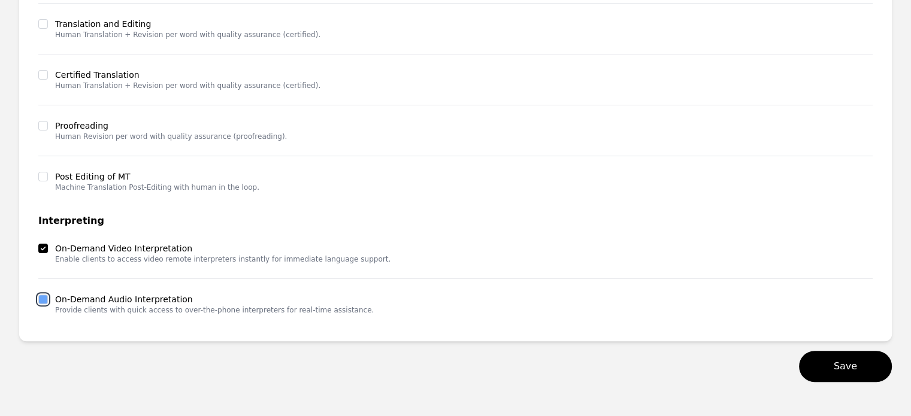
checkbox input "true"
click at [843, 378] on button "Save" at bounding box center [845, 366] width 93 height 31
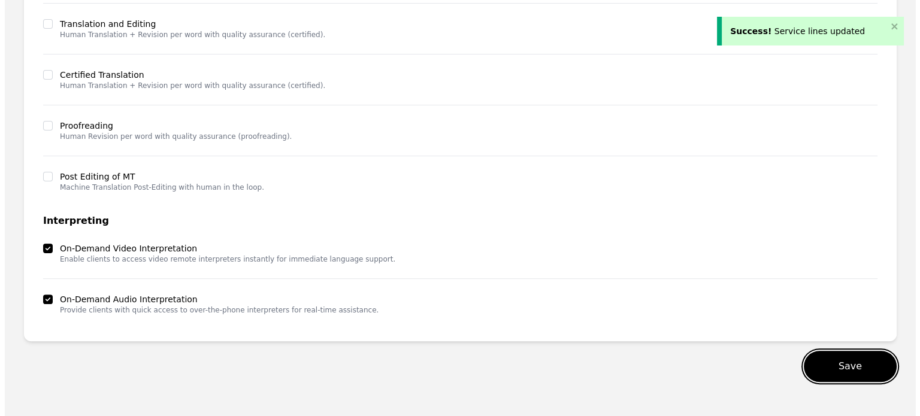
scroll to position [0, 0]
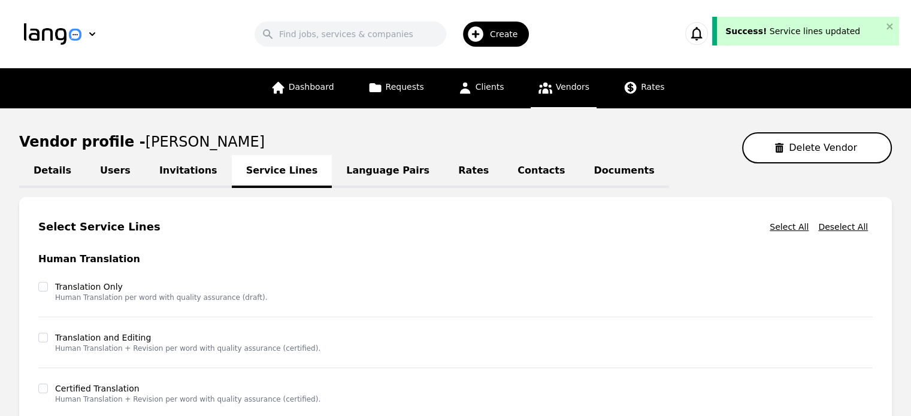
click at [337, 162] on link "Language Pairs" at bounding box center [388, 171] width 112 height 33
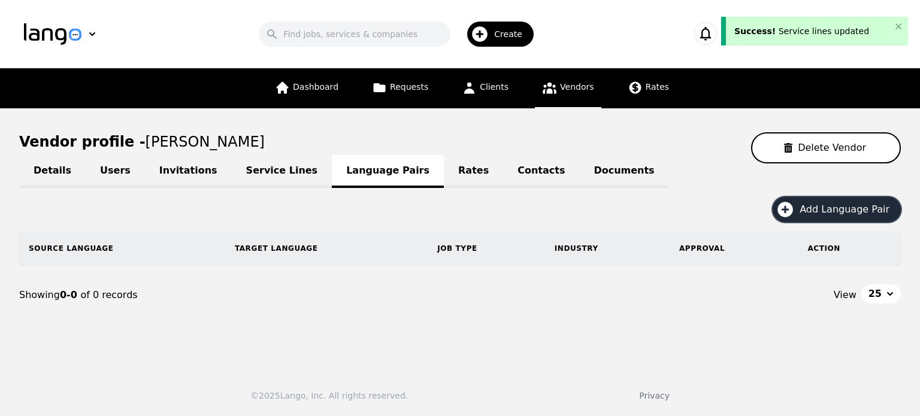
click at [815, 205] on span "Add Language Pair" at bounding box center [849, 209] width 98 height 14
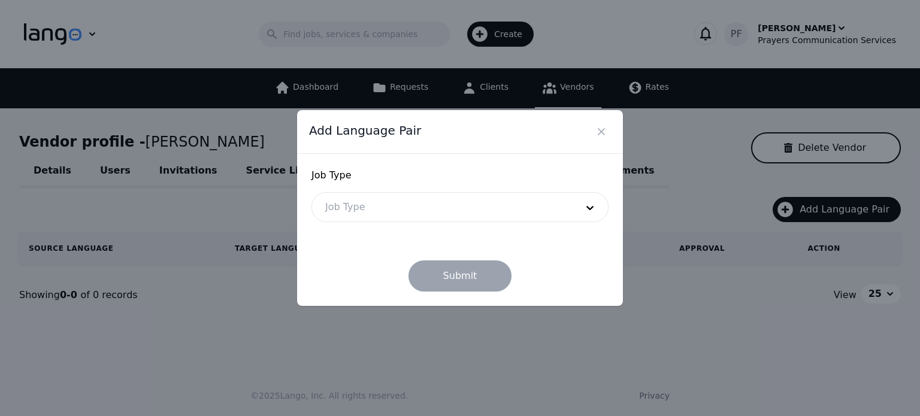
click at [507, 211] on div at bounding box center [442, 207] width 260 height 29
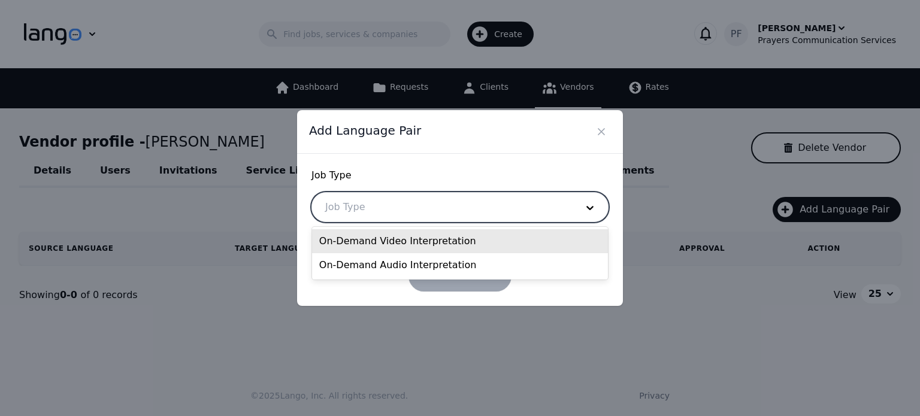
click at [426, 239] on div "On-Demand Video Interpretation" at bounding box center [460, 241] width 296 height 24
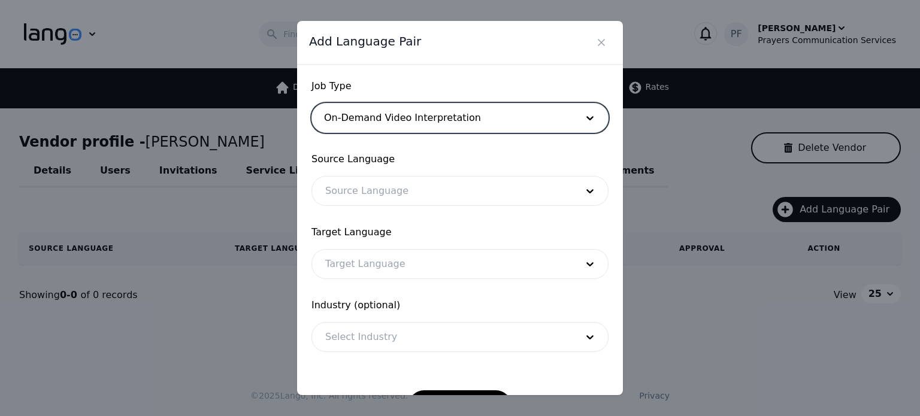
click at [394, 192] on div at bounding box center [442, 191] width 260 height 29
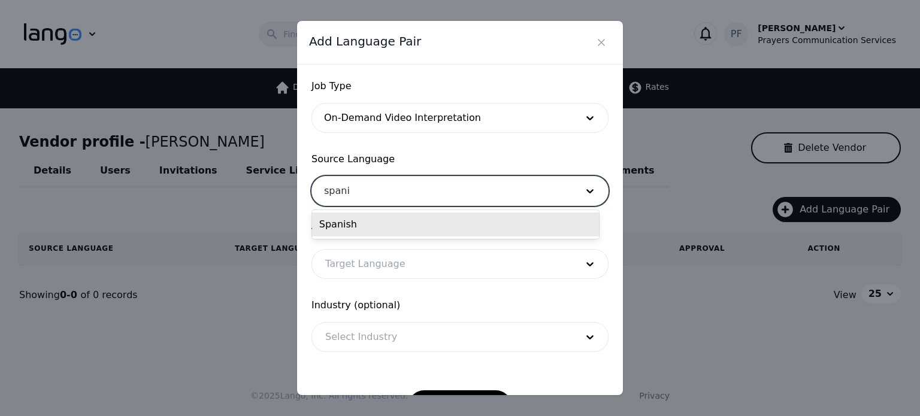
type input "spanis"
click at [350, 220] on div "Spanish" at bounding box center [455, 225] width 287 height 24
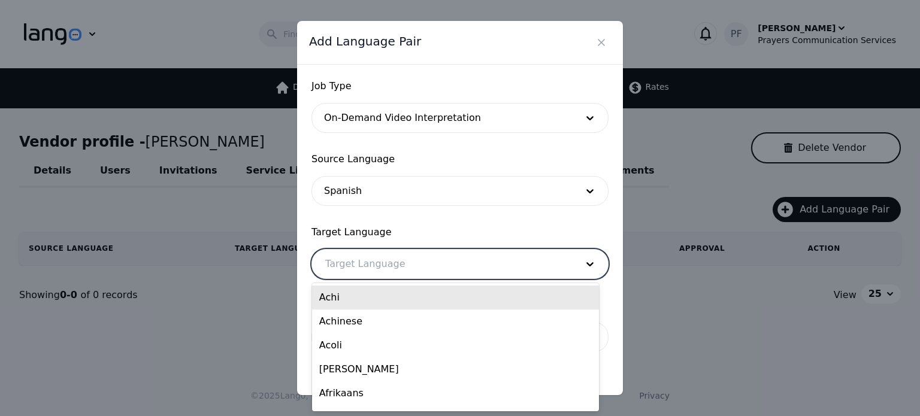
click at [339, 264] on div at bounding box center [442, 264] width 260 height 29
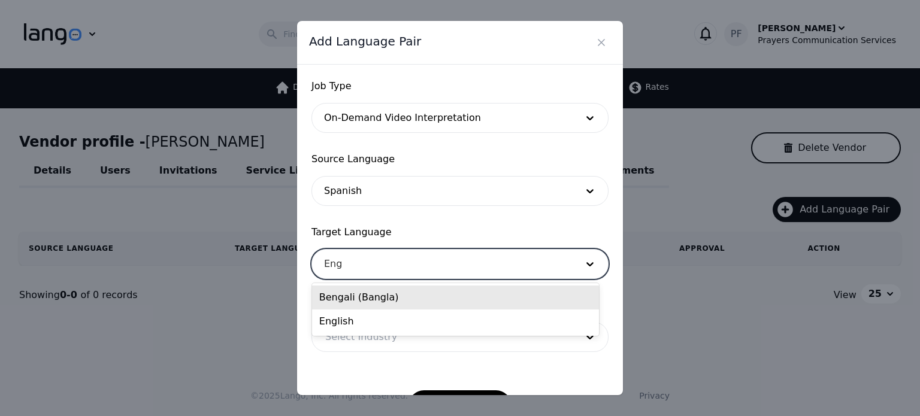
type input "Engl"
click at [339, 302] on div "English" at bounding box center [455, 298] width 287 height 24
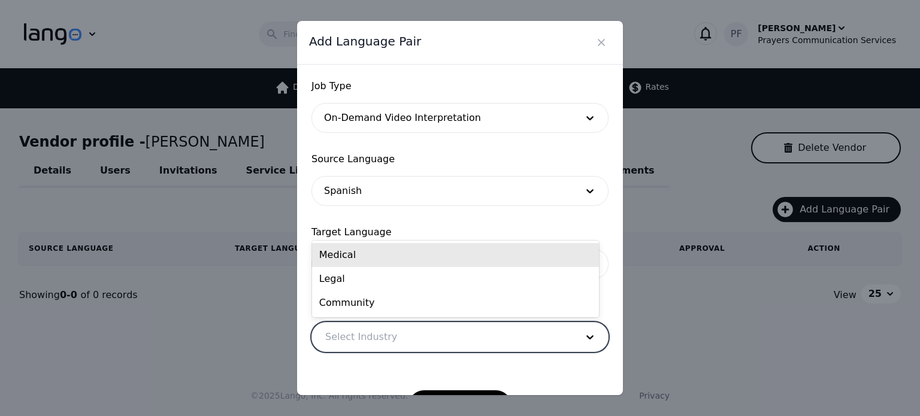
click at [346, 331] on div at bounding box center [442, 337] width 260 height 29
click at [373, 265] on div "Medical" at bounding box center [455, 255] width 287 height 24
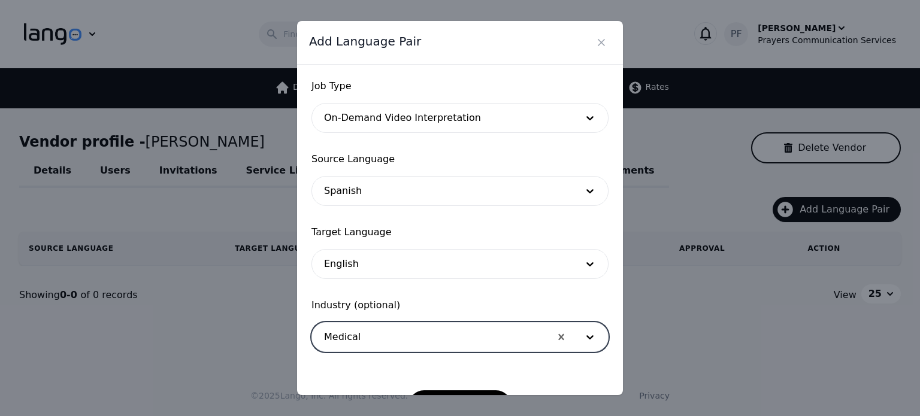
scroll to position [39, 0]
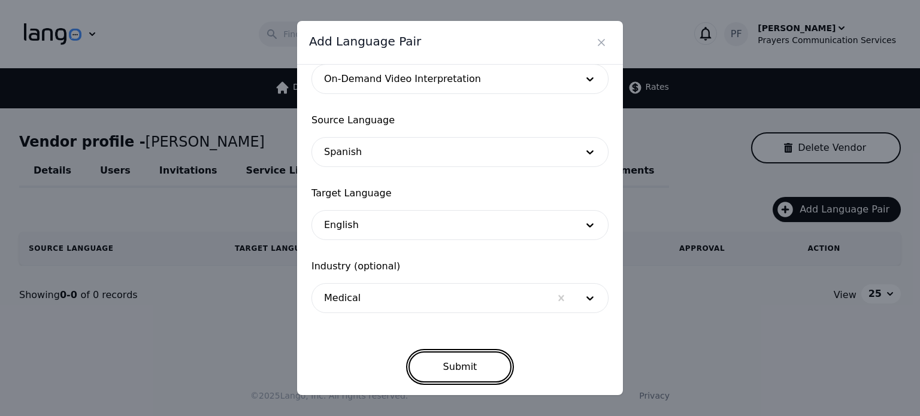
click at [449, 371] on button "Submit" at bounding box center [461, 367] width 104 height 31
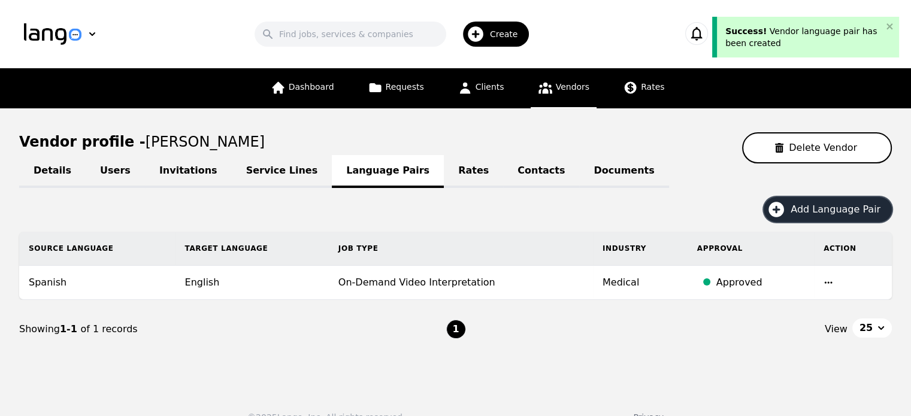
click at [806, 210] on span "Add Language Pair" at bounding box center [840, 209] width 98 height 14
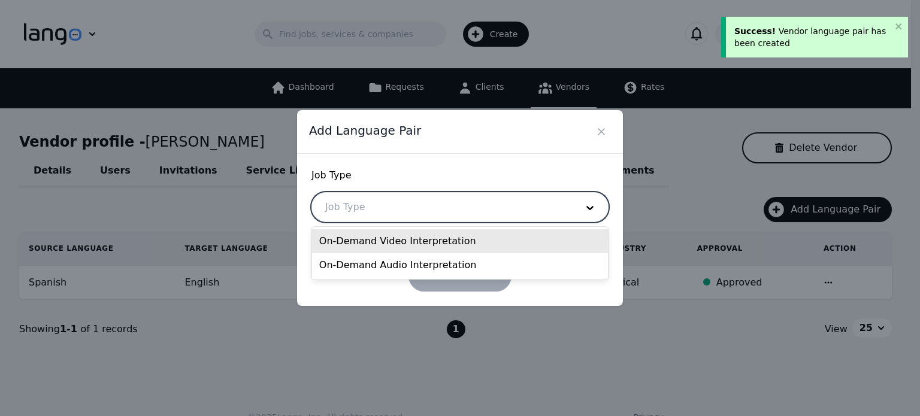
click at [492, 201] on div at bounding box center [442, 207] width 260 height 29
click at [415, 246] on div "On-Demand Video Interpretation" at bounding box center [460, 241] width 296 height 24
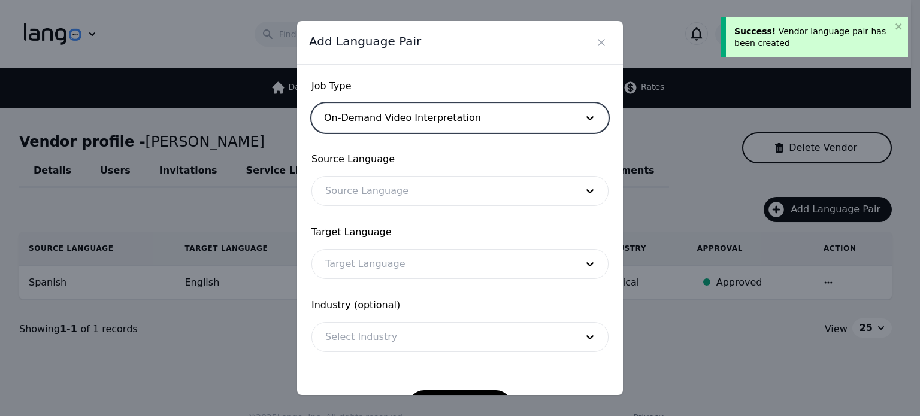
click at [467, 205] on div at bounding box center [442, 191] width 260 height 29
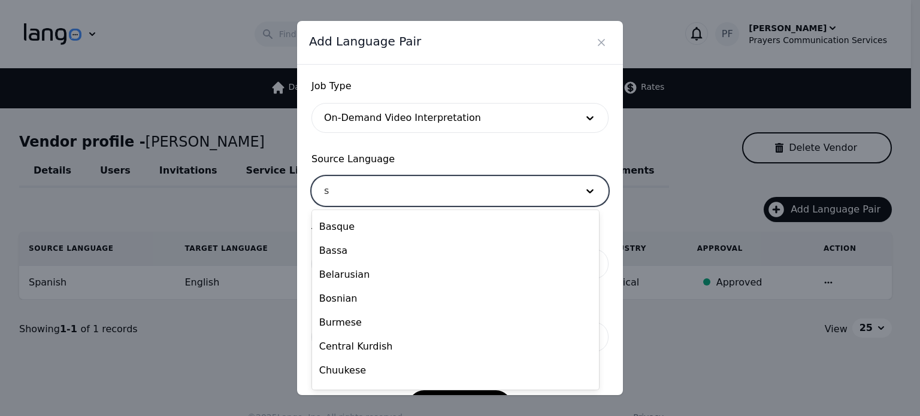
scroll to position [0, 0]
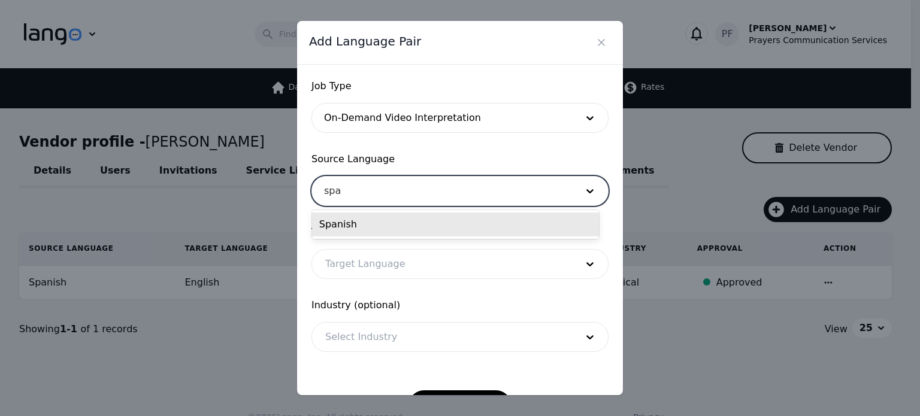
type input "span"
click at [331, 229] on div "Spanish" at bounding box center [455, 225] width 287 height 24
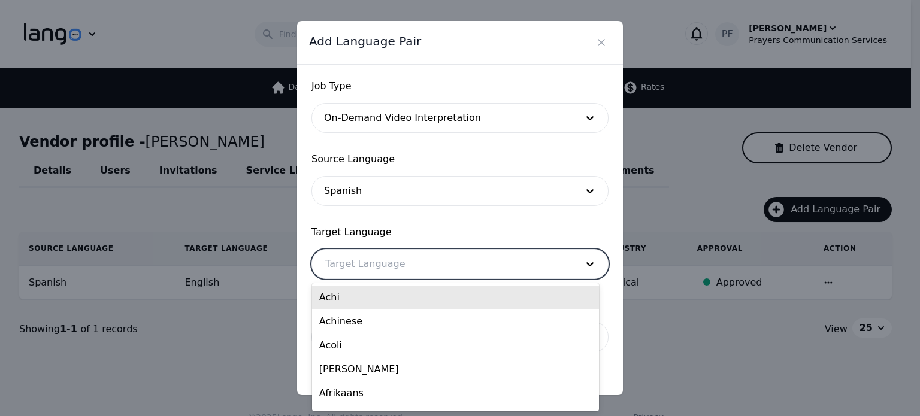
click at [377, 264] on div at bounding box center [442, 264] width 260 height 29
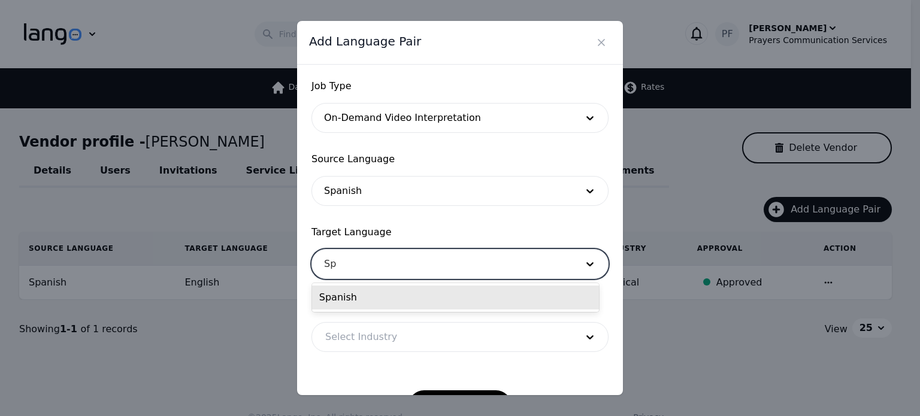
type input "S"
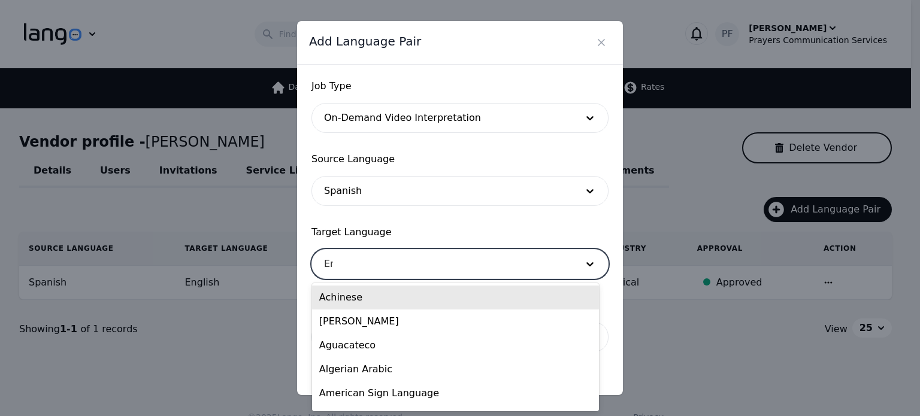
type input "Eng"
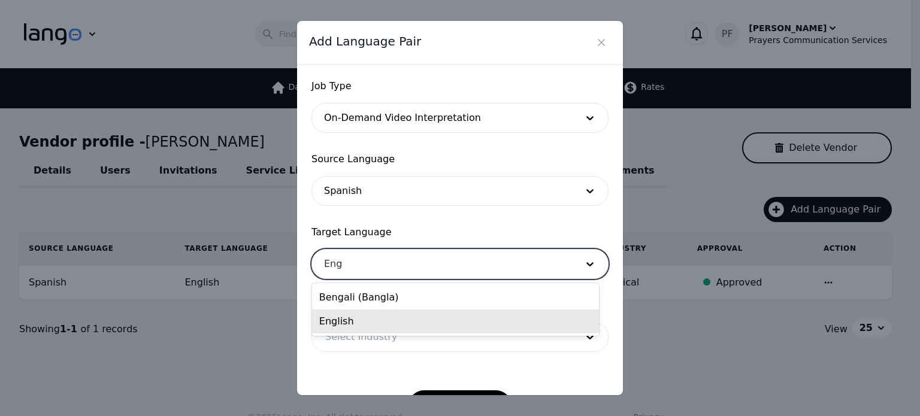
click at [331, 328] on div "English" at bounding box center [455, 322] width 287 height 24
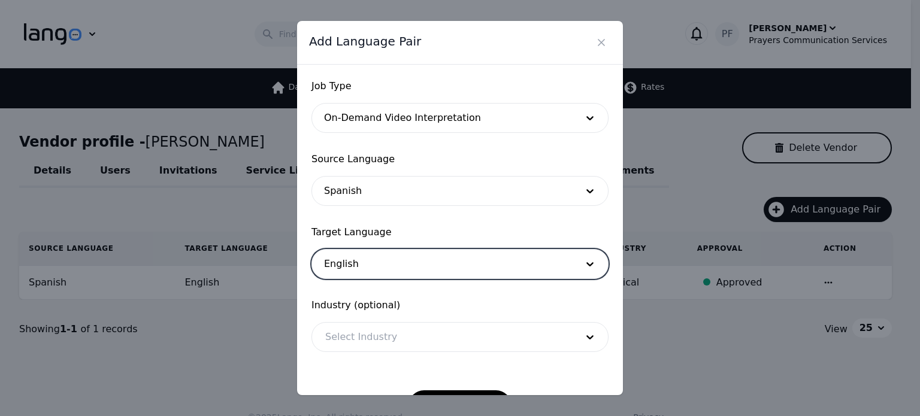
click at [436, 349] on div at bounding box center [442, 337] width 260 height 29
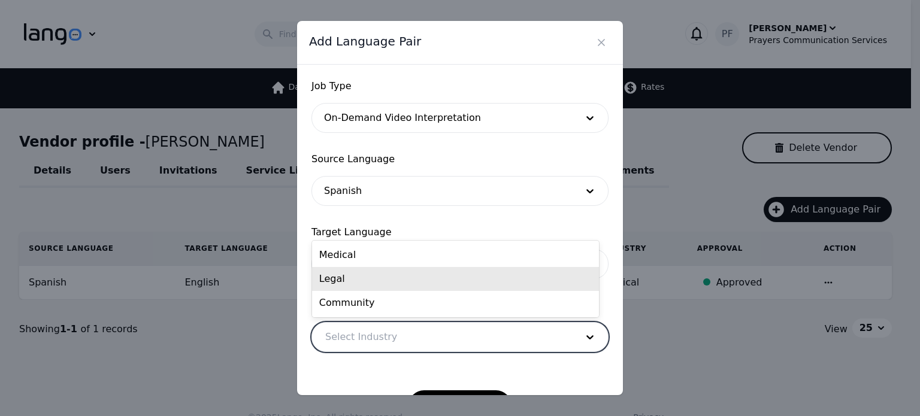
click at [394, 284] on div "Legal" at bounding box center [455, 279] width 287 height 24
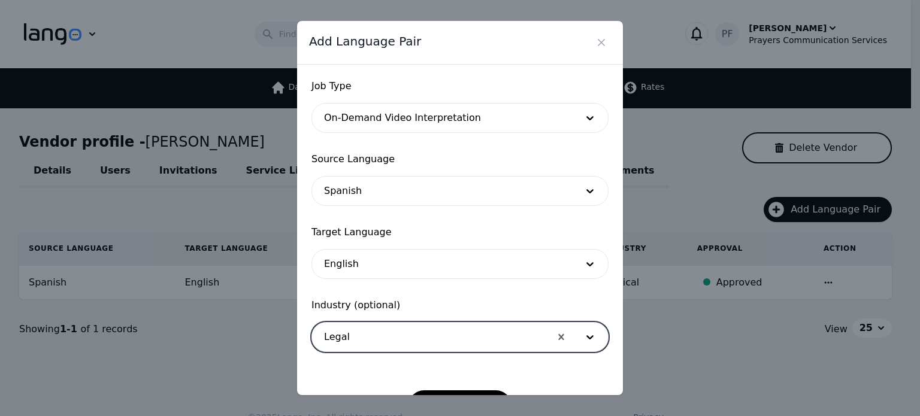
scroll to position [39, 0]
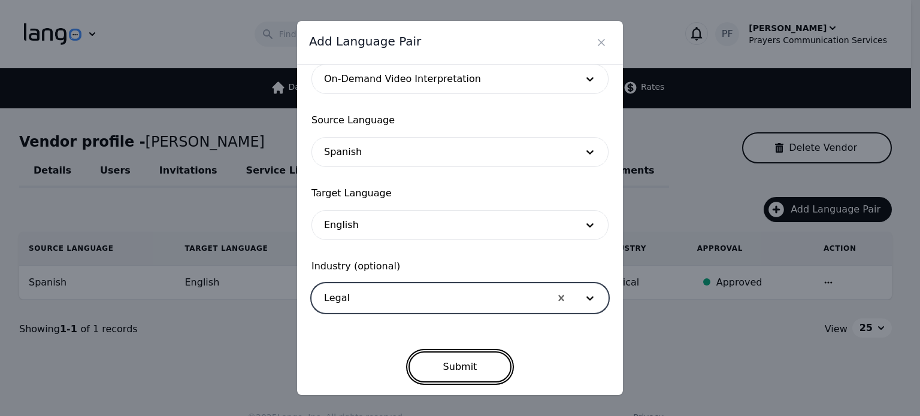
click at [447, 368] on button "Submit" at bounding box center [461, 367] width 104 height 31
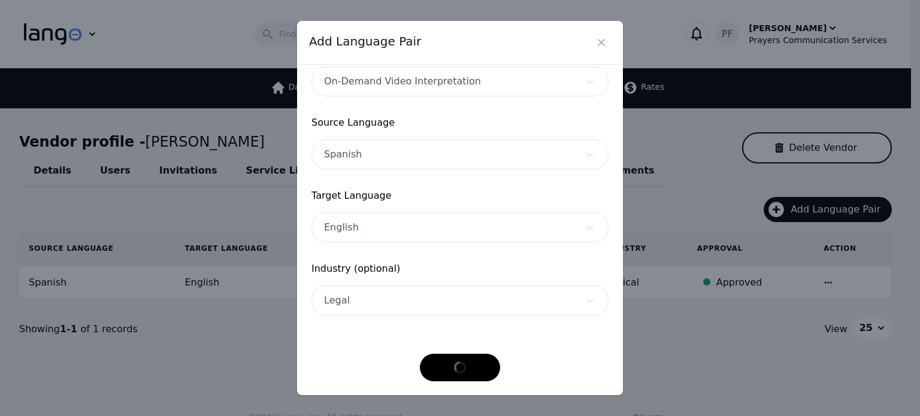
scroll to position [36, 0]
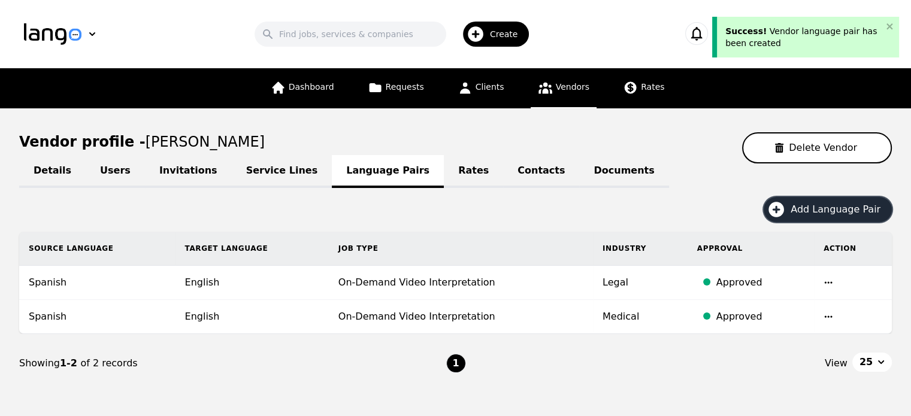
click at [810, 199] on button "Add Language Pair" at bounding box center [828, 209] width 128 height 25
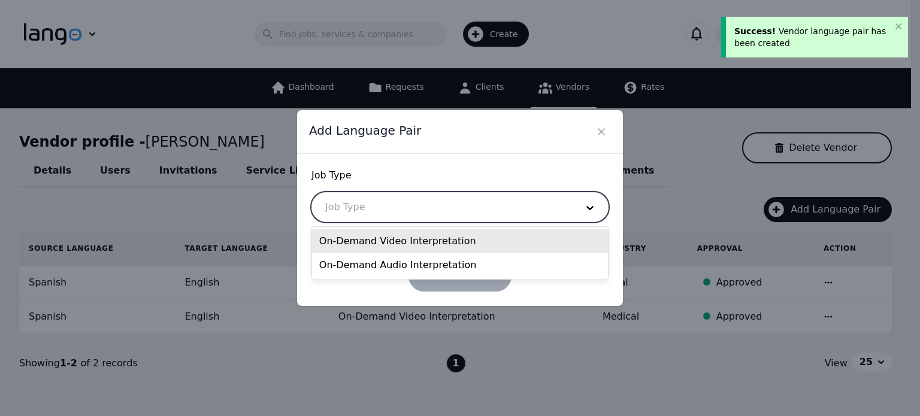
click at [498, 208] on div at bounding box center [442, 207] width 260 height 29
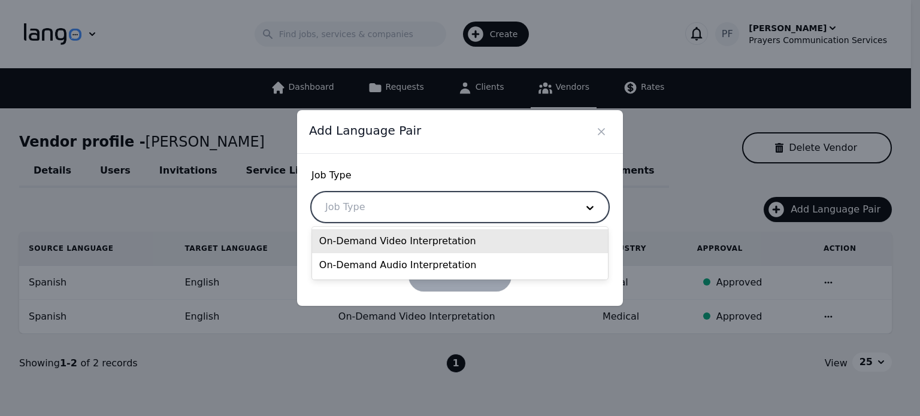
click at [381, 241] on div "On-Demand Video Interpretation" at bounding box center [460, 241] width 296 height 24
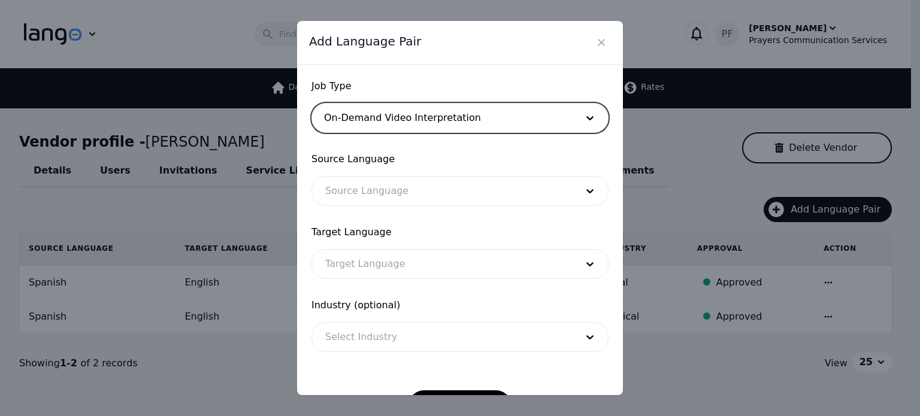
click at [405, 200] on div at bounding box center [442, 191] width 260 height 29
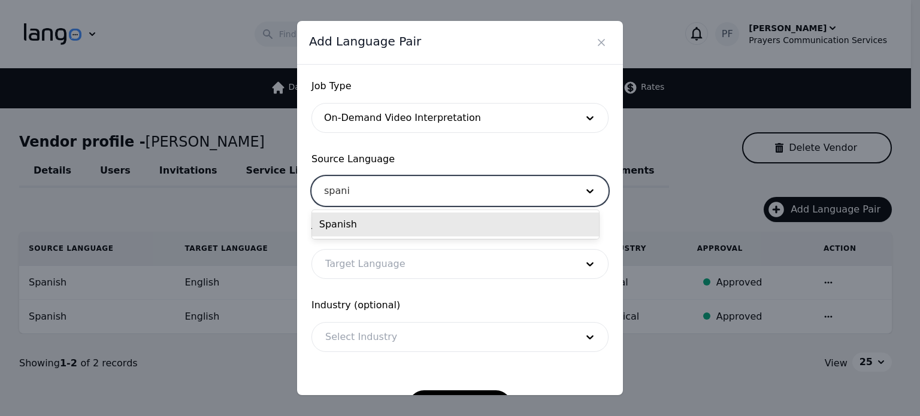
type input "spanis"
click at [360, 225] on div "Spanish" at bounding box center [455, 225] width 287 height 24
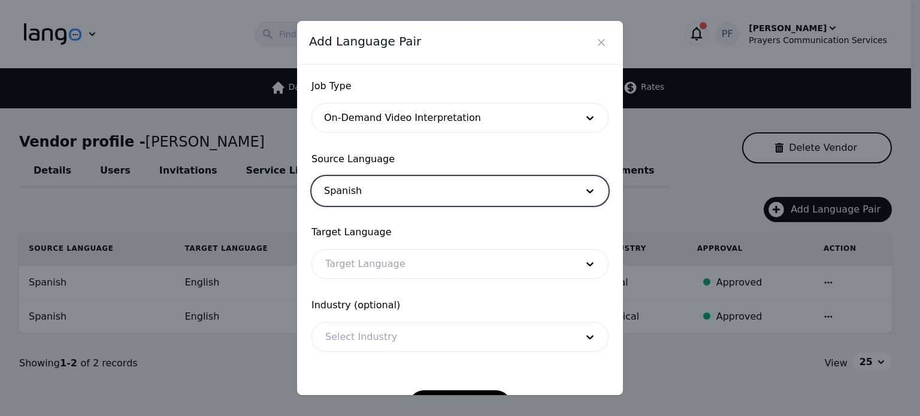
click at [358, 257] on div at bounding box center [442, 264] width 260 height 29
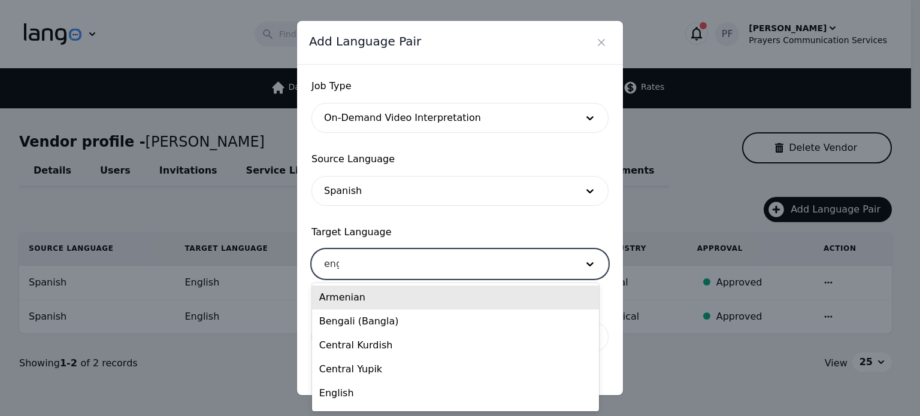
type input "engl"
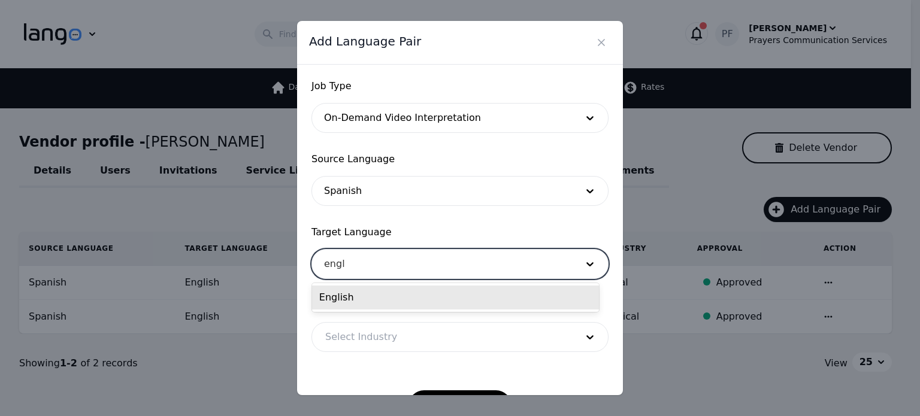
click at [340, 289] on div "English" at bounding box center [455, 298] width 287 height 24
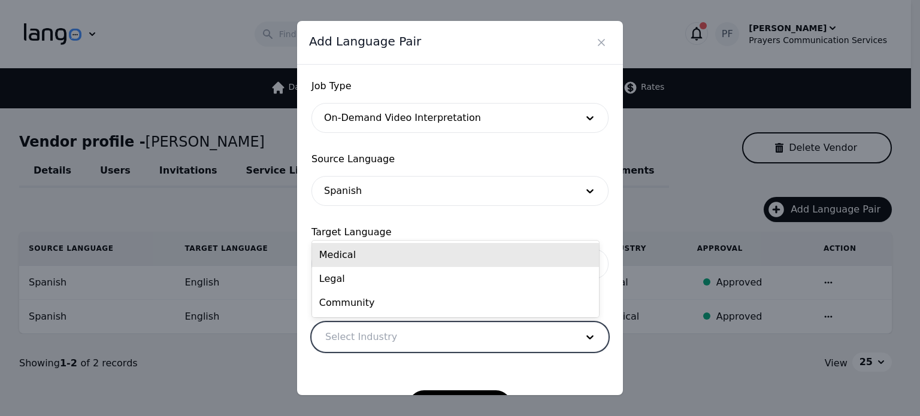
click at [364, 332] on div at bounding box center [442, 337] width 260 height 29
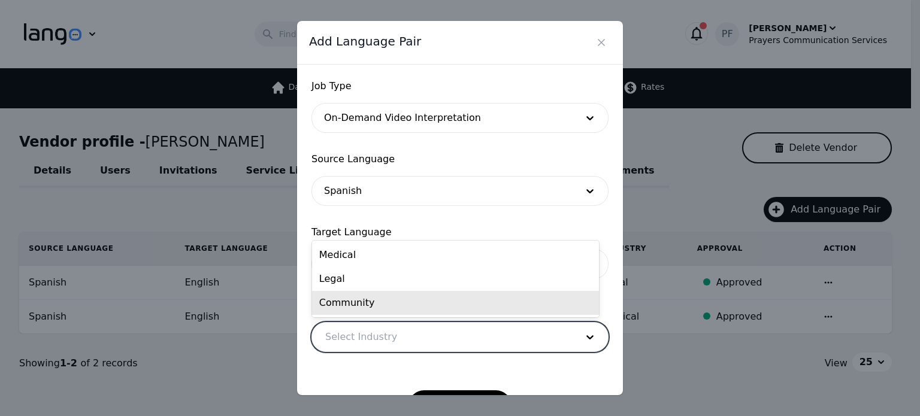
click at [369, 295] on div "Community" at bounding box center [455, 303] width 287 height 24
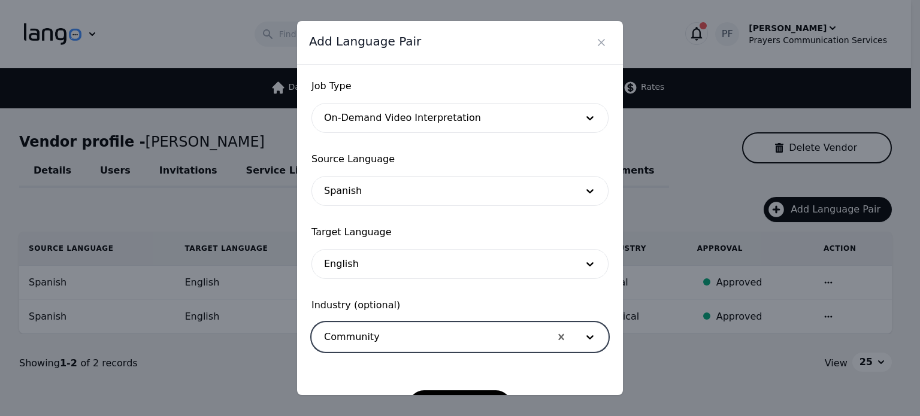
scroll to position [39, 0]
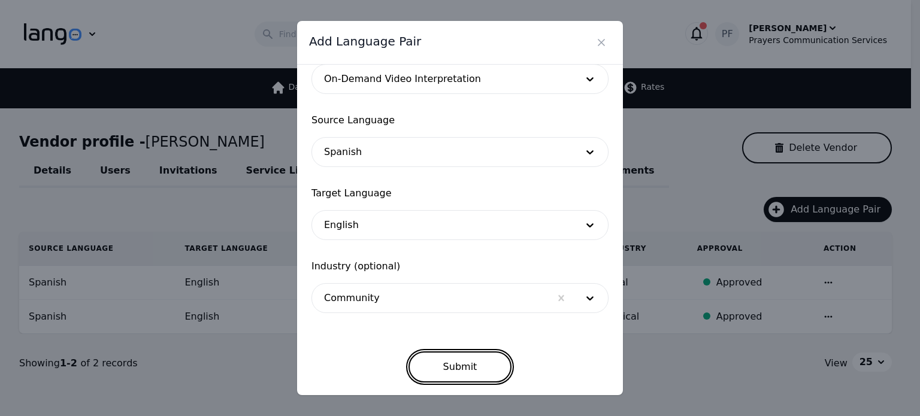
click at [450, 368] on button "Submit" at bounding box center [461, 367] width 104 height 31
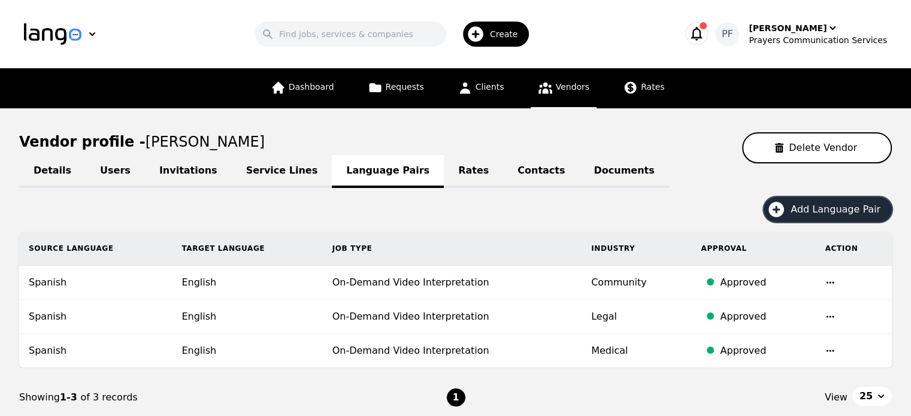
click at [834, 211] on span "Add Language Pair" at bounding box center [840, 209] width 98 height 14
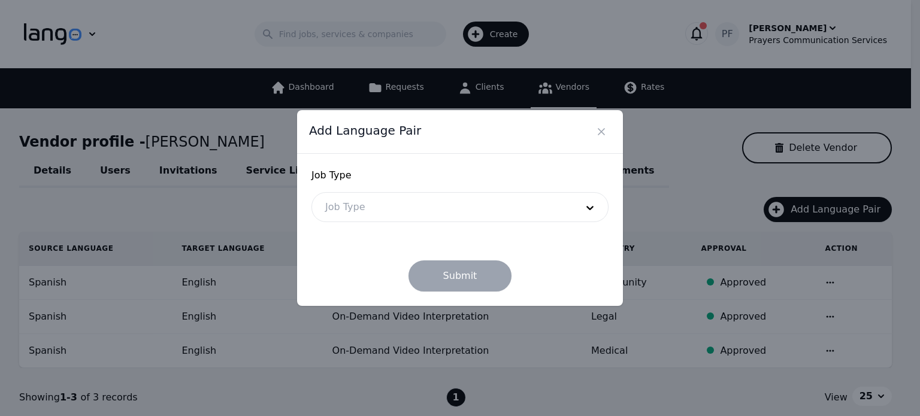
click at [531, 204] on div at bounding box center [442, 207] width 260 height 29
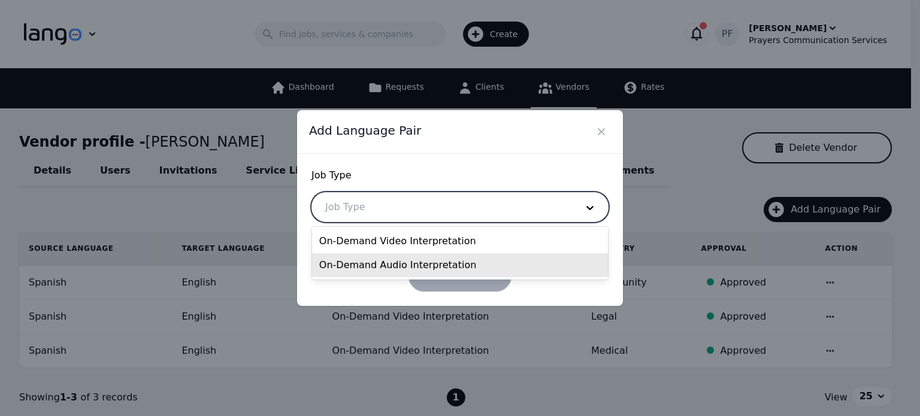
click at [434, 262] on div "On-Demand Audio Interpretation" at bounding box center [460, 265] width 296 height 24
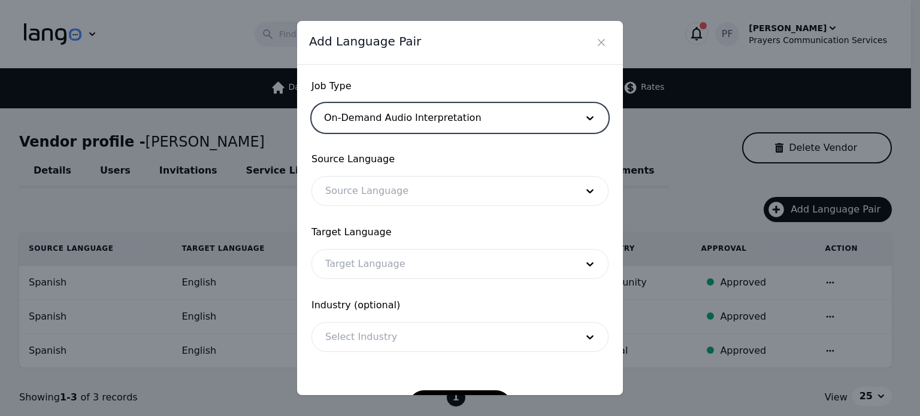
click at [390, 202] on div at bounding box center [442, 191] width 260 height 29
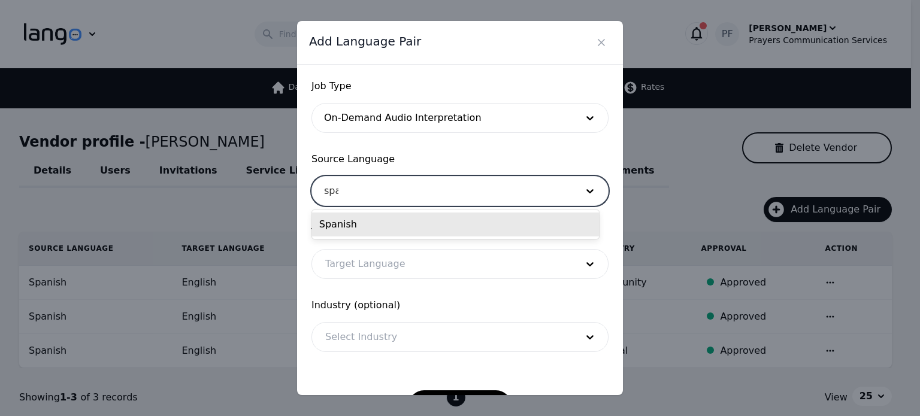
type input "span"
click at [359, 216] on div "Spanish" at bounding box center [455, 225] width 287 height 24
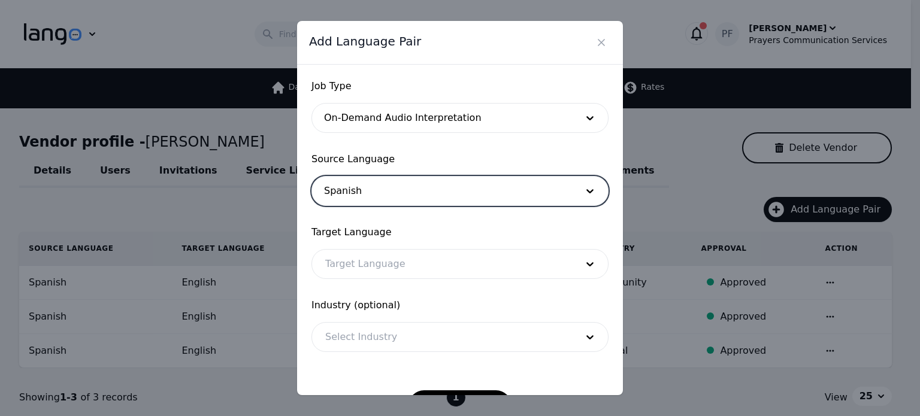
click at [349, 264] on div at bounding box center [442, 264] width 260 height 29
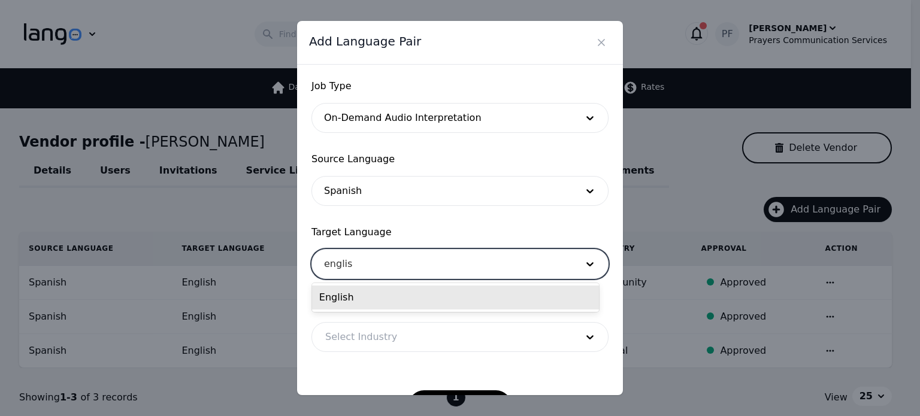
type input "english"
click at [337, 293] on div "English" at bounding box center [455, 298] width 287 height 24
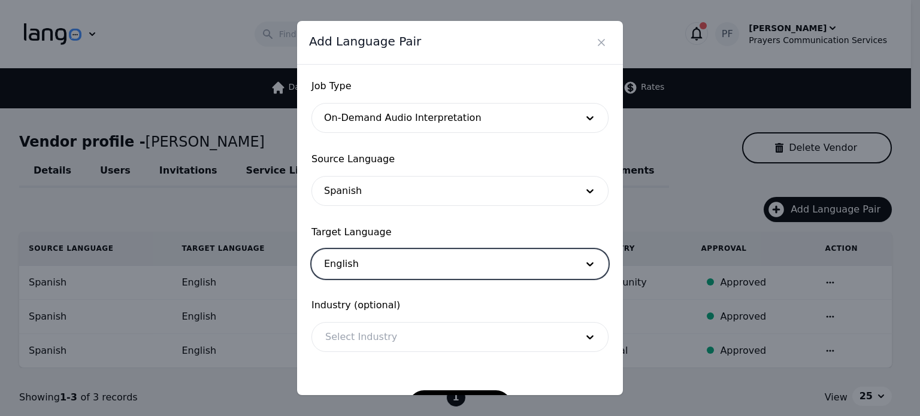
click at [378, 326] on div at bounding box center [442, 337] width 260 height 29
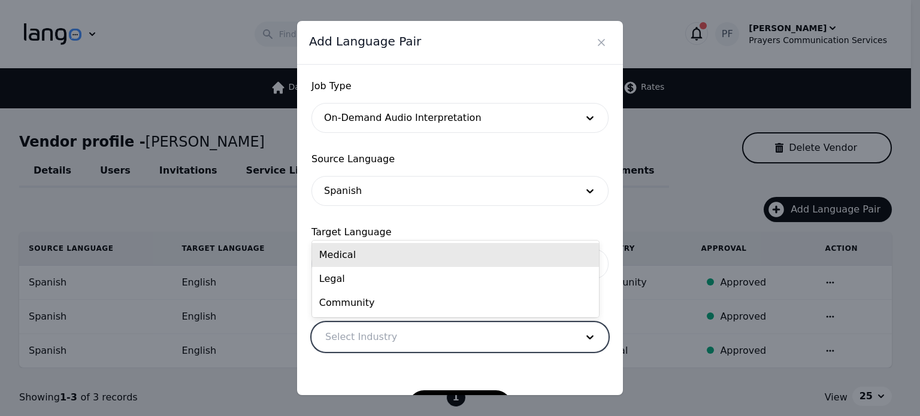
click at [367, 253] on div "Medical" at bounding box center [455, 255] width 287 height 24
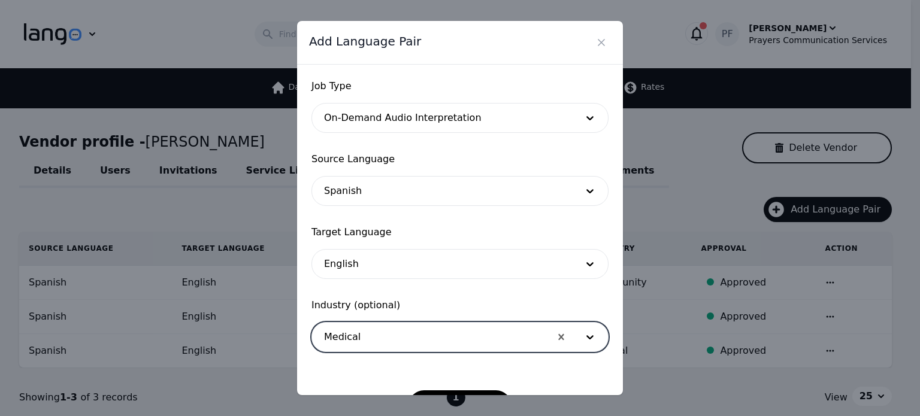
scroll to position [39, 0]
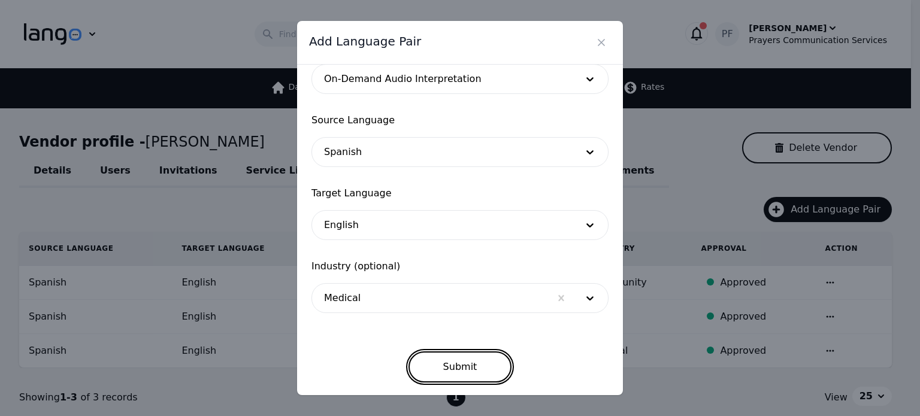
click at [444, 366] on button "Submit" at bounding box center [461, 367] width 104 height 31
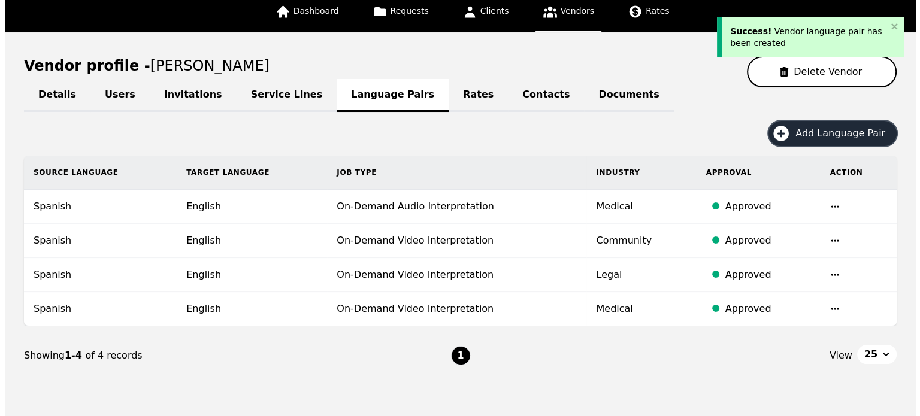
scroll to position [78, 0]
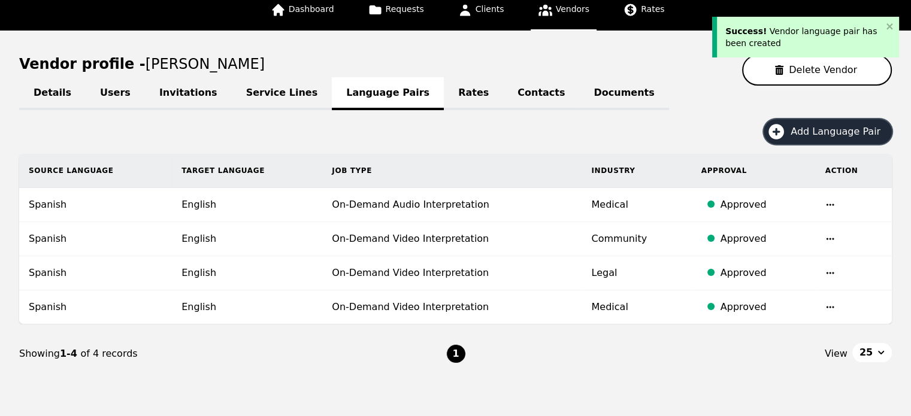
click at [832, 138] on button "Add Language Pair" at bounding box center [828, 131] width 128 height 25
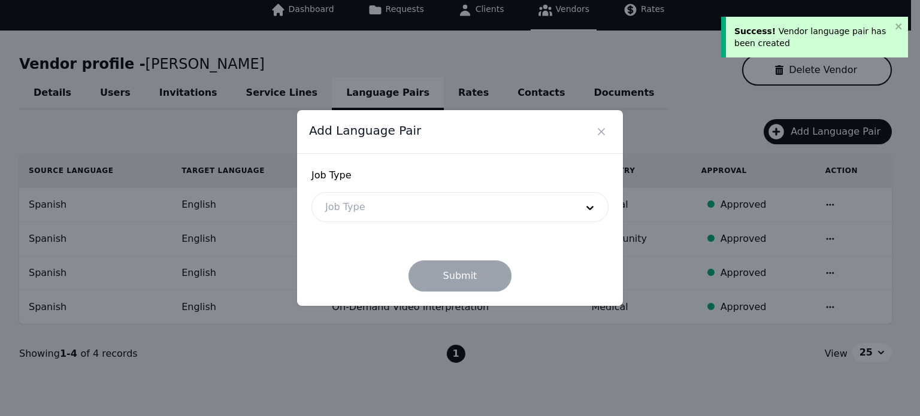
click at [440, 195] on div at bounding box center [442, 207] width 260 height 29
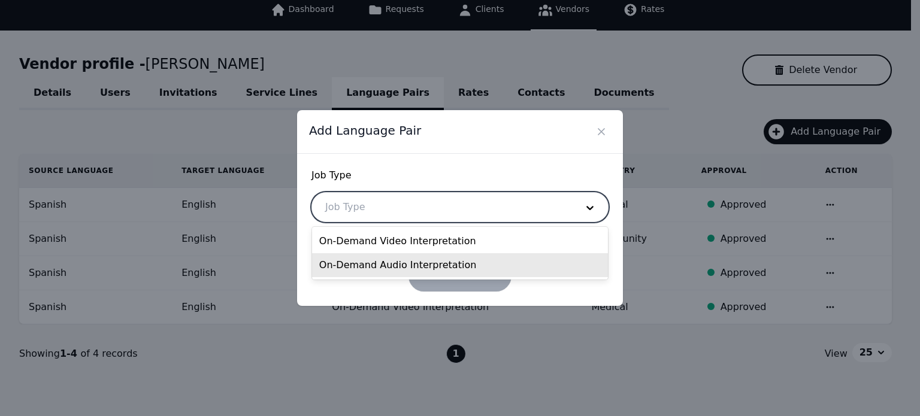
click at [391, 268] on div "On-Demand Audio Interpretation" at bounding box center [460, 265] width 296 height 24
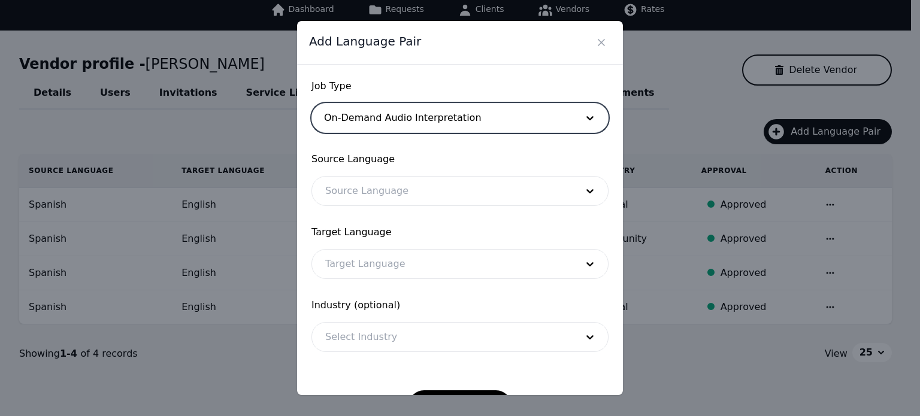
click at [381, 193] on div at bounding box center [442, 191] width 260 height 29
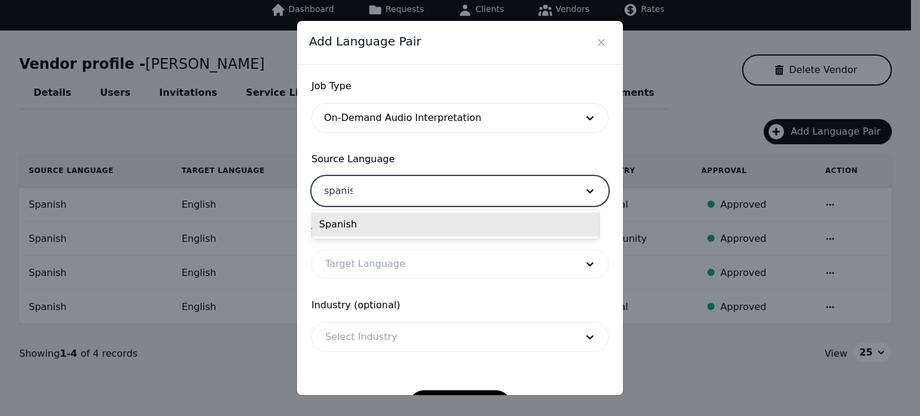
type input "spanish"
click at [347, 216] on div "Spanish" at bounding box center [455, 225] width 287 height 24
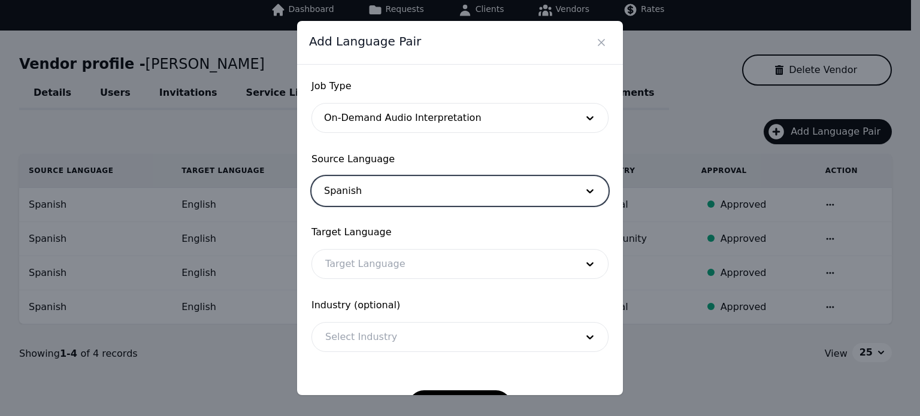
click at [341, 270] on div at bounding box center [442, 264] width 260 height 29
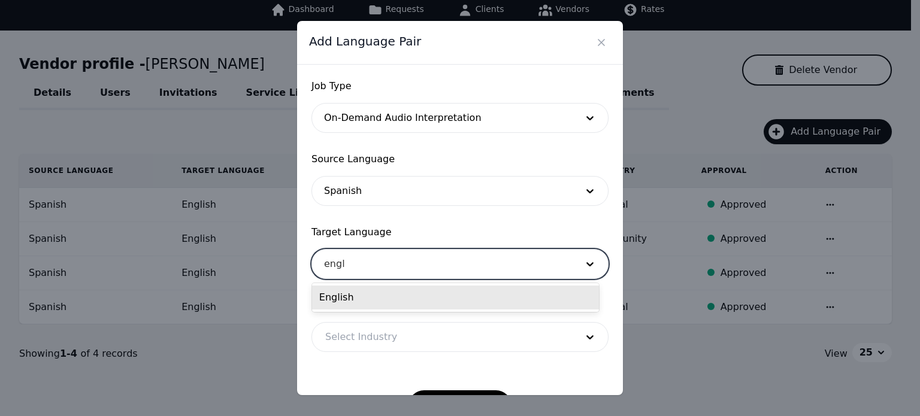
type input "engli"
click at [334, 295] on div "English" at bounding box center [455, 298] width 287 height 24
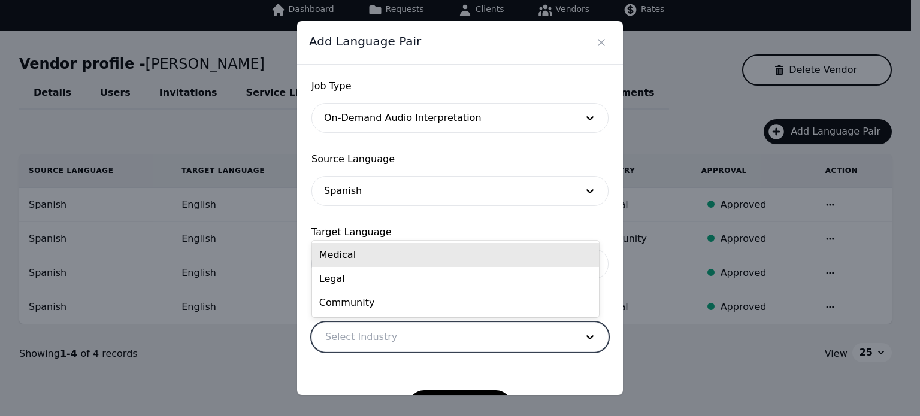
click at [386, 343] on div at bounding box center [442, 337] width 260 height 29
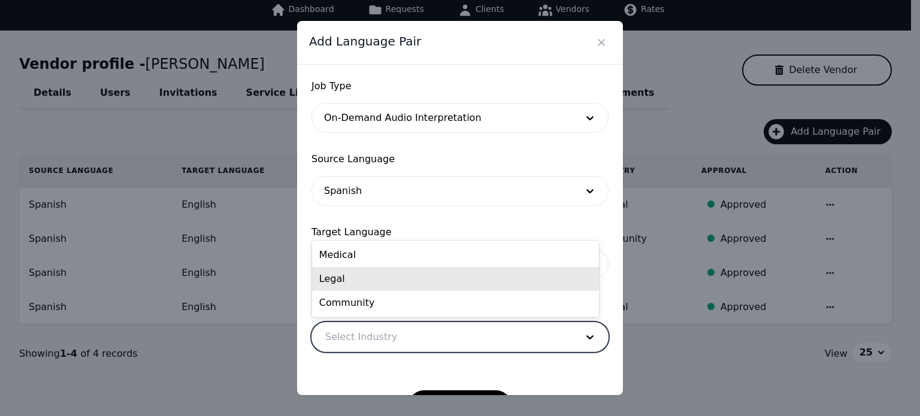
click at [391, 280] on div "Legal" at bounding box center [455, 279] width 287 height 24
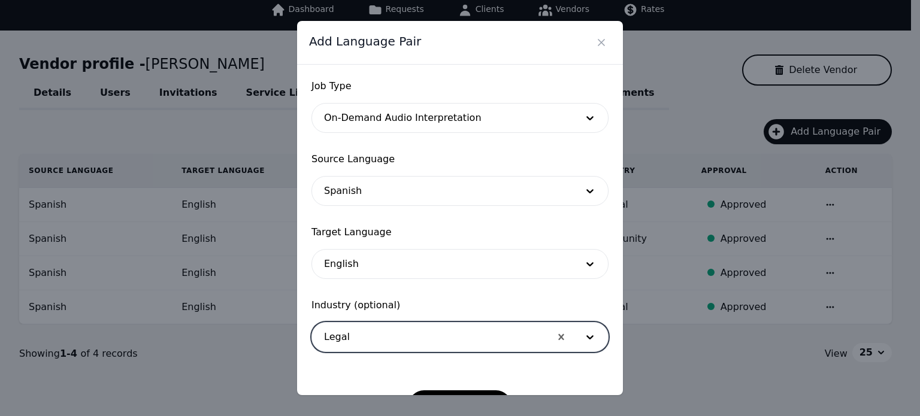
scroll to position [39, 0]
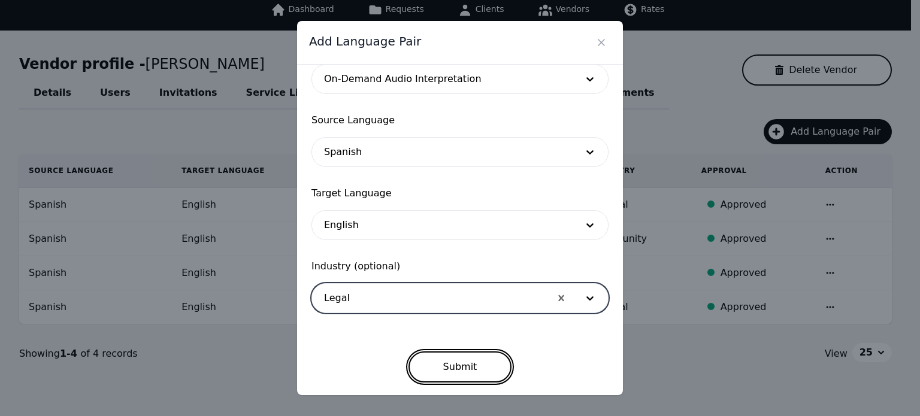
click at [450, 371] on button "Submit" at bounding box center [461, 367] width 104 height 31
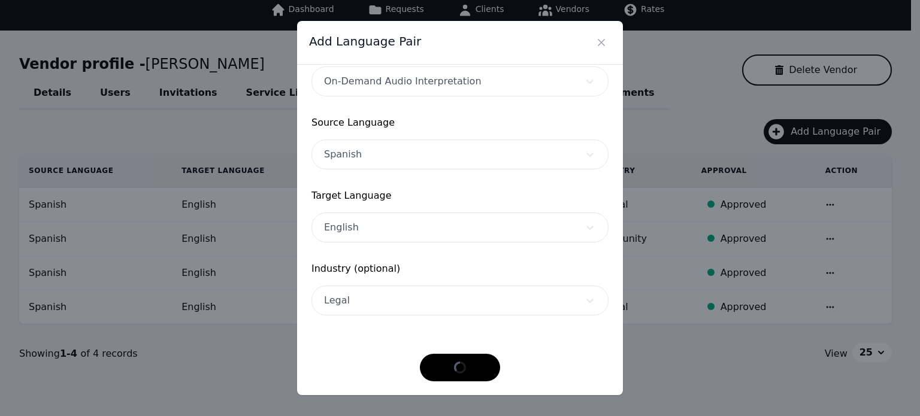
scroll to position [36, 0]
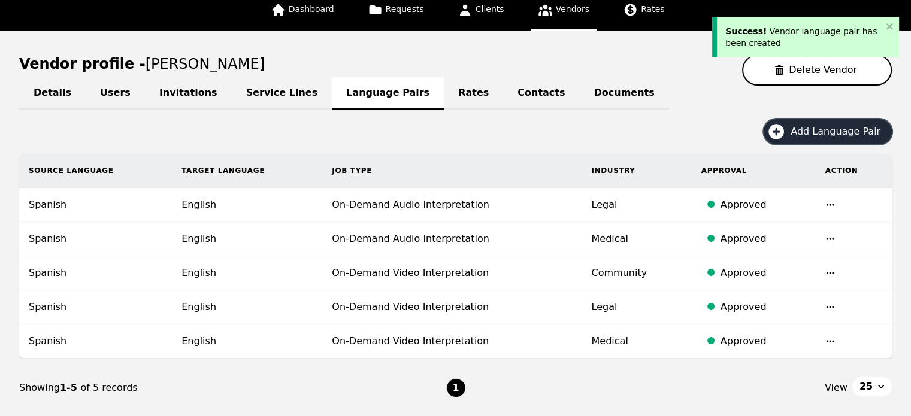
click at [807, 131] on span "Add Language Pair" at bounding box center [840, 132] width 98 height 14
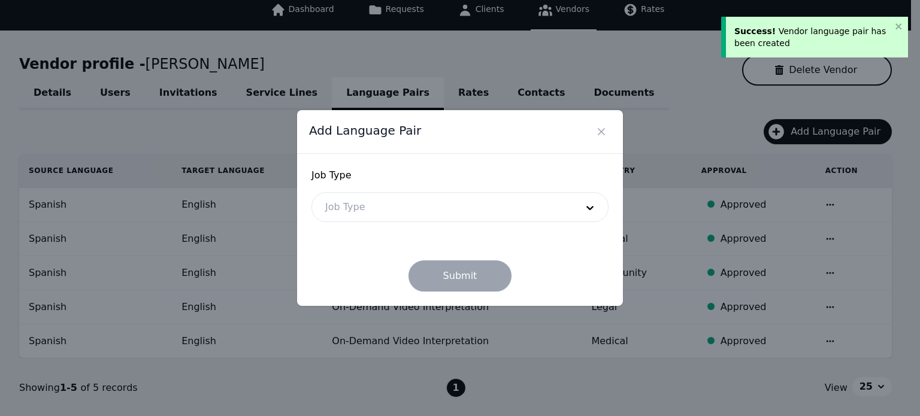
click at [438, 217] on div at bounding box center [442, 207] width 260 height 29
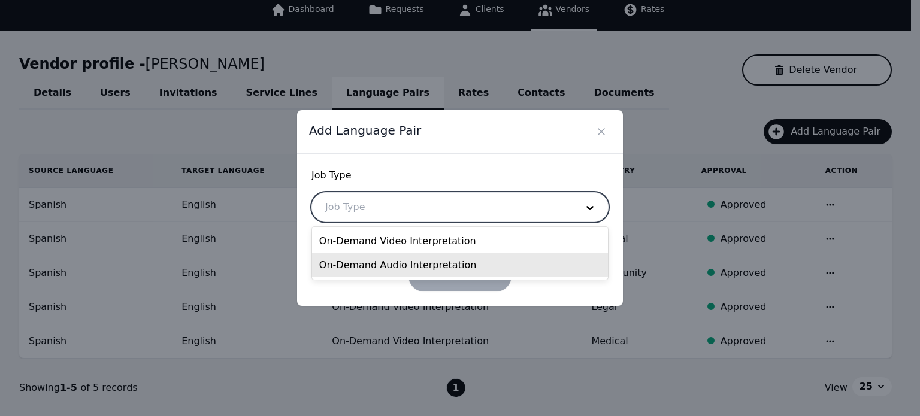
click at [389, 259] on div "On-Demand Audio Interpretation" at bounding box center [460, 265] width 296 height 24
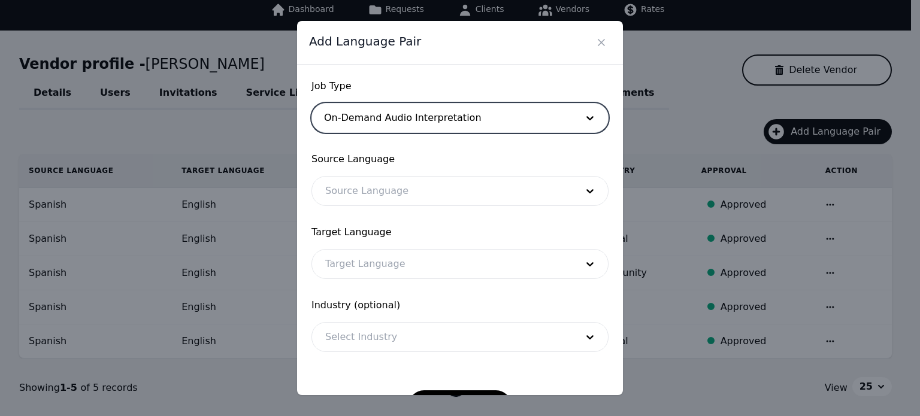
click at [381, 180] on div at bounding box center [442, 191] width 260 height 29
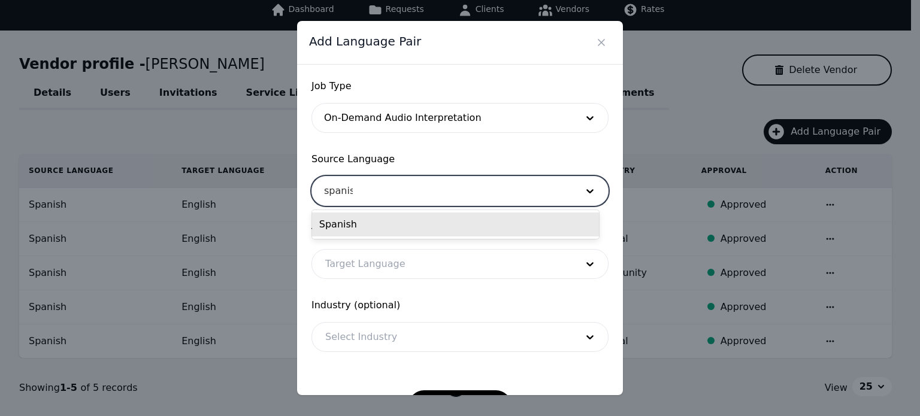
type input "spanish"
click at [345, 220] on div "Spanish" at bounding box center [455, 225] width 287 height 24
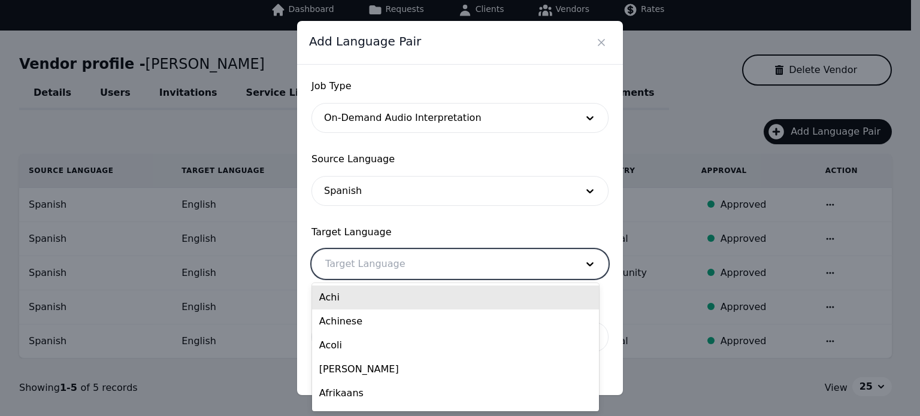
click at [343, 258] on div at bounding box center [442, 264] width 260 height 29
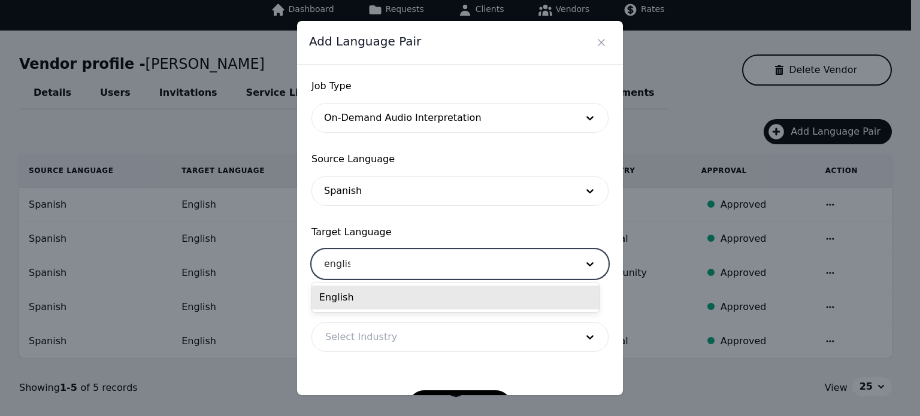
type input "english"
click at [340, 291] on div "English" at bounding box center [455, 298] width 287 height 24
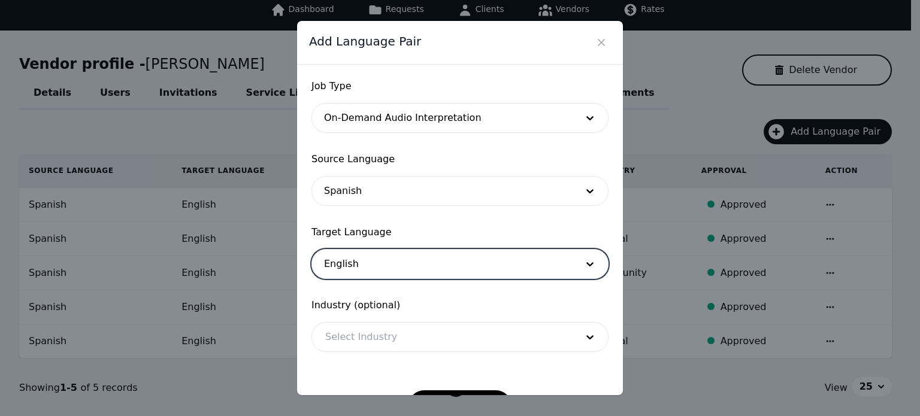
click at [349, 332] on div at bounding box center [442, 337] width 260 height 29
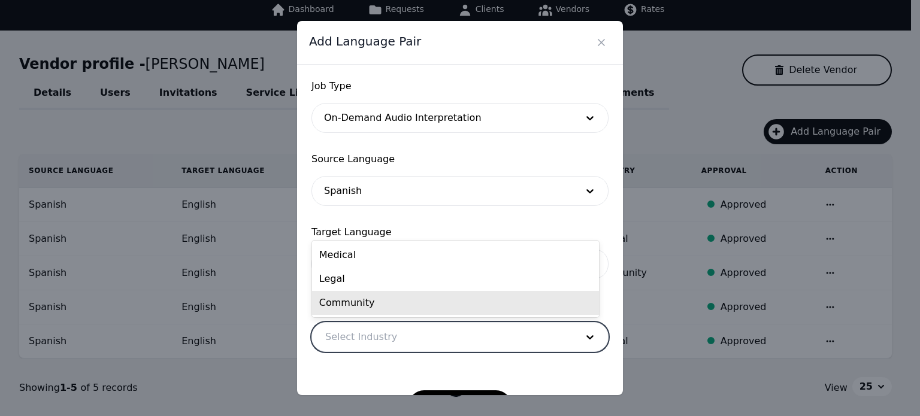
click at [367, 291] on div "Community" at bounding box center [455, 303] width 287 height 24
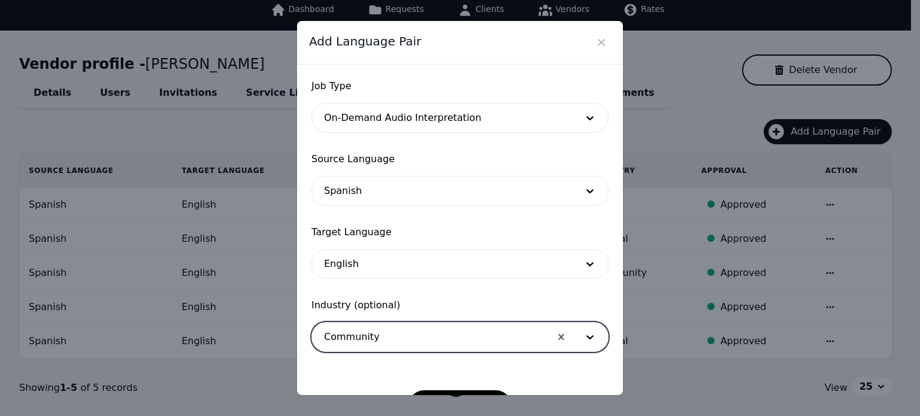
scroll to position [39, 0]
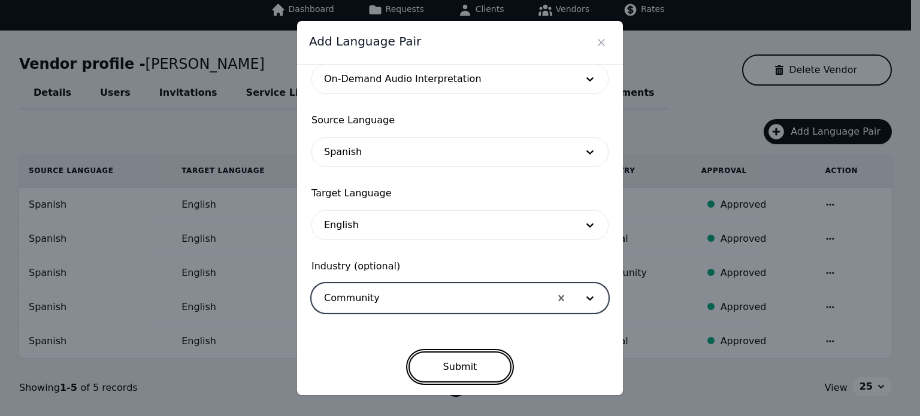
click at [455, 363] on button "Submit" at bounding box center [461, 367] width 104 height 31
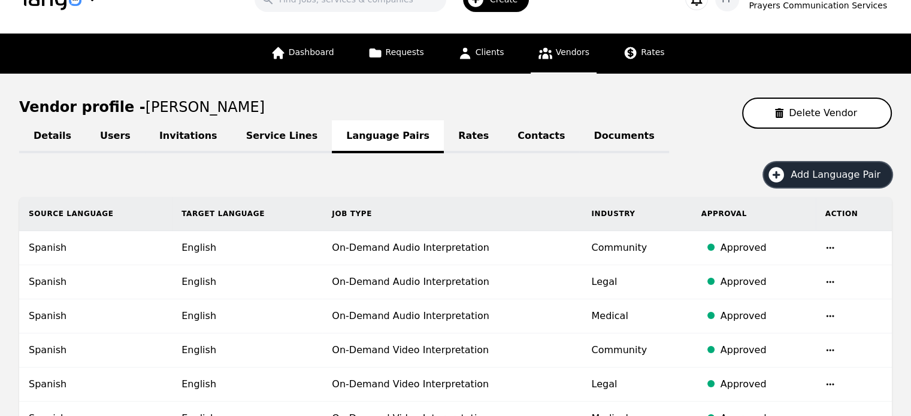
scroll to position [34, 0]
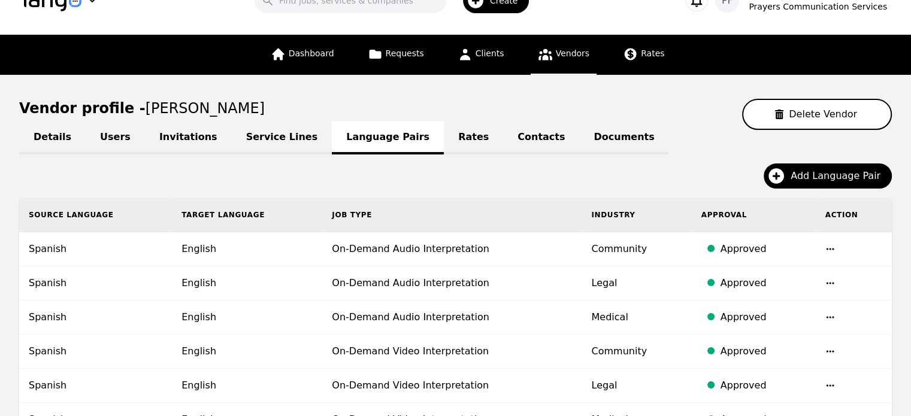
click at [180, 129] on link "Invitations" at bounding box center [188, 138] width 87 height 33
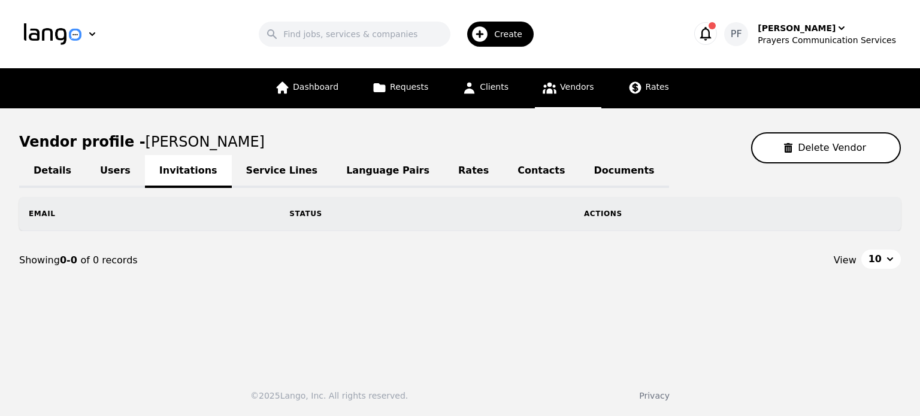
click at [99, 170] on link "Users" at bounding box center [115, 171] width 59 height 33
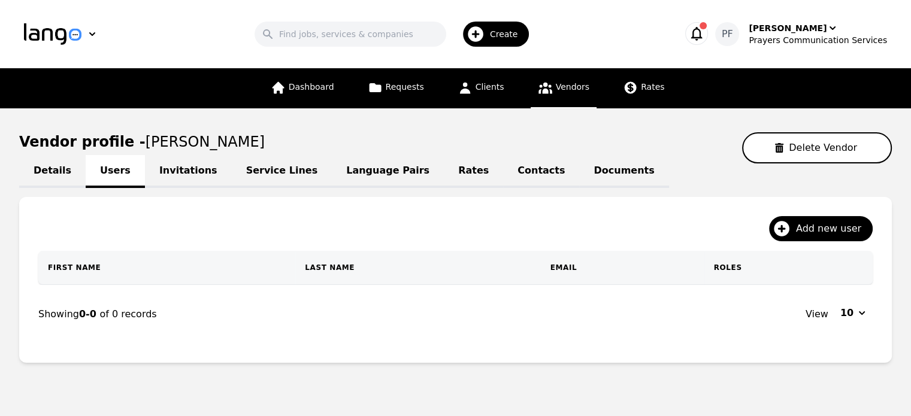
click at [43, 166] on link "Details" at bounding box center [52, 171] width 66 height 33
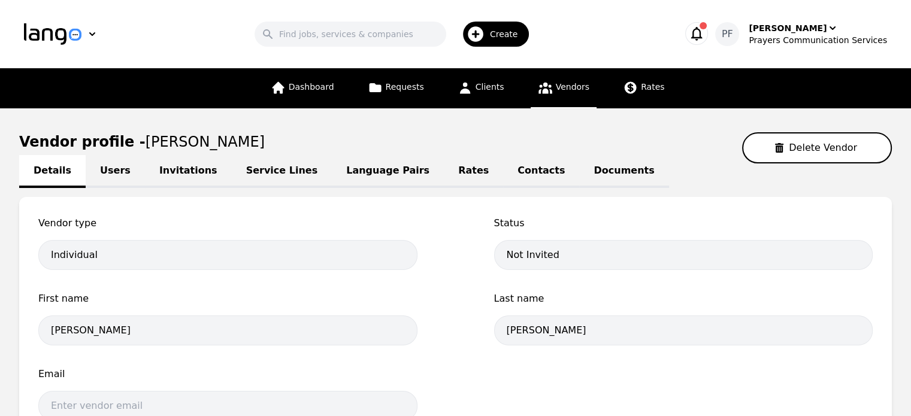
scroll to position [158, 0]
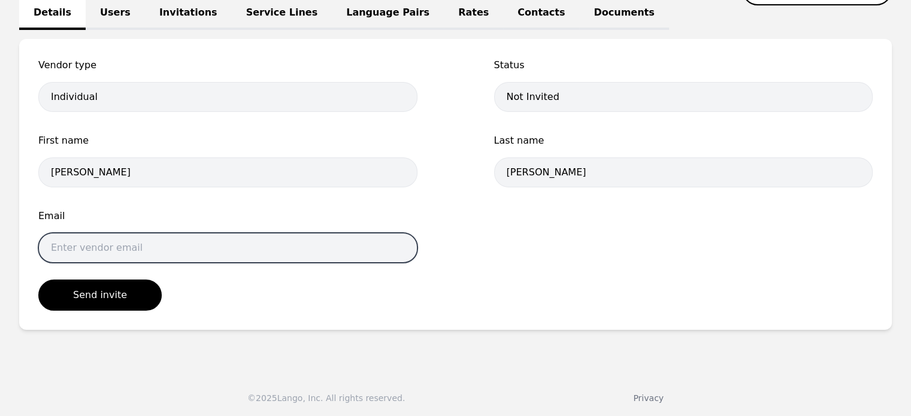
click at [133, 246] on input "email" at bounding box center [227, 248] width 379 height 30
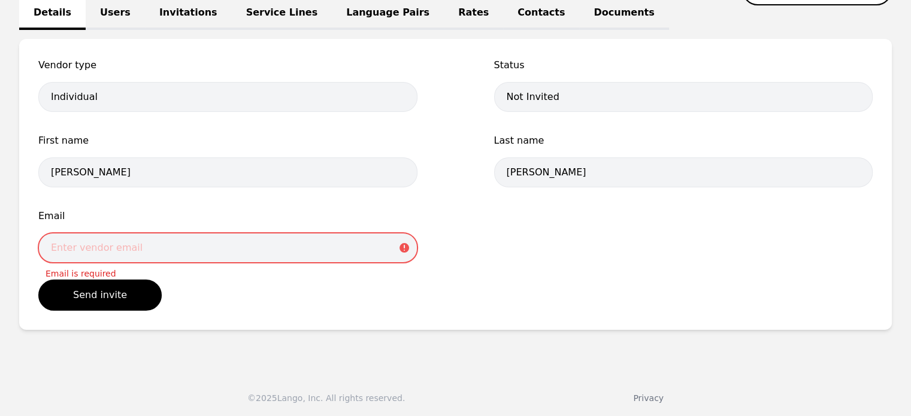
paste input "alex_soto_2686@hotmail.com"
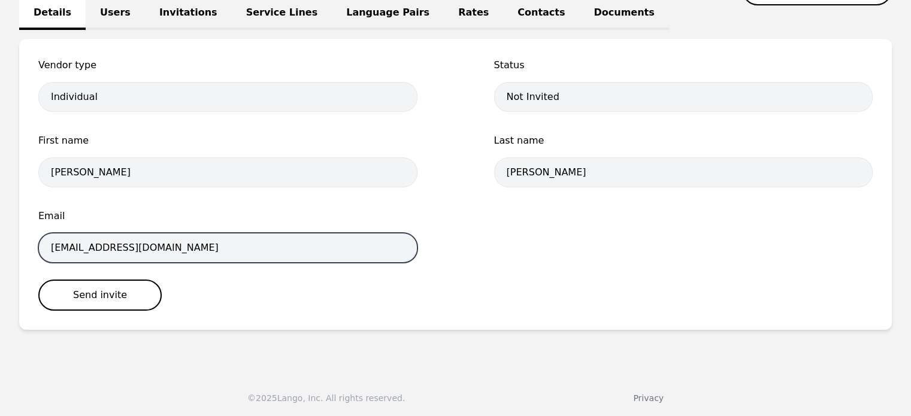
type input "alex_soto_2686@hotmail.com"
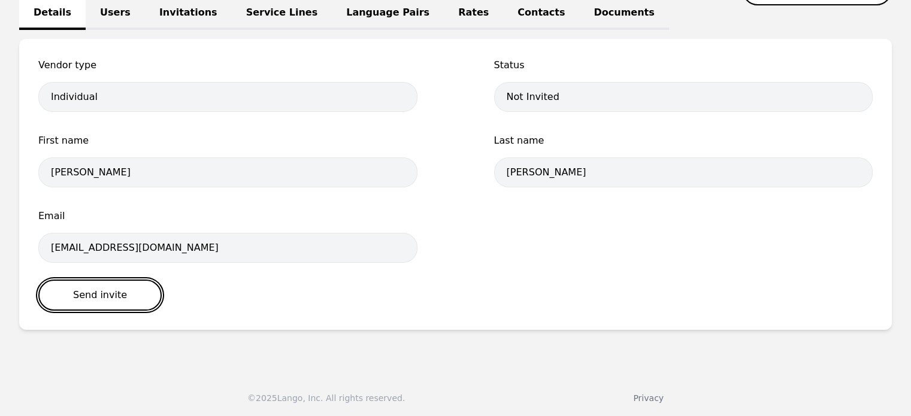
click at [108, 308] on button "Send invite" at bounding box center [99, 295] width 123 height 31
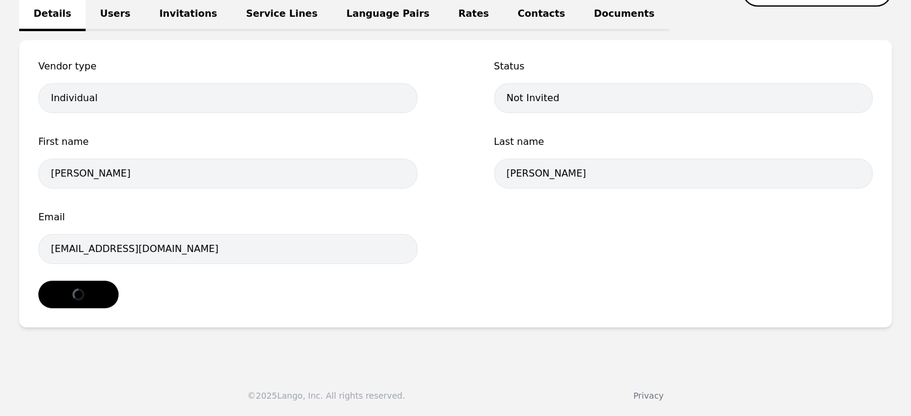
select select "active"
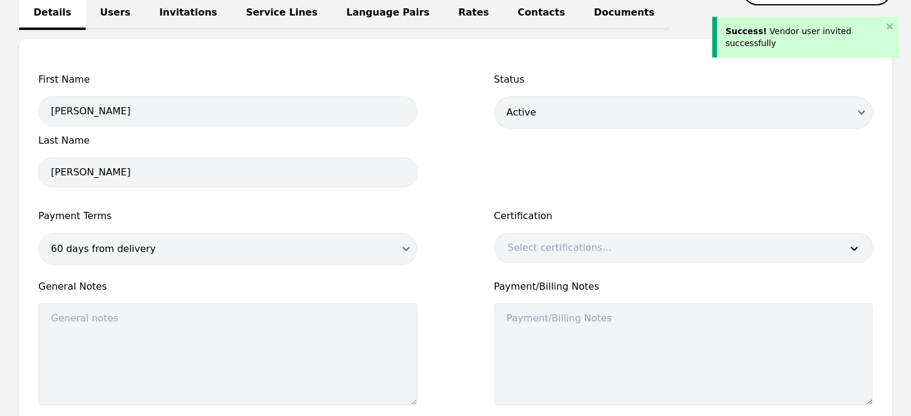
scroll to position [300, 0]
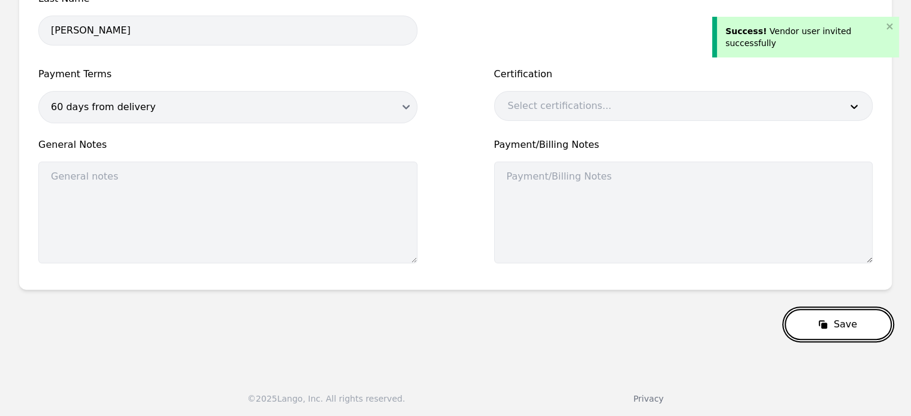
click at [822, 319] on icon "submit" at bounding box center [823, 325] width 12 height 12
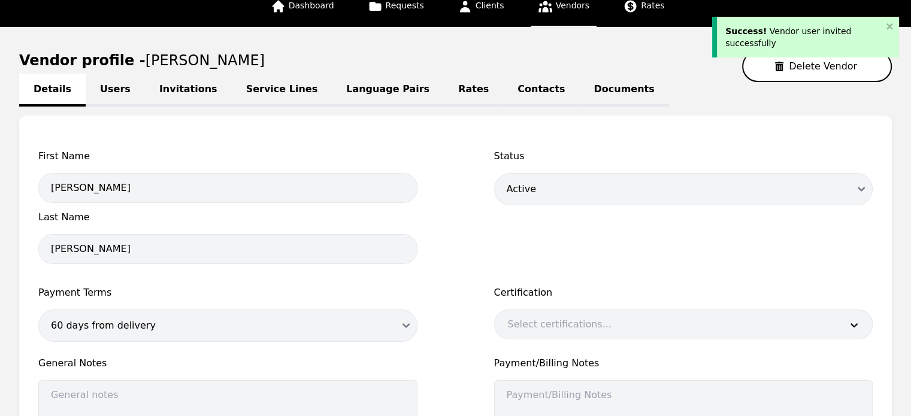
scroll to position [0, 0]
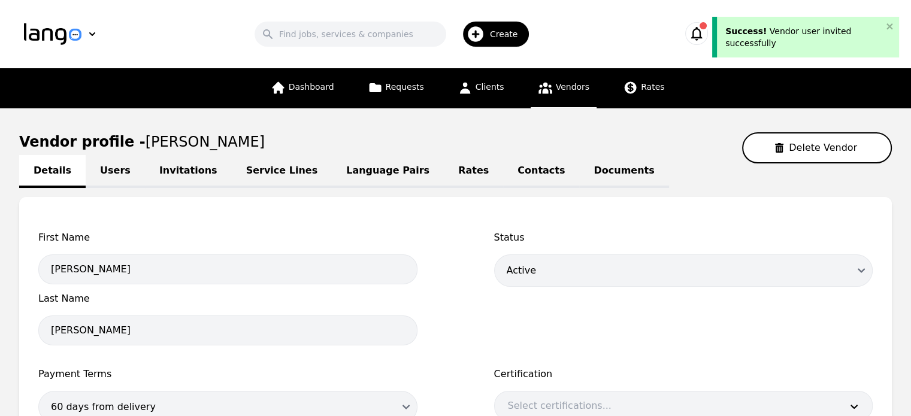
click at [249, 181] on link "Service Lines" at bounding box center [282, 171] width 101 height 33
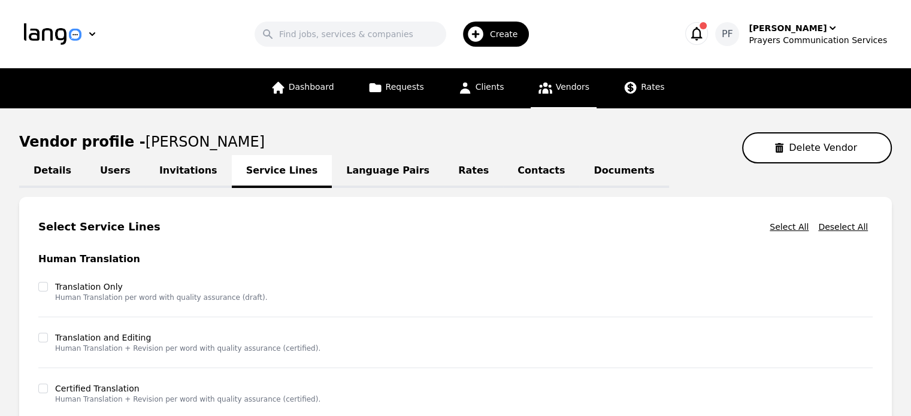
click at [362, 171] on link "Language Pairs" at bounding box center [388, 171] width 112 height 33
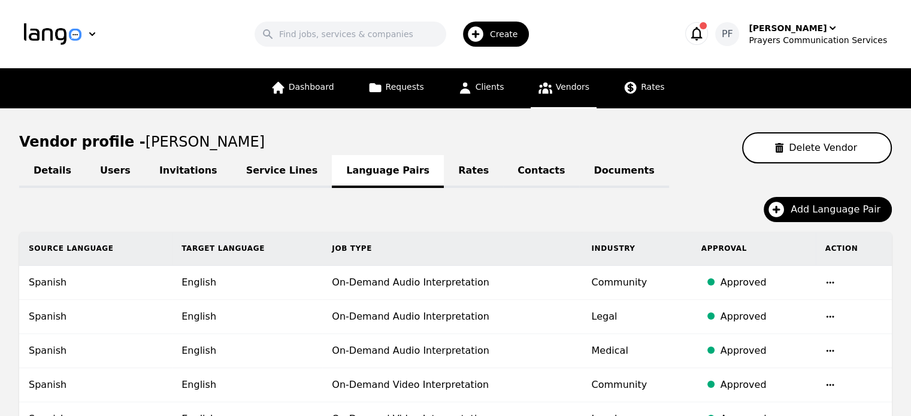
click at [705, 36] on icon "button" at bounding box center [696, 33] width 17 height 17
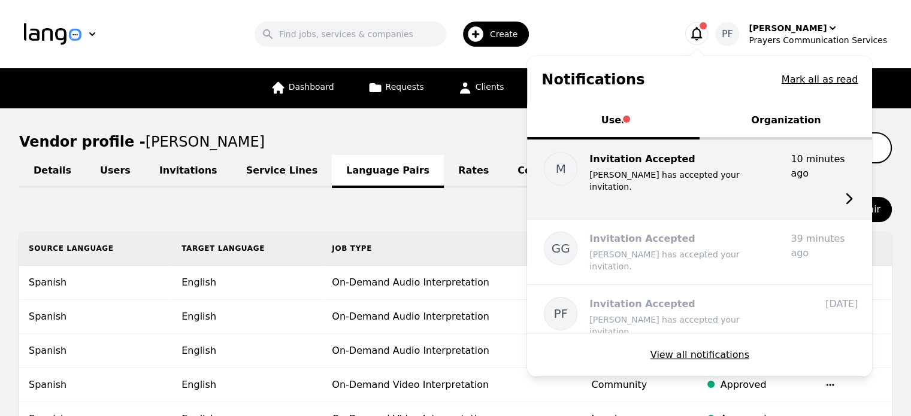
click at [709, 172] on p "Mario Lenin has accepted your invitation." at bounding box center [685, 181] width 192 height 24
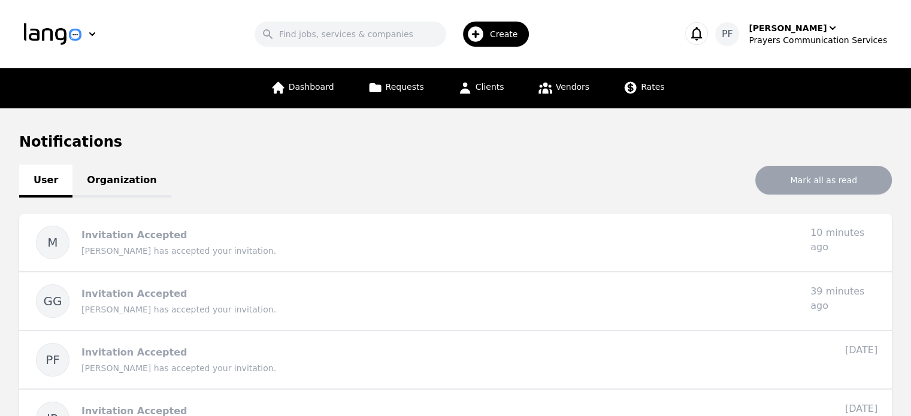
click at [116, 184] on link "Organization" at bounding box center [121, 181] width 98 height 33
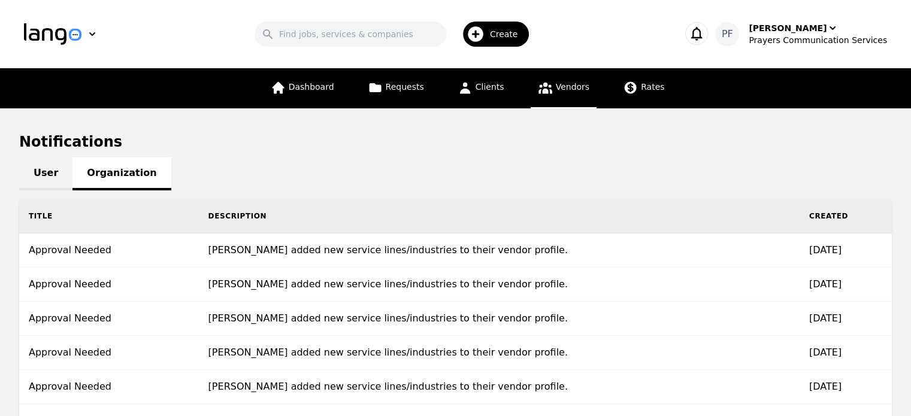
click at [563, 88] on span "Vendors" at bounding box center [573, 87] width 34 height 10
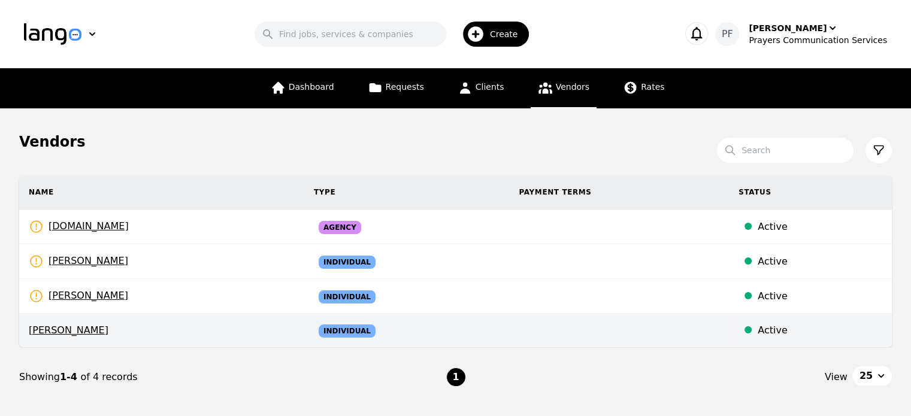
click at [74, 329] on span "ALEJANDRO SOTO" at bounding box center [162, 330] width 266 height 14
select select "active"
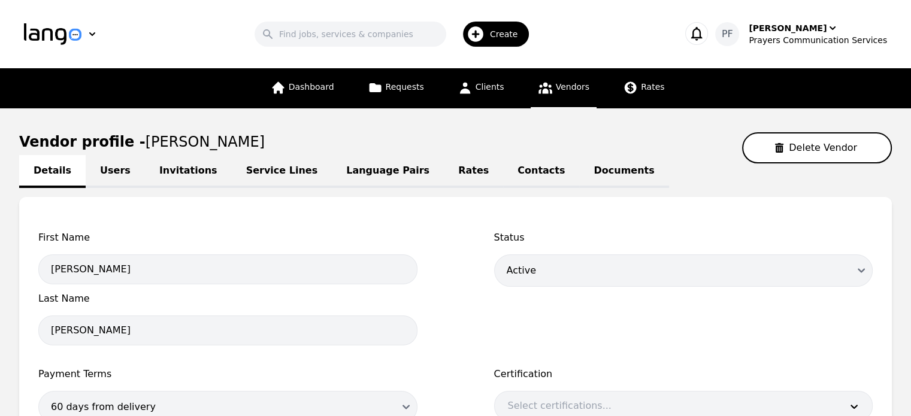
click at [449, 233] on div "First Name ALEJANDRO Last Name SOTO Status Draft Active Disabled Payment Terms …" at bounding box center [455, 401] width 834 height 340
click at [400, 231] on span "First Name" at bounding box center [227, 238] width 379 height 14
click at [444, 232] on div "First Name ALEJANDRO Last Name SOTO Status Draft Active Disabled Payment Terms …" at bounding box center [455, 401] width 834 height 340
